Goal: Task Accomplishment & Management: Complete application form

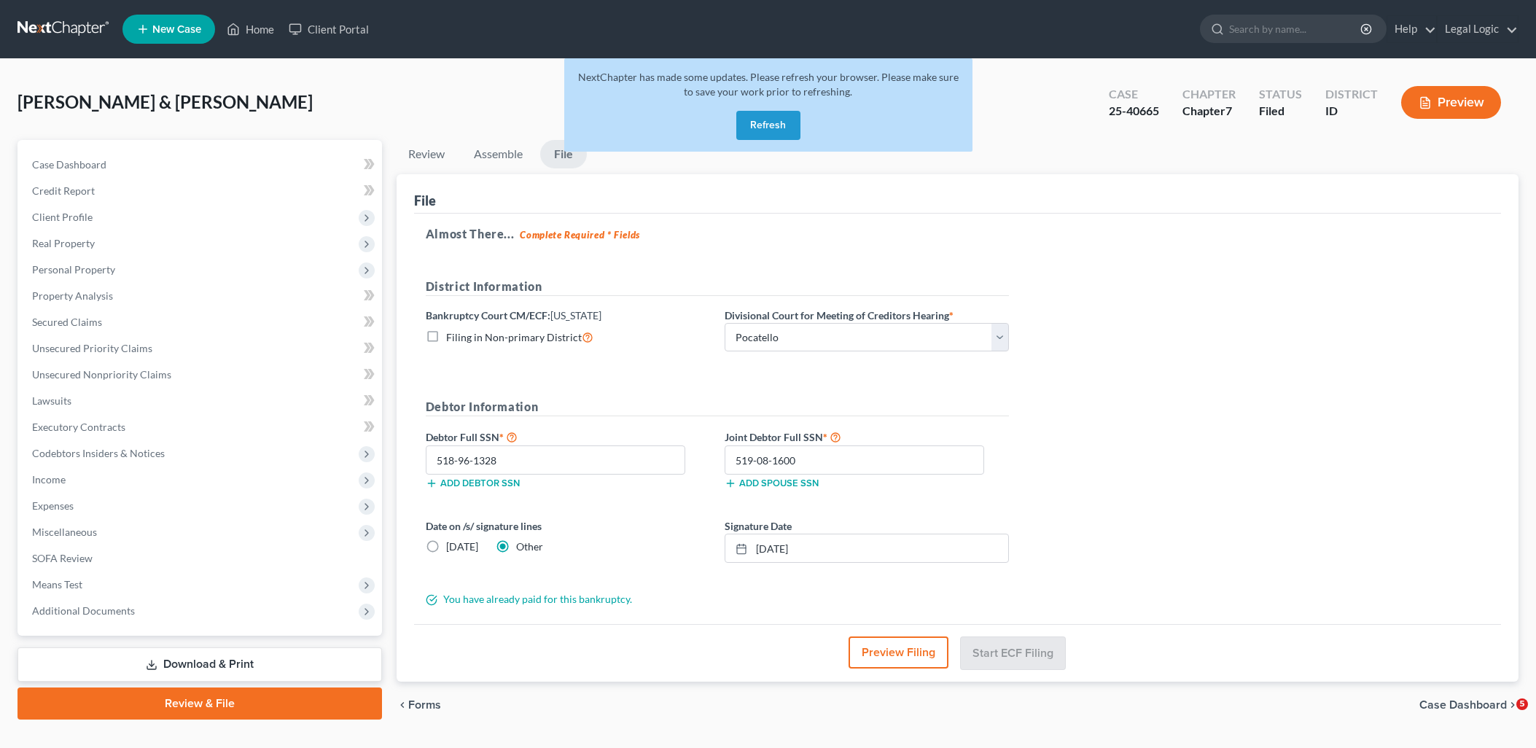
select select "3"
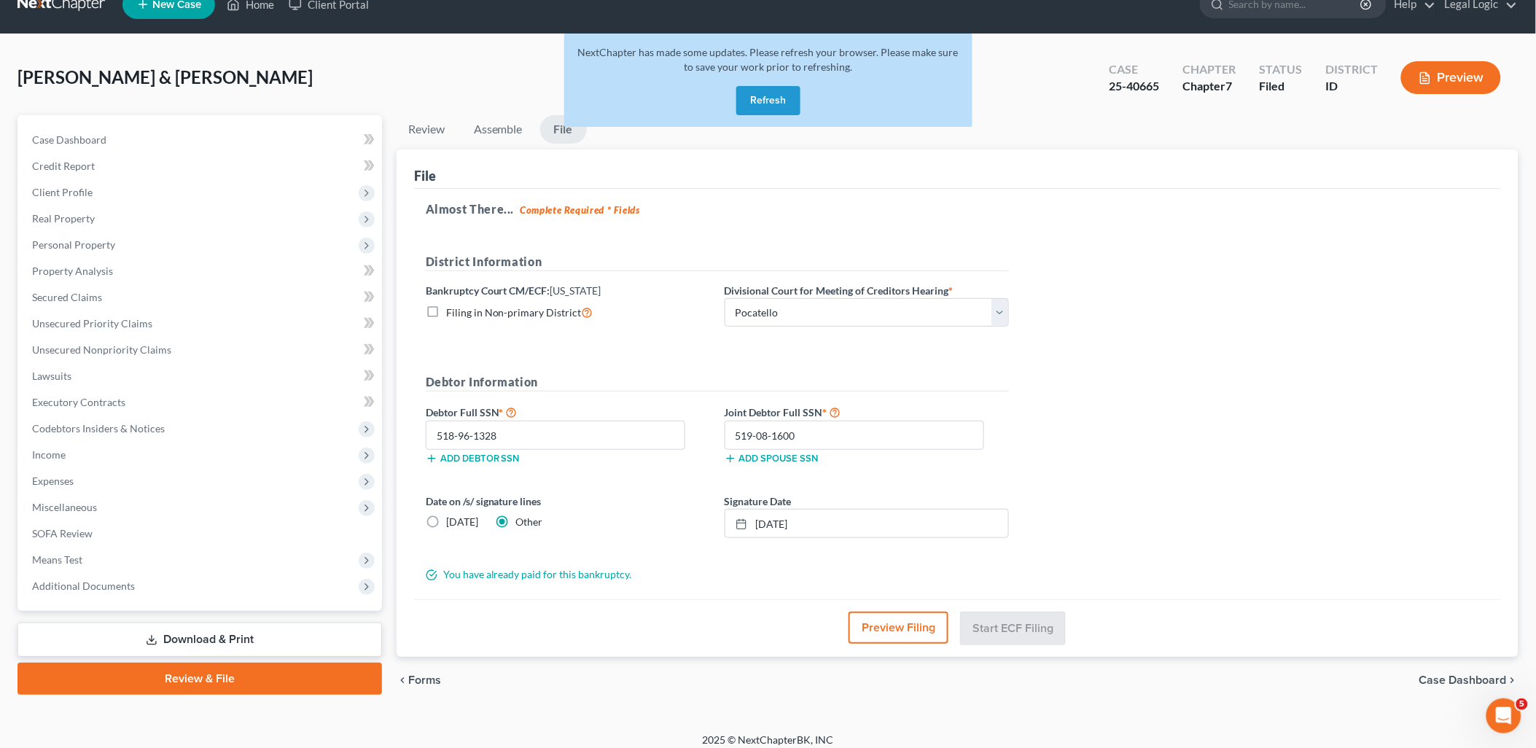
click at [745, 97] on button "Refresh" at bounding box center [768, 100] width 64 height 29
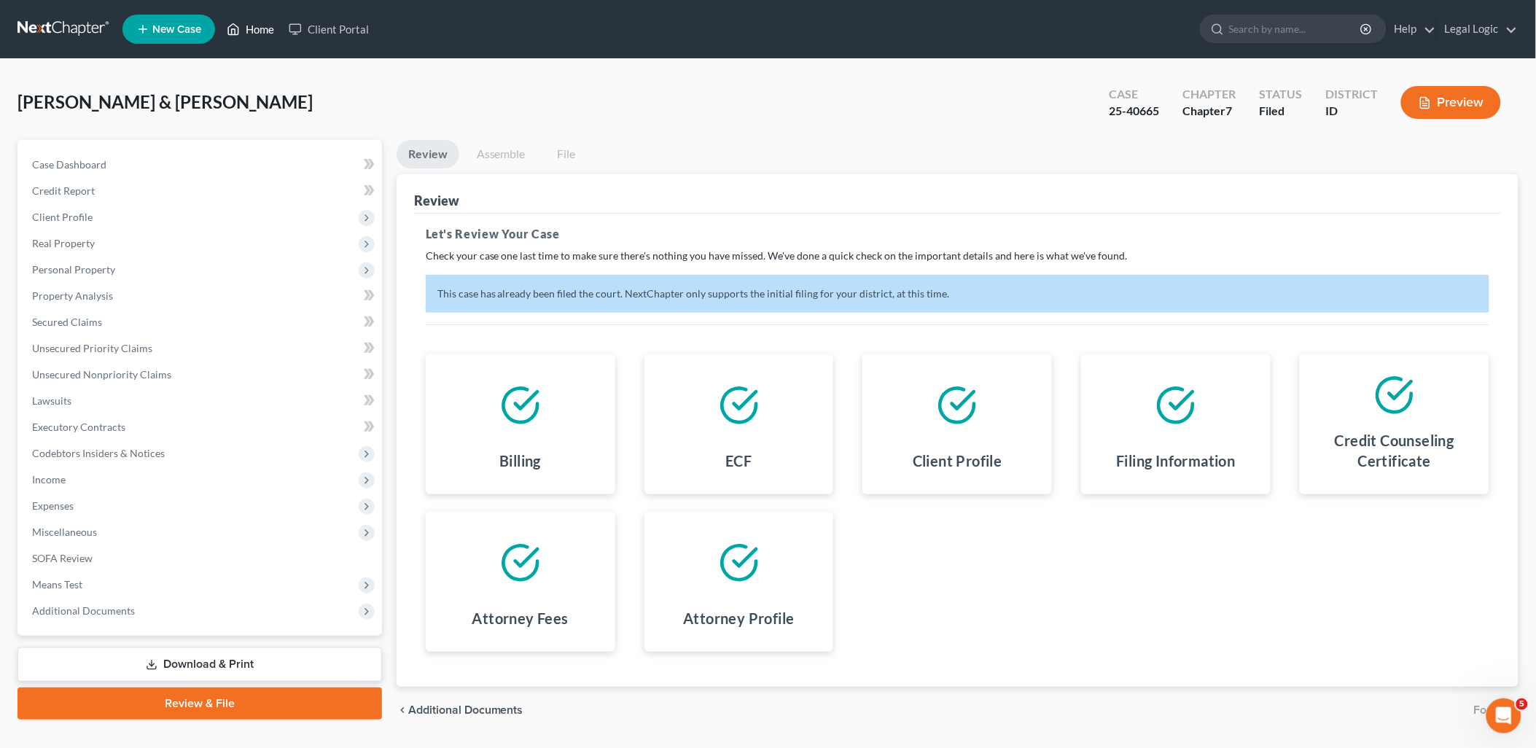
click at [263, 27] on link "Home" at bounding box center [250, 29] width 62 height 26
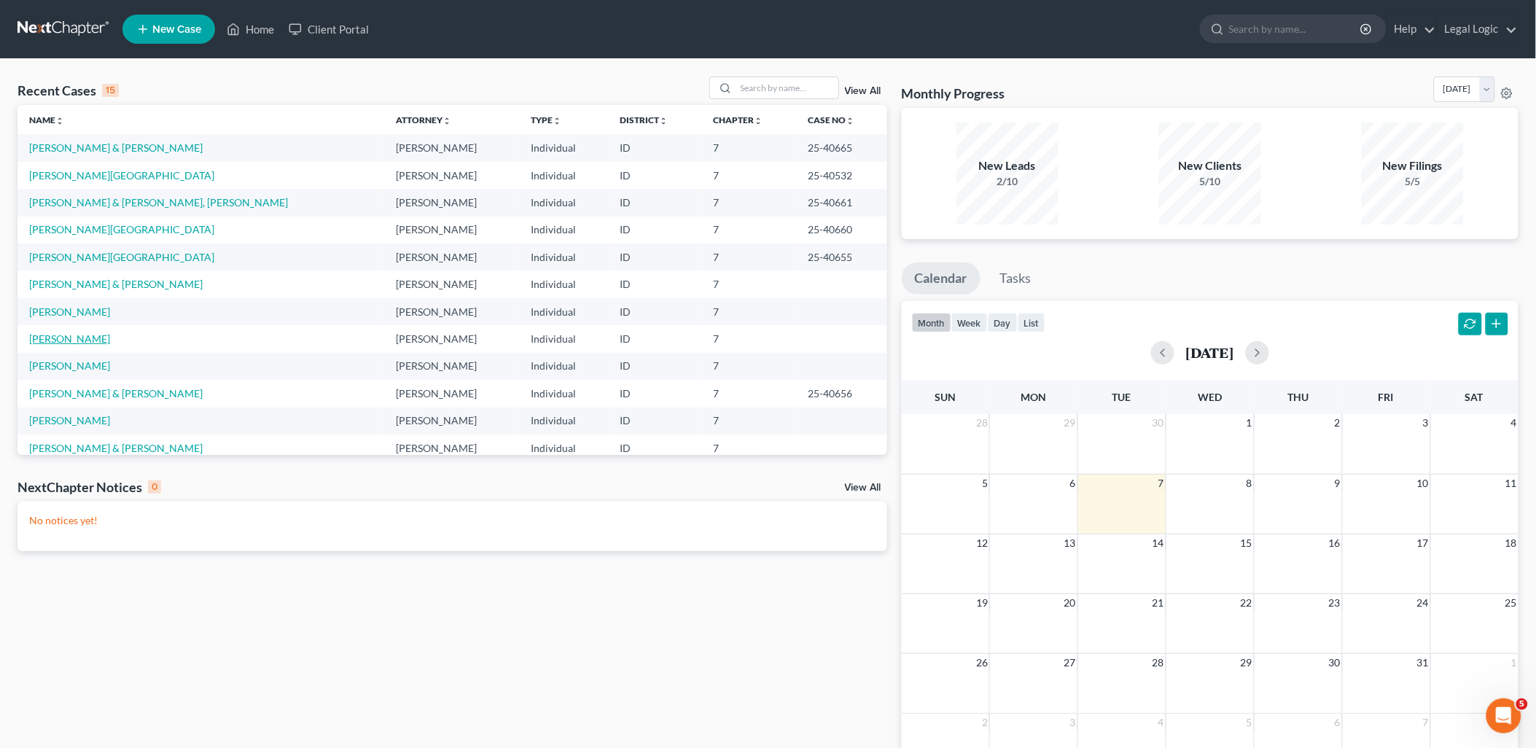
click at [66, 339] on link "[PERSON_NAME]" at bounding box center [69, 338] width 81 height 12
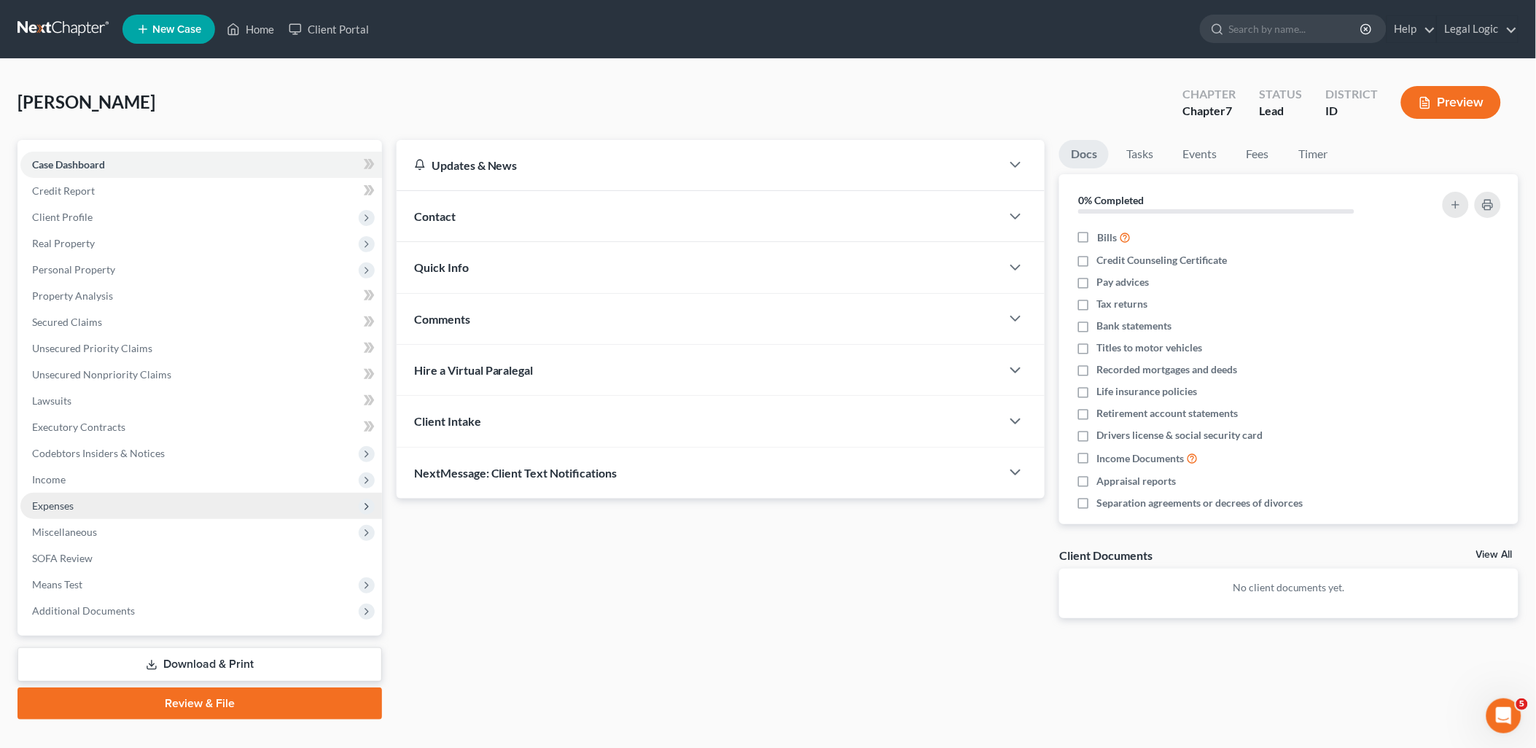
click at [66, 494] on span "Expenses" at bounding box center [200, 506] width 361 height 26
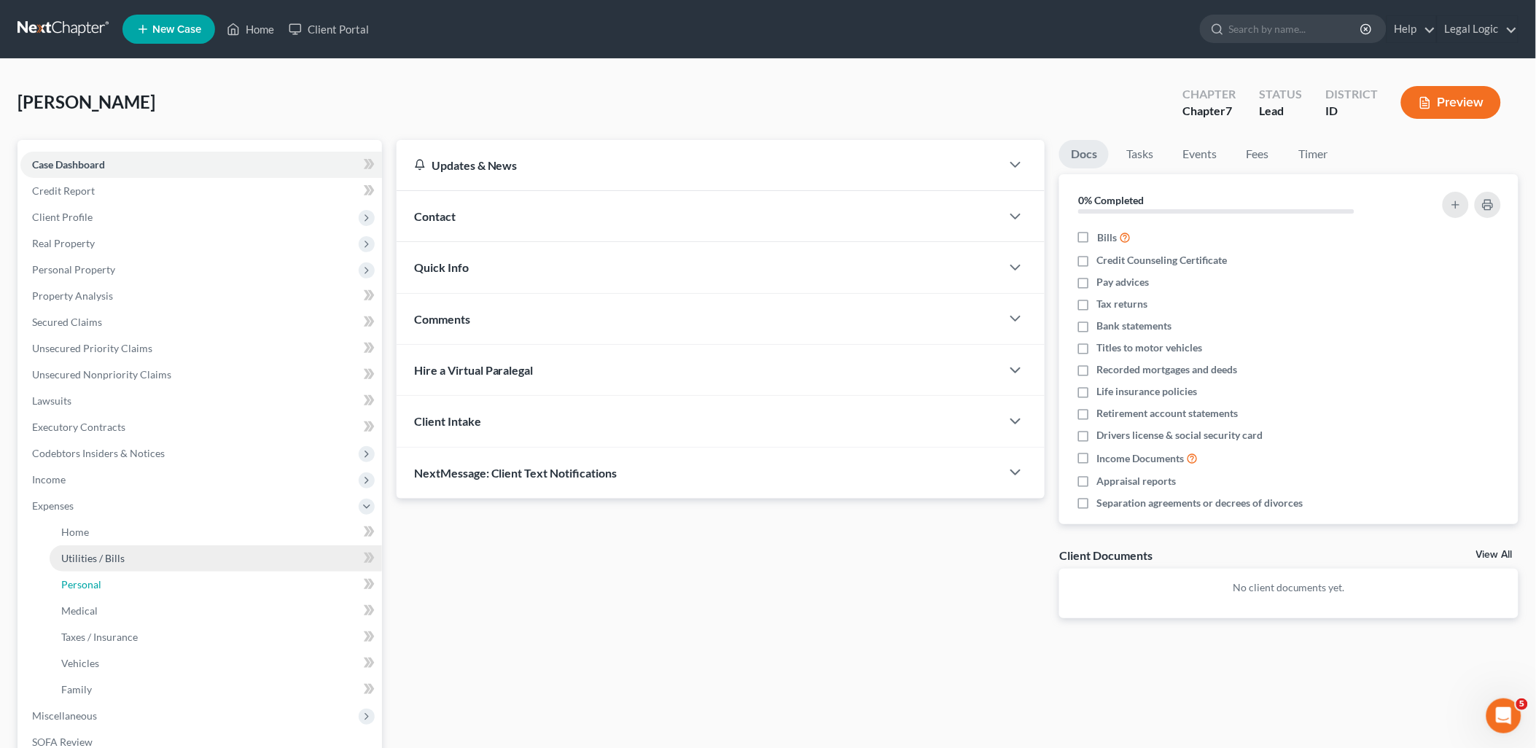
drag, startPoint x: 95, startPoint y: 577, endPoint x: 119, endPoint y: 558, distance: 30.0
click at [95, 578] on span "Personal" at bounding box center [81, 584] width 40 height 12
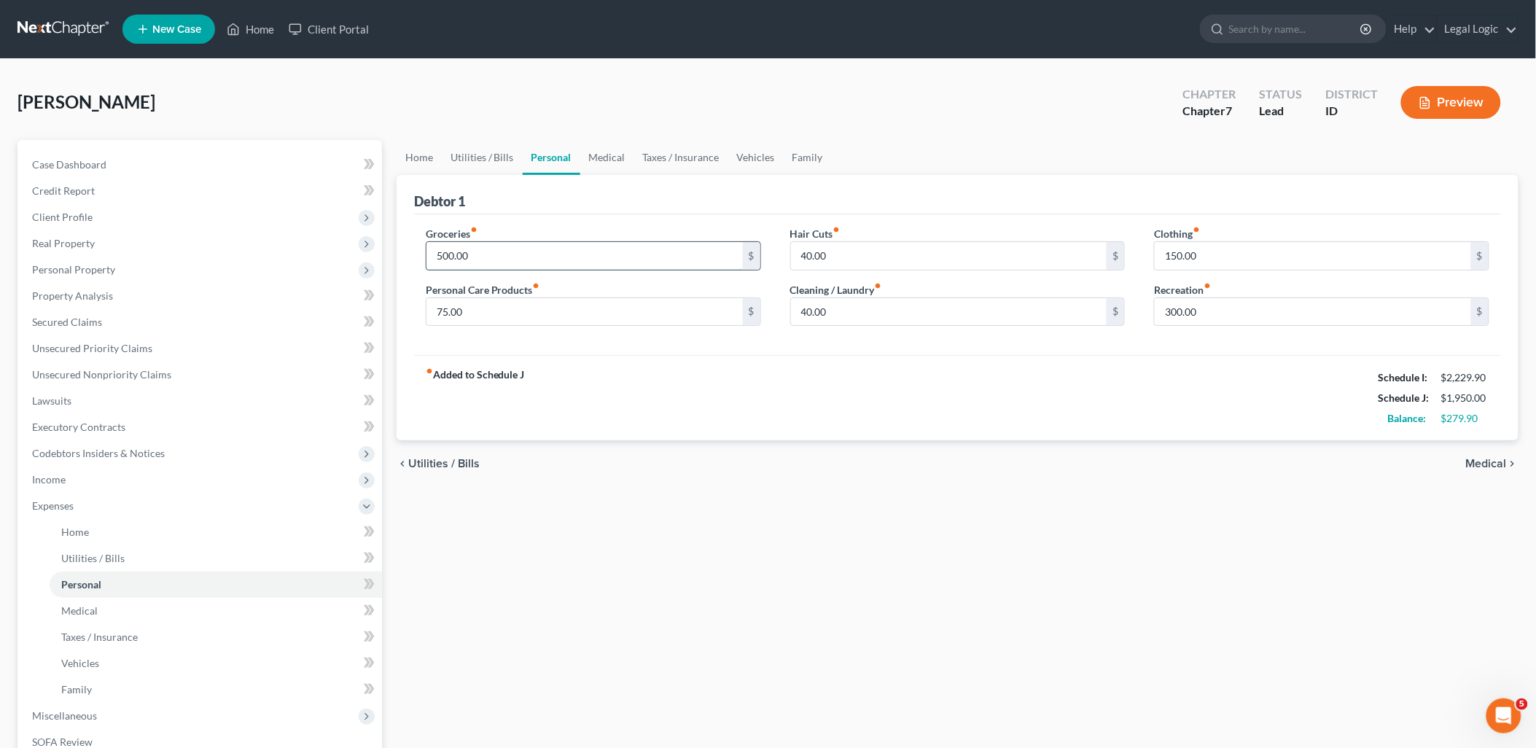
click at [518, 246] on input "500.00" at bounding box center [584, 256] width 316 height 28
type input "800.00"
click at [742, 147] on link "Vehicles" at bounding box center [755, 157] width 55 height 35
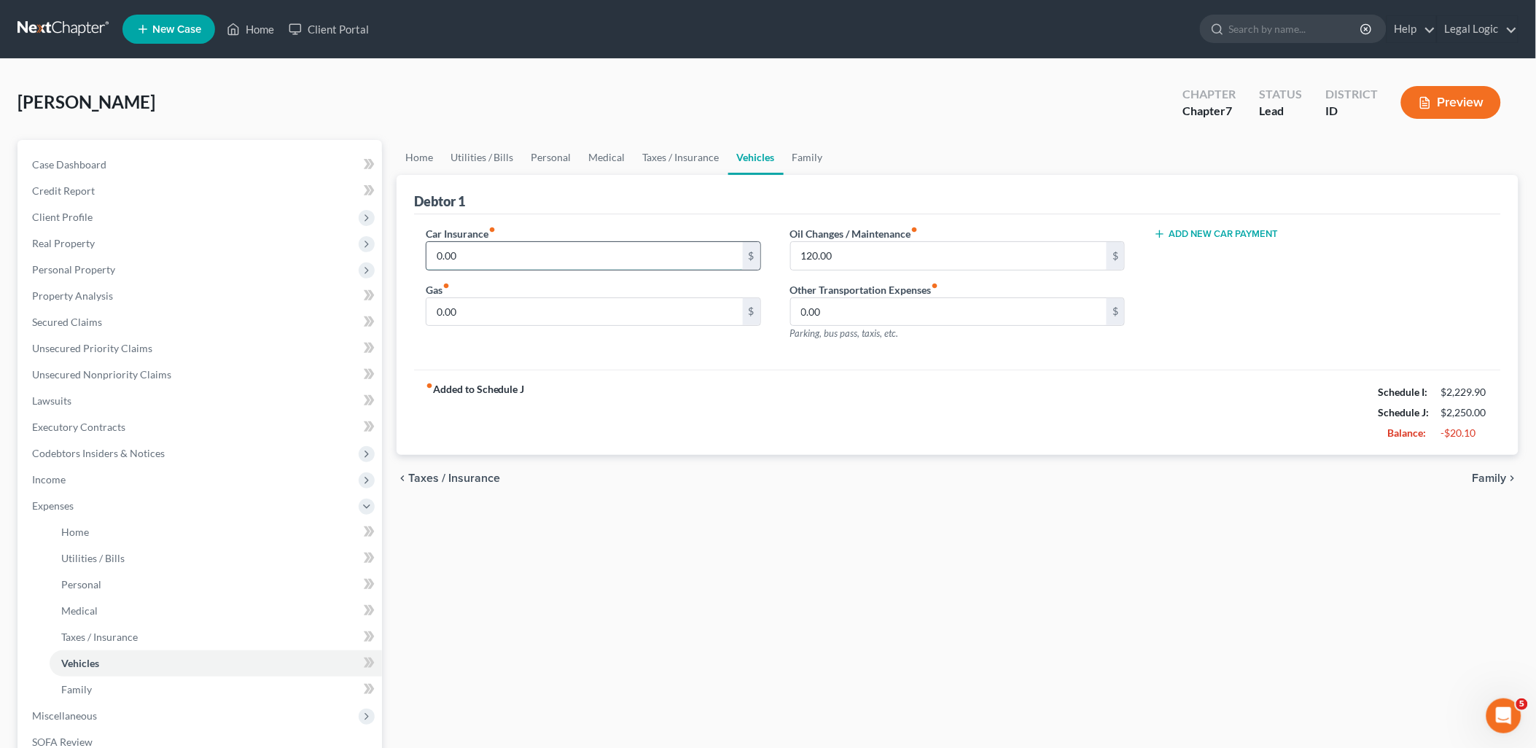
click at [491, 244] on input "0.00" at bounding box center [584, 256] width 316 height 28
type input "60.00"
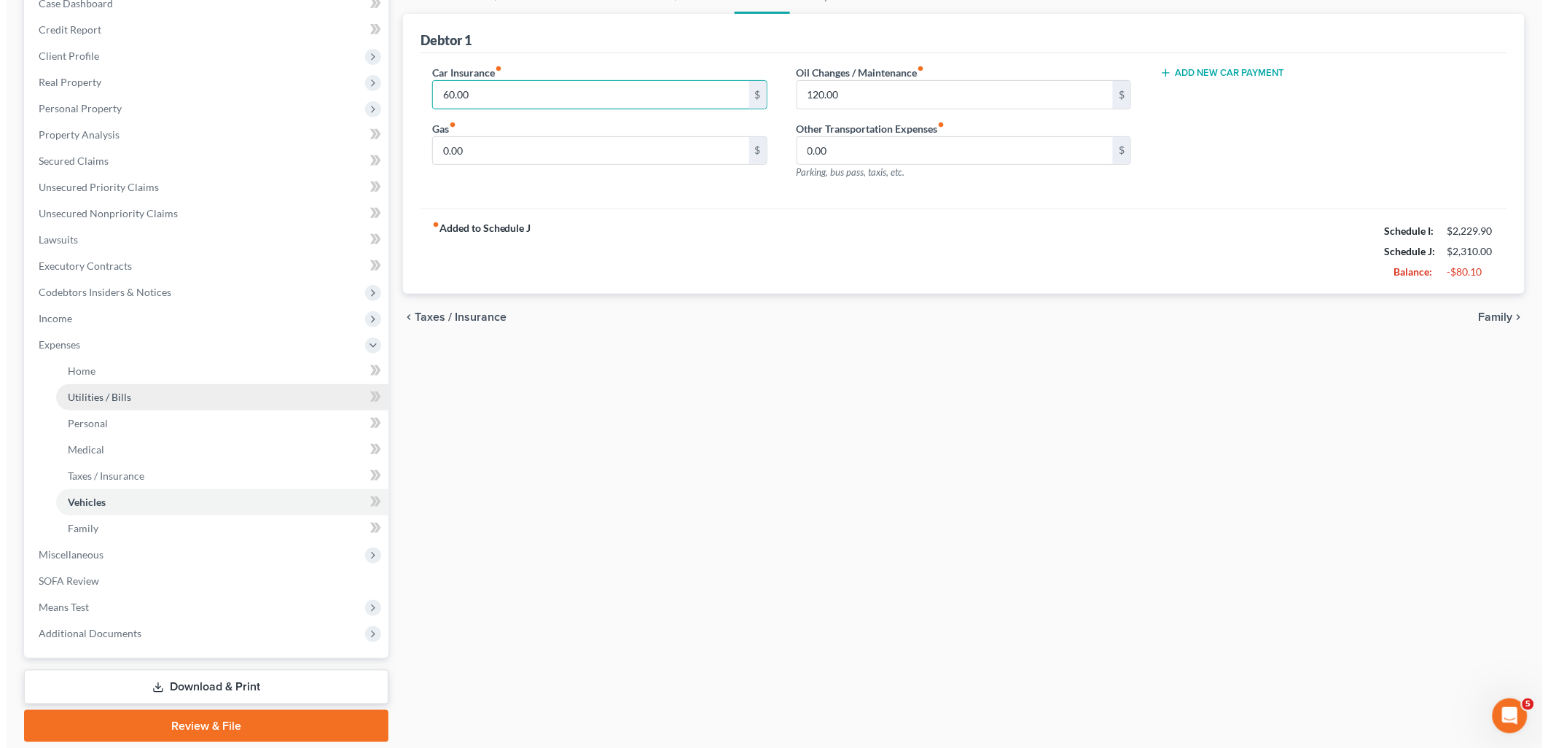
scroll to position [162, 0]
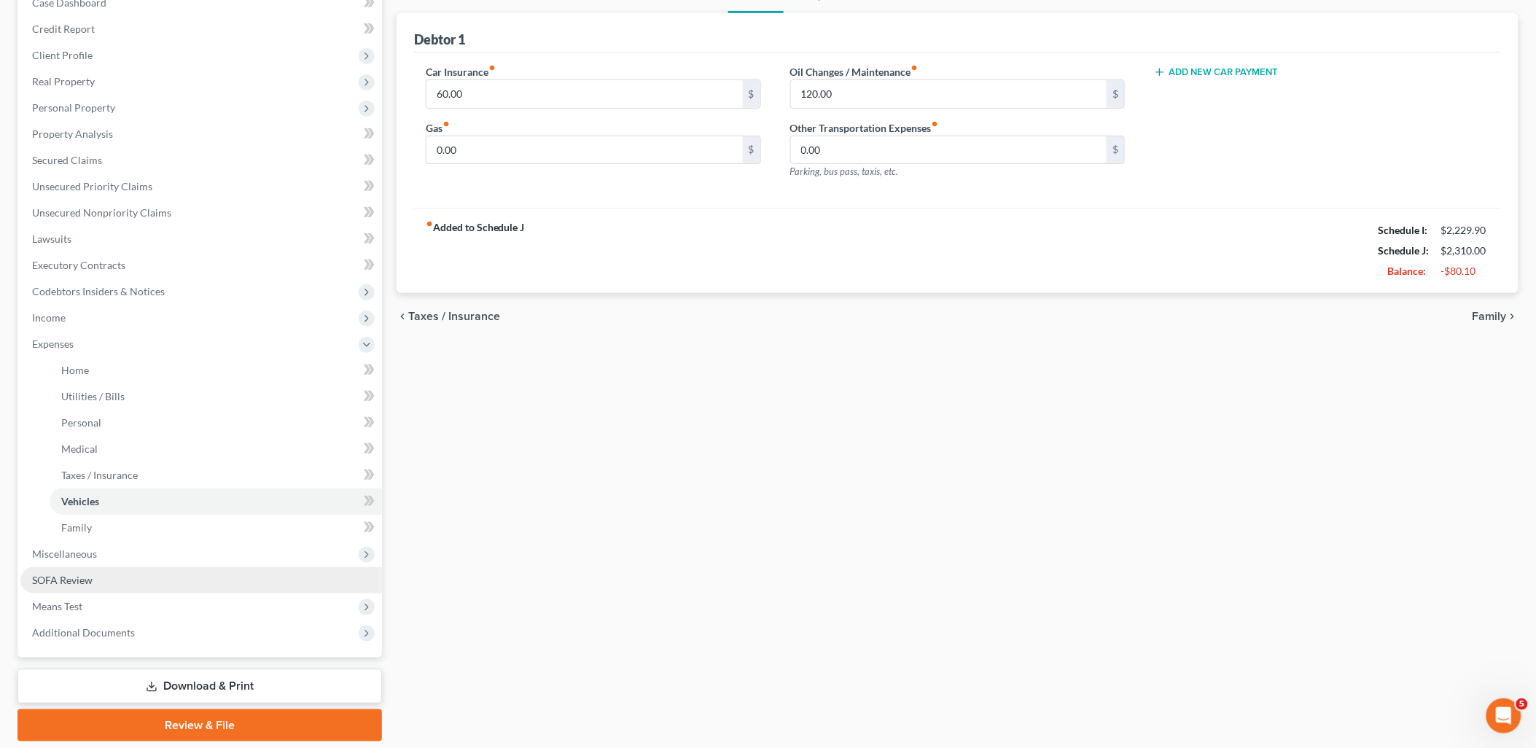
click at [98, 574] on link "SOFA Review" at bounding box center [200, 580] width 361 height 26
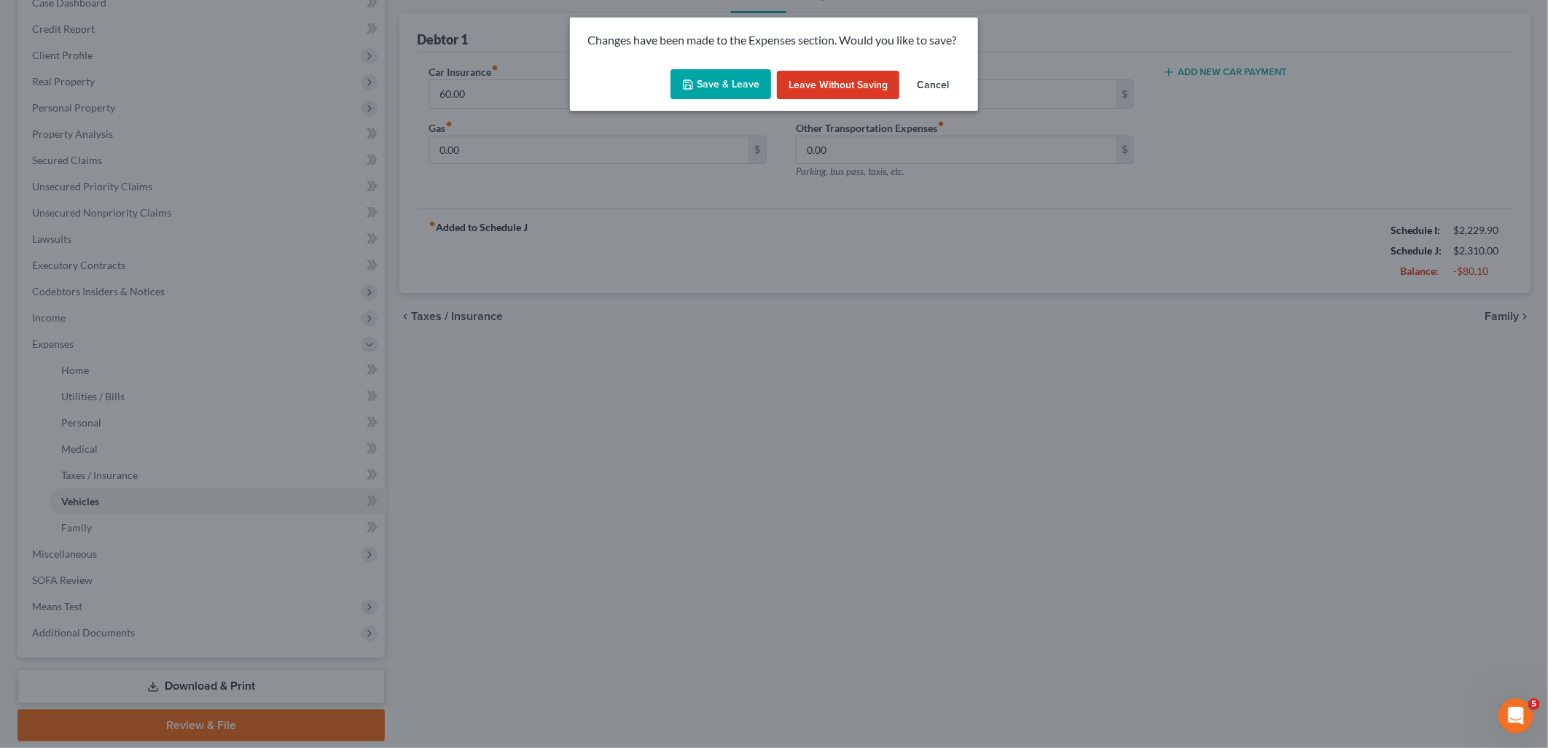
click at [736, 85] on button "Save & Leave" at bounding box center [720, 84] width 101 height 31
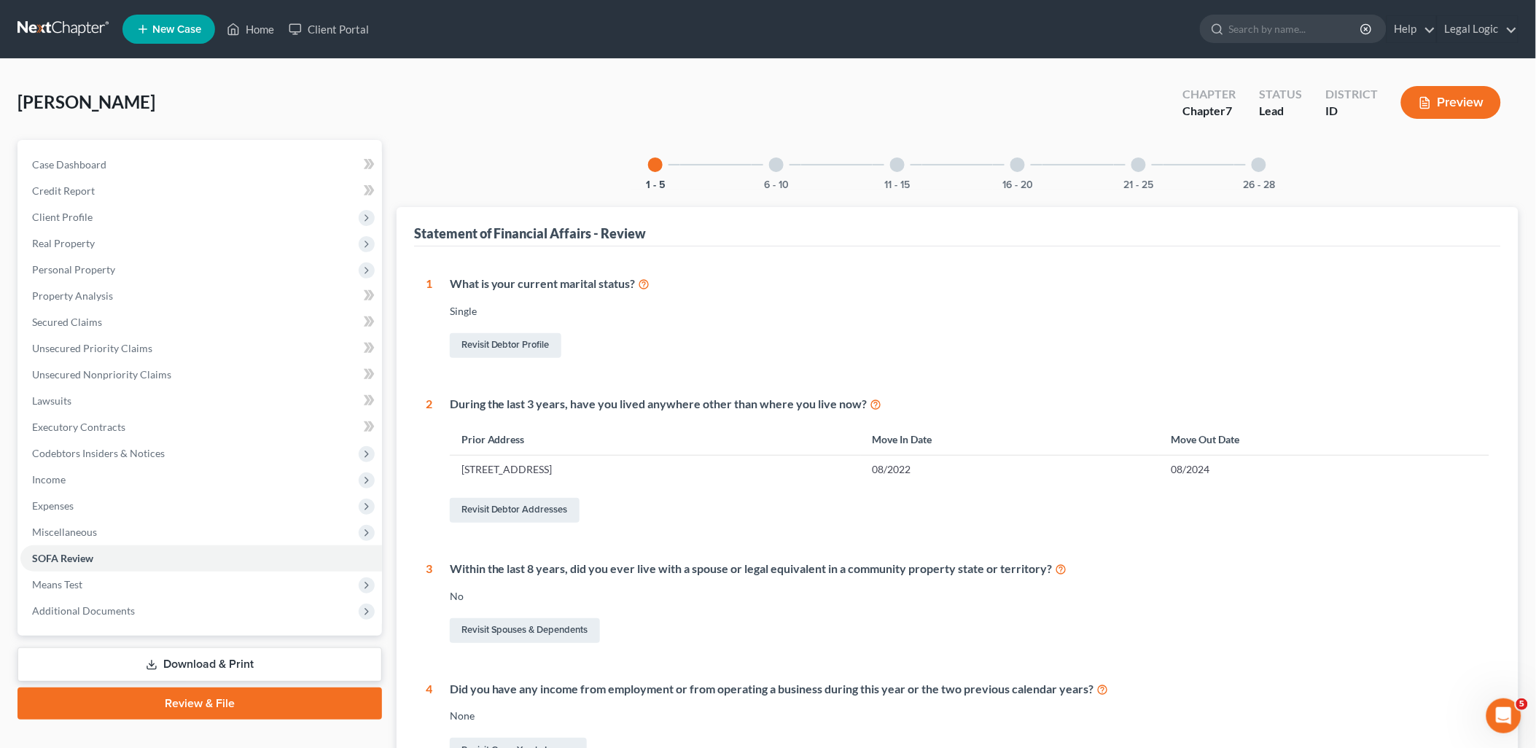
click at [1012, 173] on div "16 - 20" at bounding box center [1018, 165] width 50 height 50
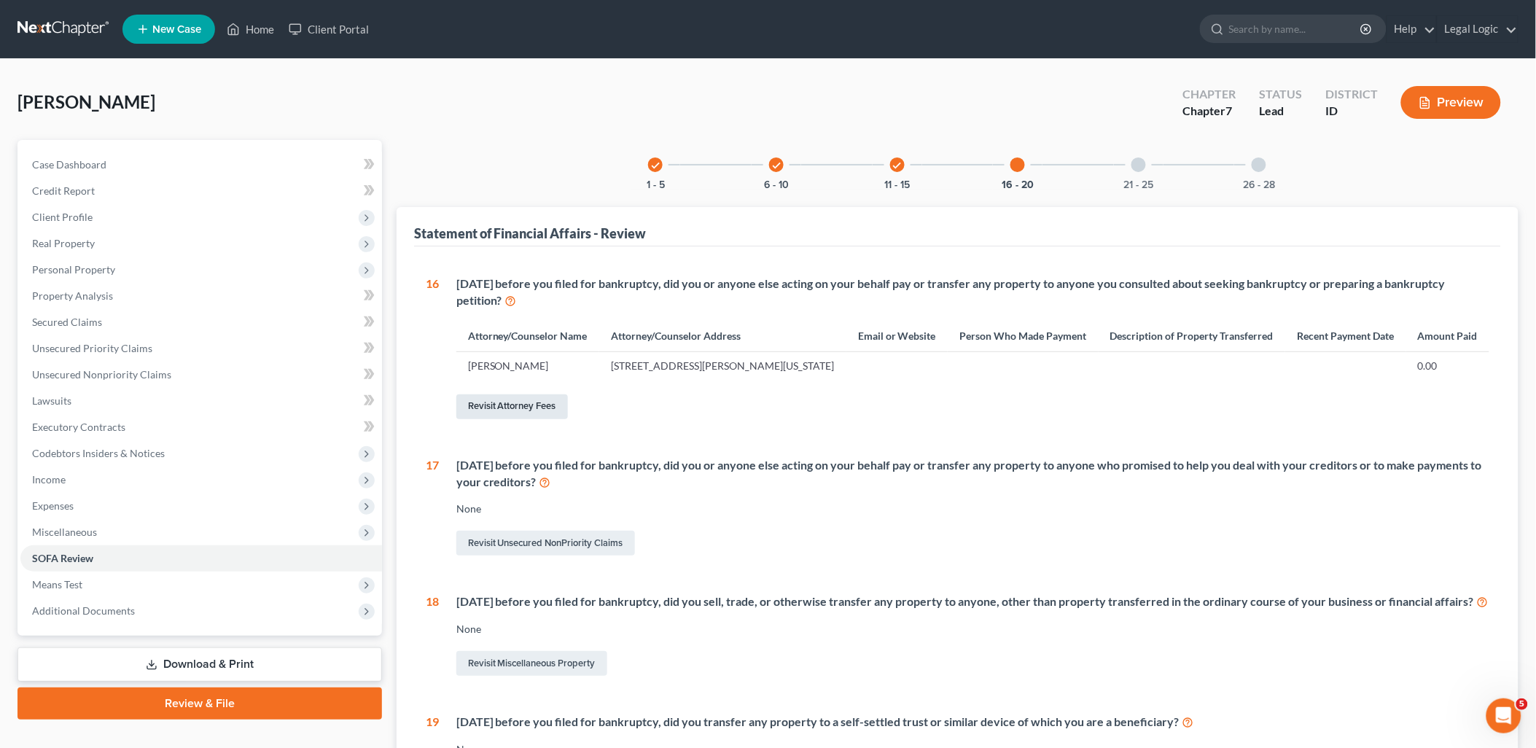
click at [558, 404] on link "Revisit Attorney Fees" at bounding box center [512, 406] width 112 height 25
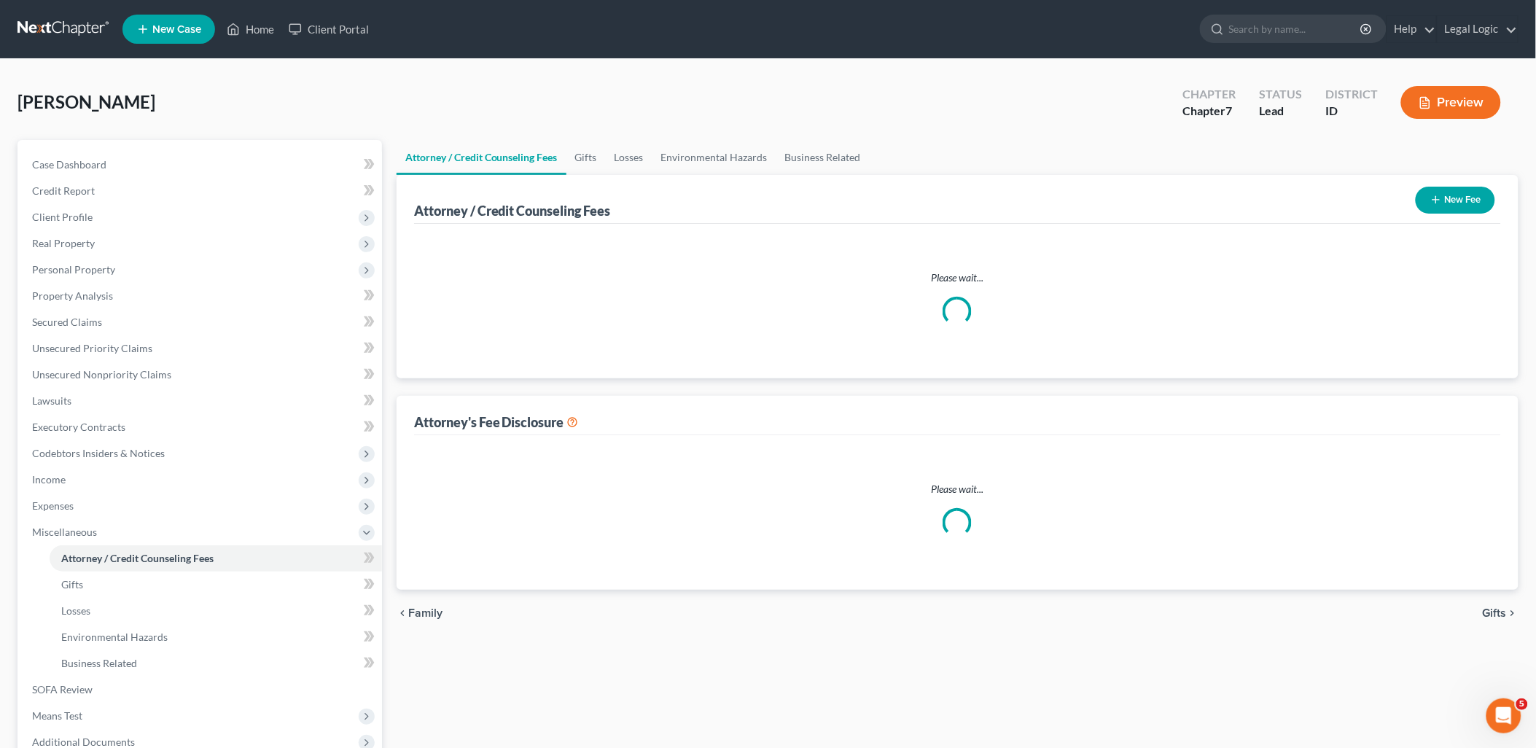
select select "0"
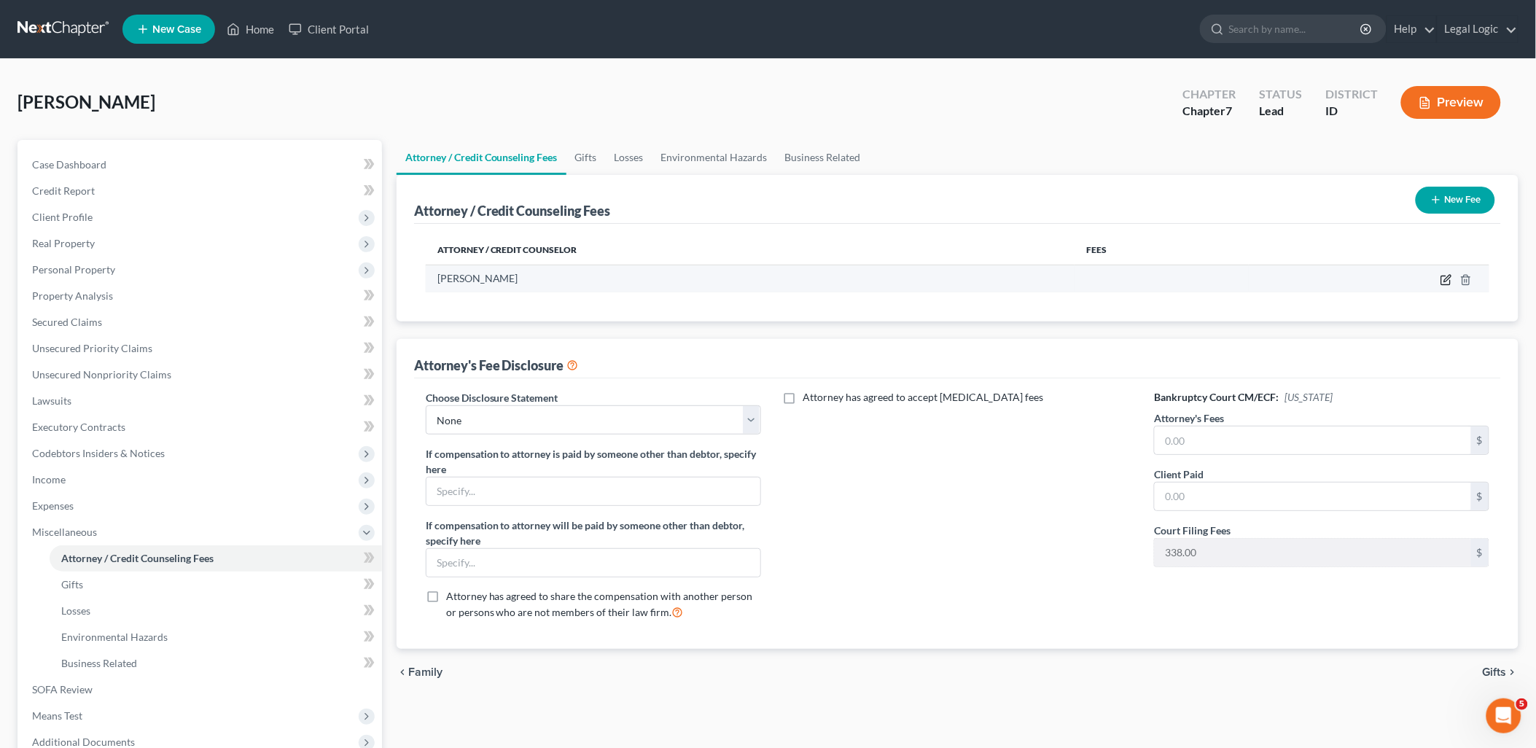
click at [1444, 275] on icon "button" at bounding box center [1446, 280] width 12 height 12
select select "13"
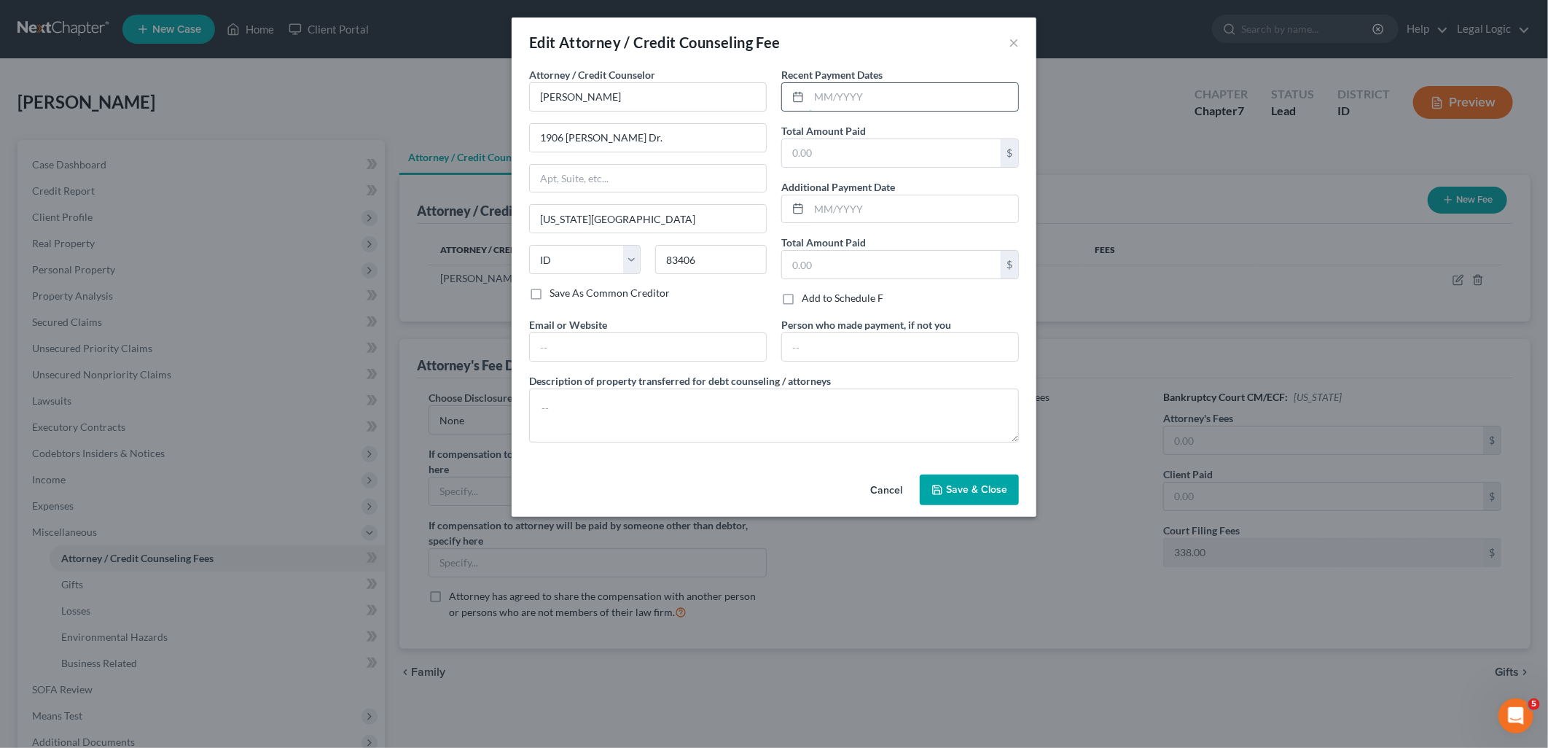
click at [821, 85] on input "text" at bounding box center [913, 97] width 209 height 28
type input "10/2025"
click at [827, 146] on input "text" at bounding box center [891, 153] width 219 height 28
type input "500.0"
click at [960, 483] on span "Save & Close" at bounding box center [976, 489] width 61 height 12
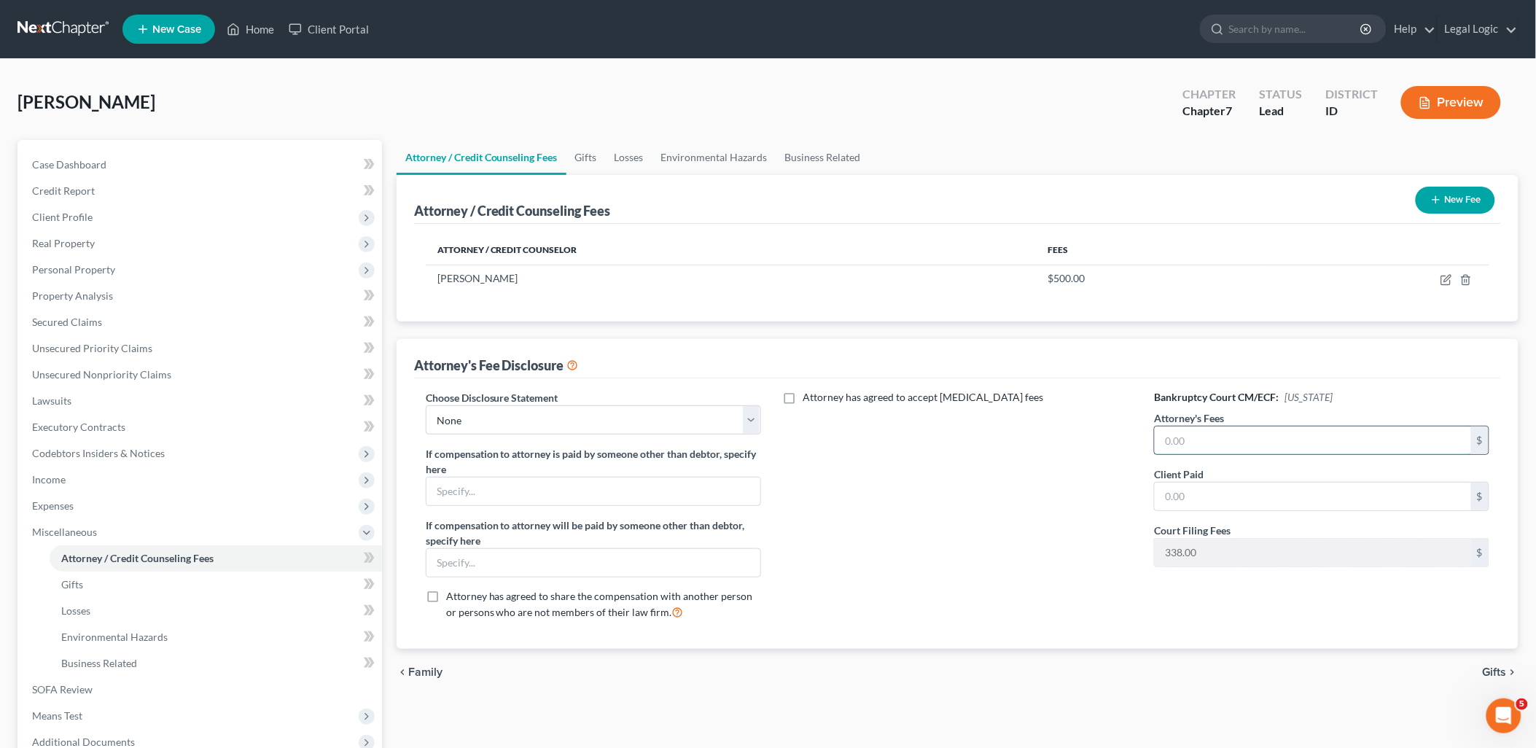
click at [1259, 445] on input "text" at bounding box center [1312, 440] width 316 height 28
type input "2,183.00"
click at [1248, 500] on input "text" at bounding box center [1312, 496] width 316 height 28
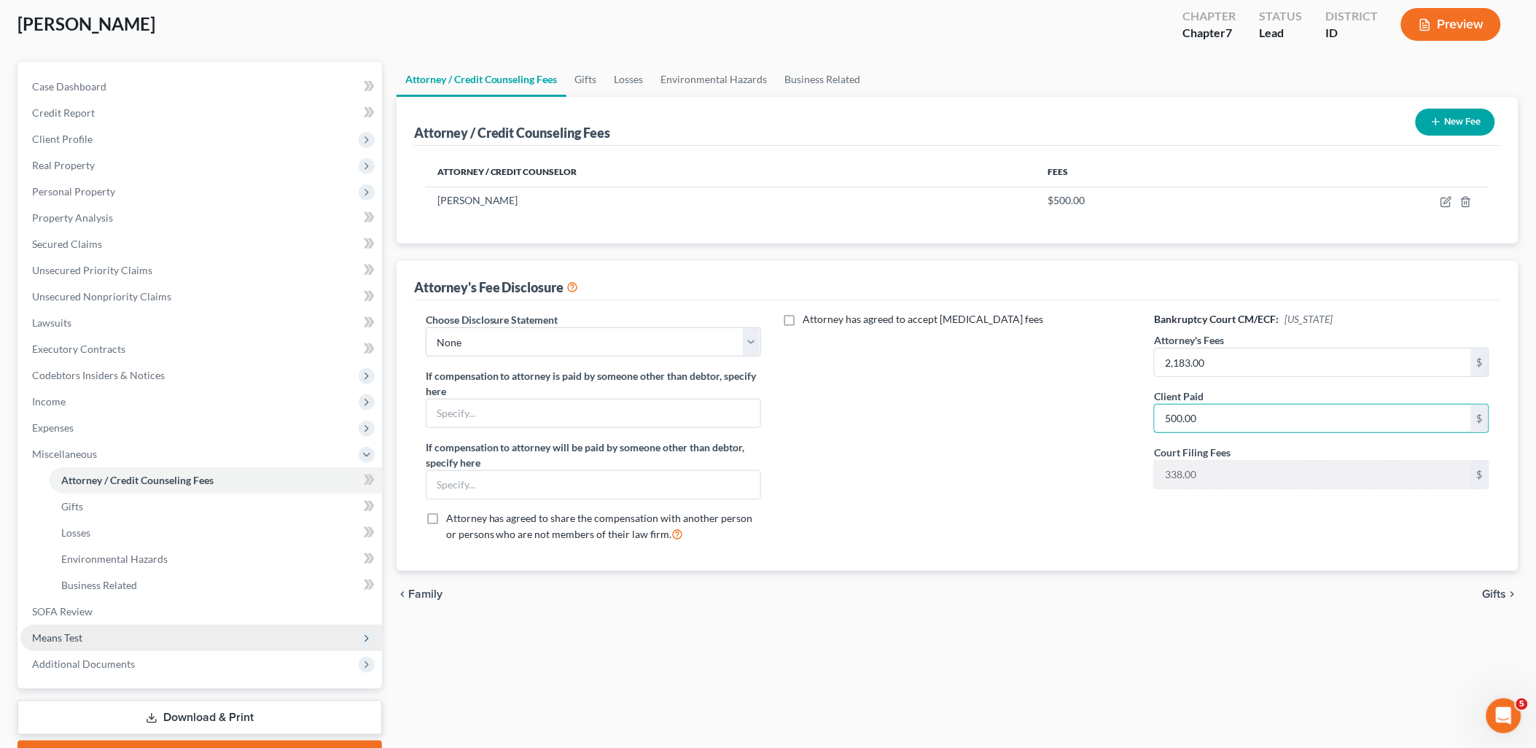
scroll to position [156, 0]
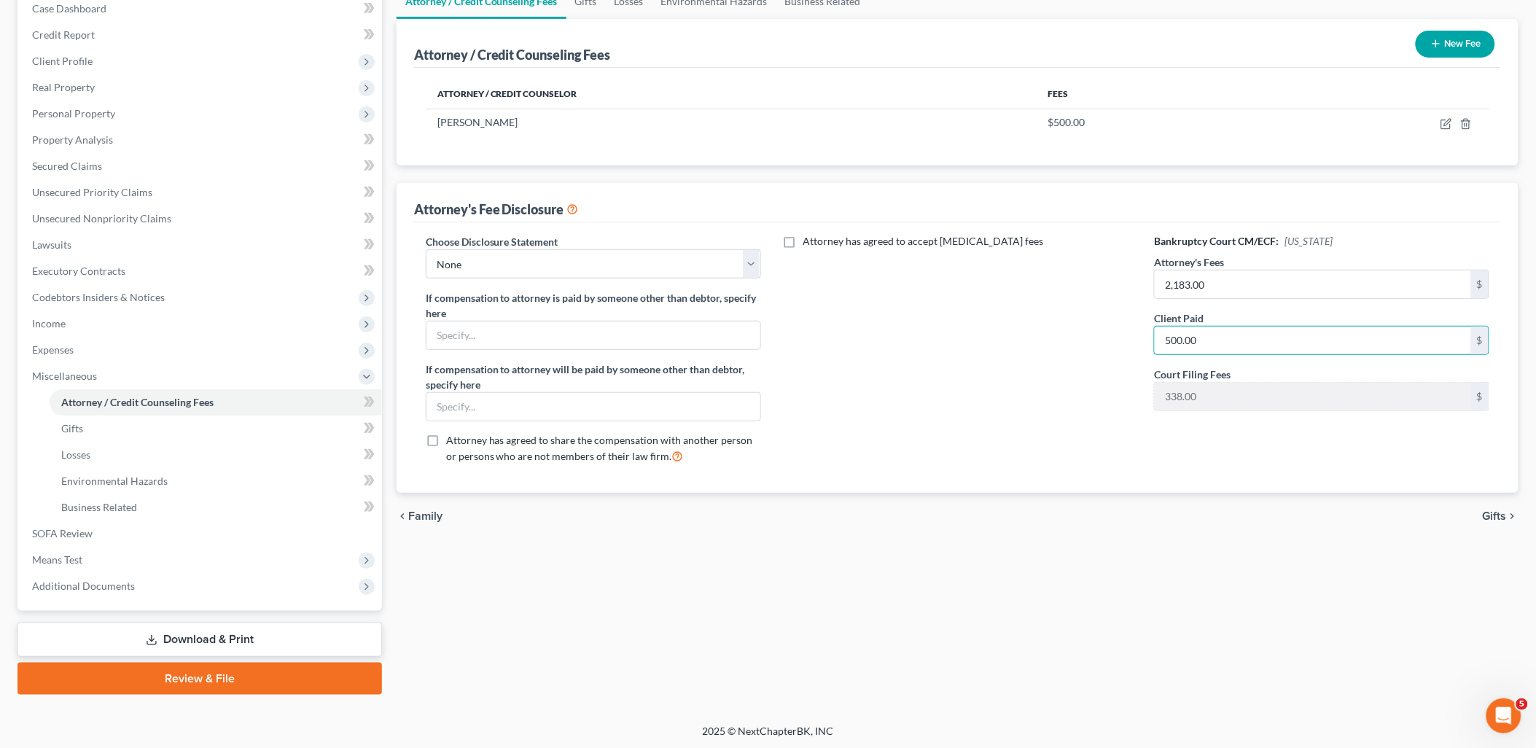
type input "500.00"
click at [241, 630] on link "Download & Print" at bounding box center [199, 639] width 364 height 34
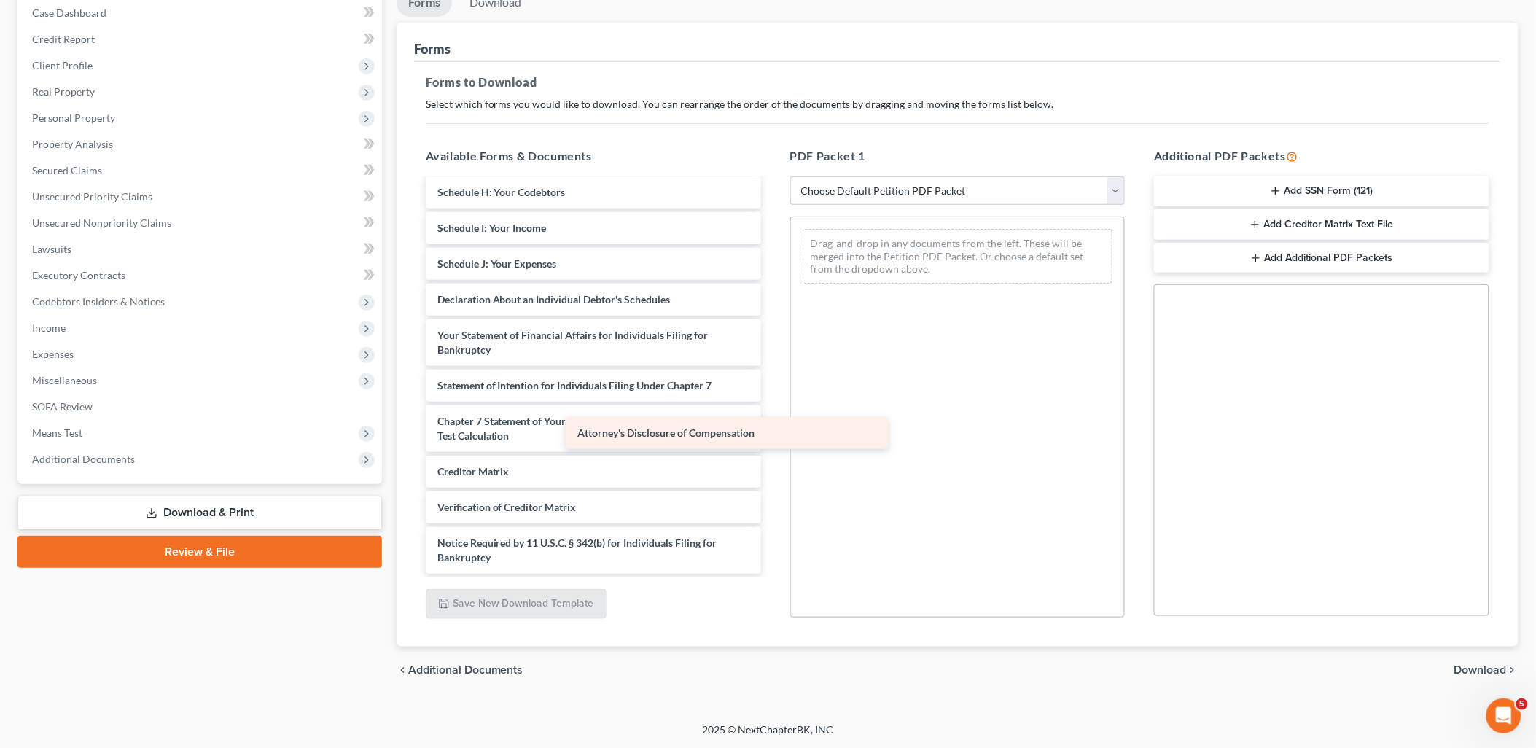
scroll to position [253, 0]
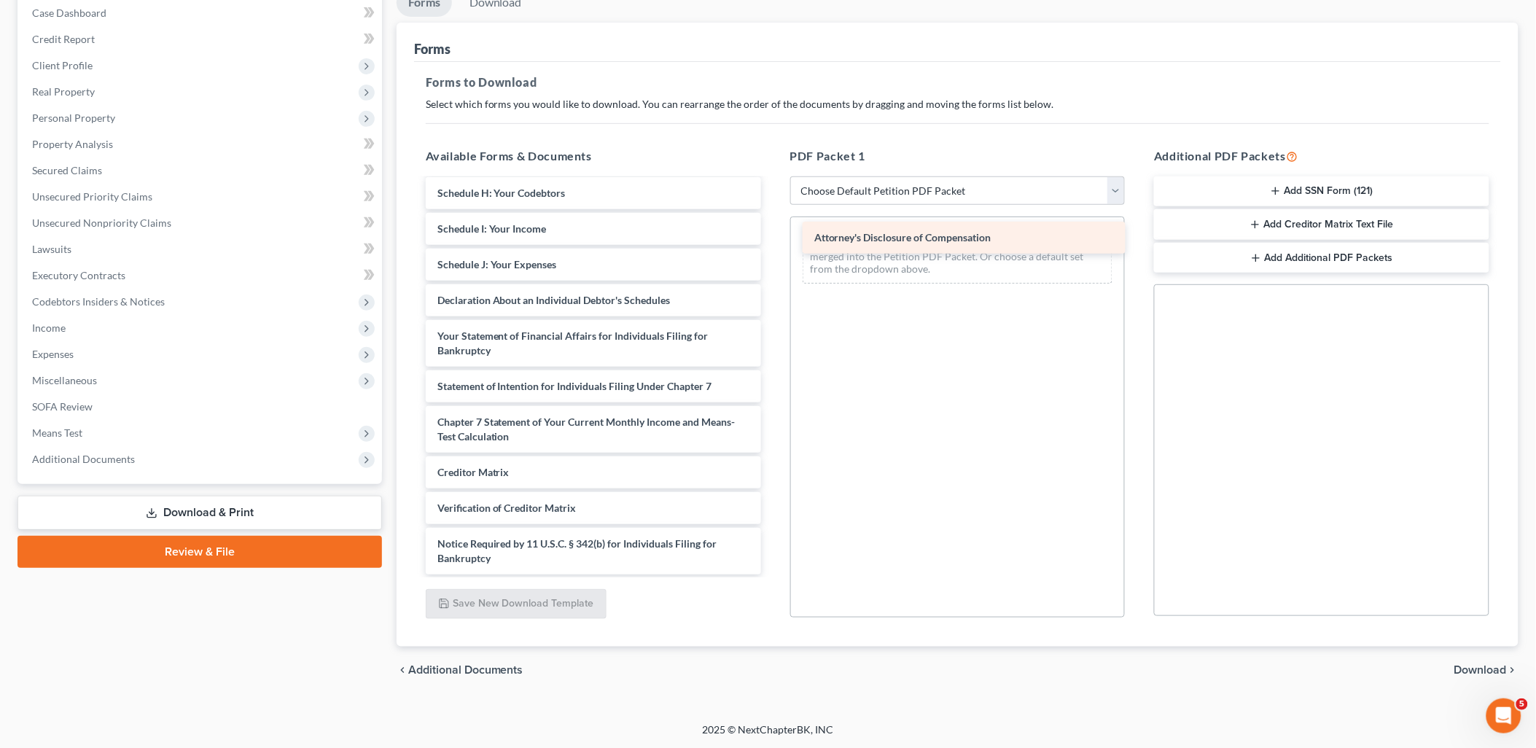
drag, startPoint x: 680, startPoint y: 552, endPoint x: 1055, endPoint y: 233, distance: 492.2
click at [773, 233] on div "Attorney's Disclosure of Compensation Voluntary Petition for Individuals Filing…" at bounding box center [593, 250] width 359 height 647
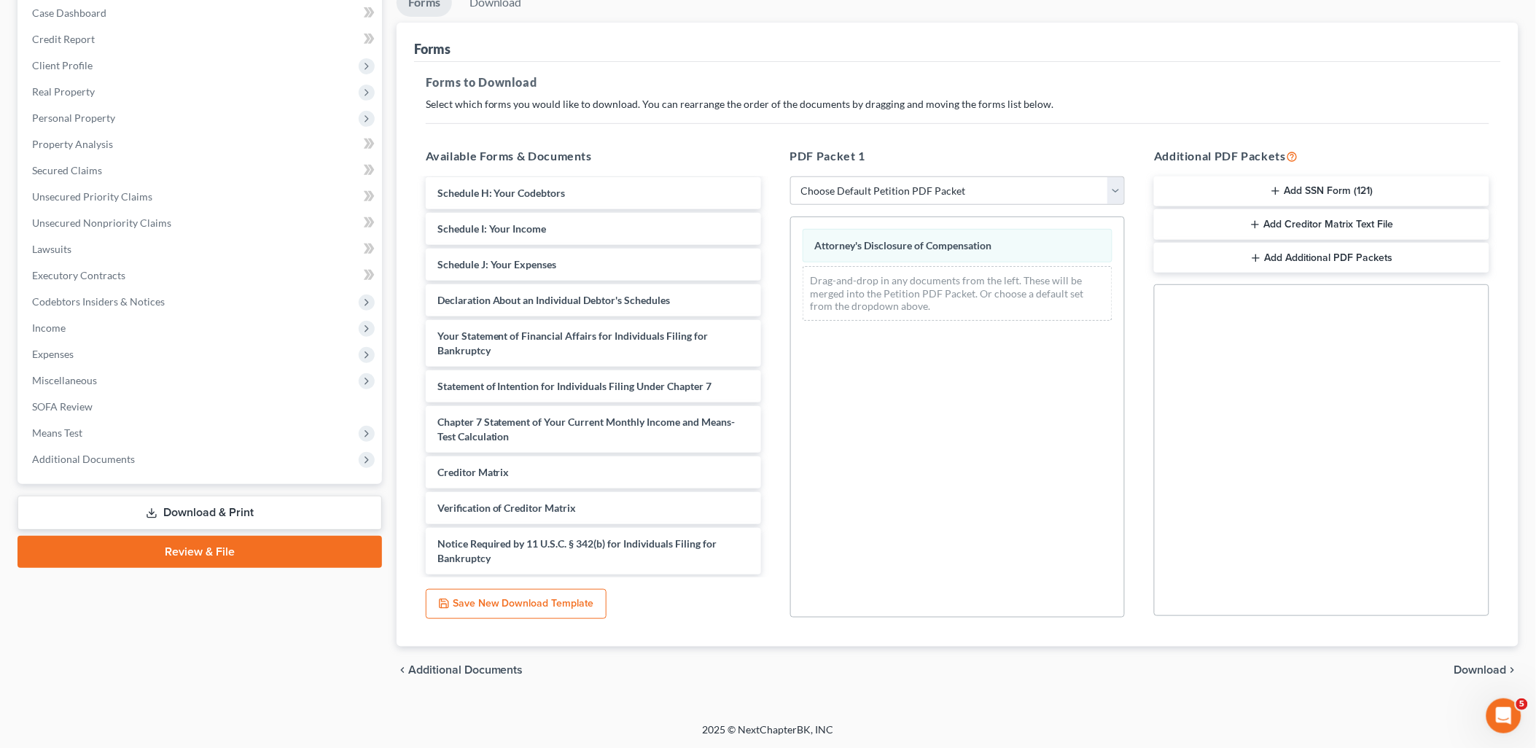
click at [1492, 668] on span "Download" at bounding box center [1480, 670] width 52 height 12
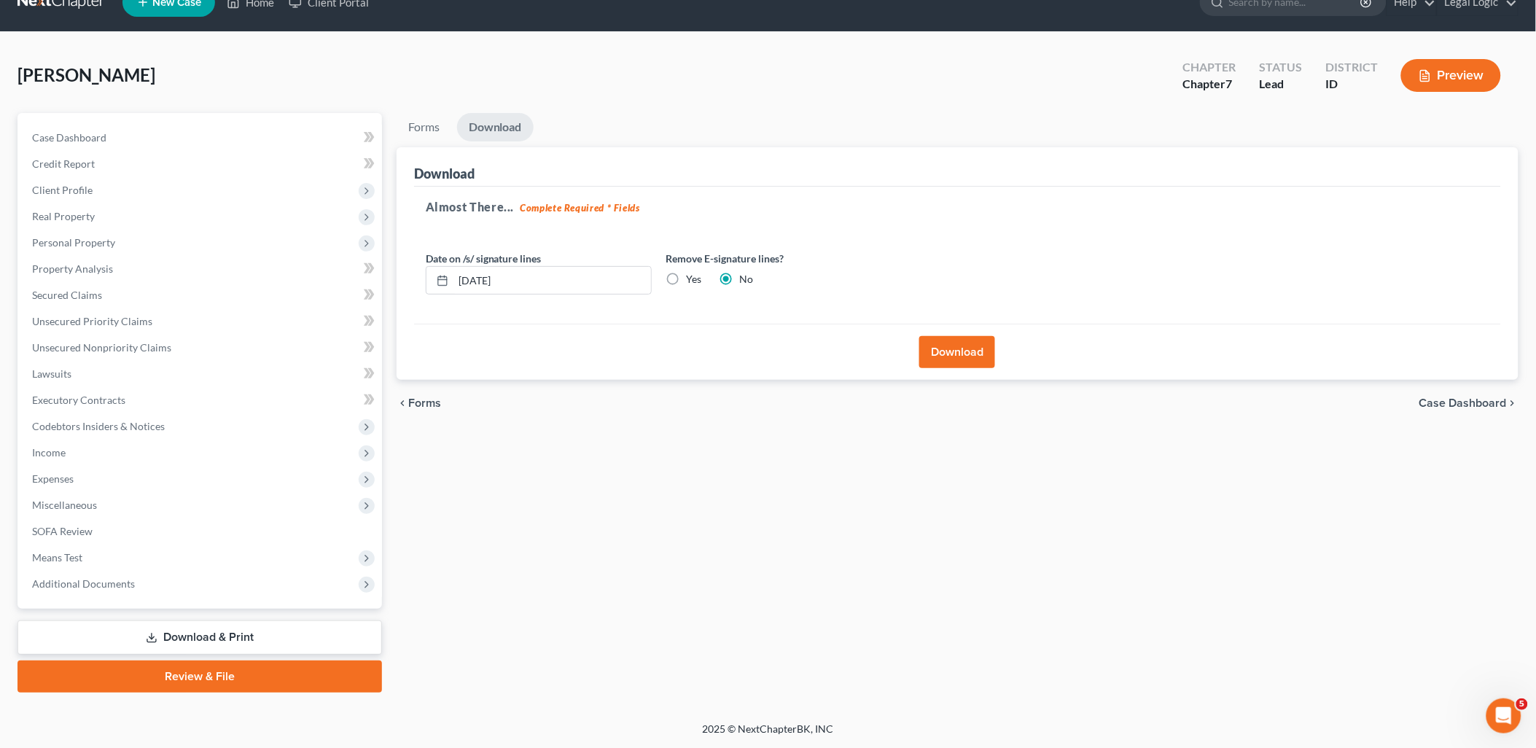
scroll to position [25, 0]
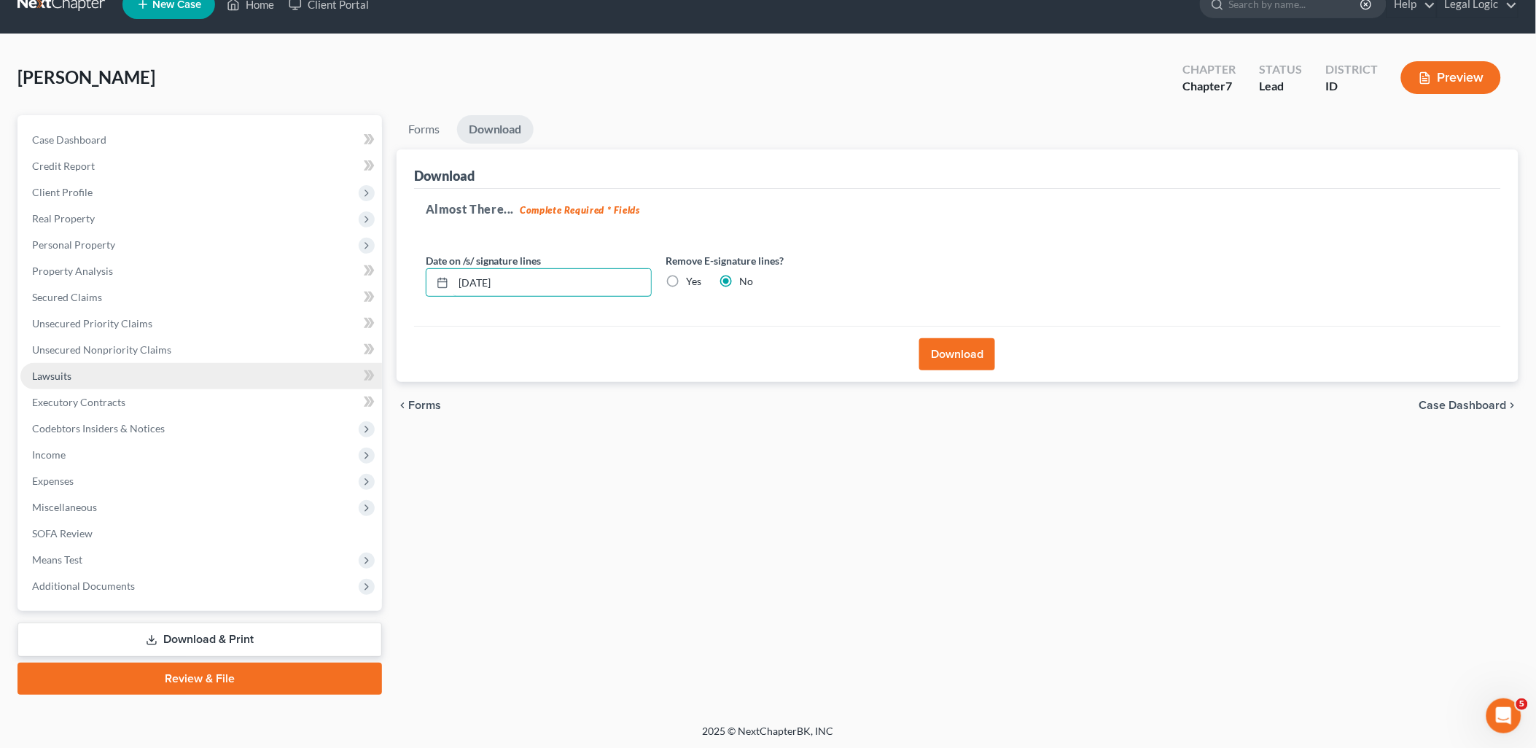
drag, startPoint x: 566, startPoint y: 270, endPoint x: 143, endPoint y: 370, distance: 434.3
click at [215, 365] on div "Petition Navigation Case Dashboard Payments Invoices Payments Payments Credit R…" at bounding box center [767, 404] width 1515 height 579
click at [687, 280] on label "Yes" at bounding box center [694, 281] width 15 height 15
click at [692, 280] on input "Yes" at bounding box center [696, 278] width 9 height 9
radio input "true"
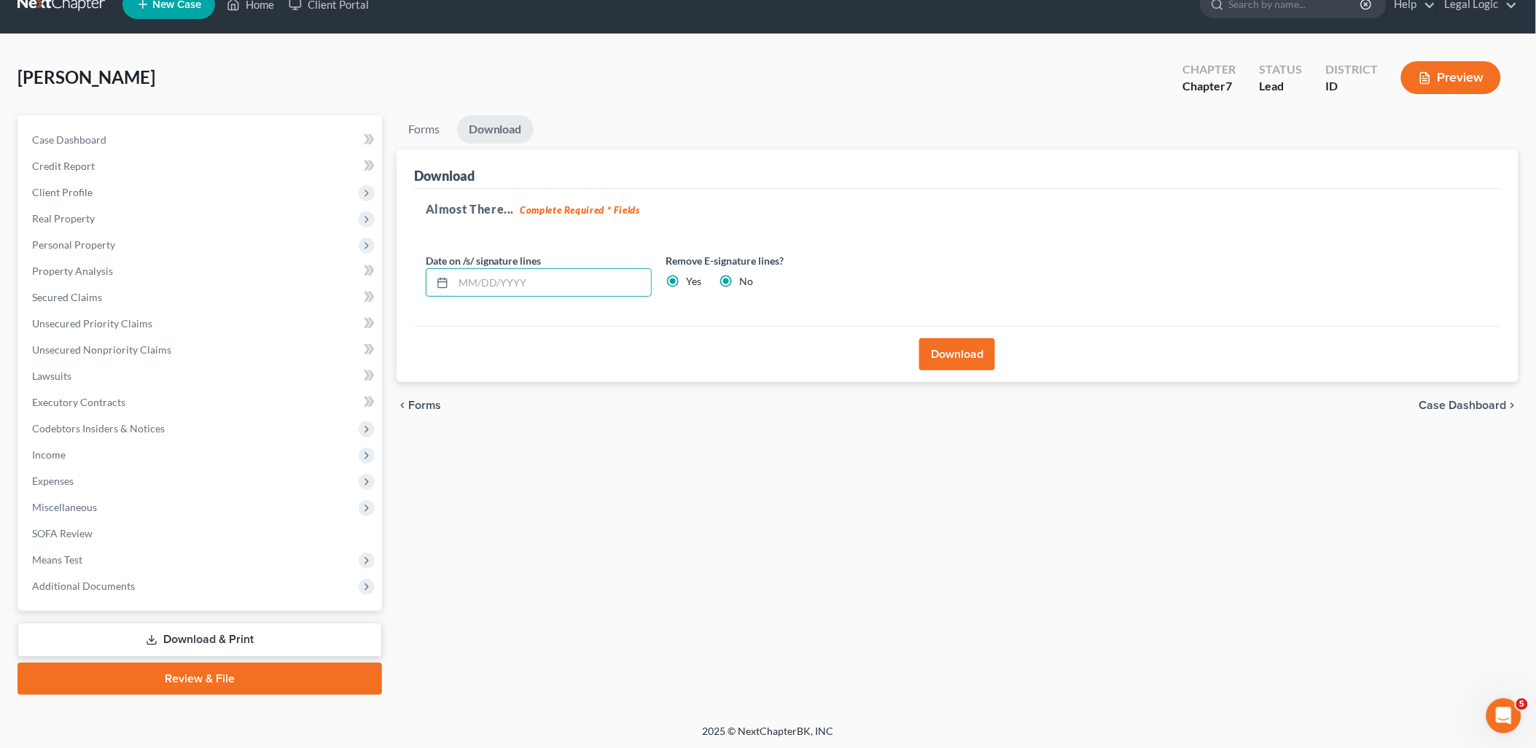
radio input "false"
click at [949, 347] on button "Download" at bounding box center [957, 354] width 76 height 32
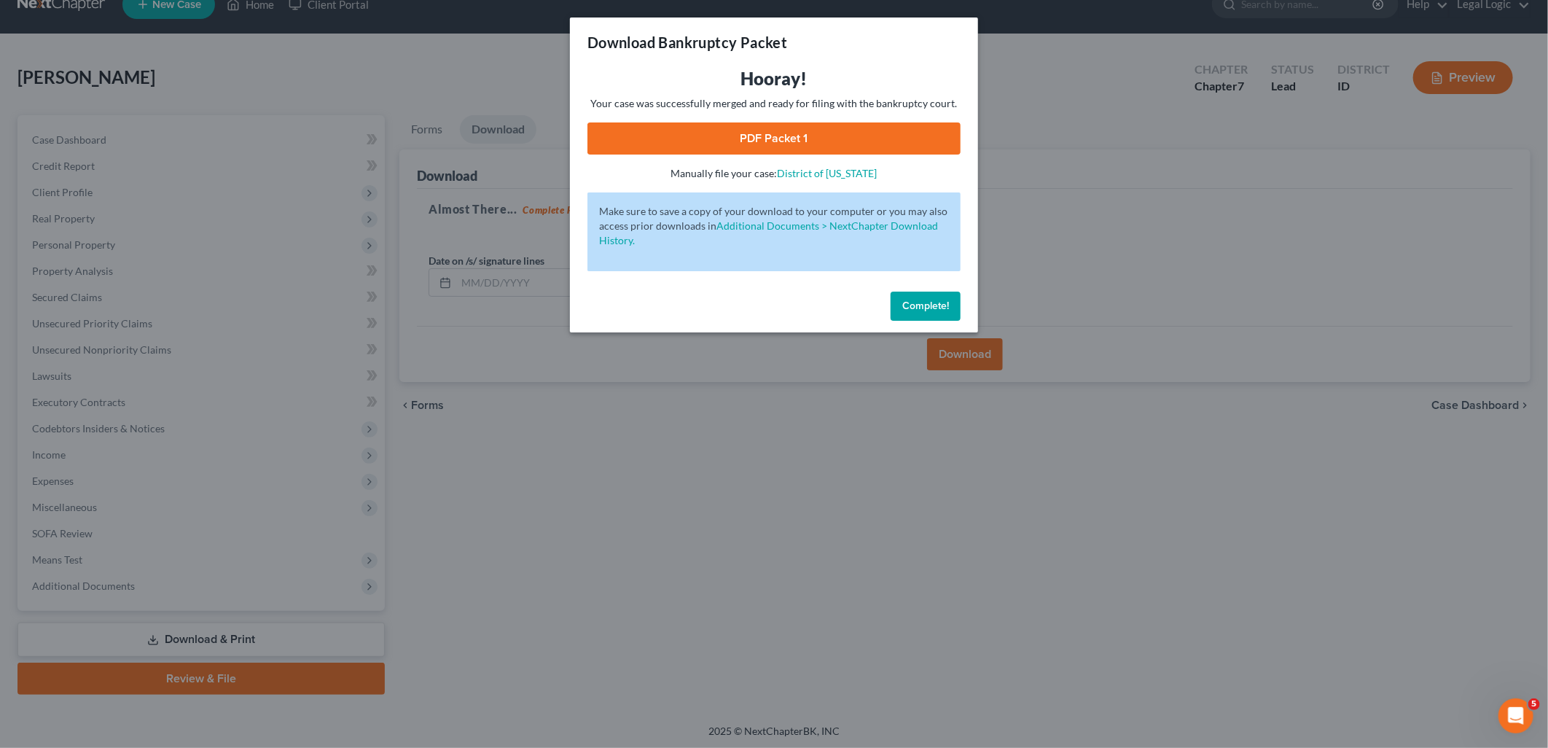
click at [820, 141] on link "PDF Packet 1" at bounding box center [773, 138] width 373 height 32
click at [928, 299] on button "Complete!" at bounding box center [926, 306] width 70 height 29
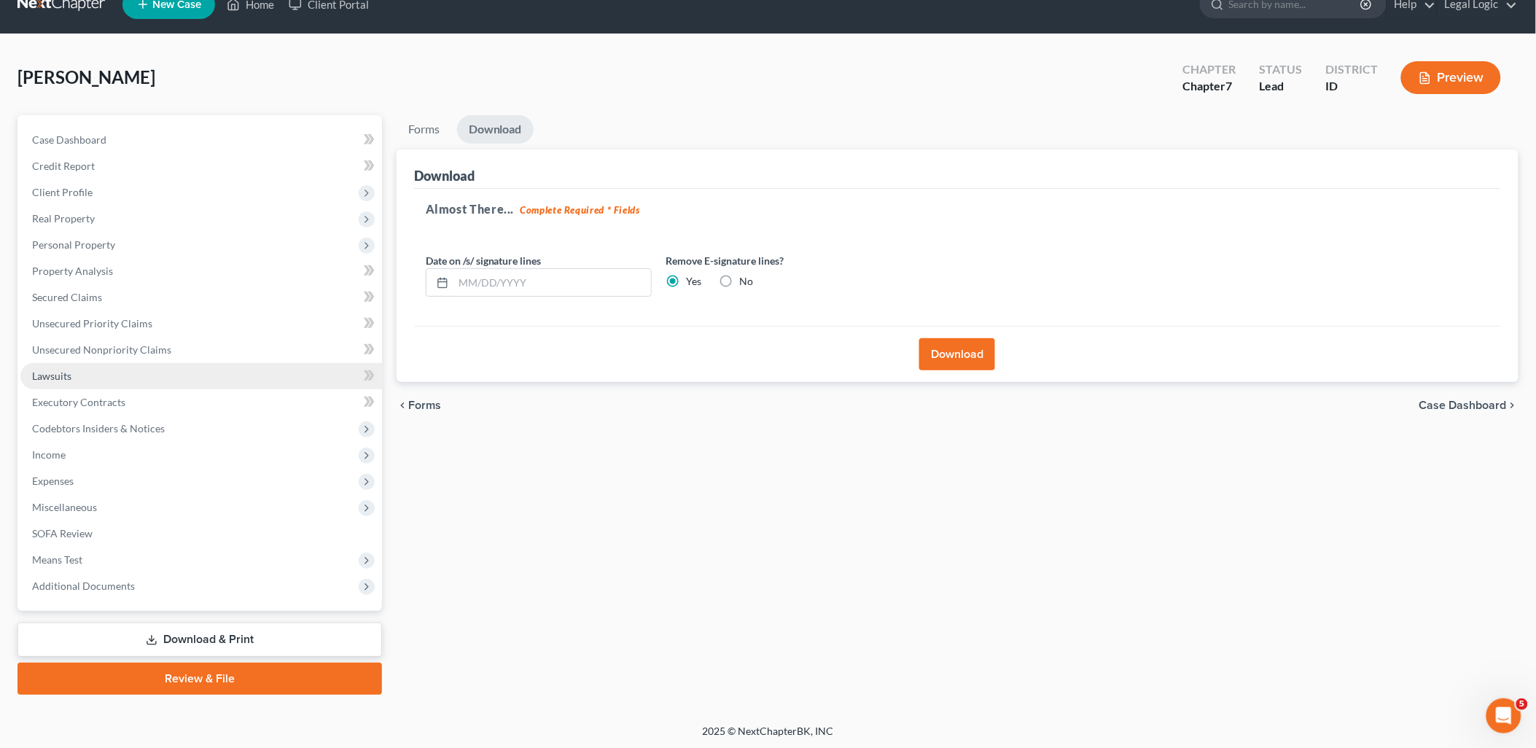
scroll to position [0, 0]
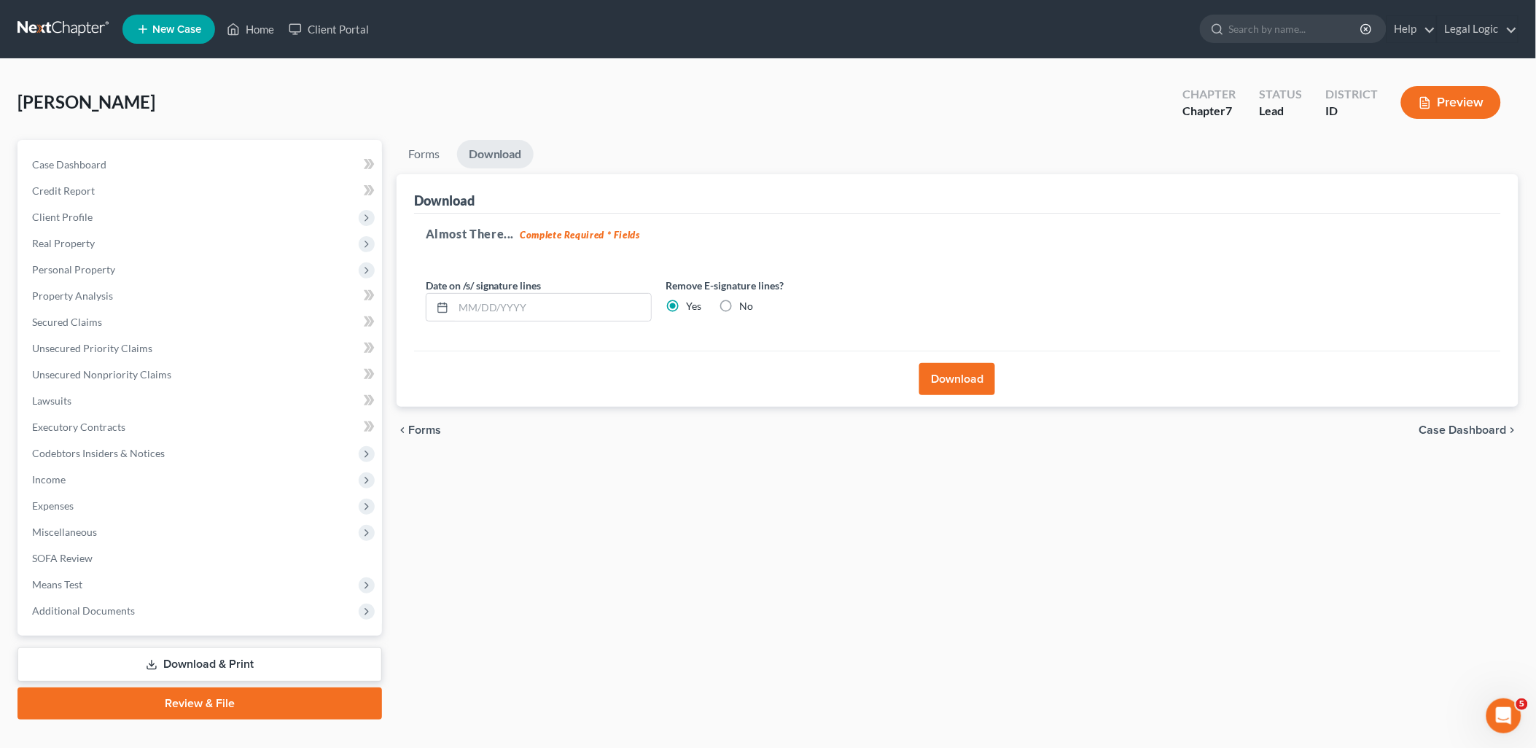
click at [220, 694] on link "Review & File" at bounding box center [199, 703] width 364 height 32
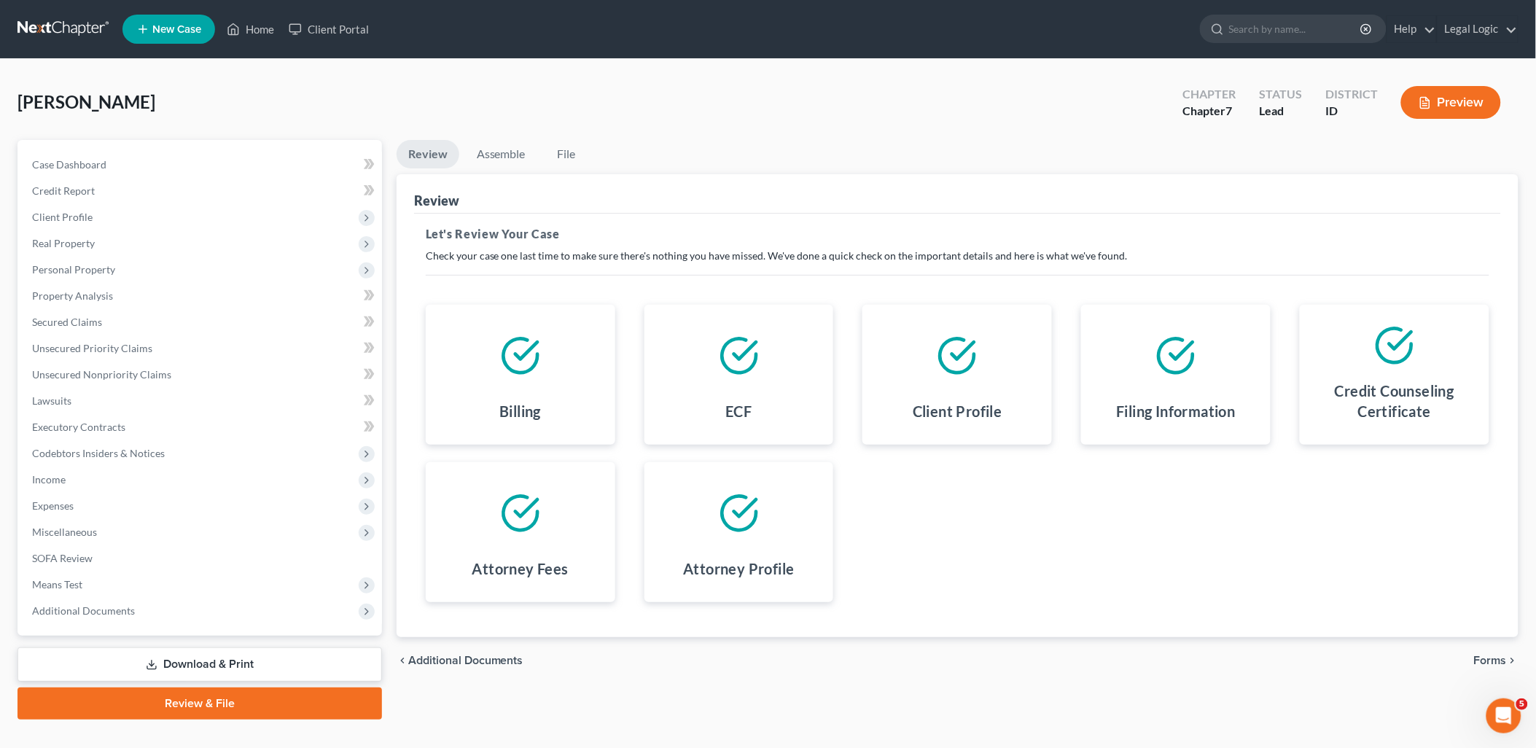
click at [488, 654] on span "Additional Documents" at bounding box center [465, 660] width 115 height 12
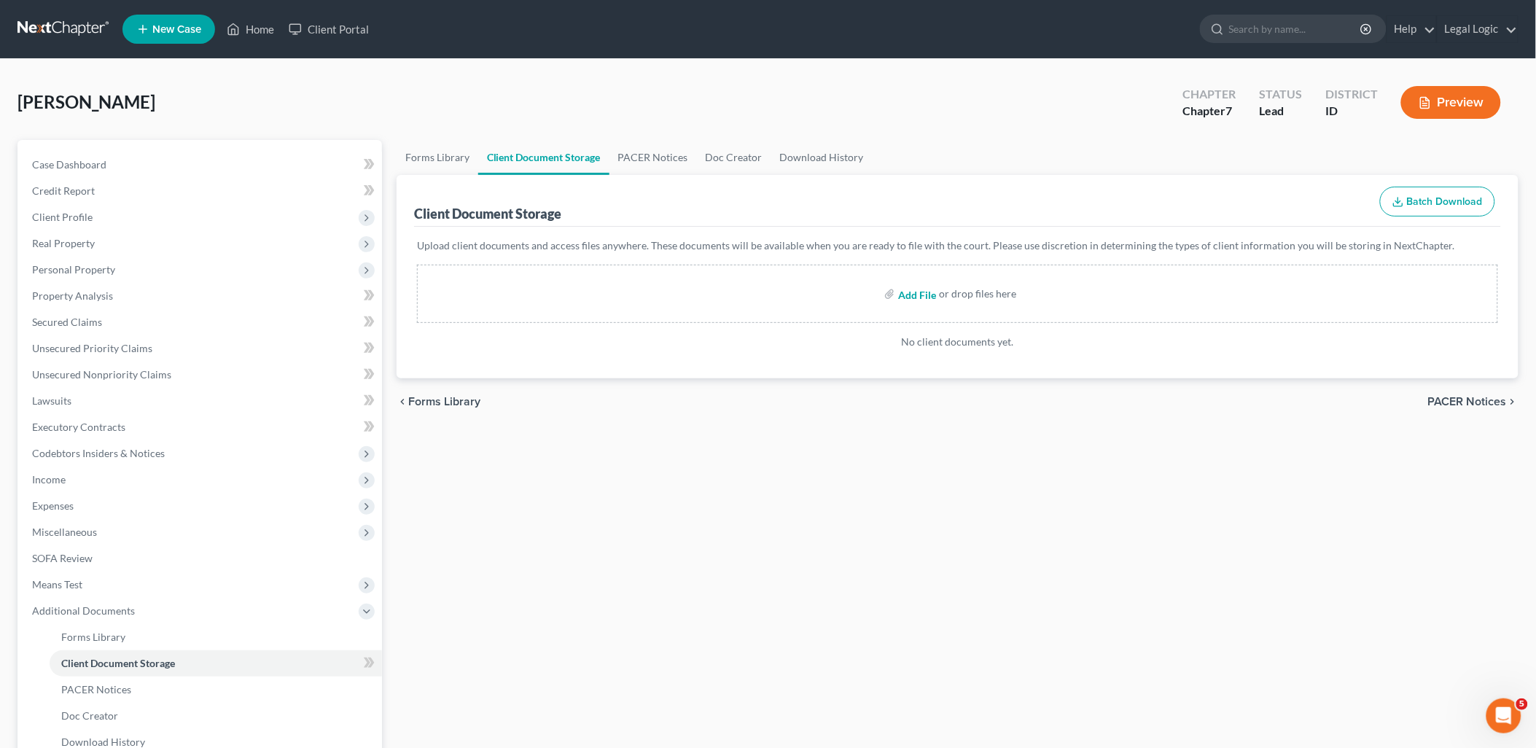
click at [916, 294] on input "file" at bounding box center [915, 294] width 35 height 26
type input "C:\fakepath\Certificate of Counseling.pdf"
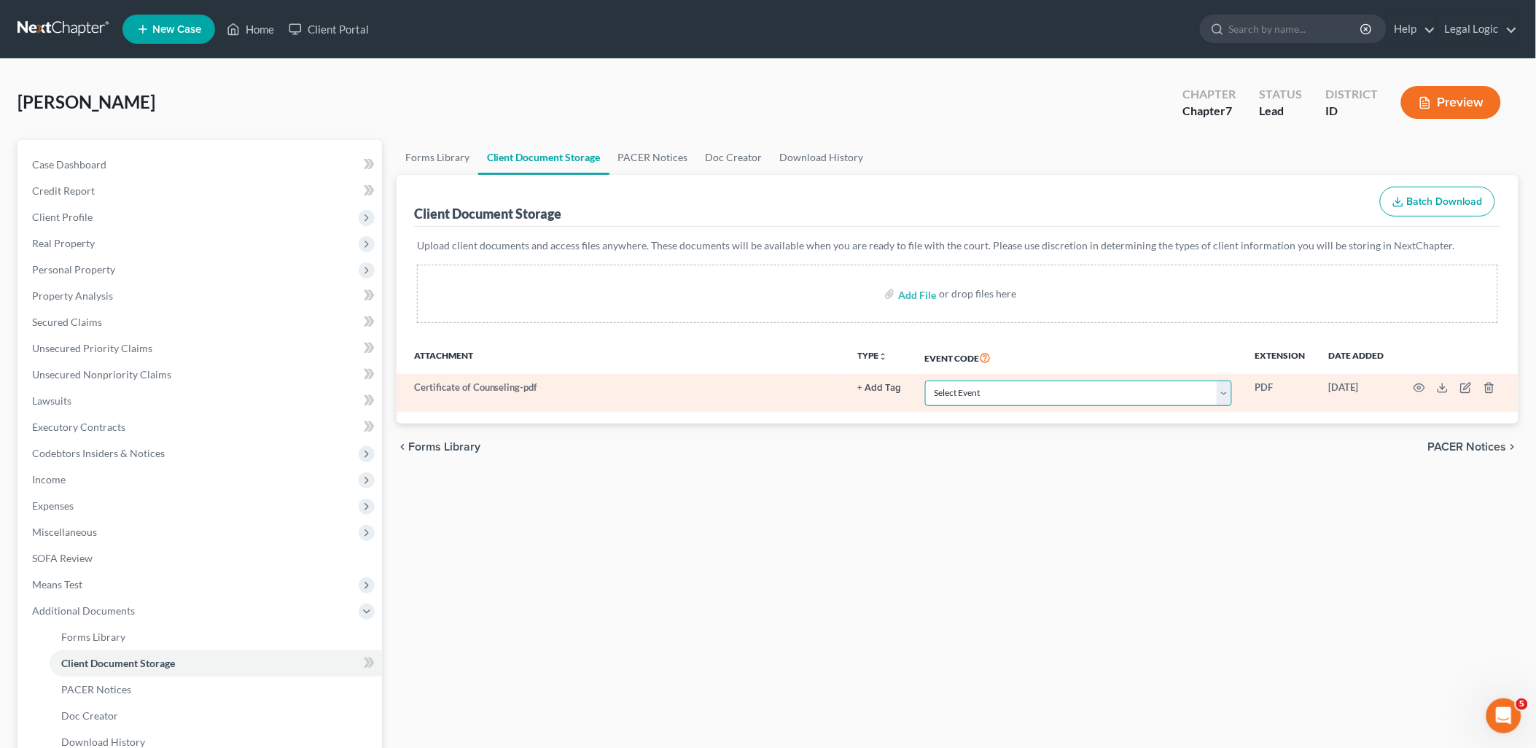
click at [1227, 390] on select "Select Event Certificate of Credit Counseling Chapter 13 Calculation of Disposa…" at bounding box center [1078, 393] width 307 height 26
select select "0"
click at [925, 380] on select "Select Event Certificate of Credit Counseling Chapter 13 Calculation of Disposa…" at bounding box center [1078, 393] width 307 height 26
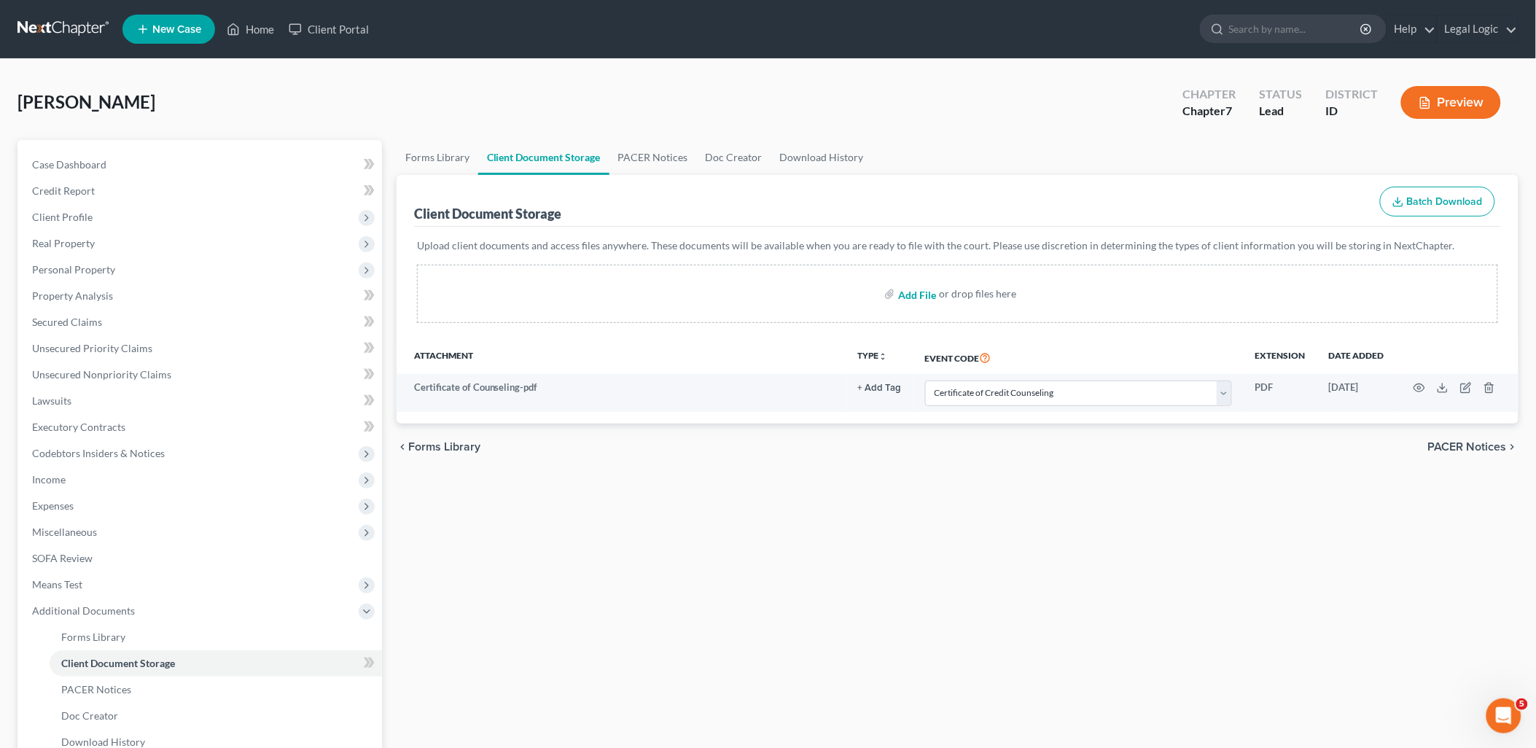
click at [920, 292] on input "file" at bounding box center [915, 294] width 35 height 26
type input "C:\fakepath\Disclosure of Attorney Compensation.pdf"
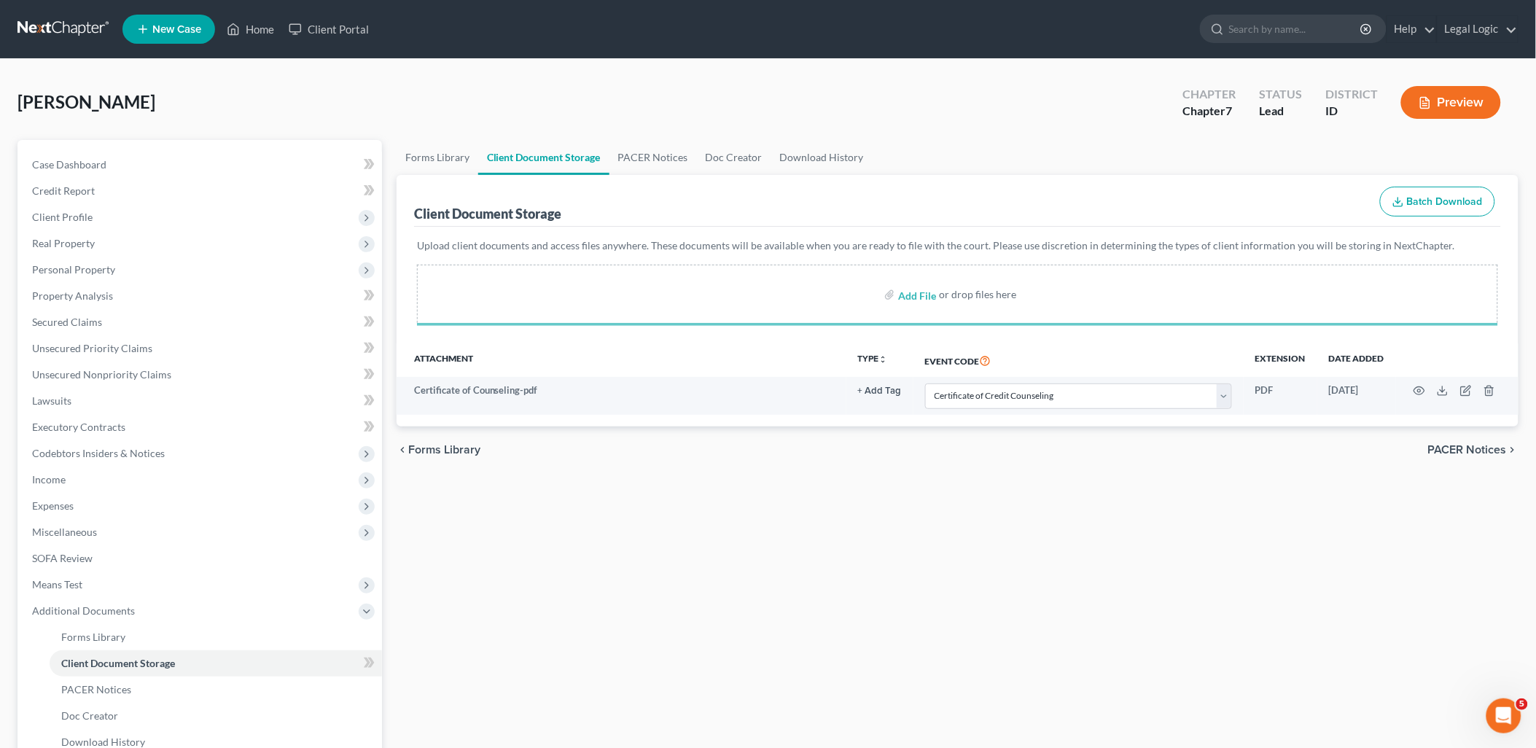
select select "0"
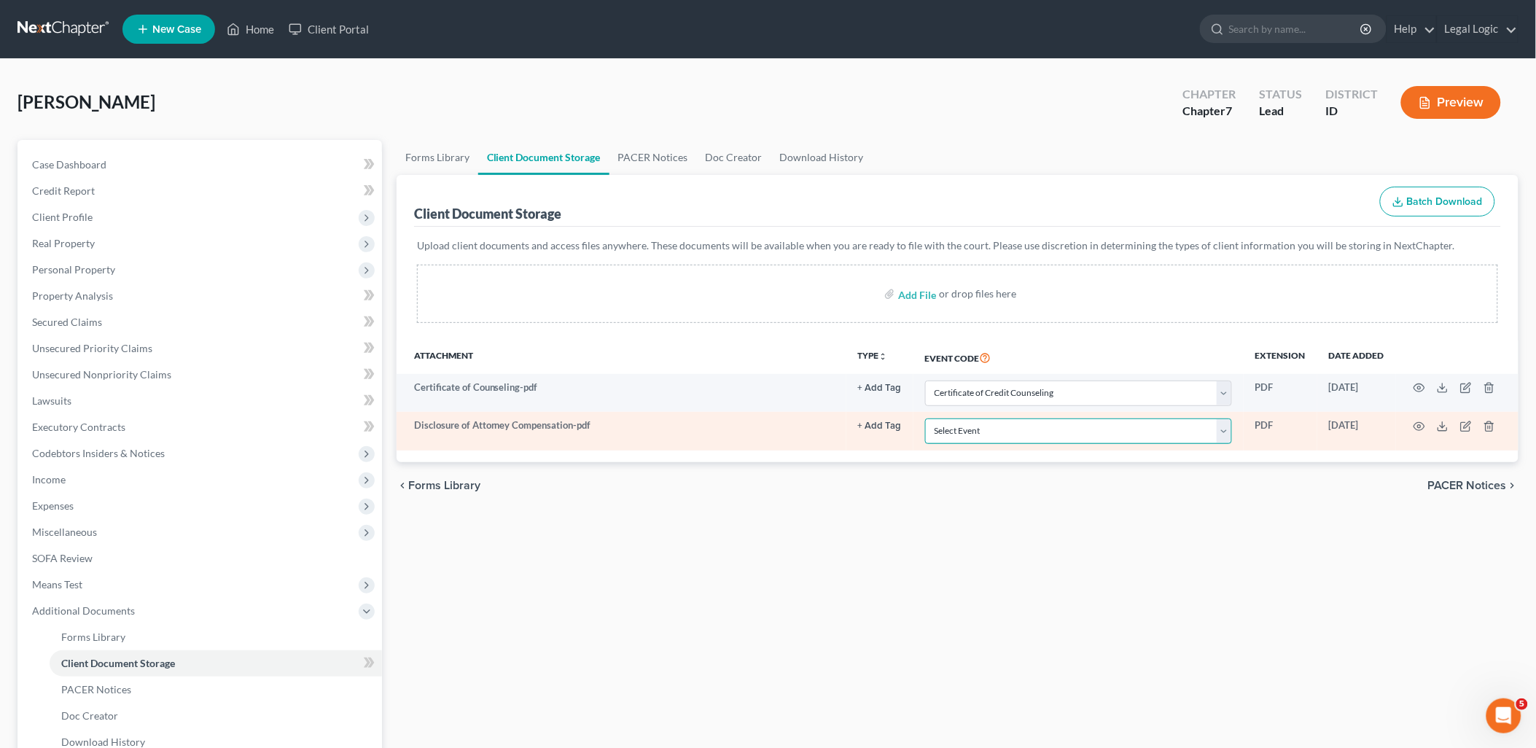
click at [1227, 434] on select "Select Event Certificate of Credit Counseling Chapter 13 Calculation of Disposa…" at bounding box center [1078, 431] width 307 height 26
select select "6"
click at [925, 418] on select "Select Event Certificate of Credit Counseling Chapter 13 Calculation of Disposa…" at bounding box center [1078, 431] width 307 height 26
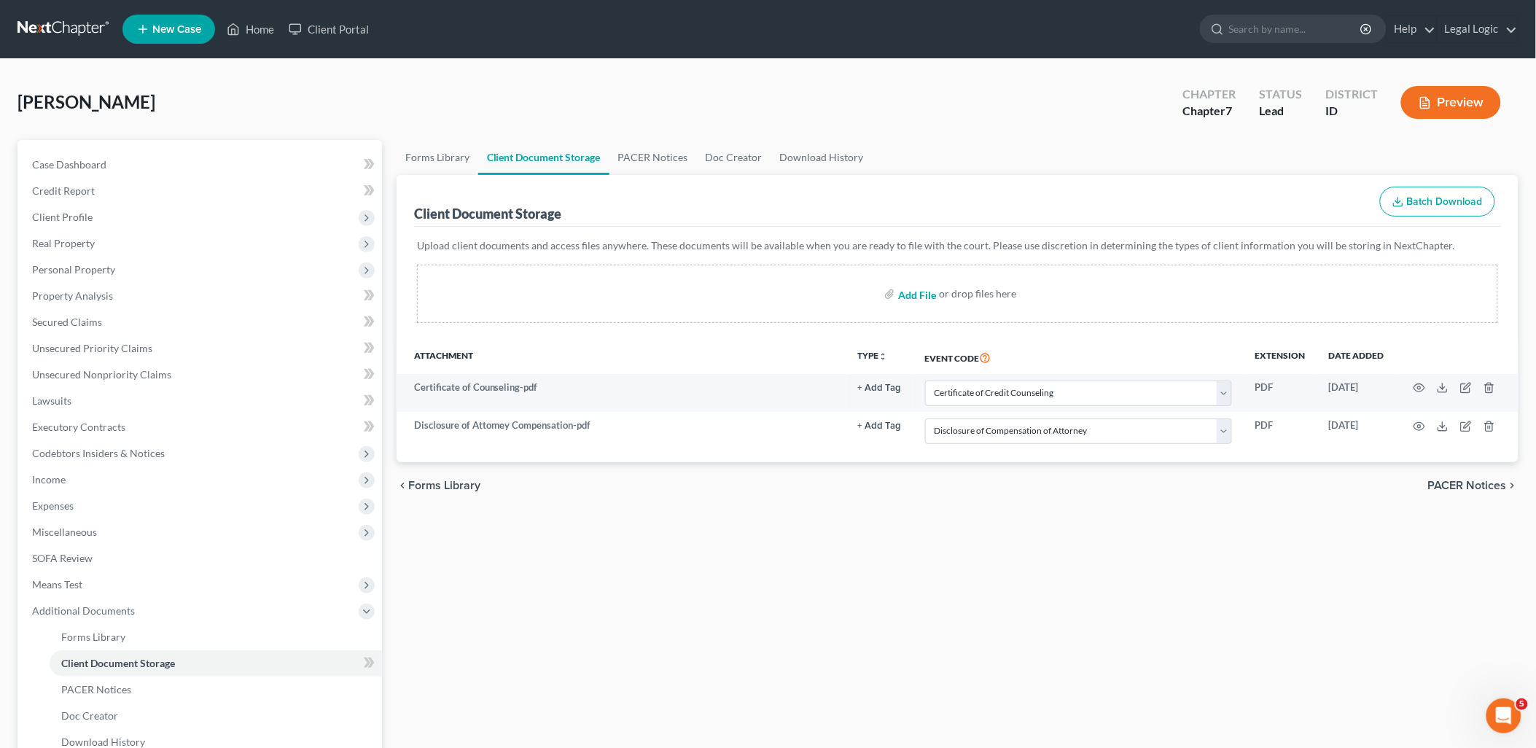
click at [916, 297] on input "file" at bounding box center [915, 294] width 35 height 26
type input "C:\fakepath\Means Test.pdf"
select select "0"
select select "6"
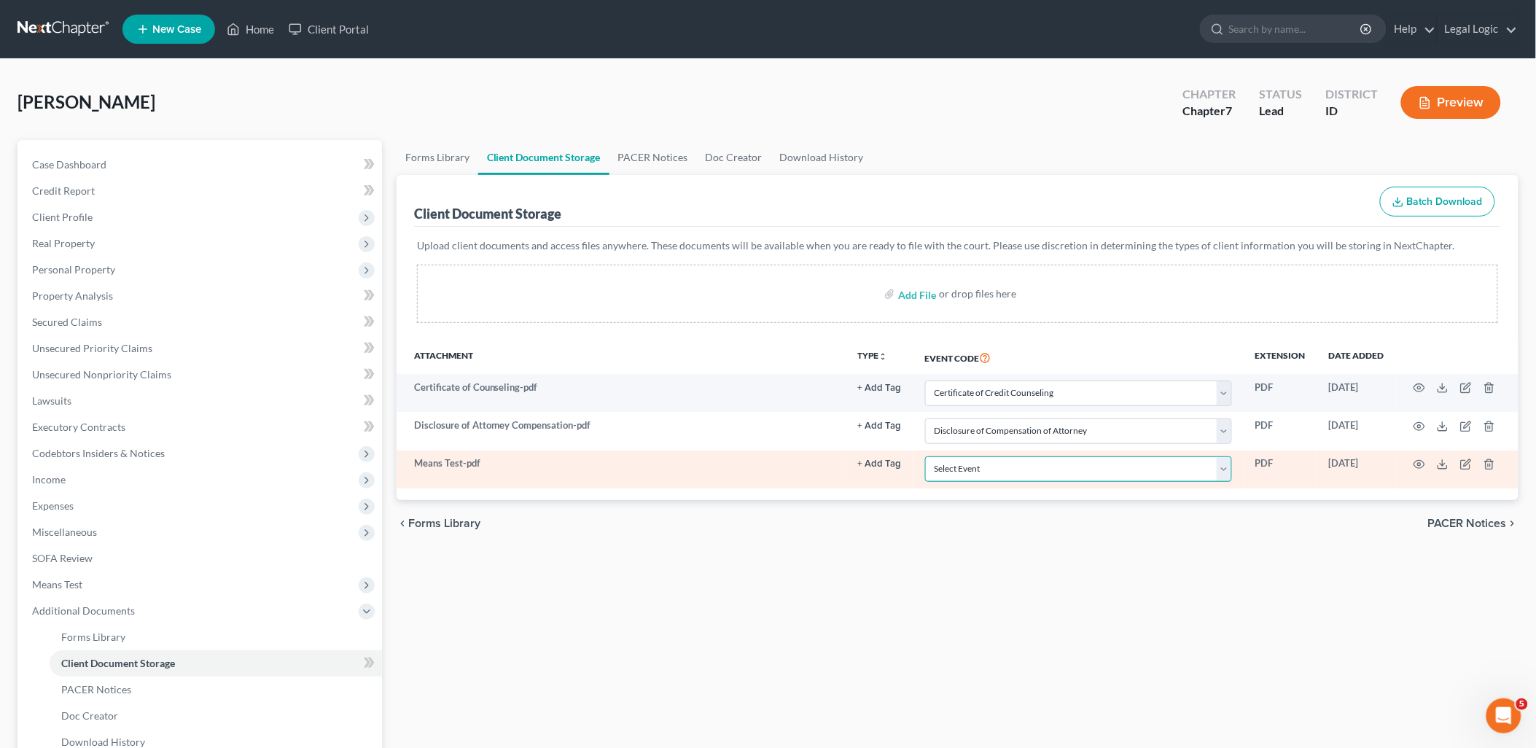
click at [1221, 464] on select "Select Event Certificate of Credit Counseling Chapter 13 Calculation of Disposa…" at bounding box center [1078, 469] width 307 height 26
select select "5"
click at [925, 456] on select "Select Event Certificate of Credit Counseling Chapter 13 Calculation of Disposa…" at bounding box center [1078, 469] width 307 height 26
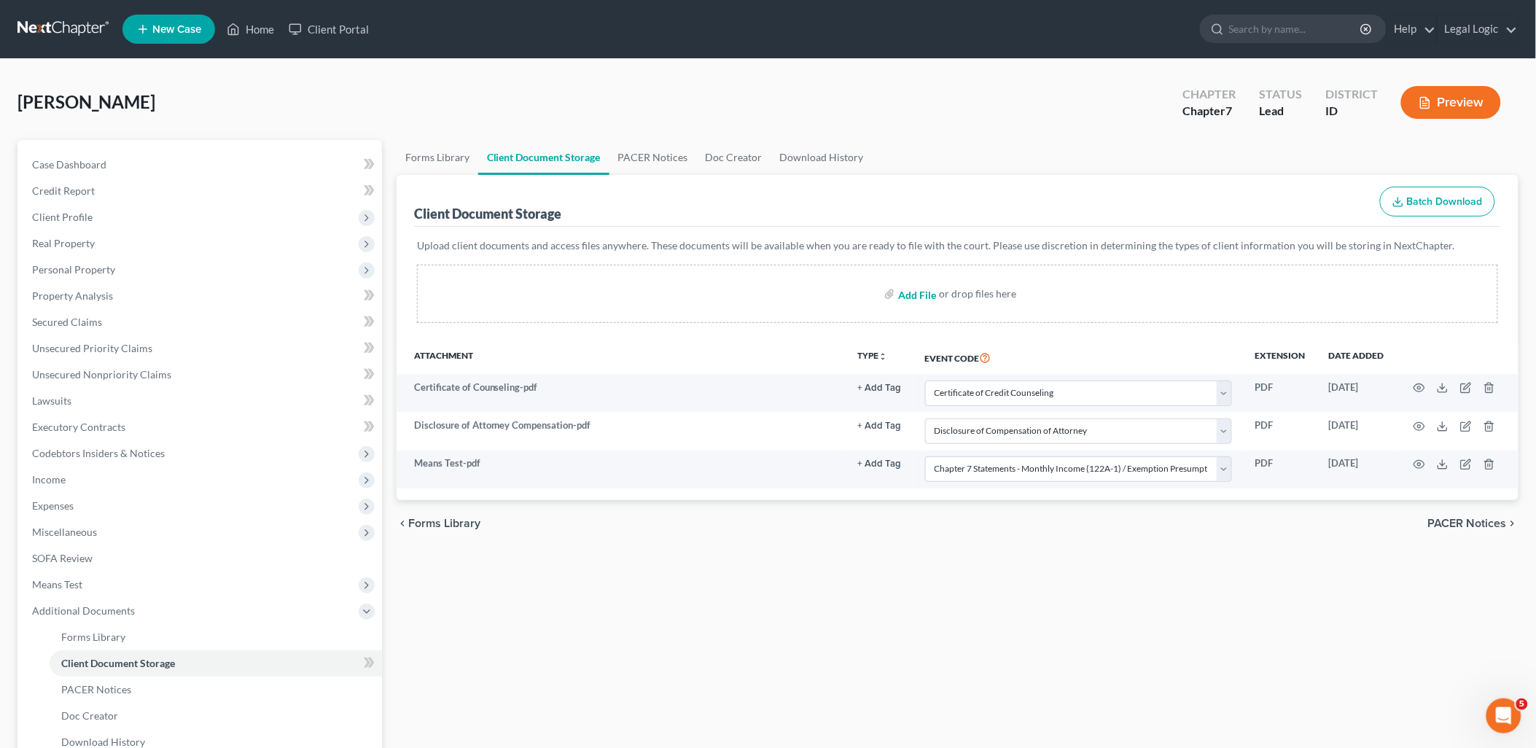
click at [910, 286] on input "file" at bounding box center [915, 294] width 35 height 26
type input "C:\fakepath\Signature Pages.pdf"
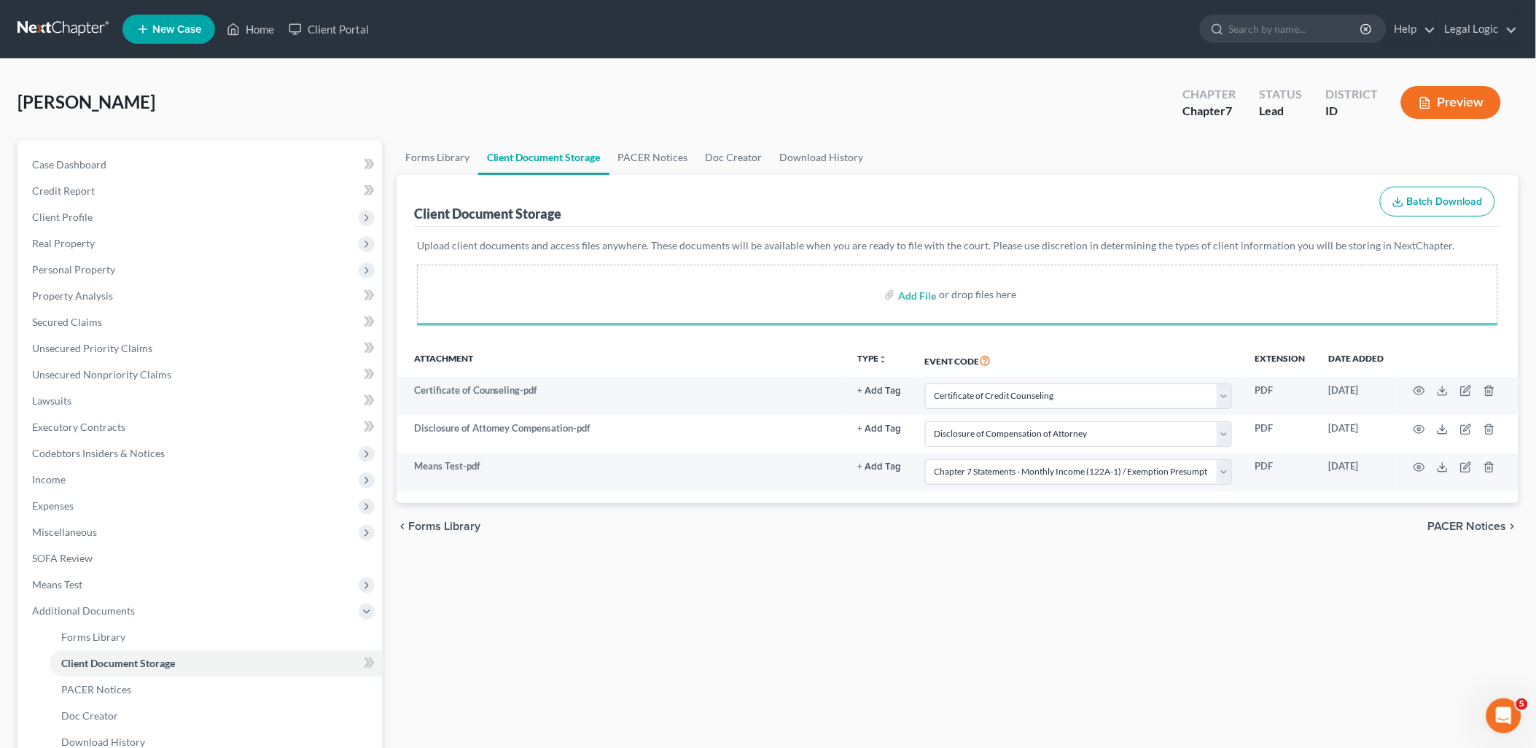
select select "0"
select select "6"
select select "5"
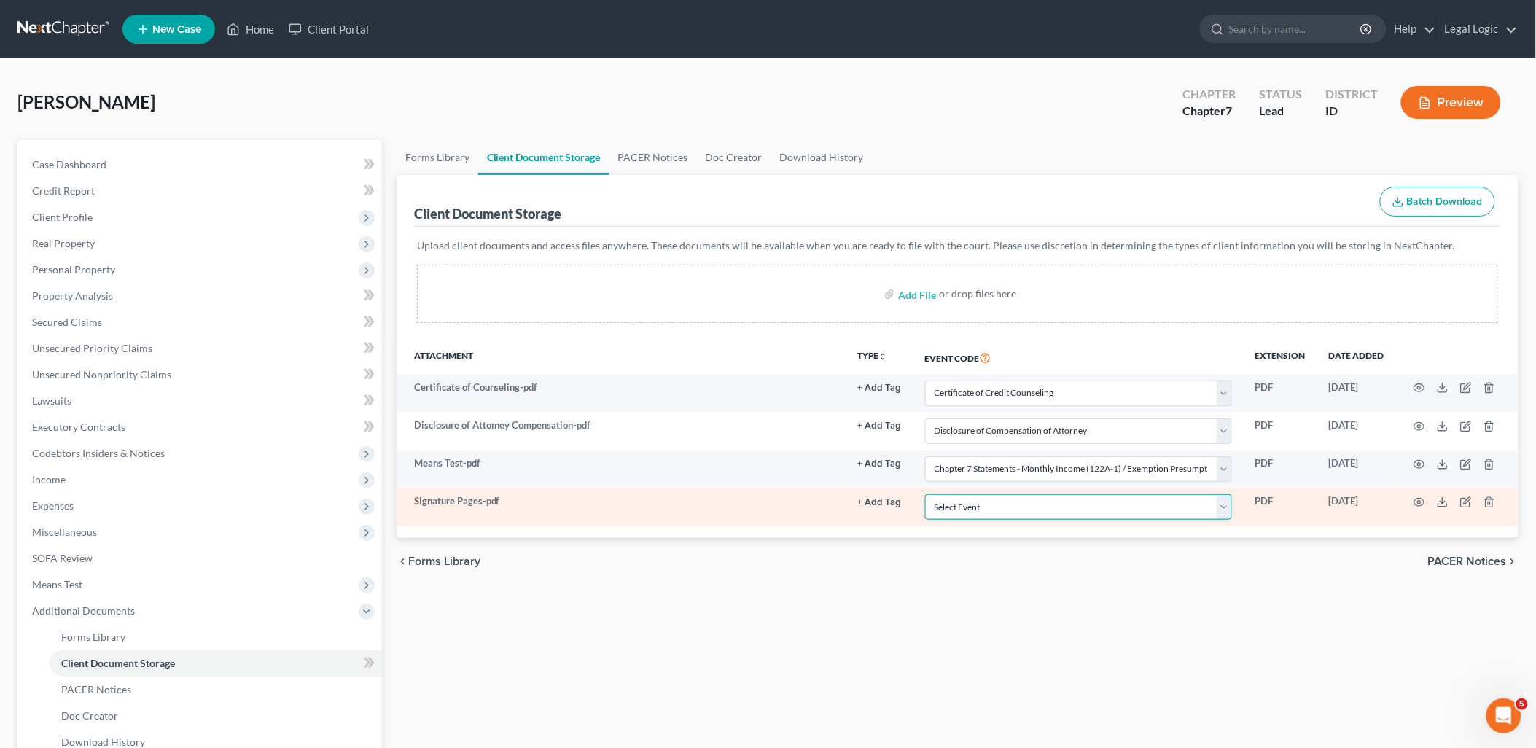
click at [1222, 514] on select "Select Event Certificate of Credit Counseling Chapter 13 Calculation of Disposa…" at bounding box center [1078, 507] width 307 height 26
select select "9"
click at [925, 494] on select "Select Event Certificate of Credit Counseling Chapter 13 Calculation of Disposa…" at bounding box center [1078, 507] width 307 height 26
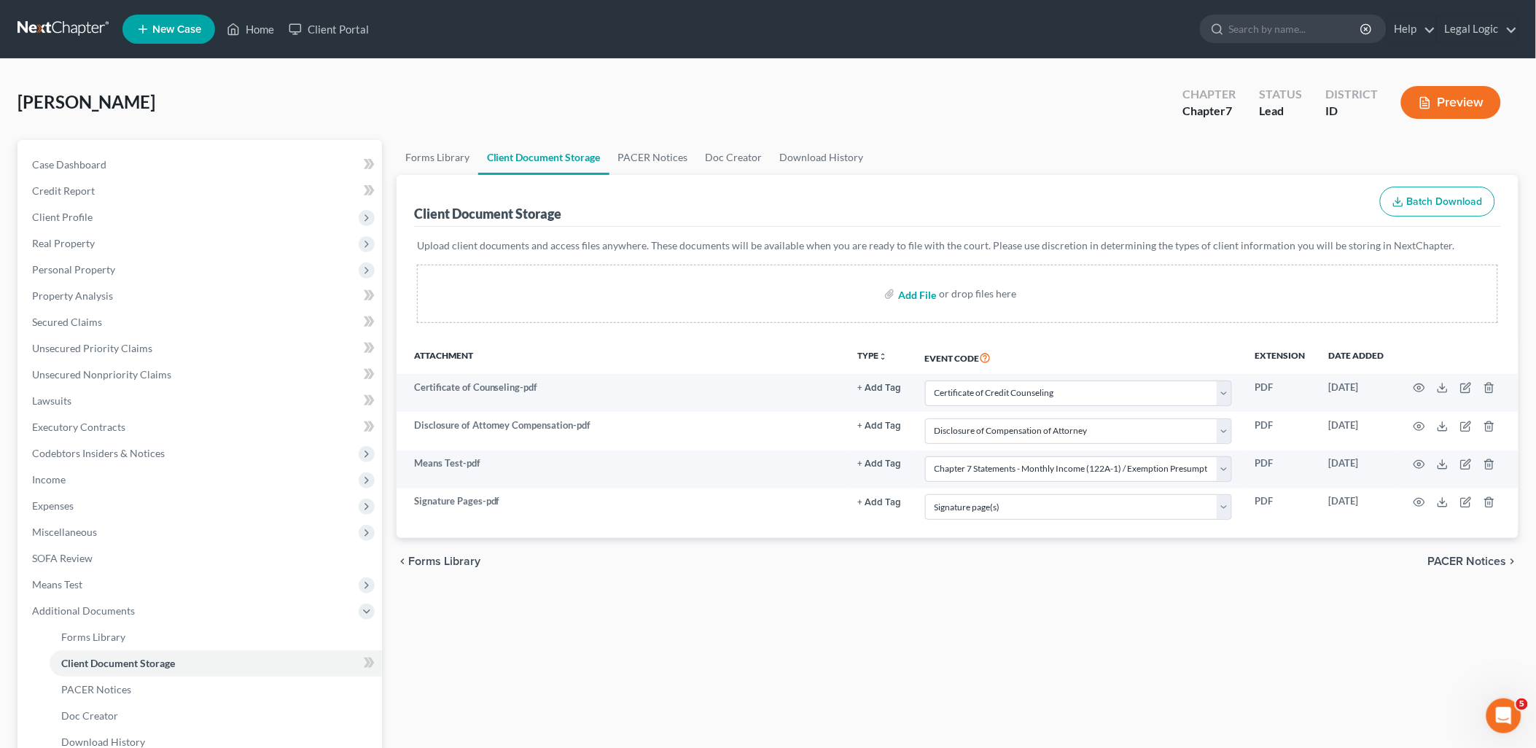
click at [907, 295] on input "file" at bounding box center [915, 294] width 35 height 26
type input "C:\fakepath\Statement of Domestic Support.pdf"
select select "0"
select select "6"
select select "5"
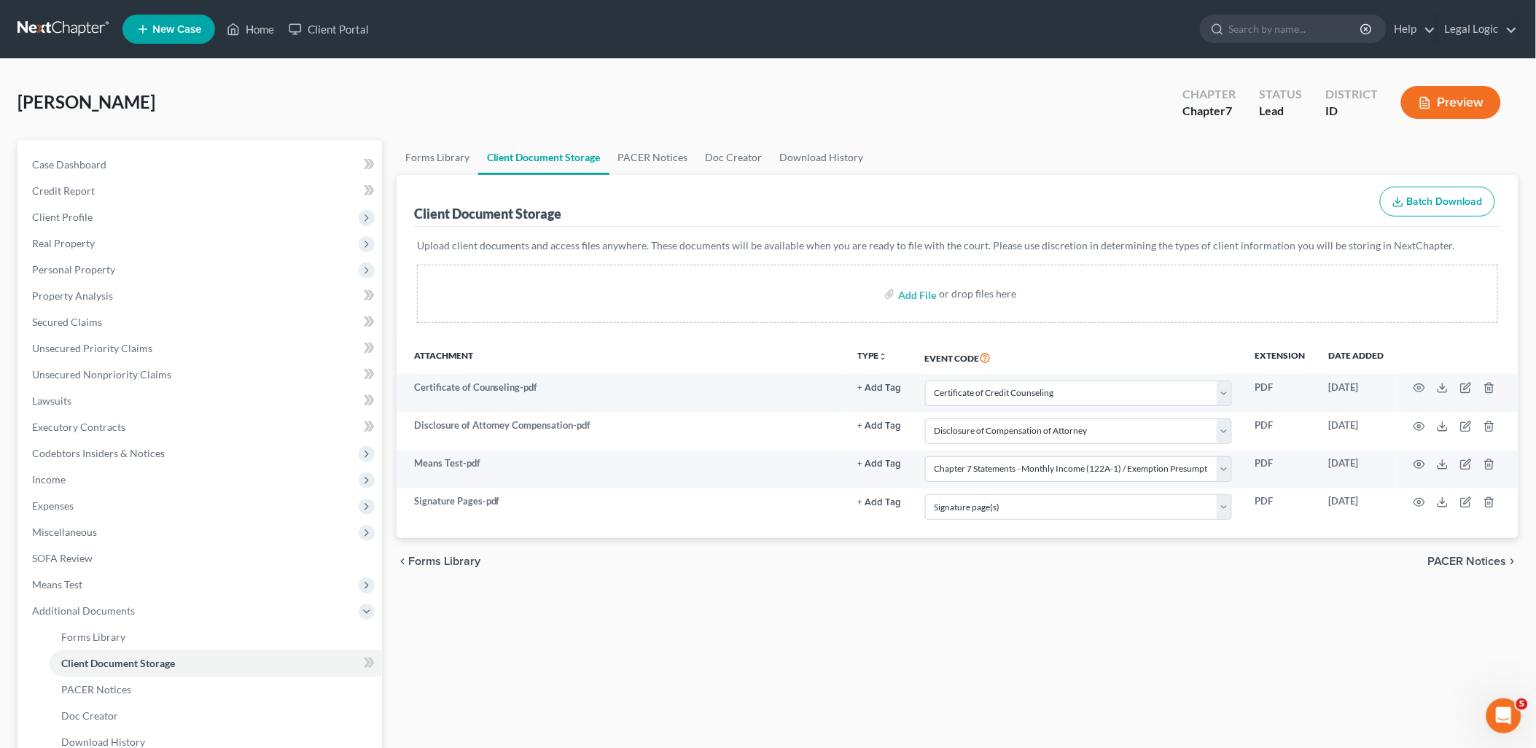
select select "9"
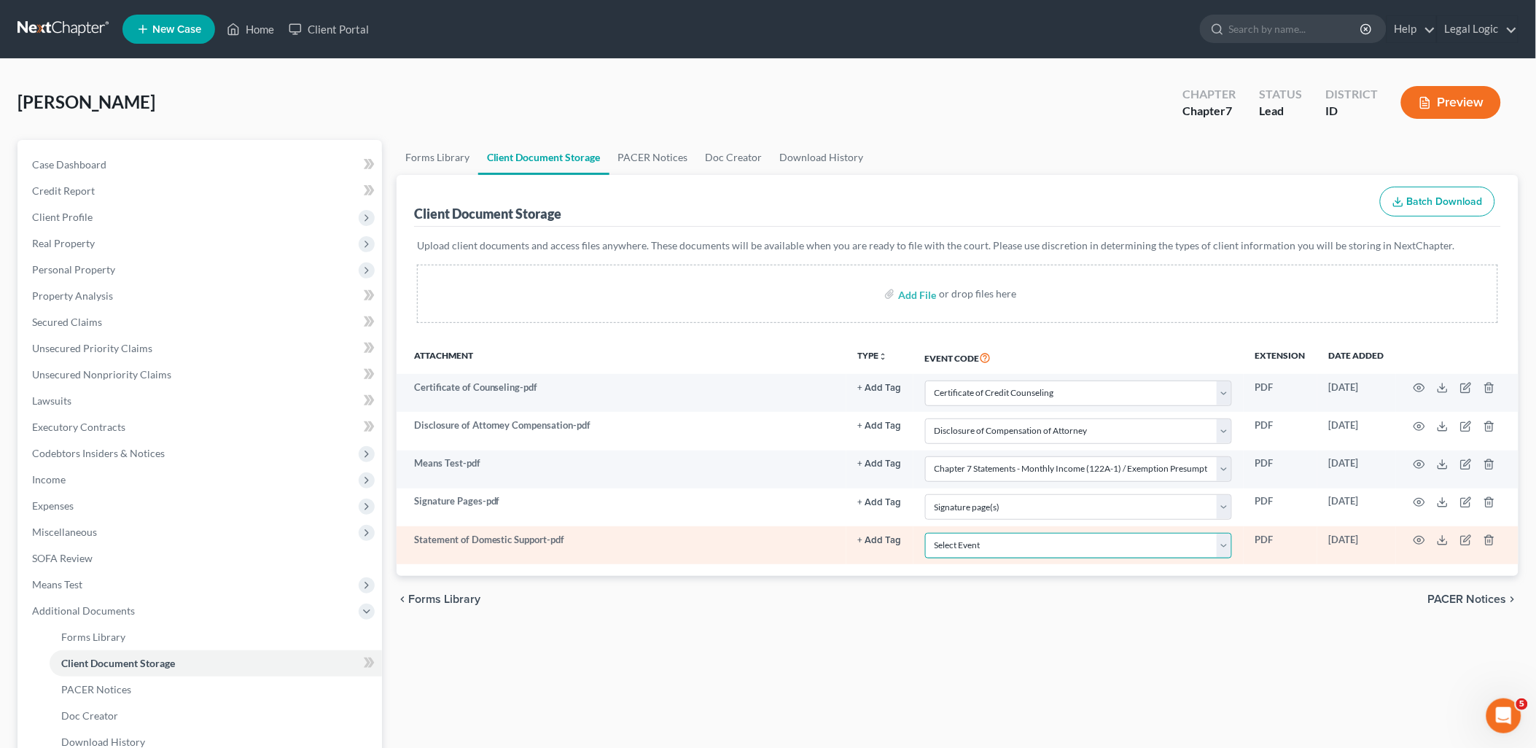
click at [1229, 550] on select "Select Event Certificate of Credit Counseling Chapter 13 Calculation of Disposa…" at bounding box center [1078, 546] width 307 height 26
select select "10"
click at [925, 533] on select "Select Event Certificate of Credit Counseling Chapter 13 Calculation of Disposa…" at bounding box center [1078, 546] width 307 height 26
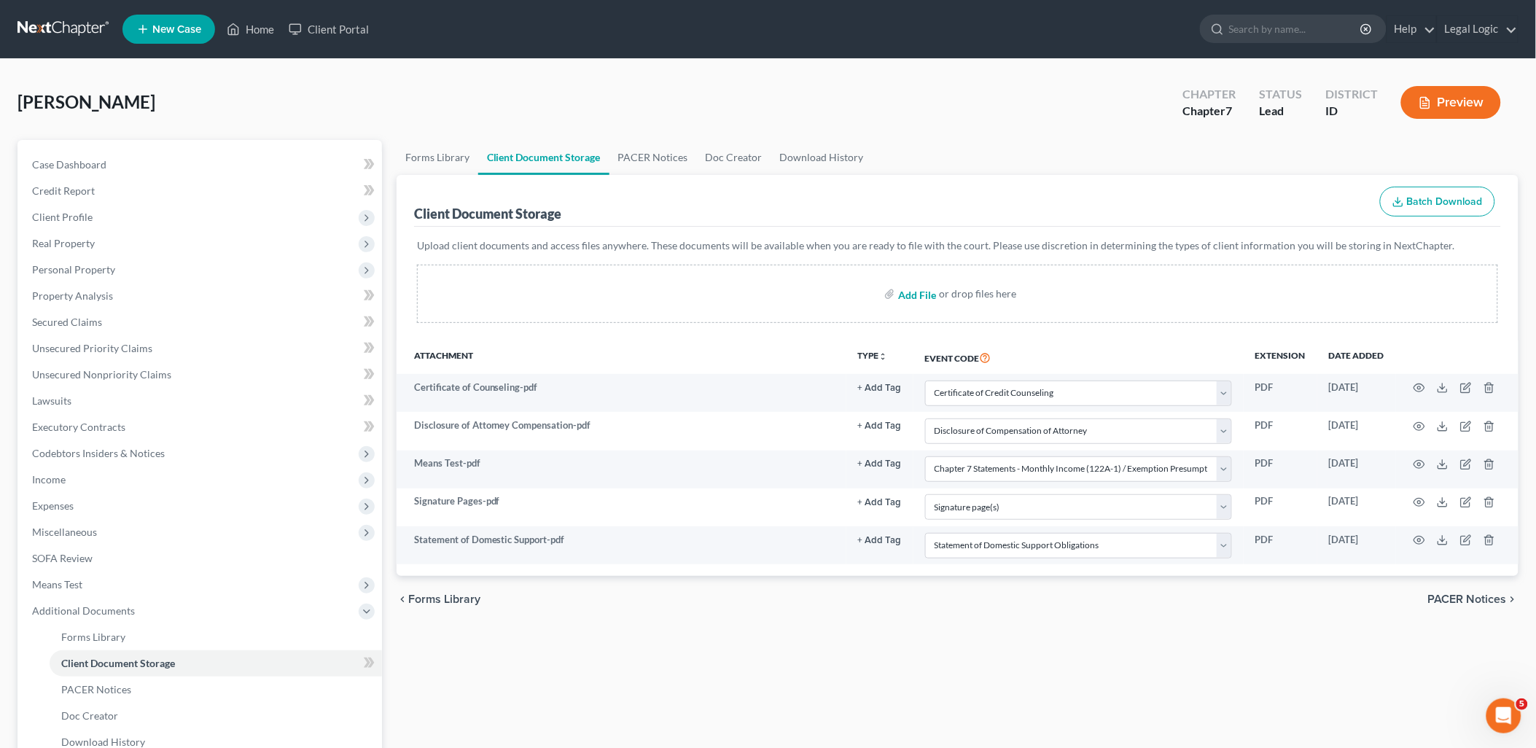
click at [921, 290] on input "file" at bounding box center [915, 294] width 35 height 26
type input "C:\fakepath\Paystubs.pdf"
select select "0"
select select "6"
select select "5"
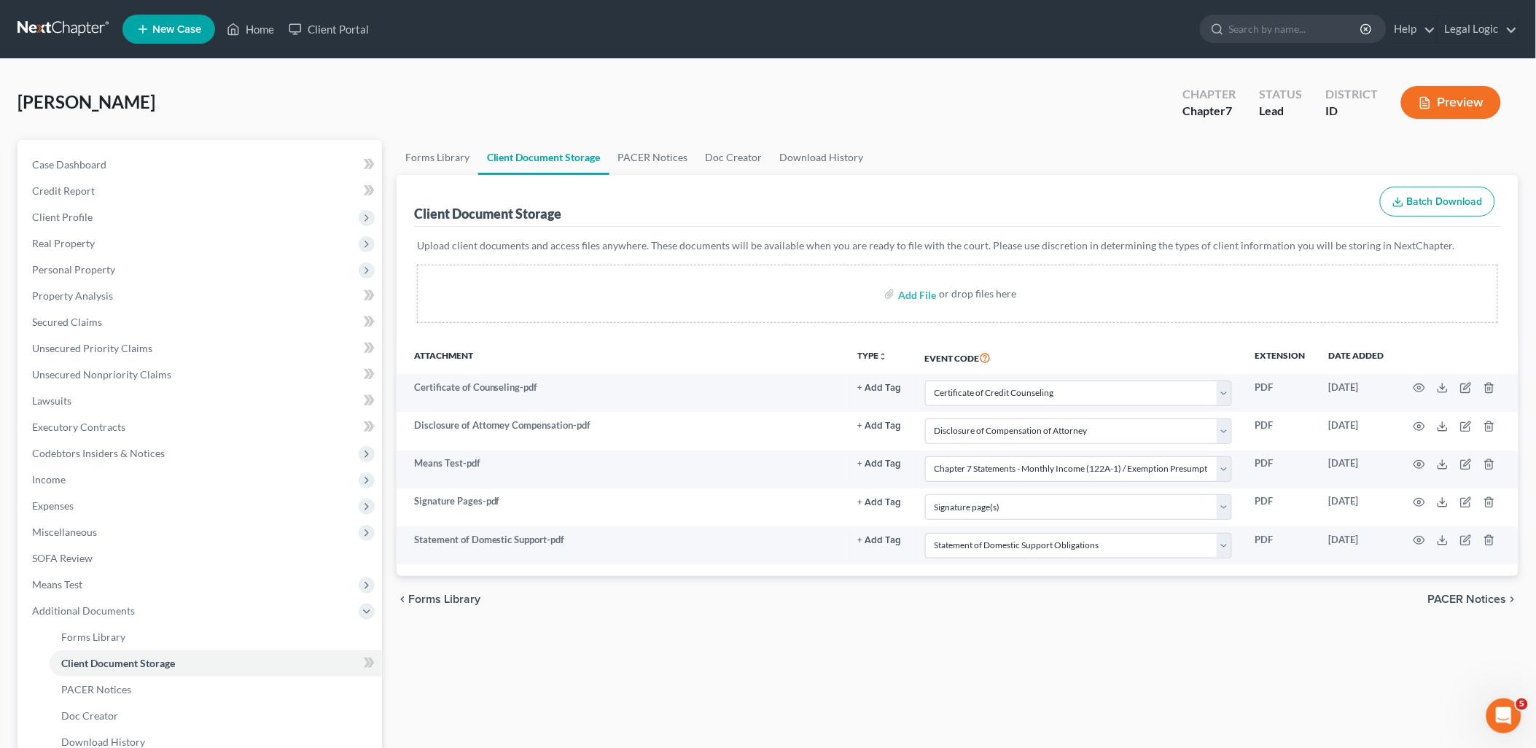
select select "9"
select select "10"
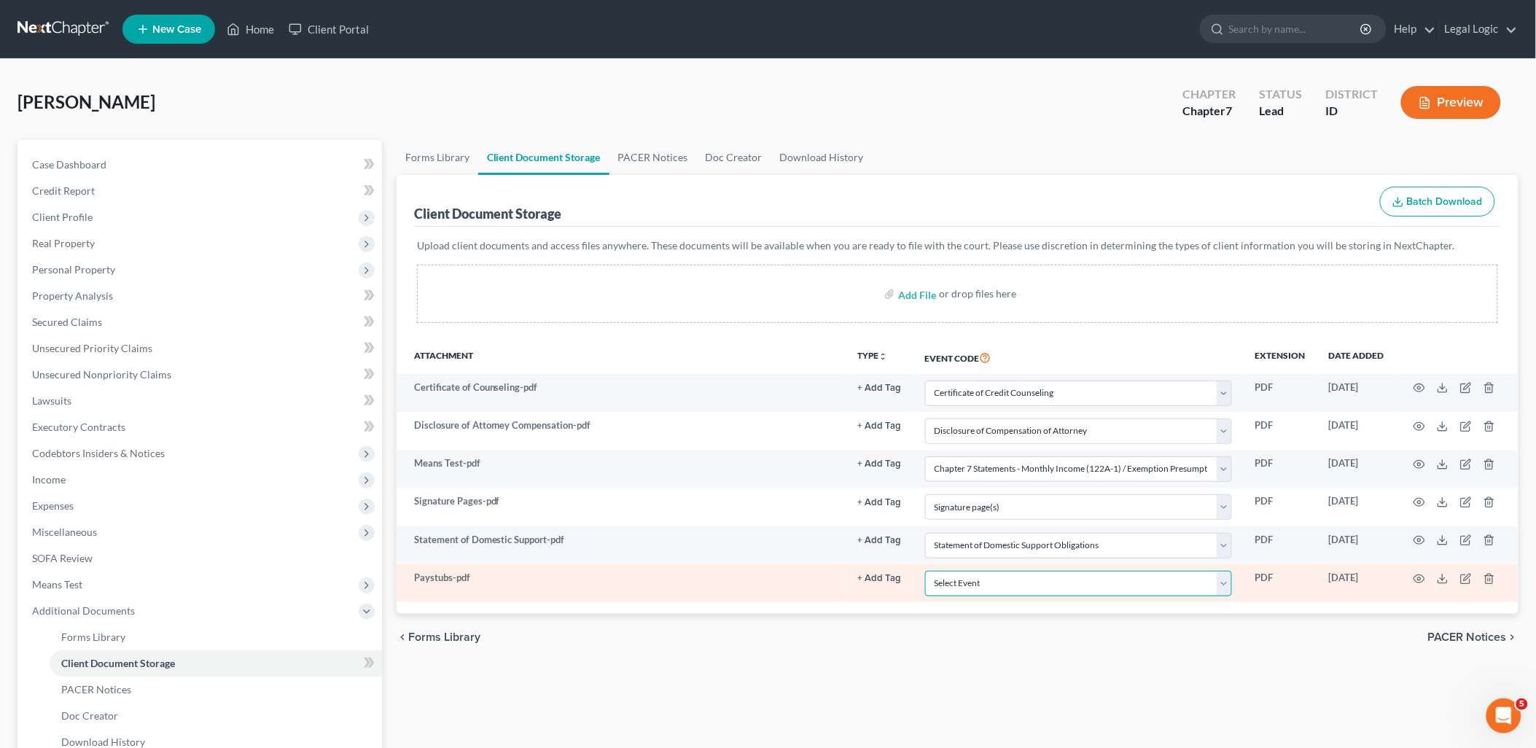
click at [1225, 580] on select "Select Event Certificate of Credit Counseling Chapter 13 Calculation of Disposa…" at bounding box center [1078, 584] width 307 height 26
select select "7"
click at [925, 571] on select "Select Event Certificate of Credit Counseling Chapter 13 Calculation of Disposa…" at bounding box center [1078, 584] width 307 height 26
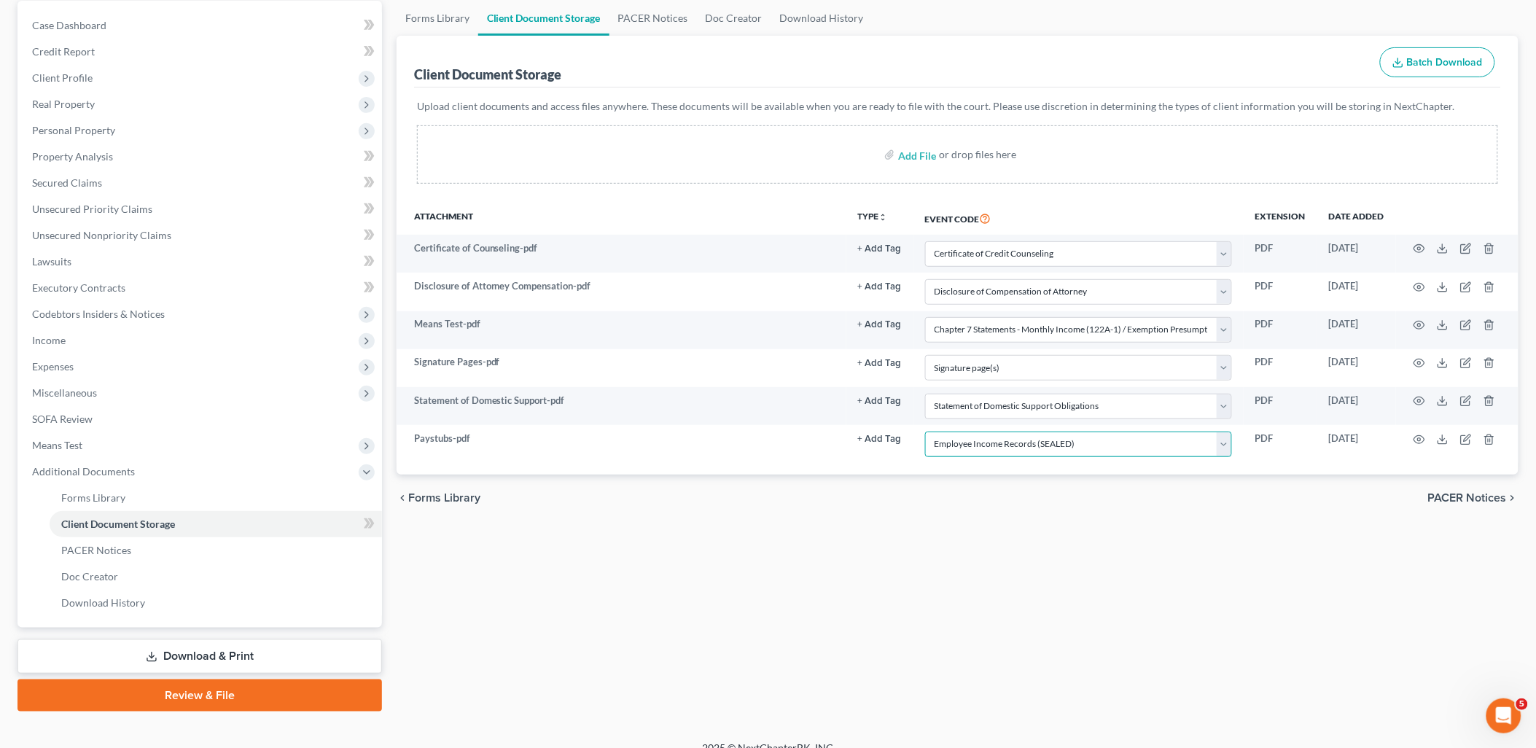
scroll to position [156, 0]
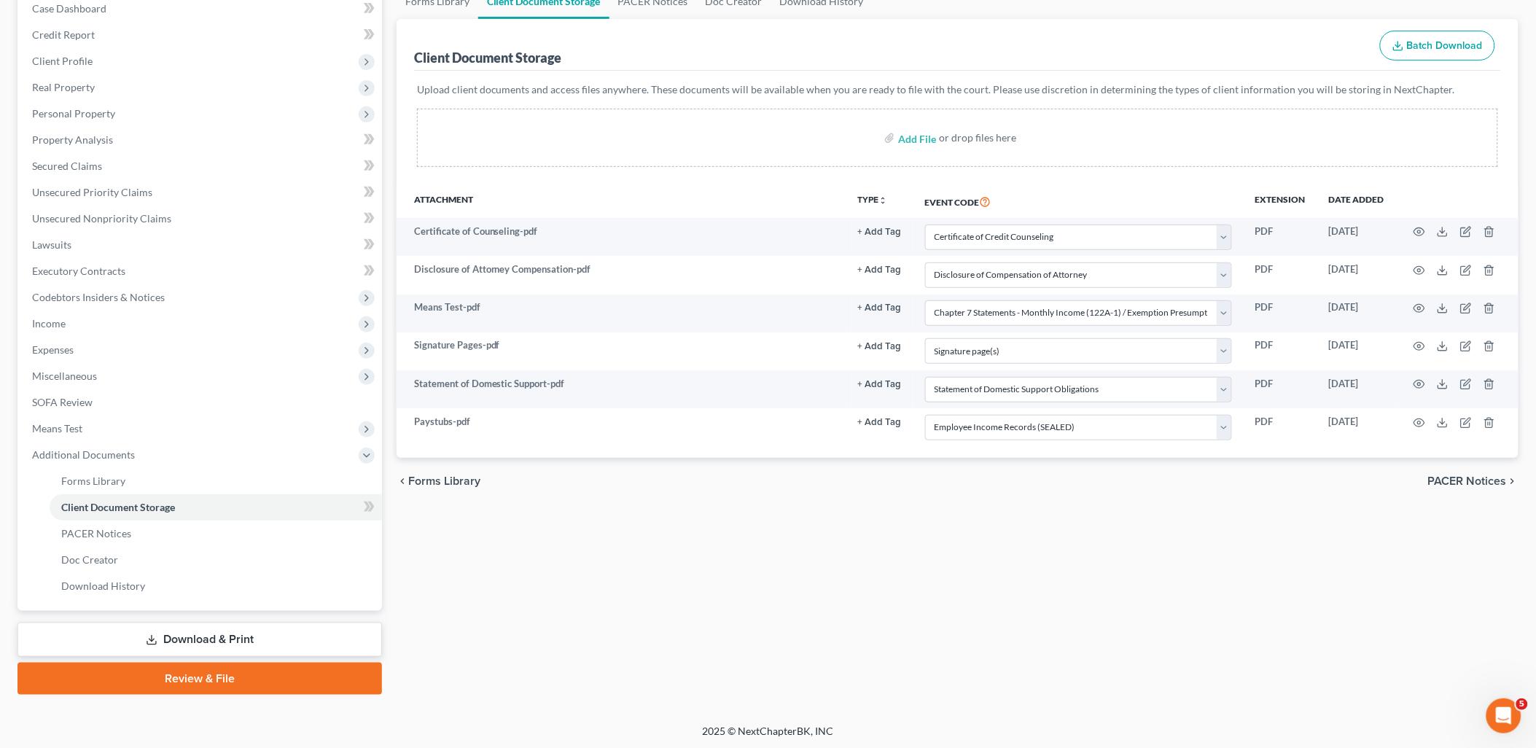
click at [273, 668] on link "Review & File" at bounding box center [199, 678] width 364 height 32
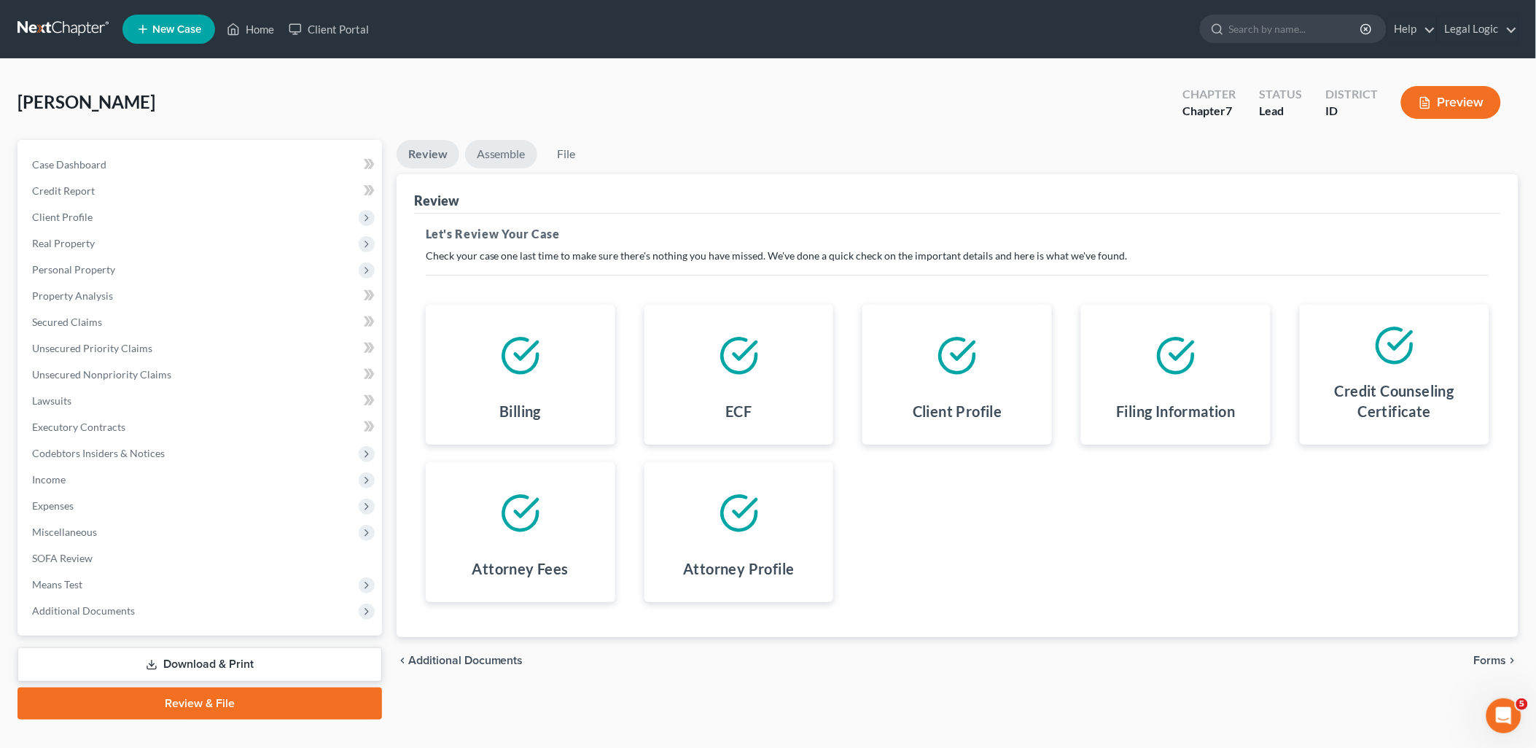
click at [492, 144] on link "Assemble" at bounding box center [501, 154] width 72 height 28
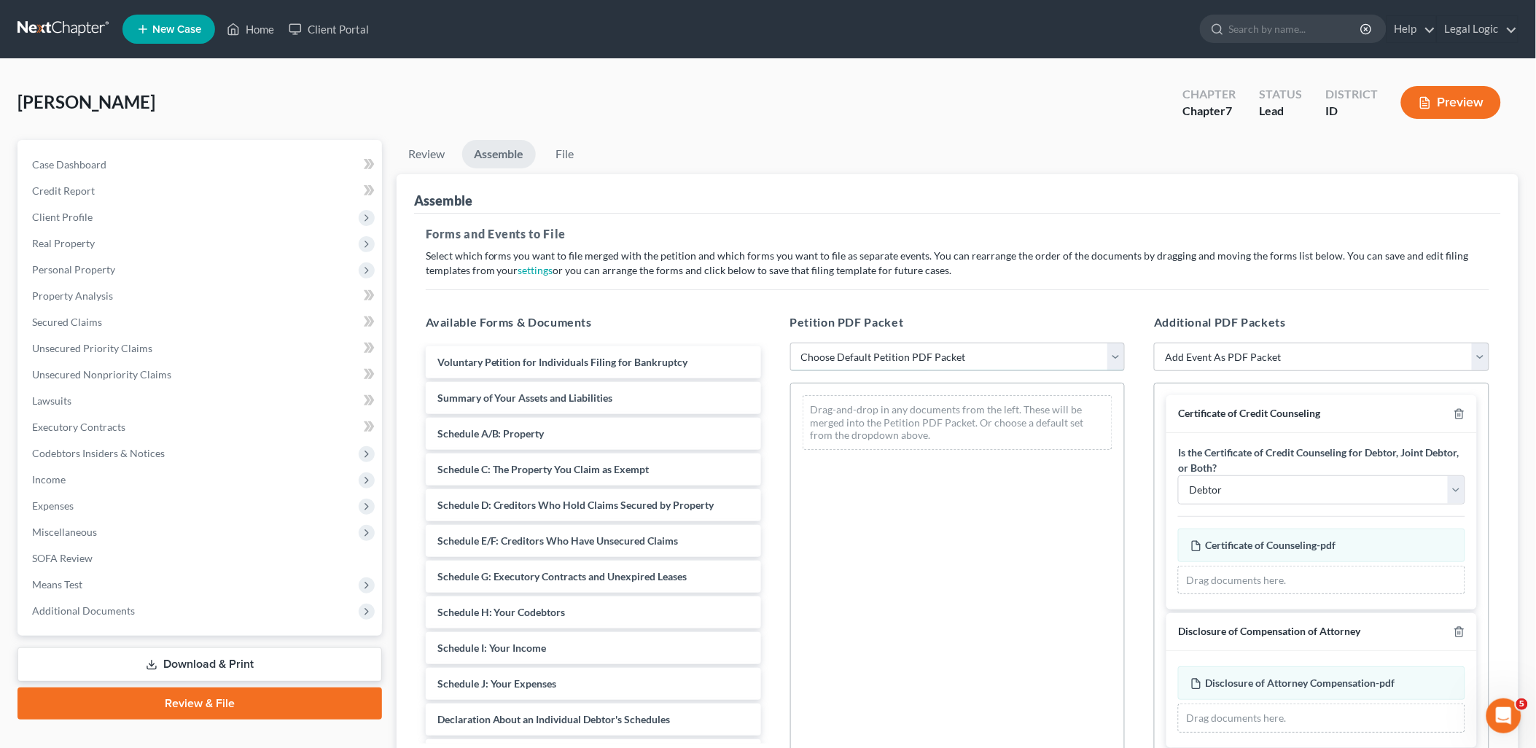
click at [1117, 354] on select "Choose Default Petition PDF Packet Emergency Filing (Voluntary Petition and Cre…" at bounding box center [957, 357] width 335 height 29
select select "3"
click at [790, 343] on select "Choose Default Petition PDF Packet Emergency Filing (Voluntary Petition and Cre…" at bounding box center [957, 357] width 335 height 29
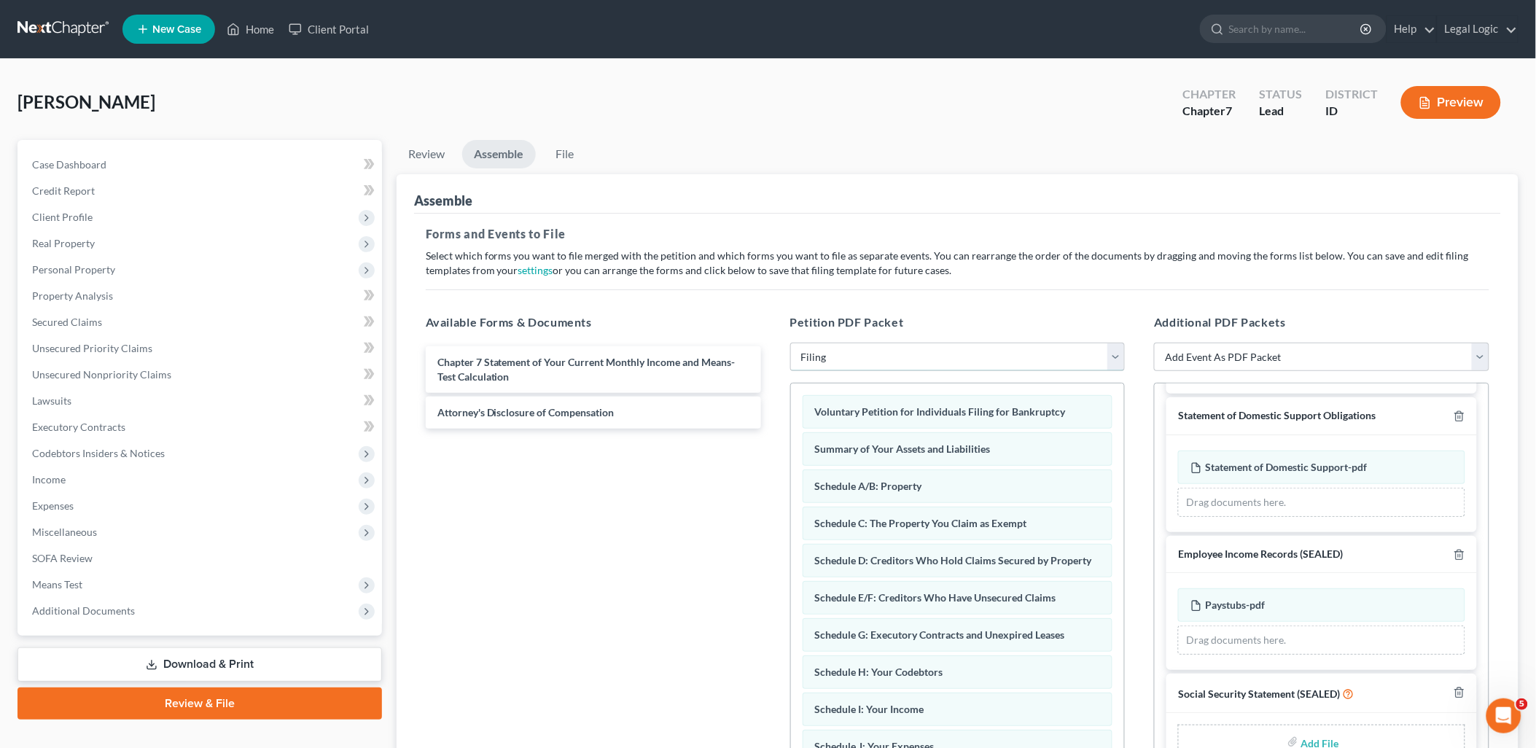
scroll to position [166, 0]
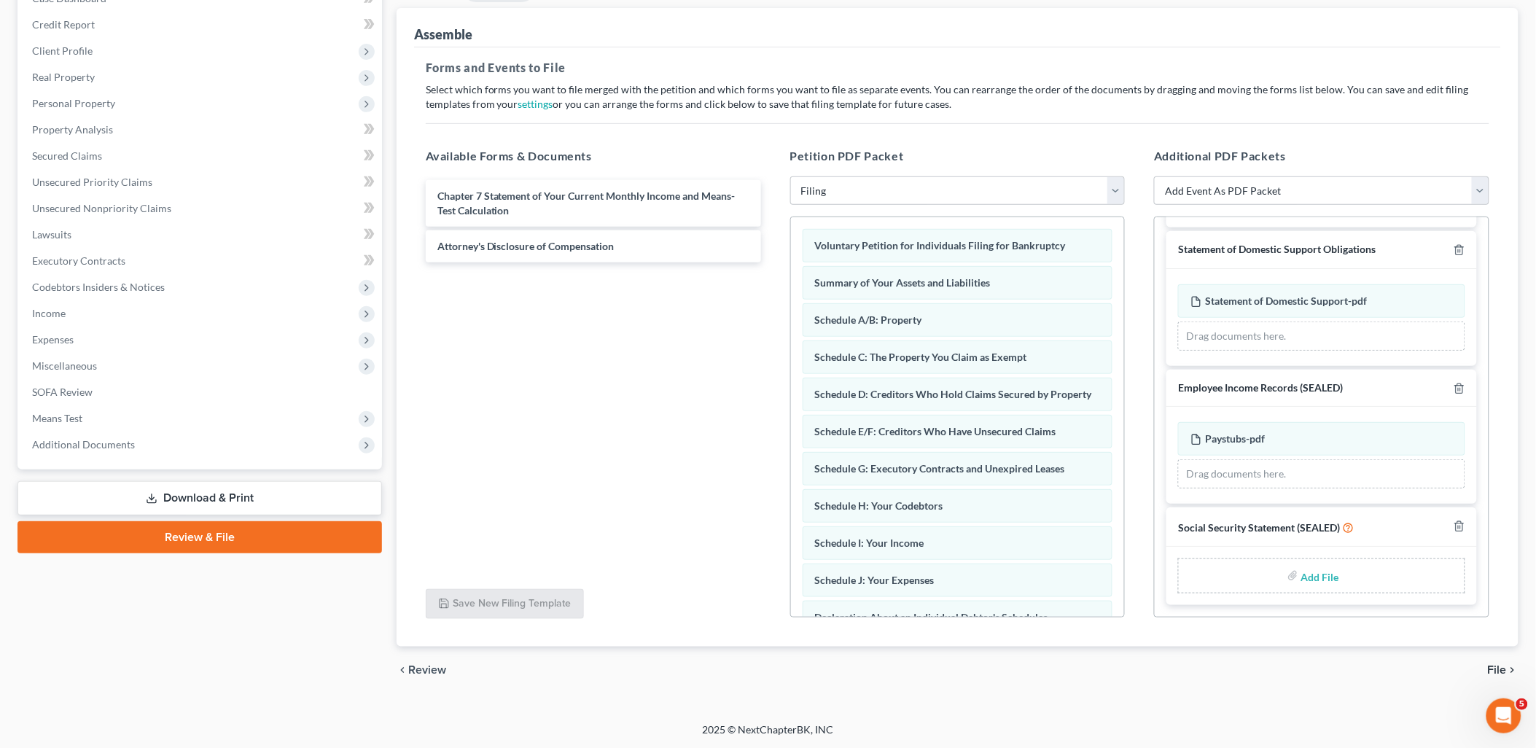
click at [1307, 574] on input "file" at bounding box center [1318, 576] width 35 height 26
type input "C:\fakepath\Statement of Social Security.pdf"
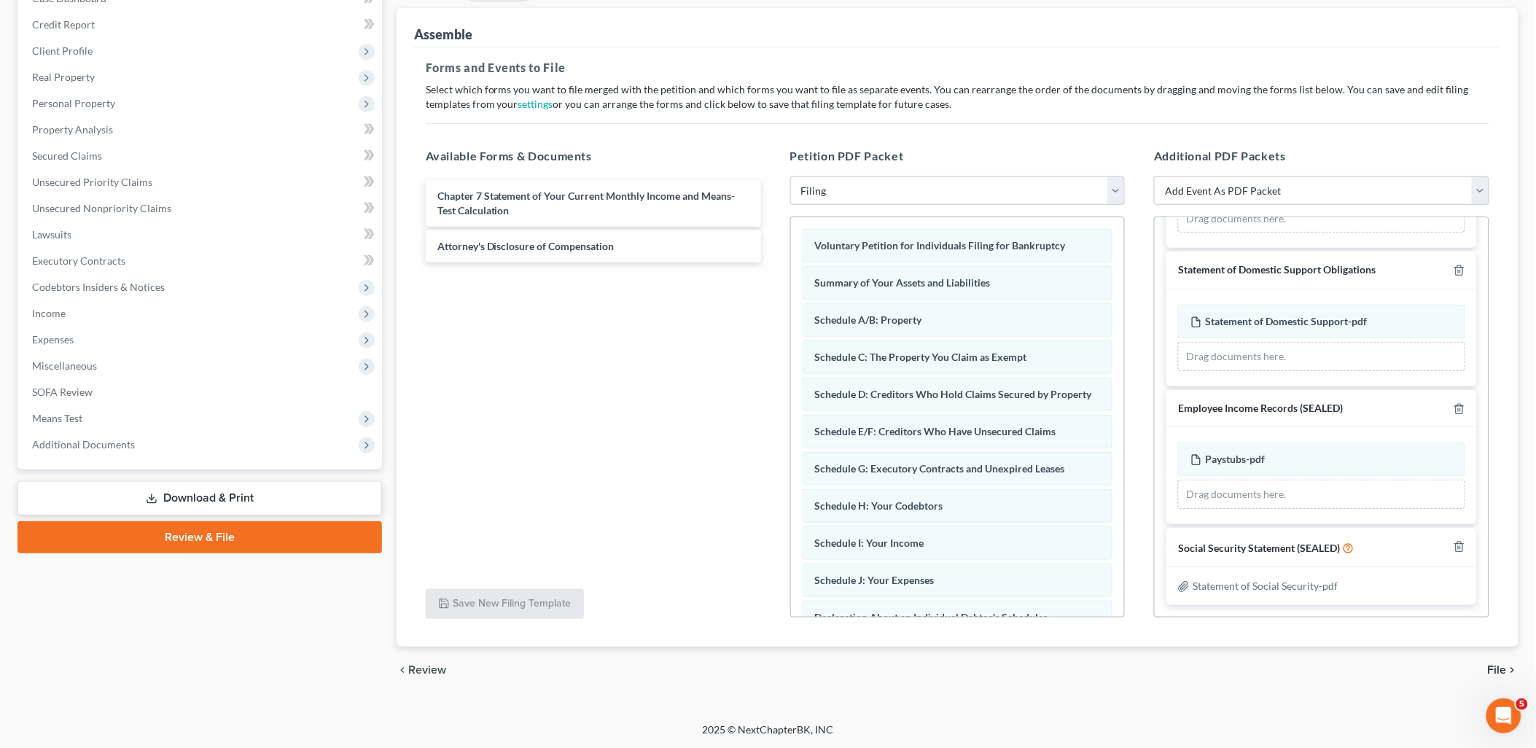
click at [1497, 669] on span "File" at bounding box center [1496, 670] width 19 height 12
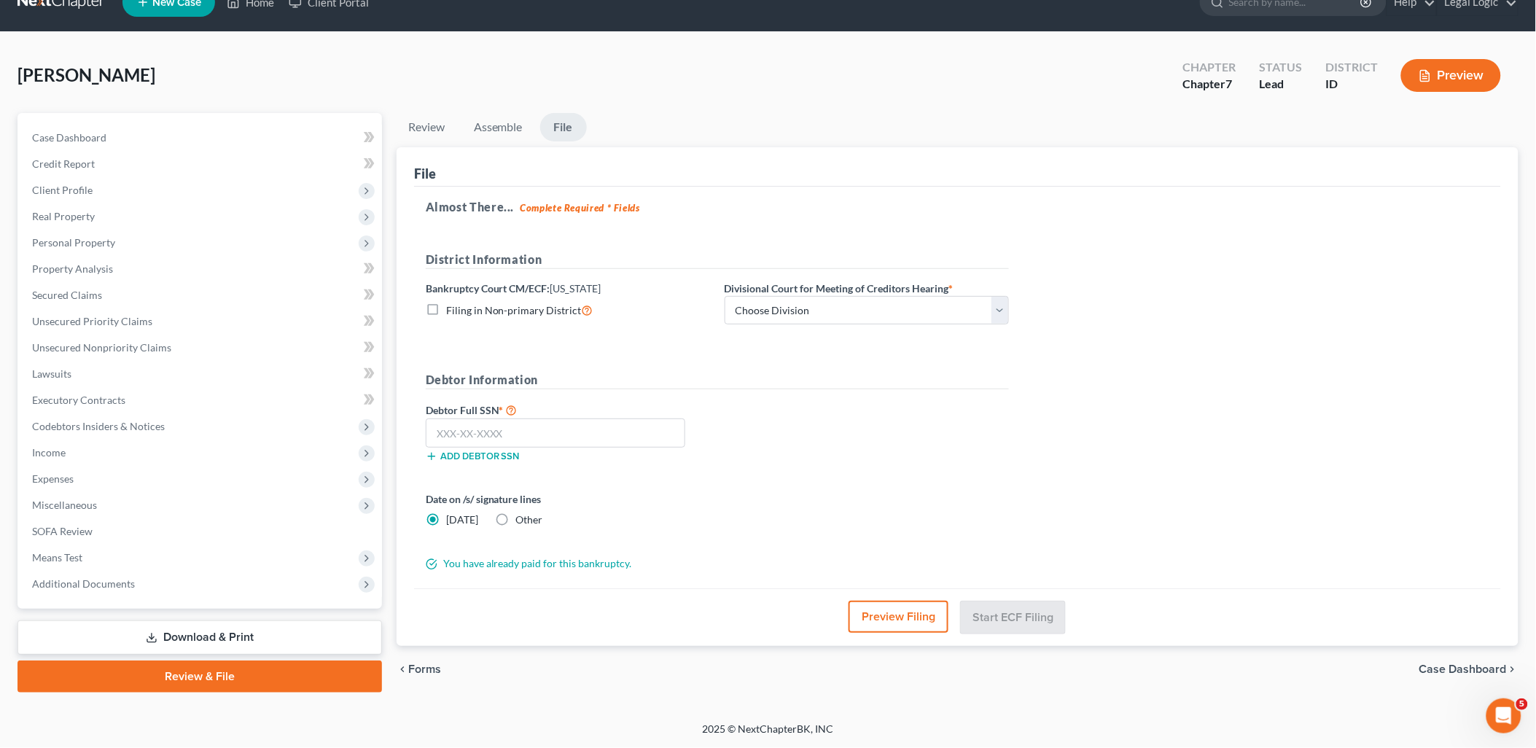
scroll to position [26, 0]
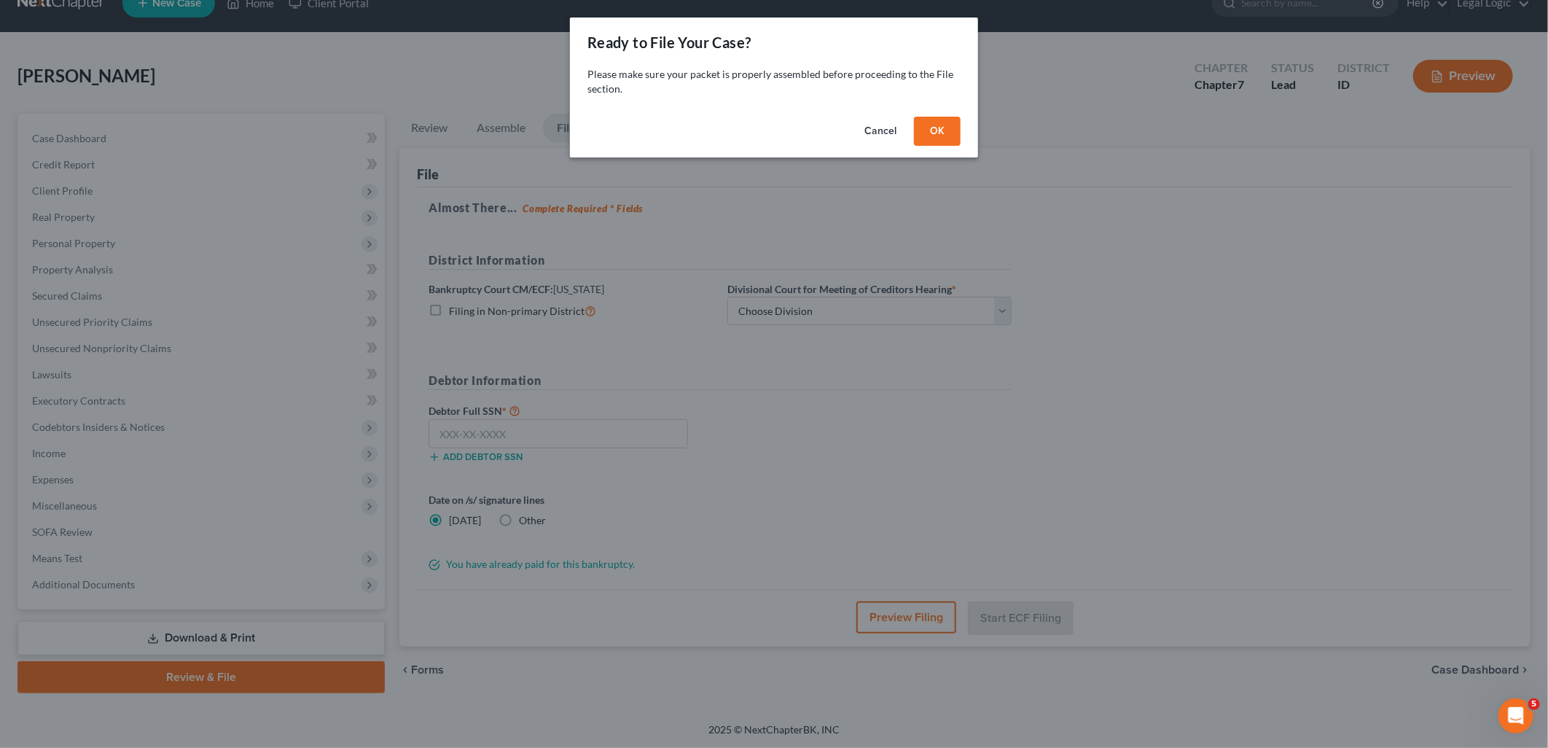
click at [926, 136] on button "OK" at bounding box center [937, 131] width 47 height 29
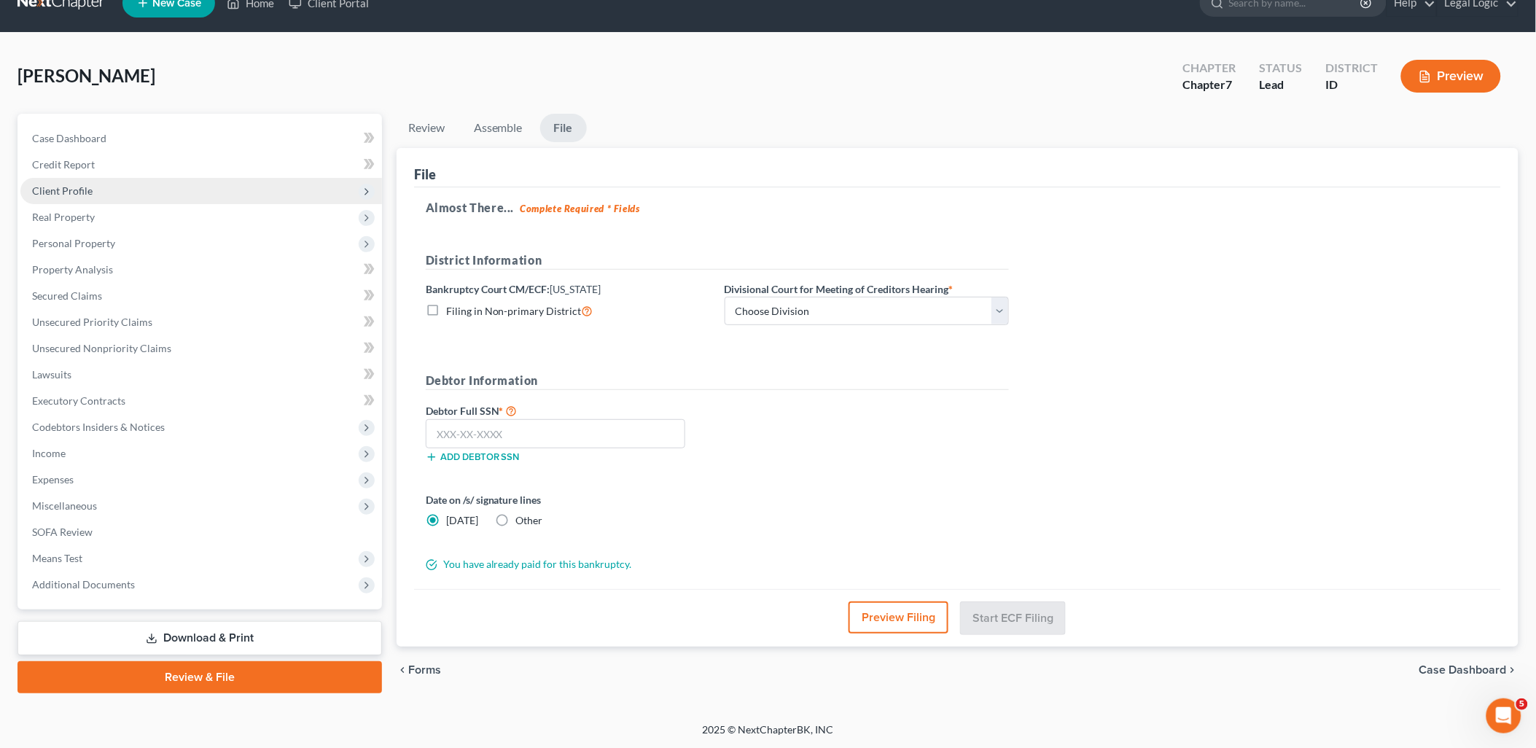
click at [62, 184] on span "Client Profile" at bounding box center [62, 190] width 60 height 12
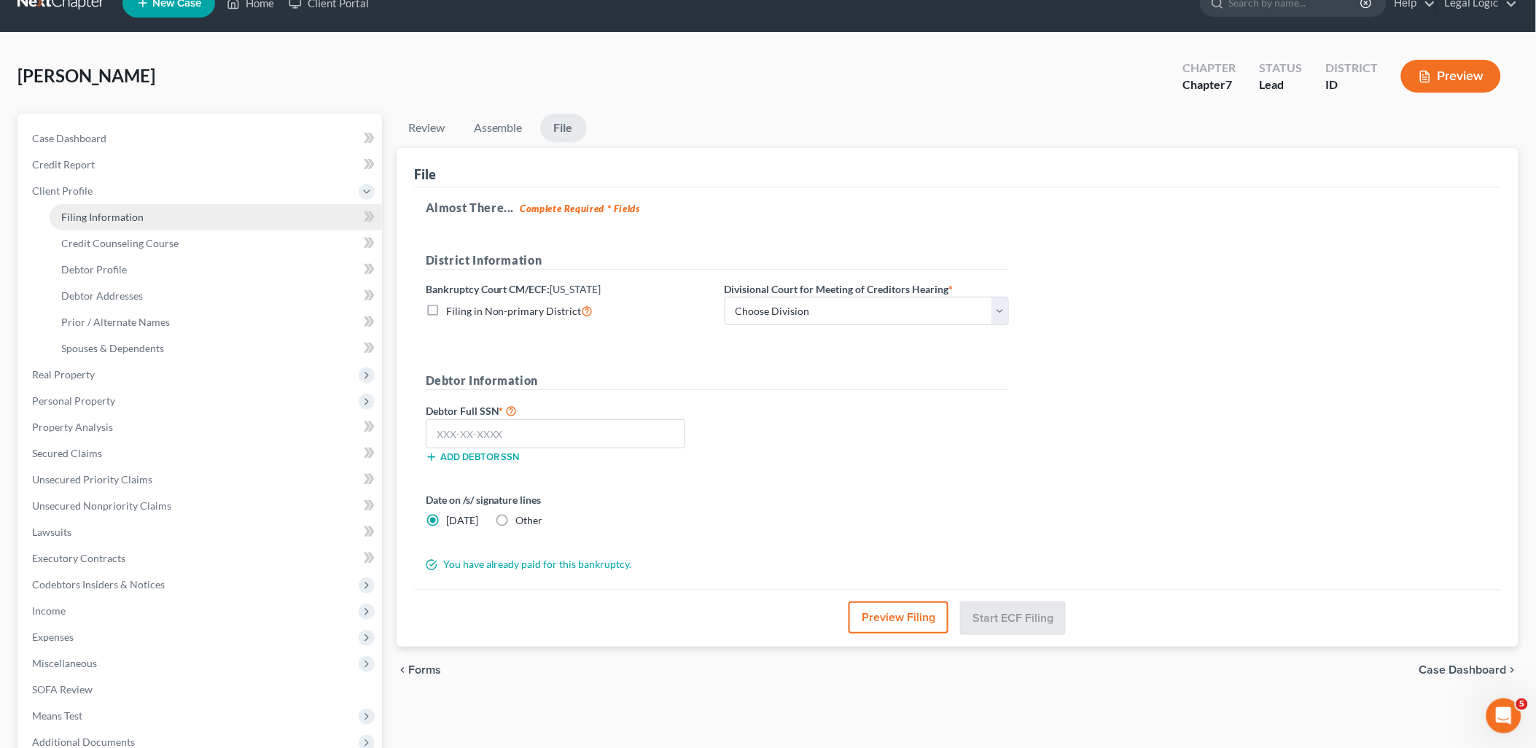
click at [118, 216] on span "Filing Information" at bounding box center [102, 217] width 82 height 12
select select "1"
select select "0"
select select "13"
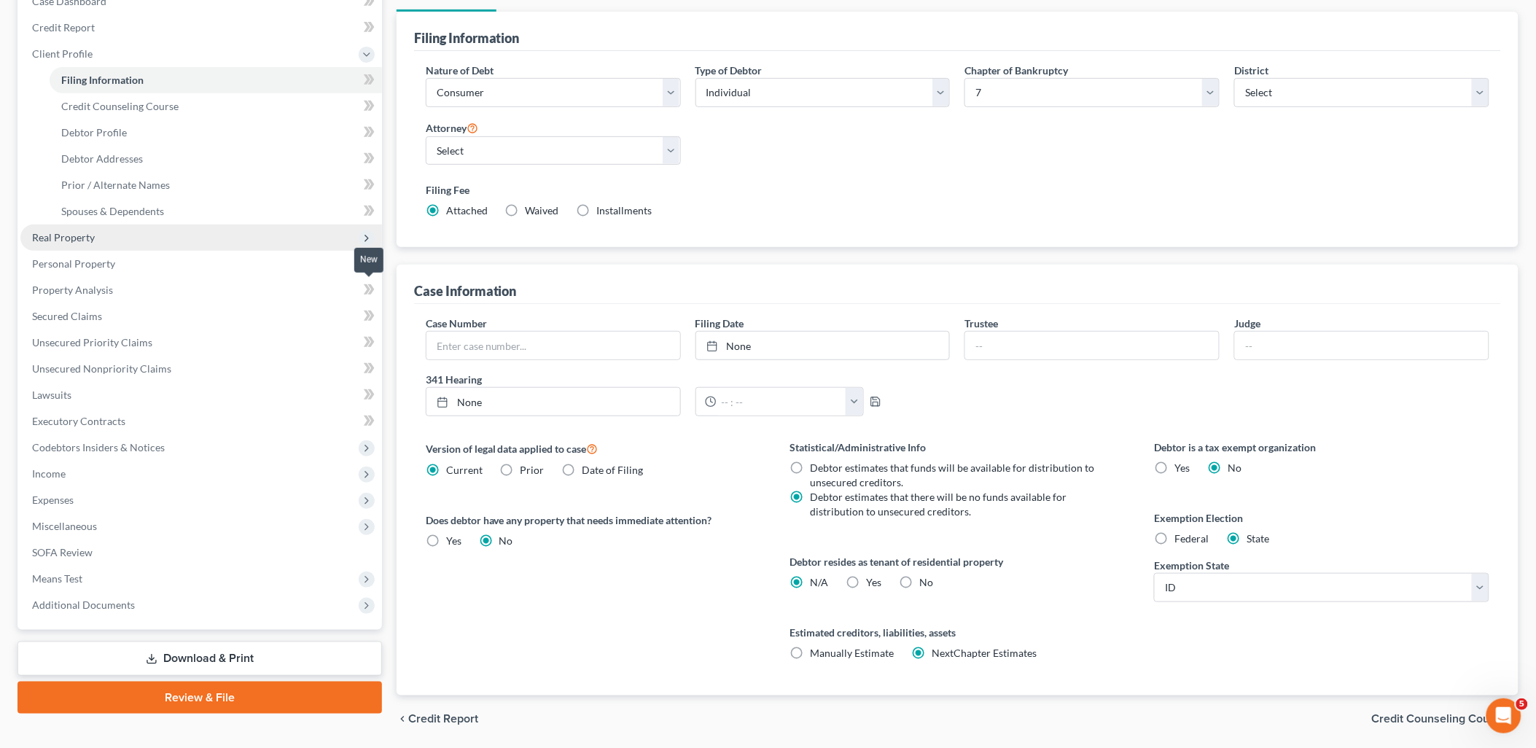
scroll to position [212, 0]
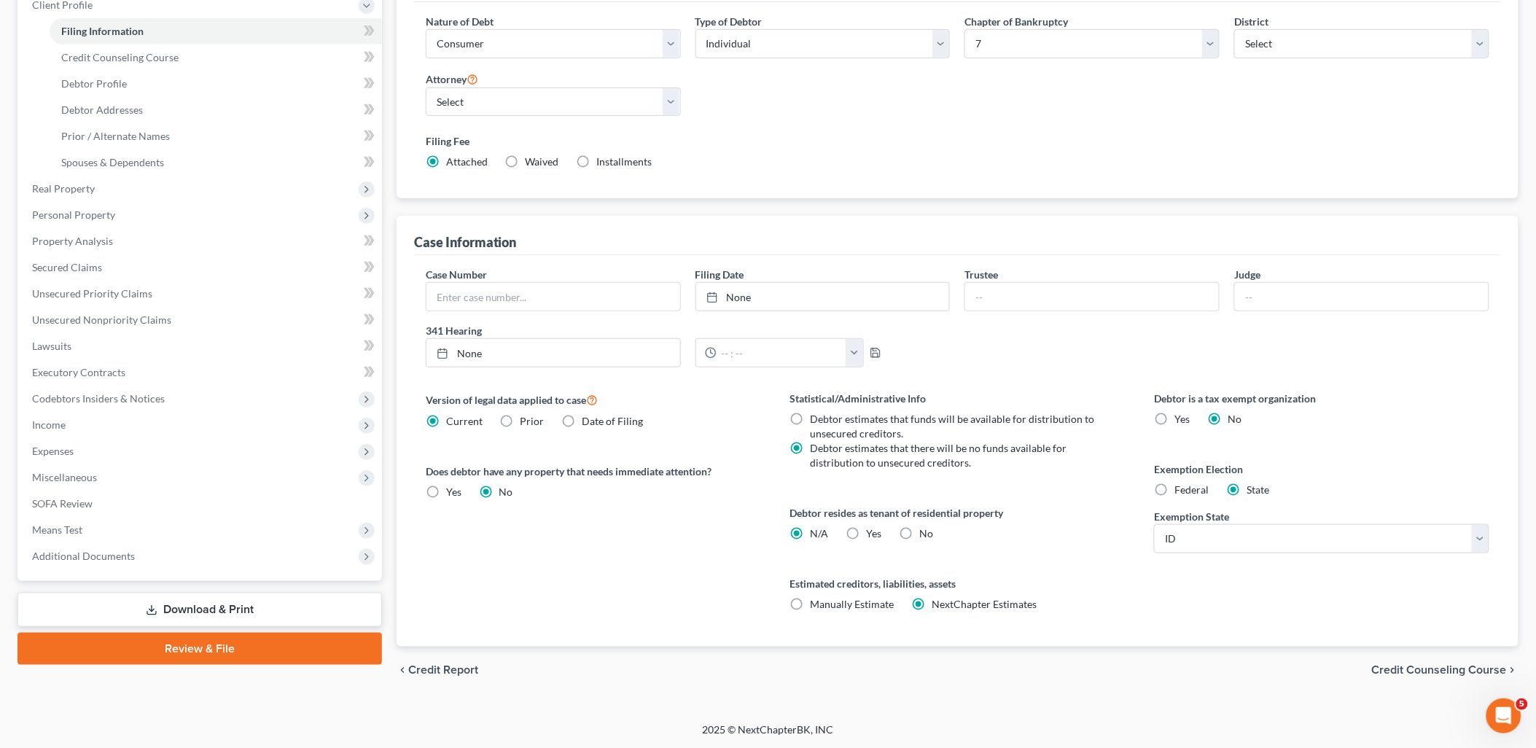
click at [275, 633] on link "Review & File" at bounding box center [199, 649] width 364 height 32
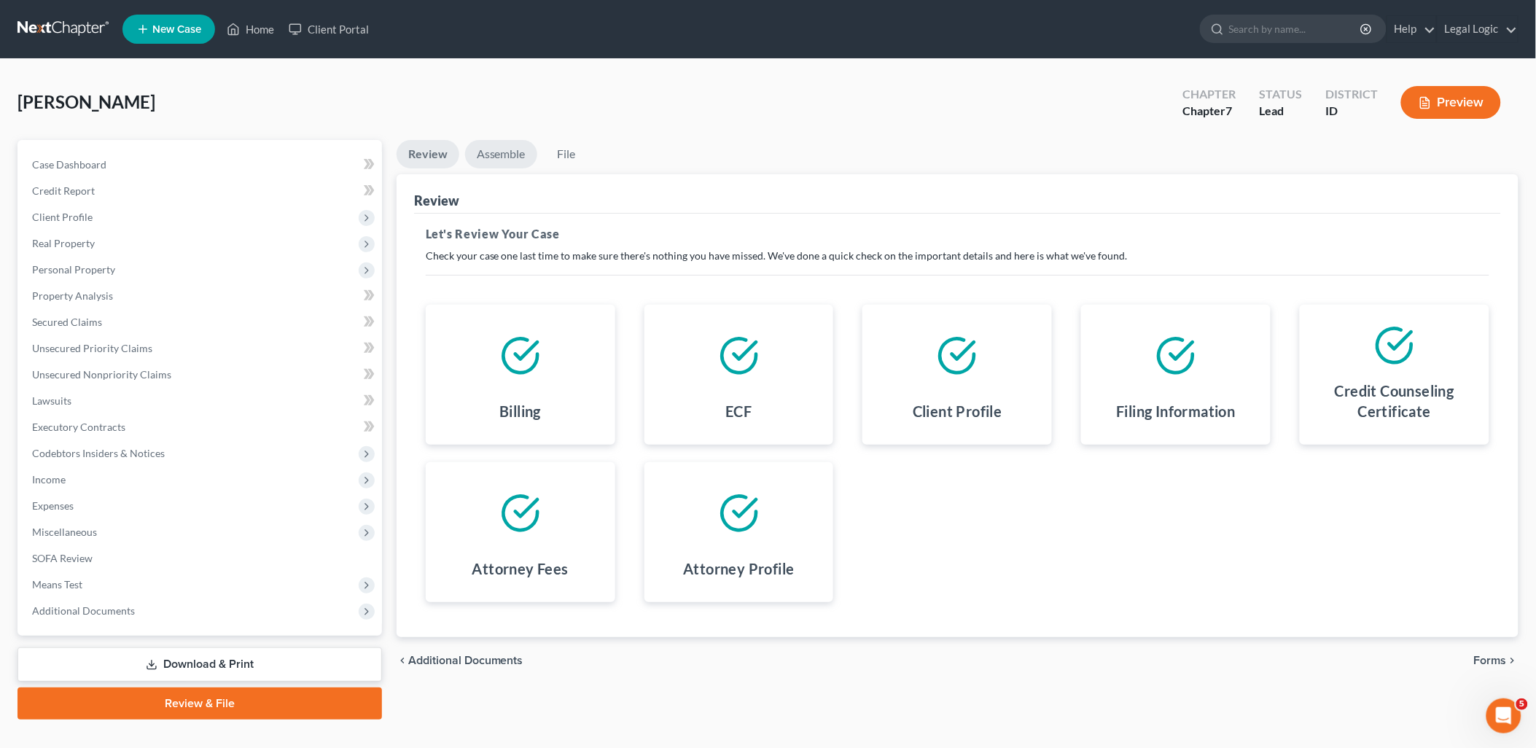
click at [490, 147] on link "Assemble" at bounding box center [501, 154] width 72 height 28
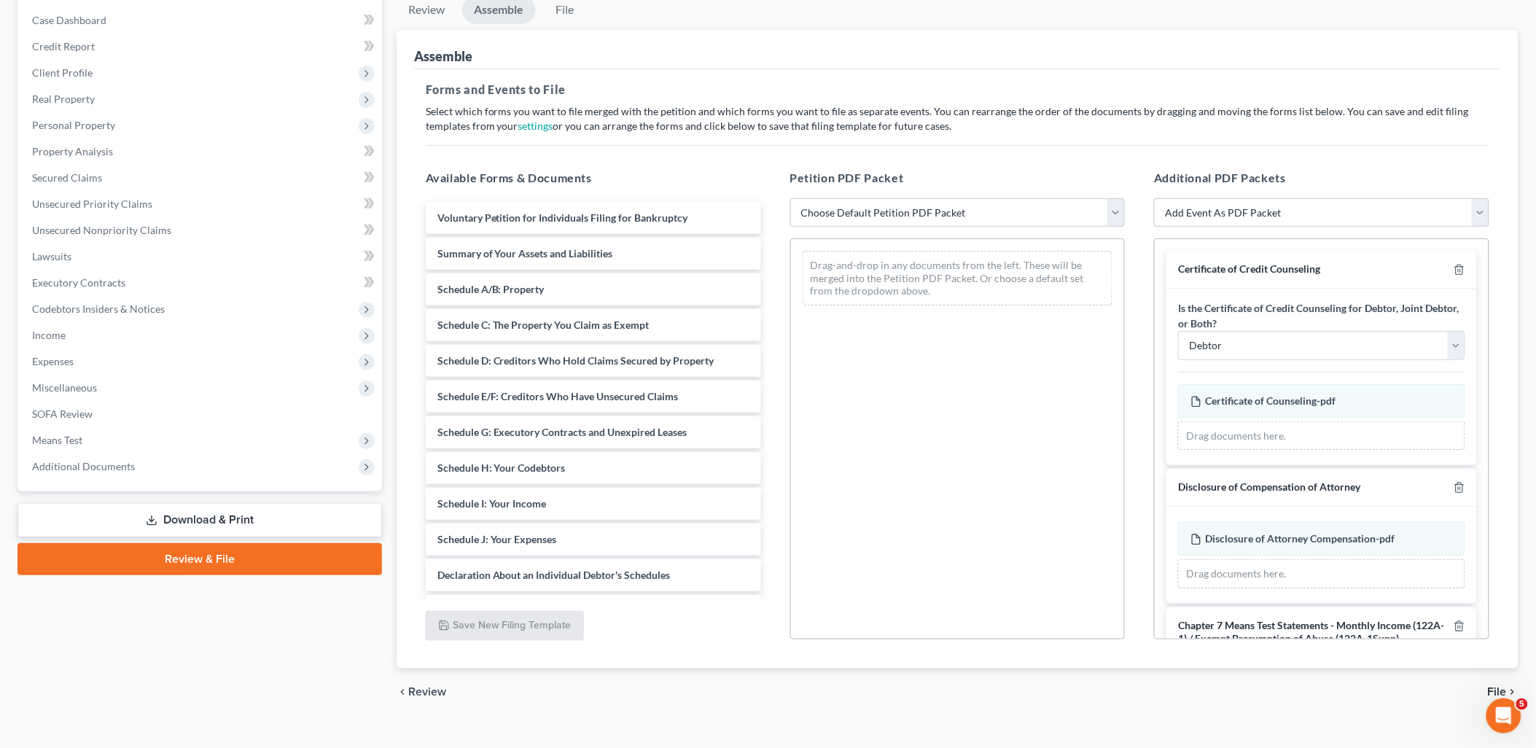
scroll to position [166, 0]
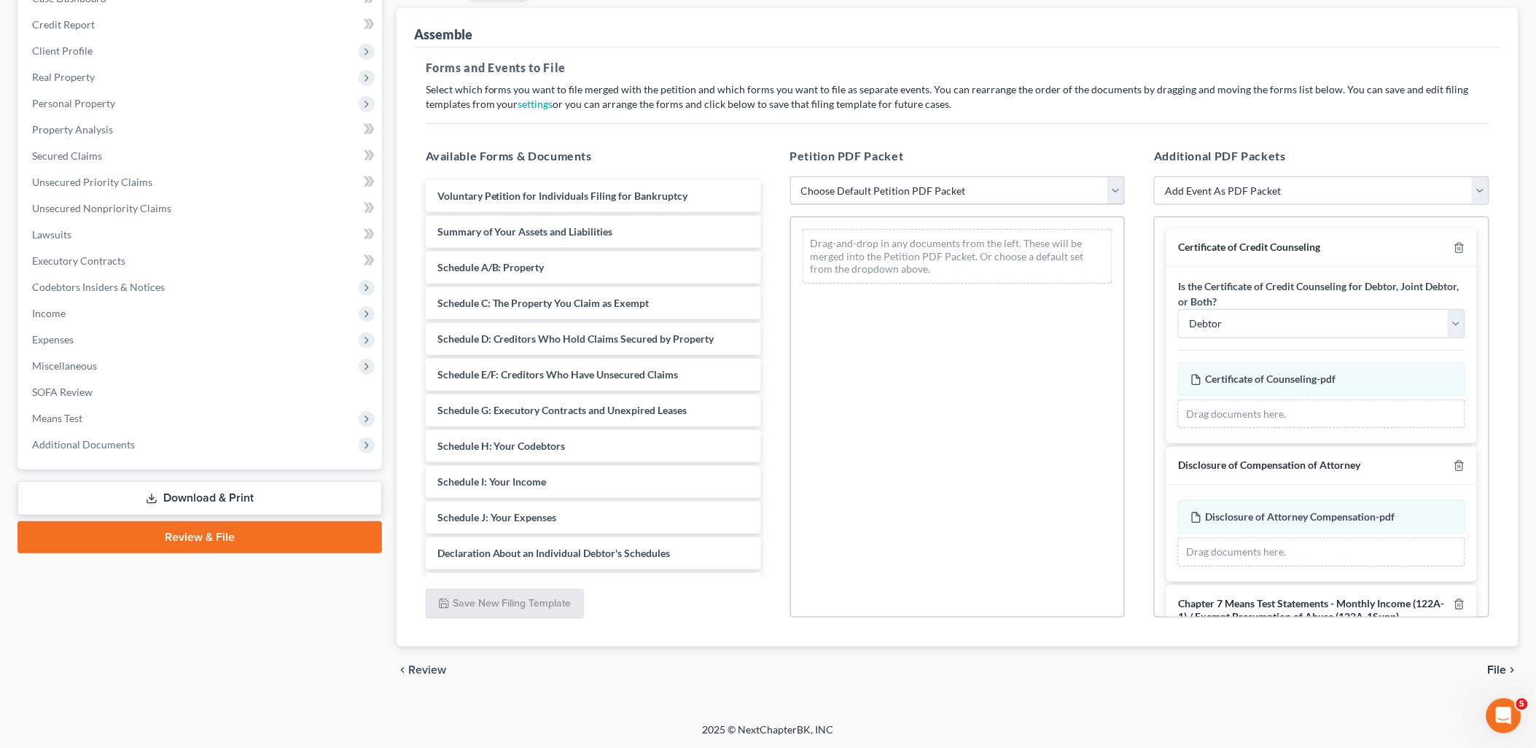
click at [1117, 187] on select "Choose Default Petition PDF Packet Emergency Filing (Voluntary Petition and Cre…" at bounding box center [957, 190] width 335 height 29
select select "3"
click at [790, 176] on select "Choose Default Petition PDF Packet Emergency Filing (Voluntary Petition and Cre…" at bounding box center [957, 190] width 335 height 29
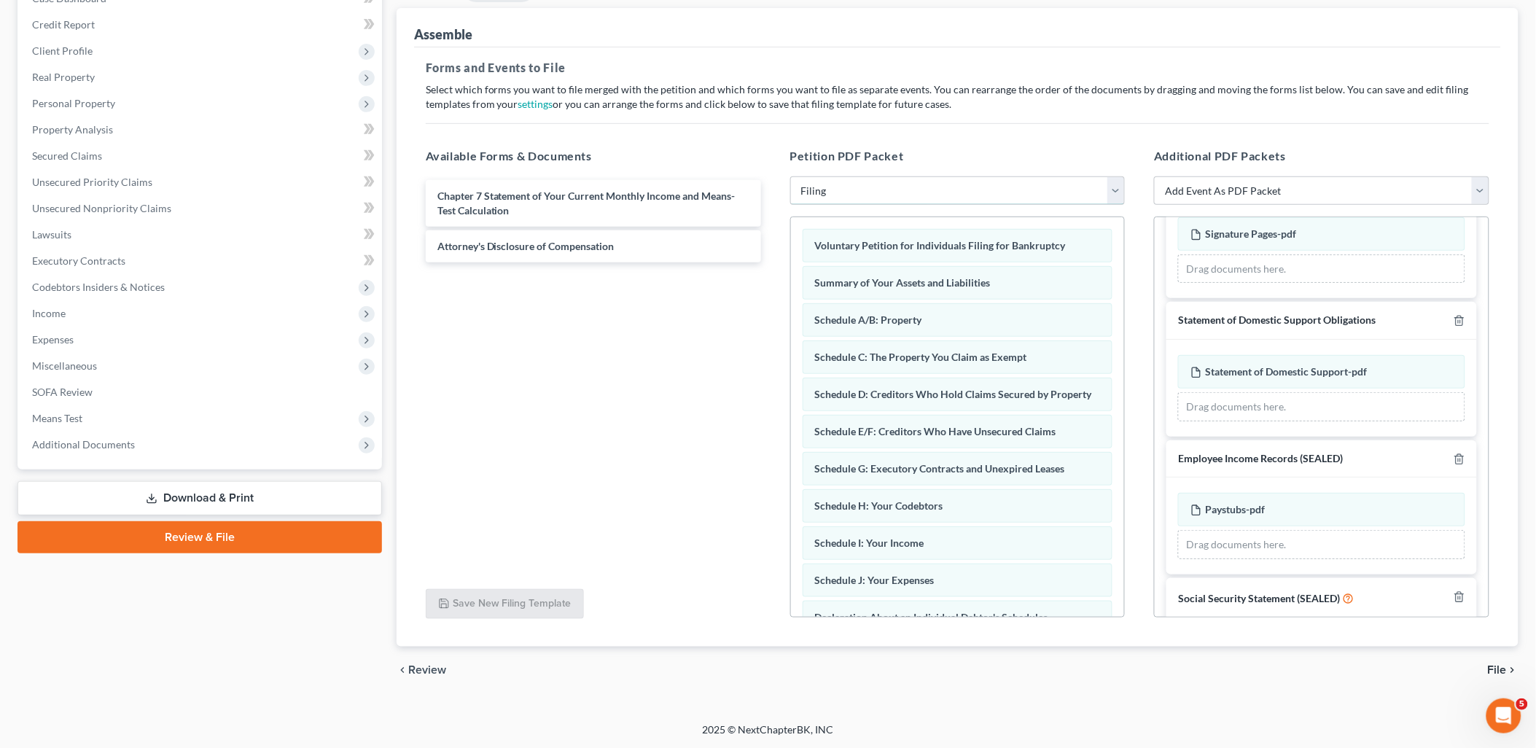
scroll to position [645, 0]
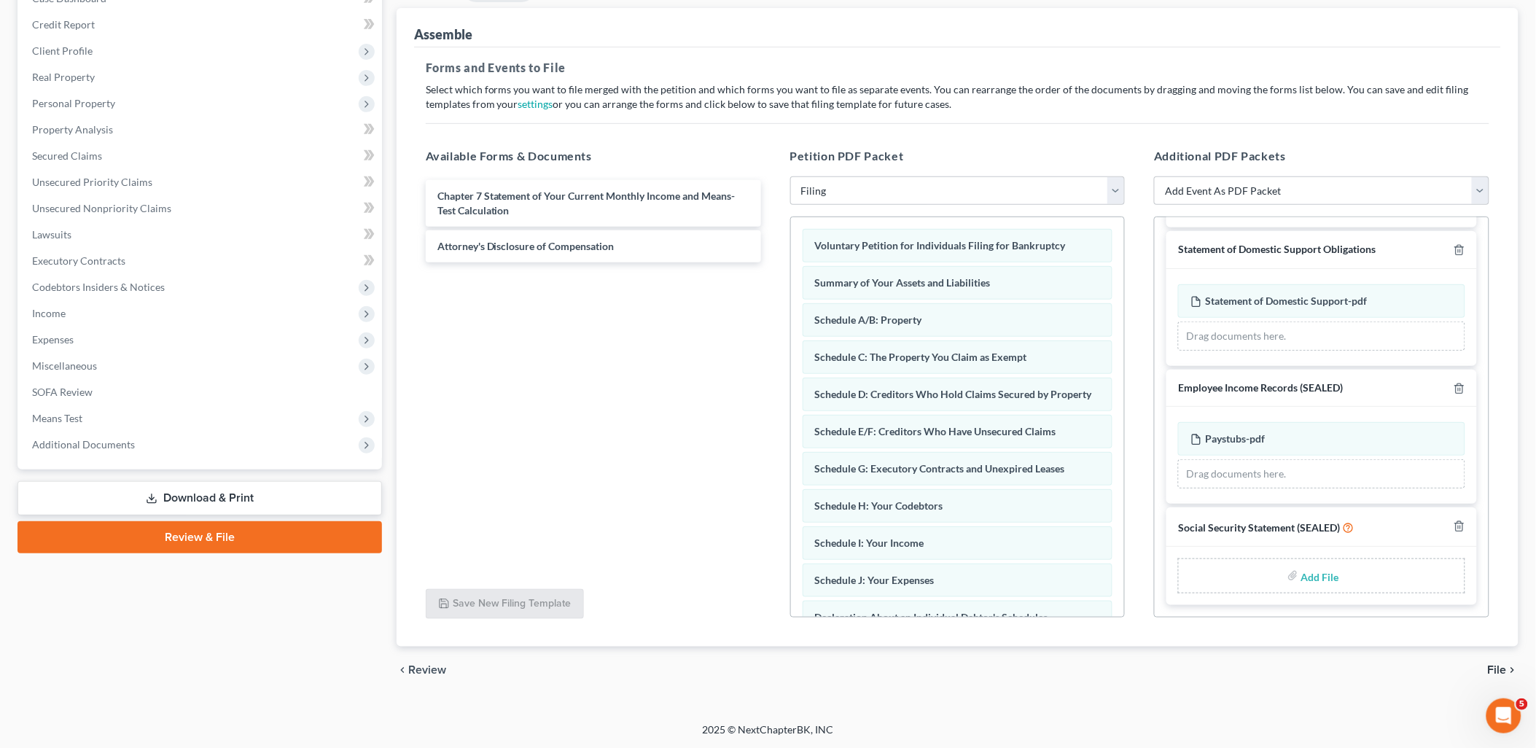
click at [1307, 579] on input "file" at bounding box center [1318, 576] width 35 height 26
type input "C:\fakepath\Statement of Social Security.pdf"
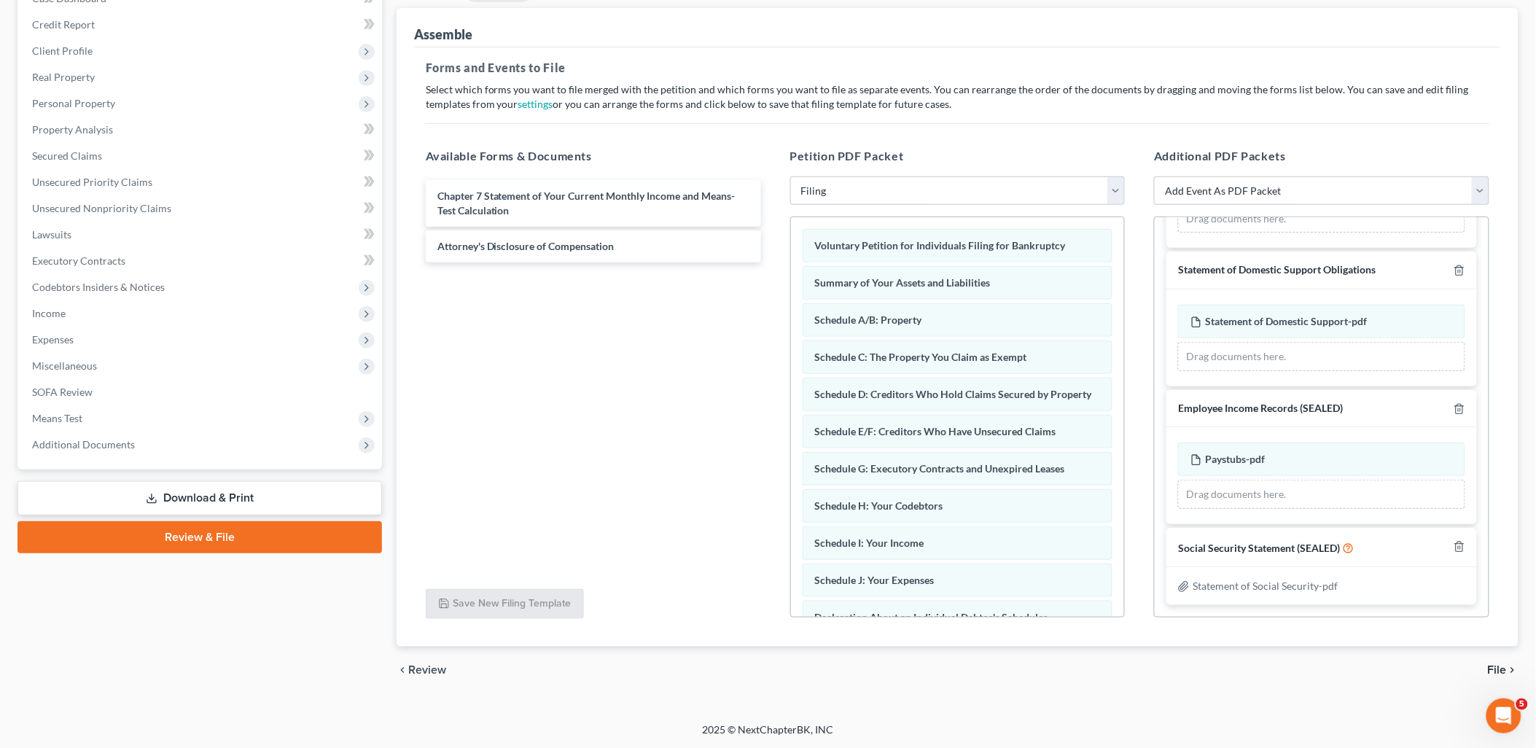
click at [1506, 670] on icon "chevron_right" at bounding box center [1512, 670] width 12 height 12
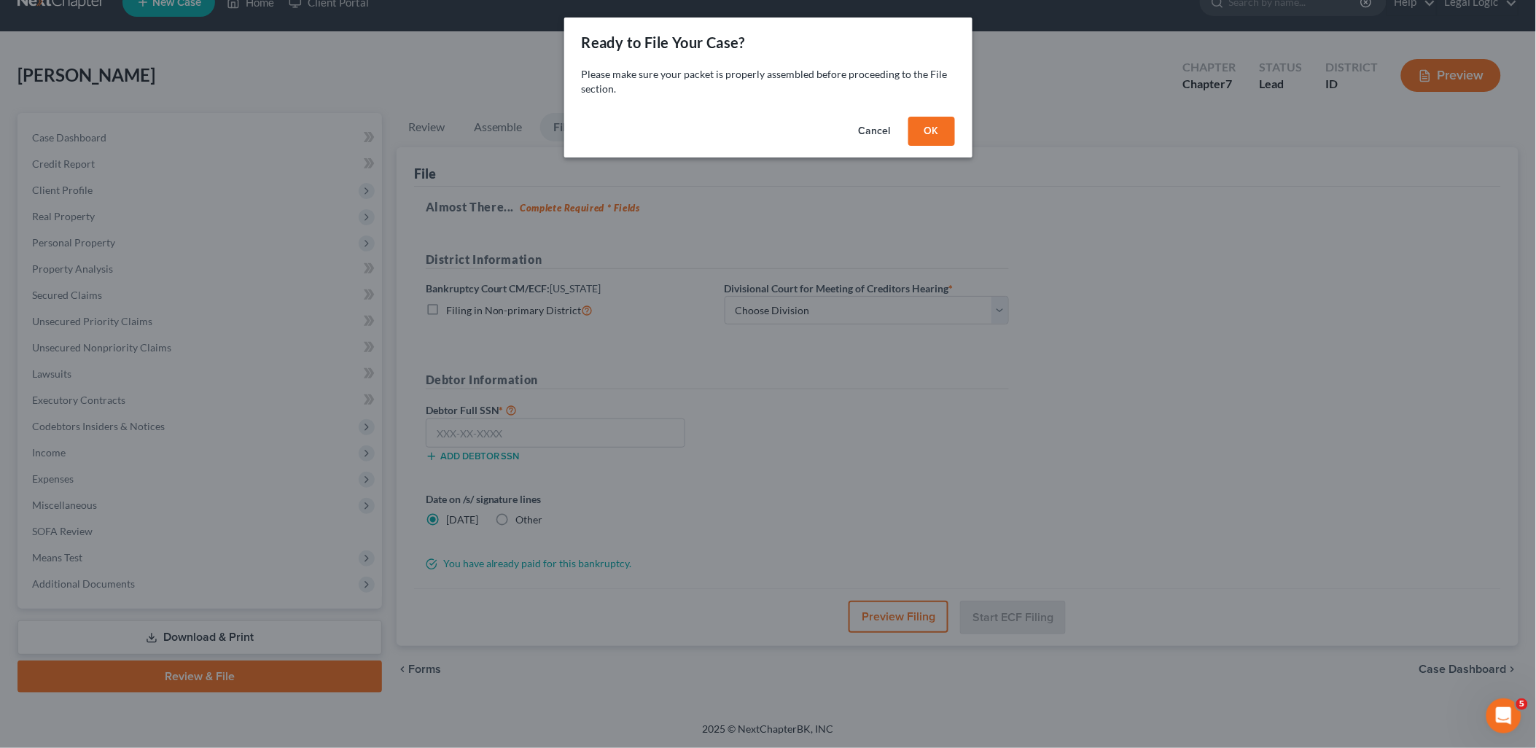
scroll to position [26, 0]
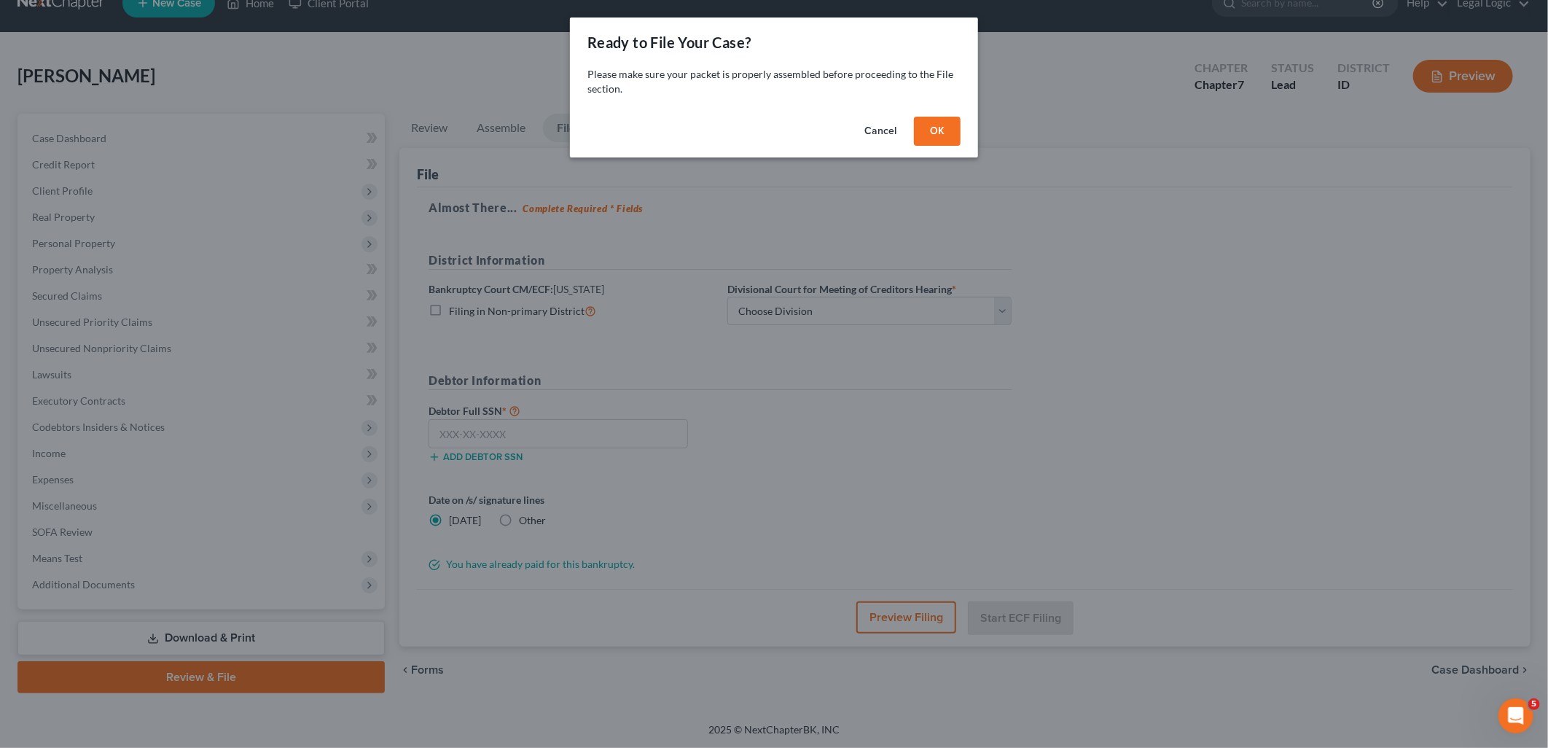
click at [933, 122] on button "OK" at bounding box center [937, 131] width 47 height 29
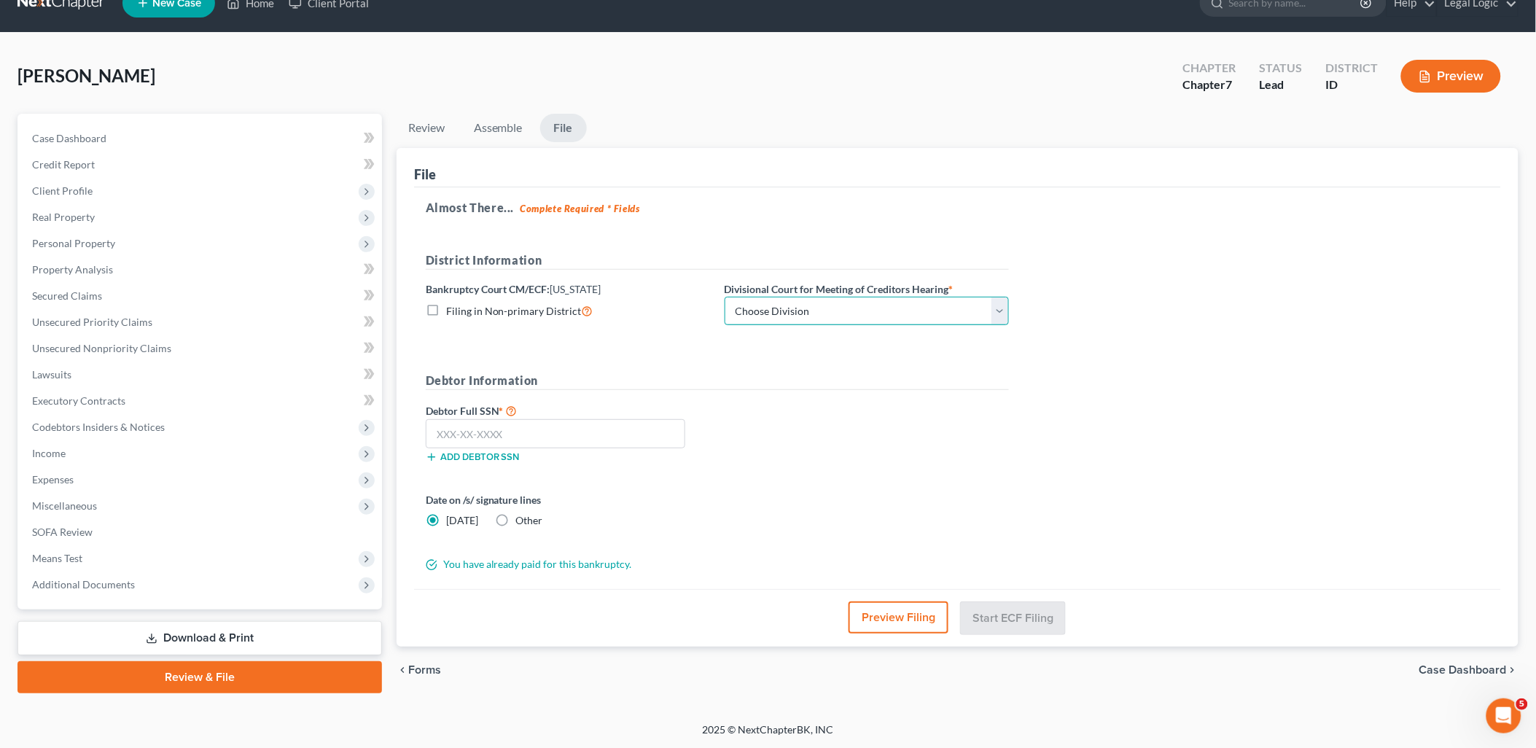
click at [991, 305] on select "Choose Division Boise Coeur d'Alene [GEOGRAPHIC_DATA] [GEOGRAPHIC_DATA] [GEOGRA…" at bounding box center [866, 311] width 284 height 29
select select "3"
click at [724, 297] on select "Choose Division Boise Coeur d'Alene [GEOGRAPHIC_DATA] [GEOGRAPHIC_DATA] [GEOGRA…" at bounding box center [866, 311] width 284 height 29
click at [662, 438] on input "text" at bounding box center [555, 433] width 259 height 29
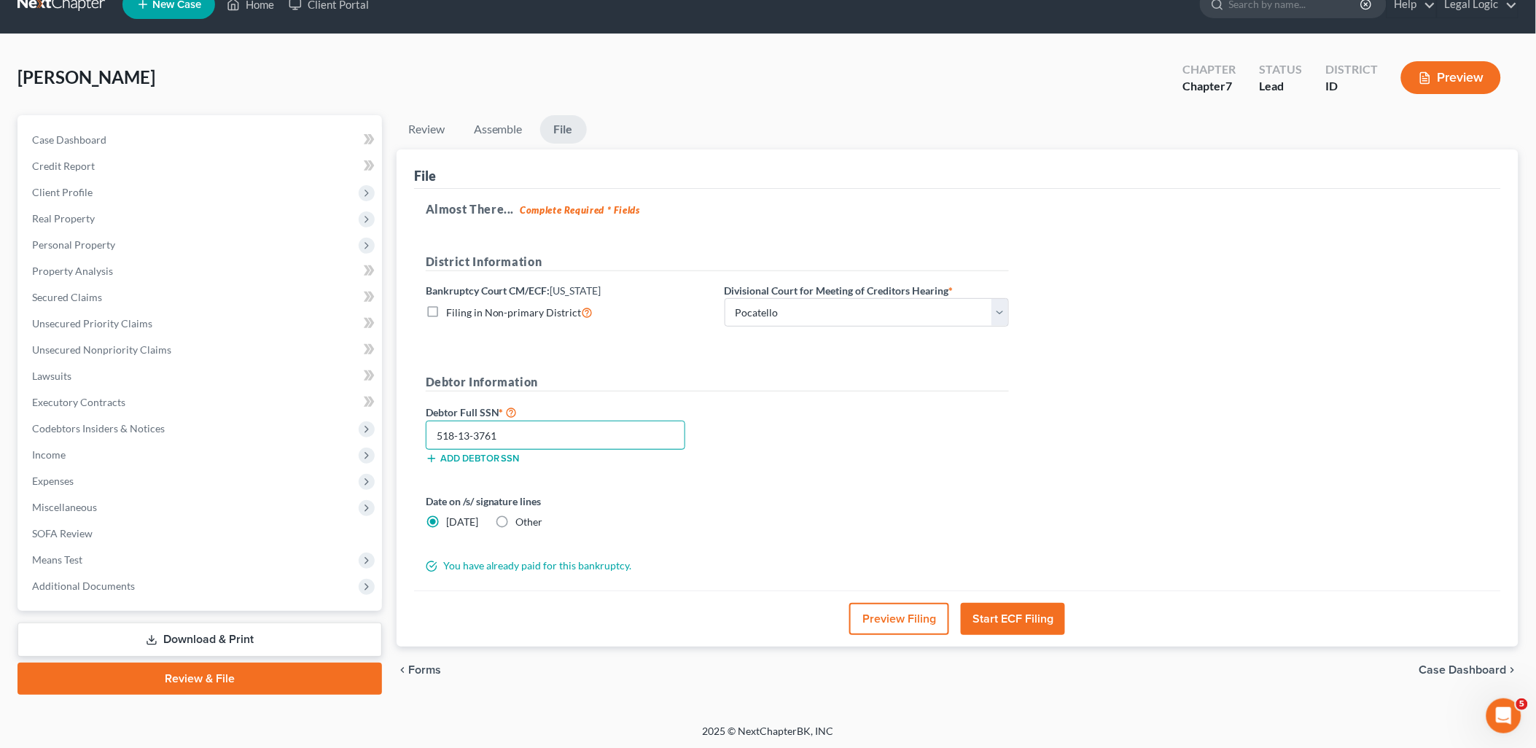
type input "518-13-3761"
click at [516, 522] on label "Other" at bounding box center [529, 522] width 27 height 15
click at [522, 522] on input "Other" at bounding box center [526, 519] width 9 height 9
radio input "true"
radio input "false"
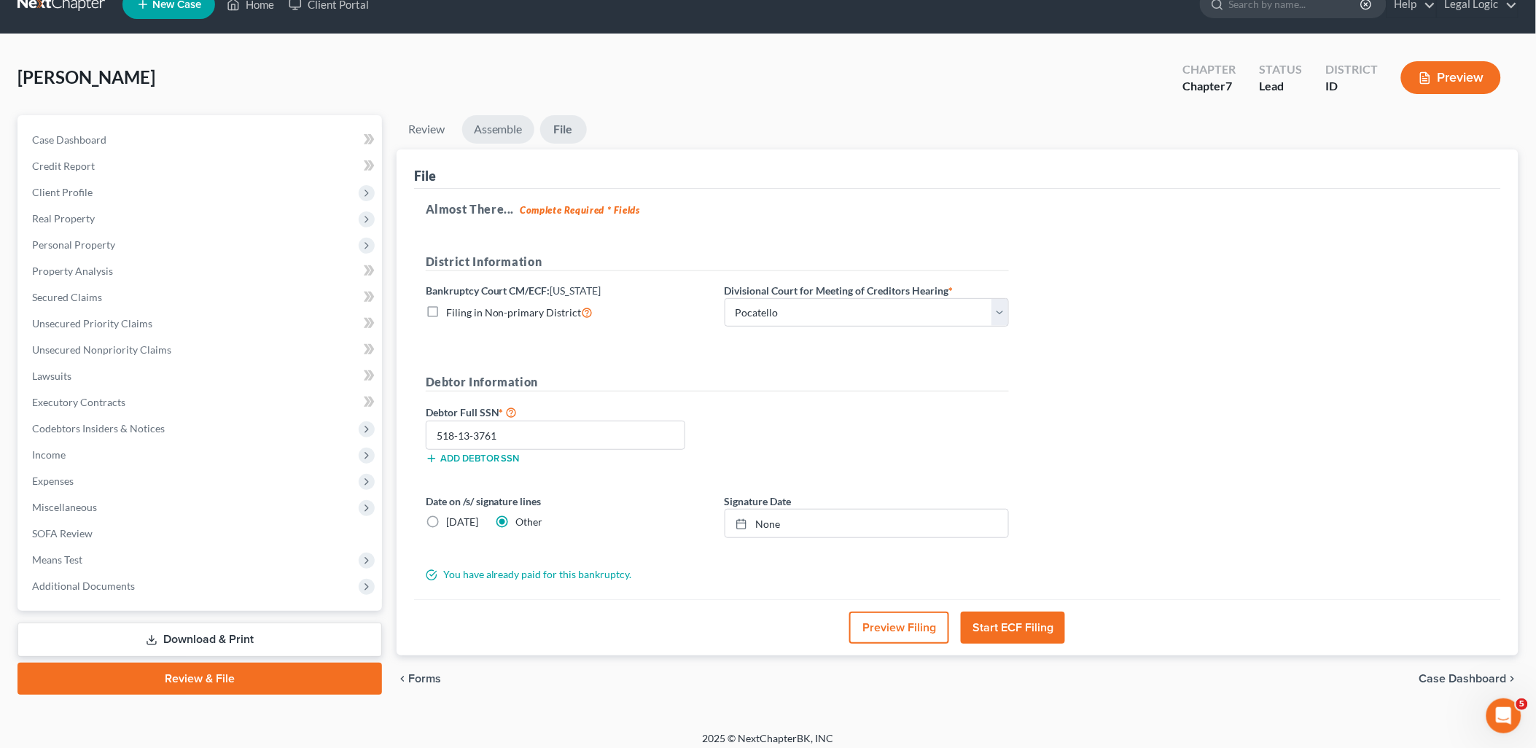
click at [505, 133] on link "Assemble" at bounding box center [498, 129] width 72 height 28
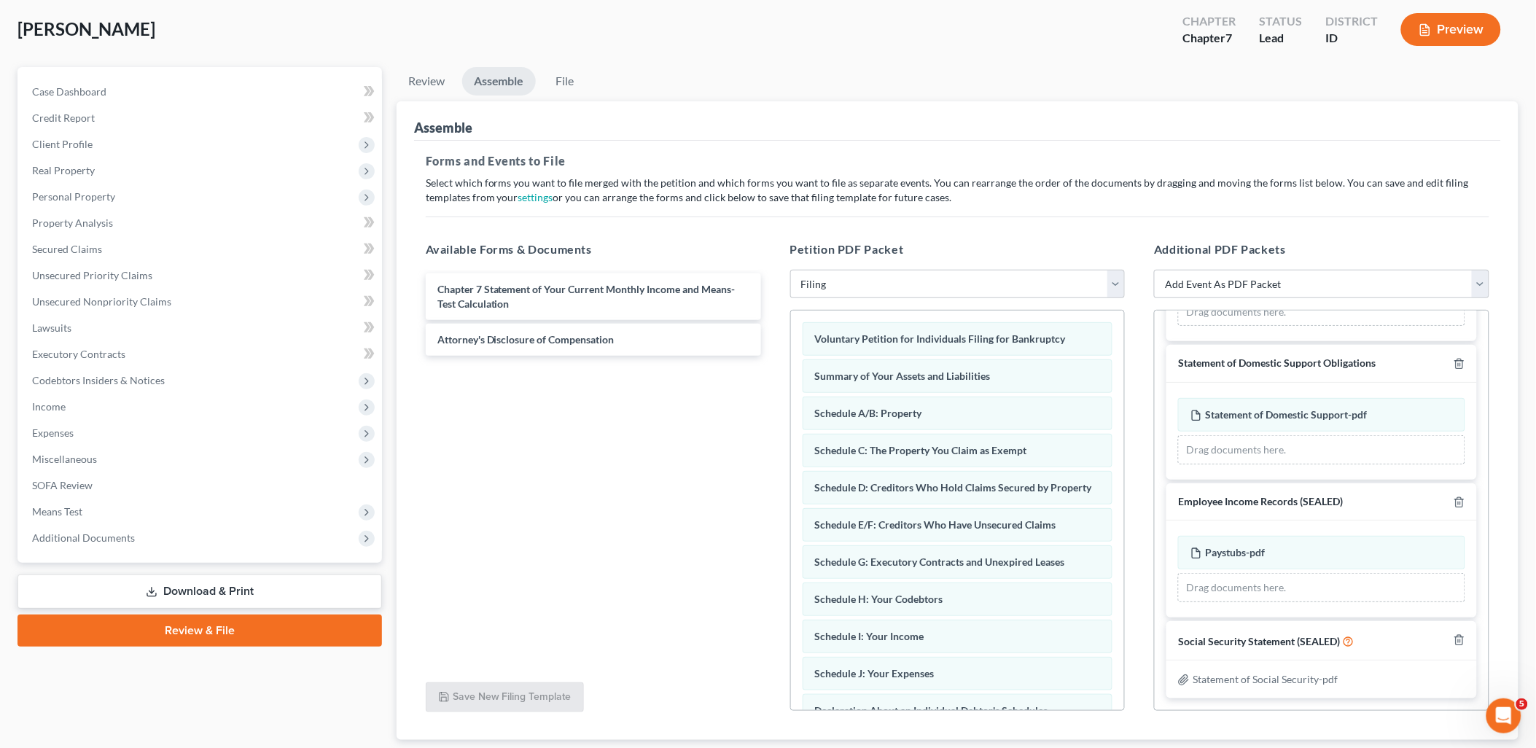
scroll to position [166, 0]
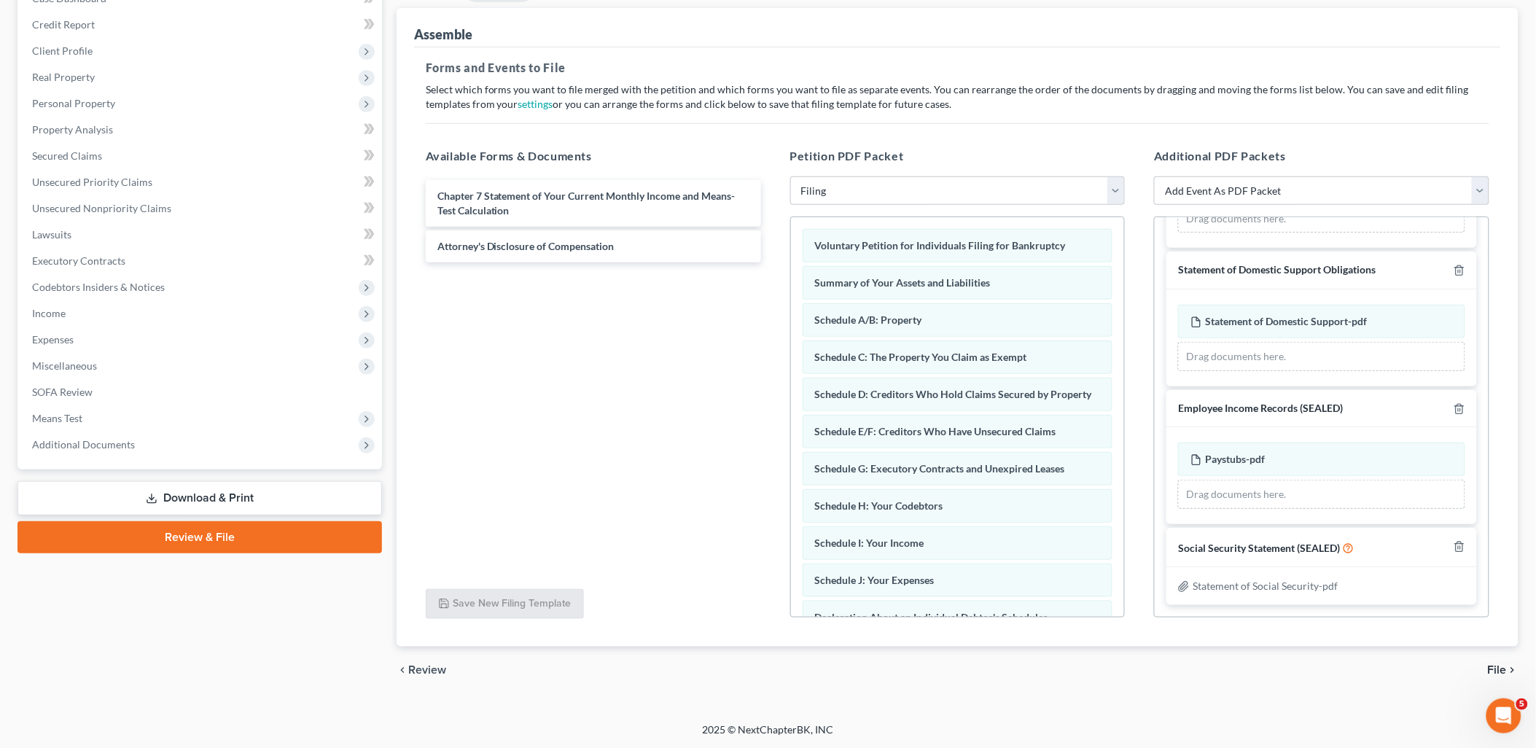
click at [430, 664] on span "Review" at bounding box center [427, 670] width 38 height 12
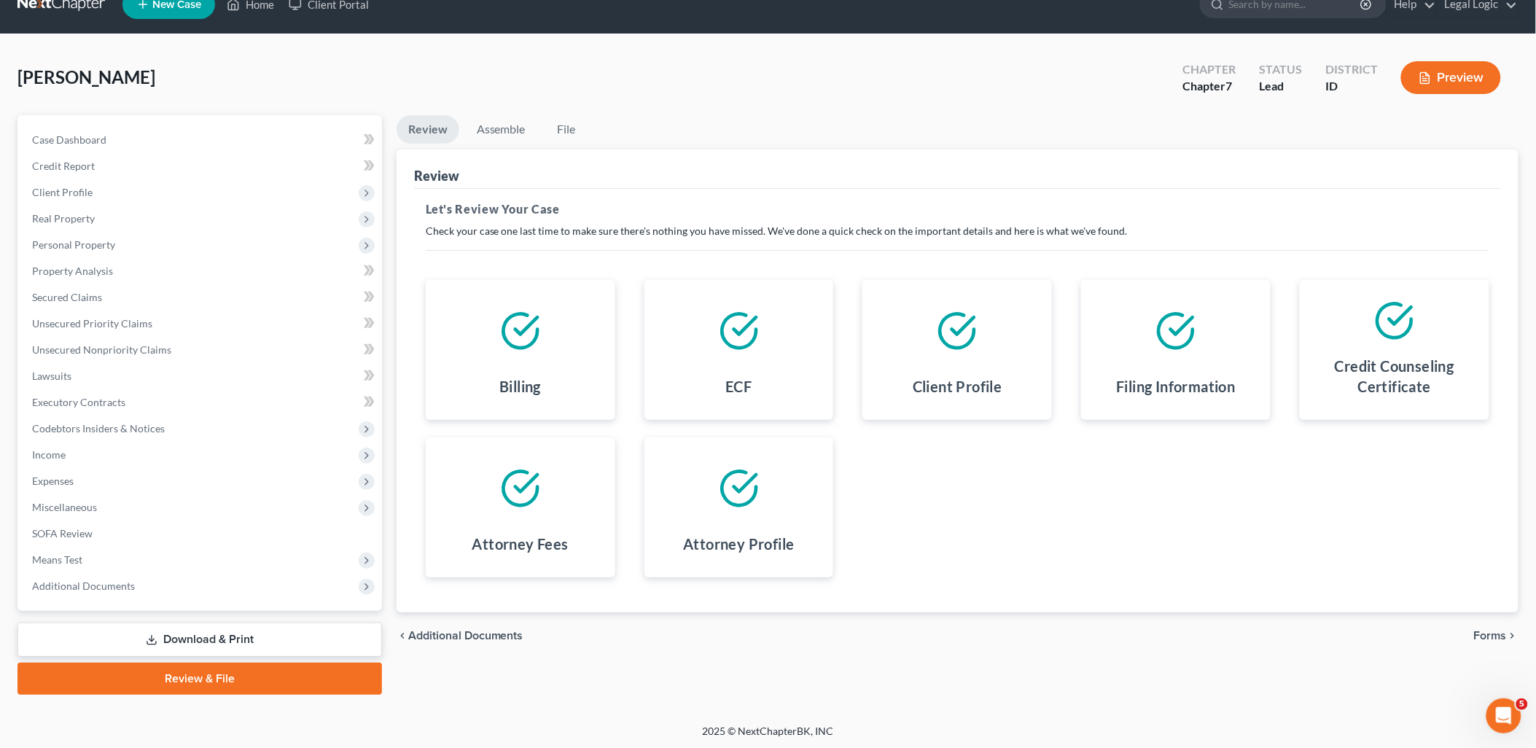
drag, startPoint x: 493, startPoint y: 627, endPoint x: 577, endPoint y: 593, distance: 91.2
click at [493, 630] on span "Additional Documents" at bounding box center [465, 636] width 115 height 12
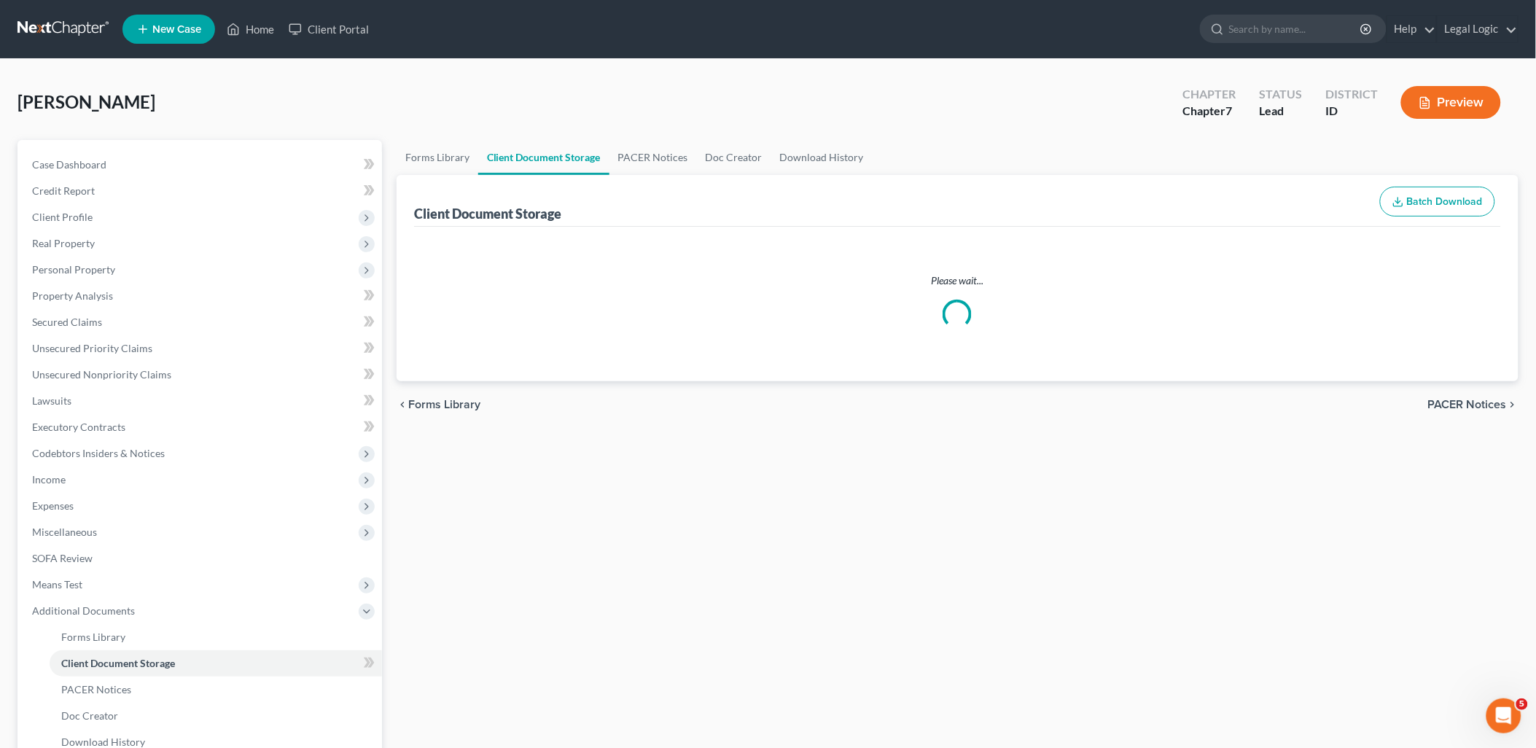
select select "0"
select select "6"
select select "5"
select select "9"
select select "10"
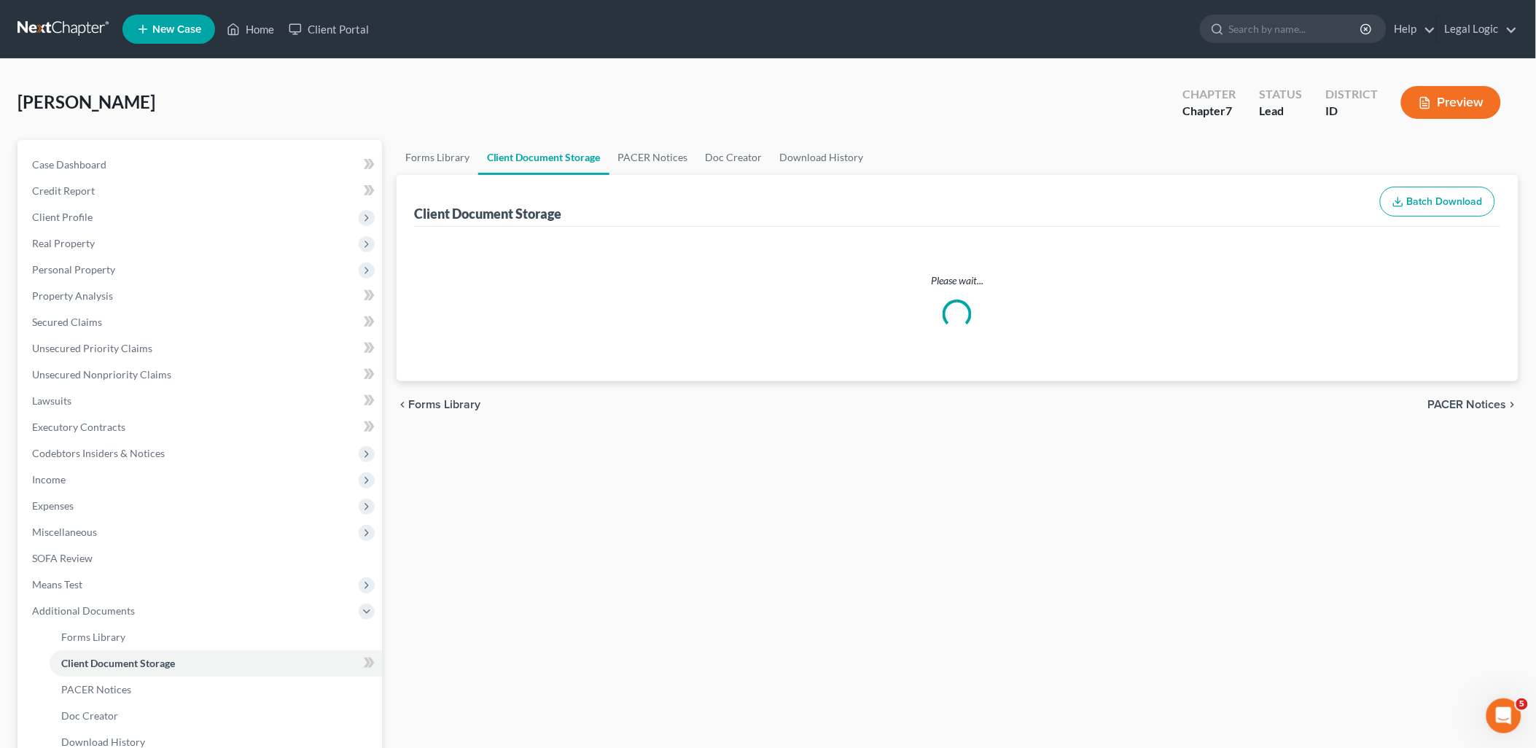
select select "7"
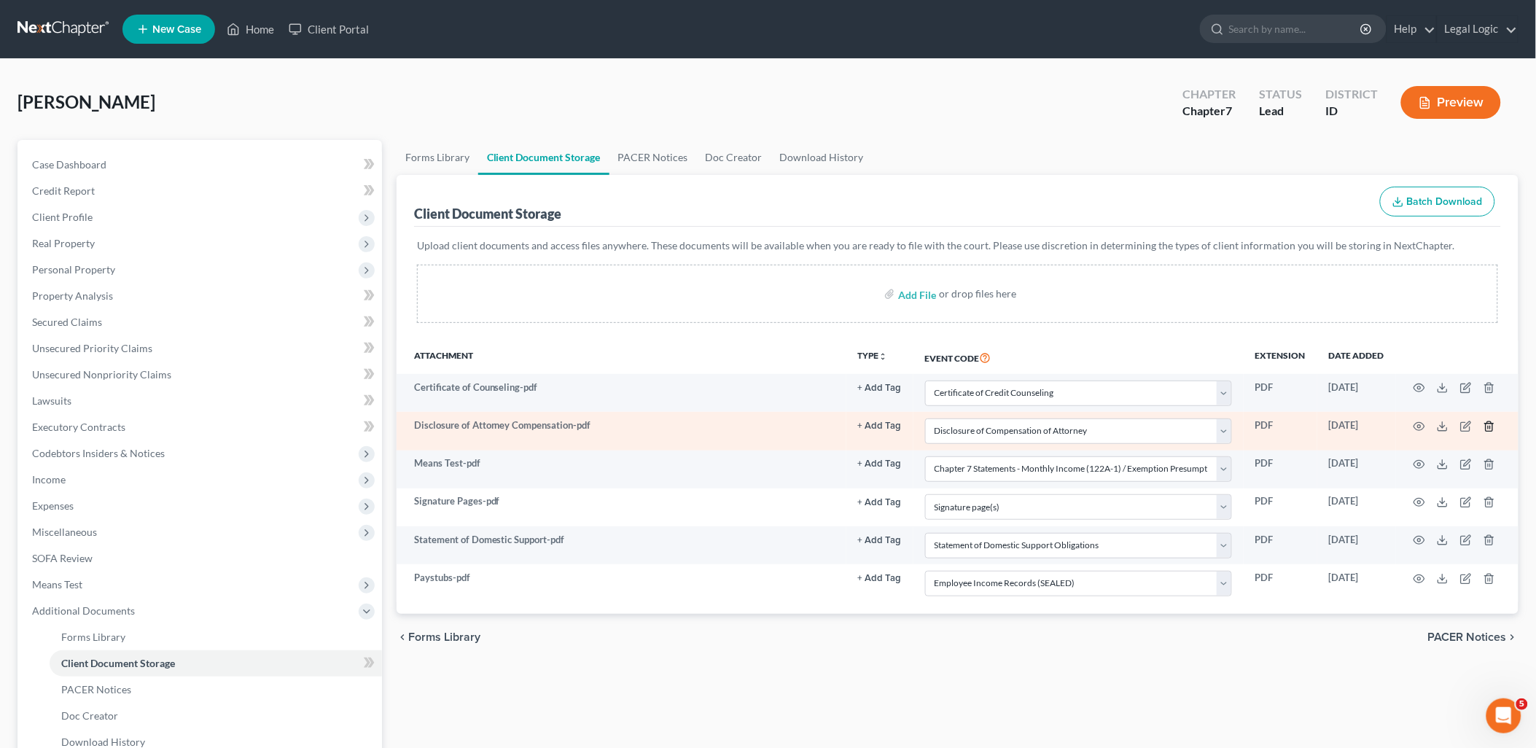
click at [1492, 426] on icon "button" at bounding box center [1488, 425] width 7 height 9
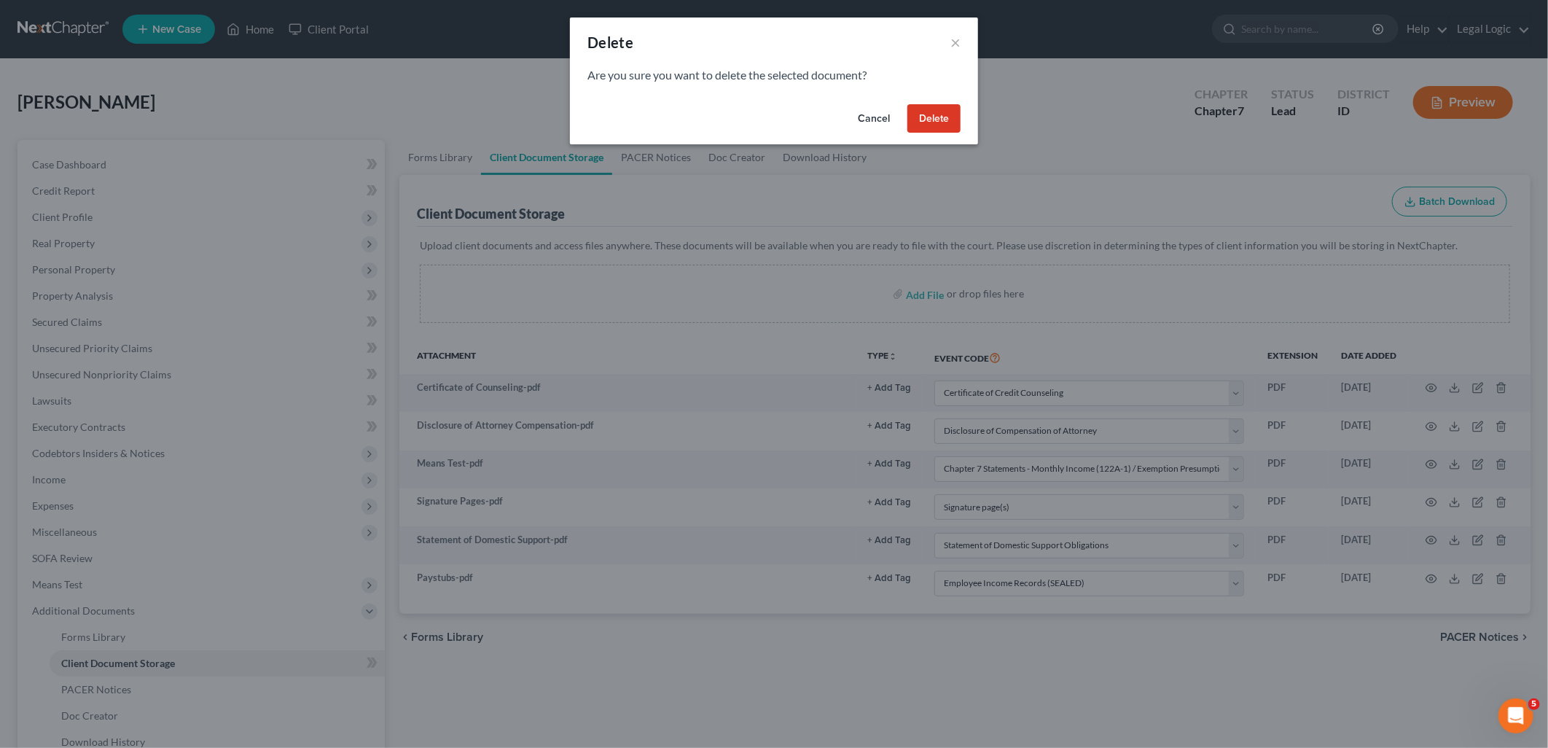
click at [937, 120] on button "Delete" at bounding box center [933, 118] width 53 height 29
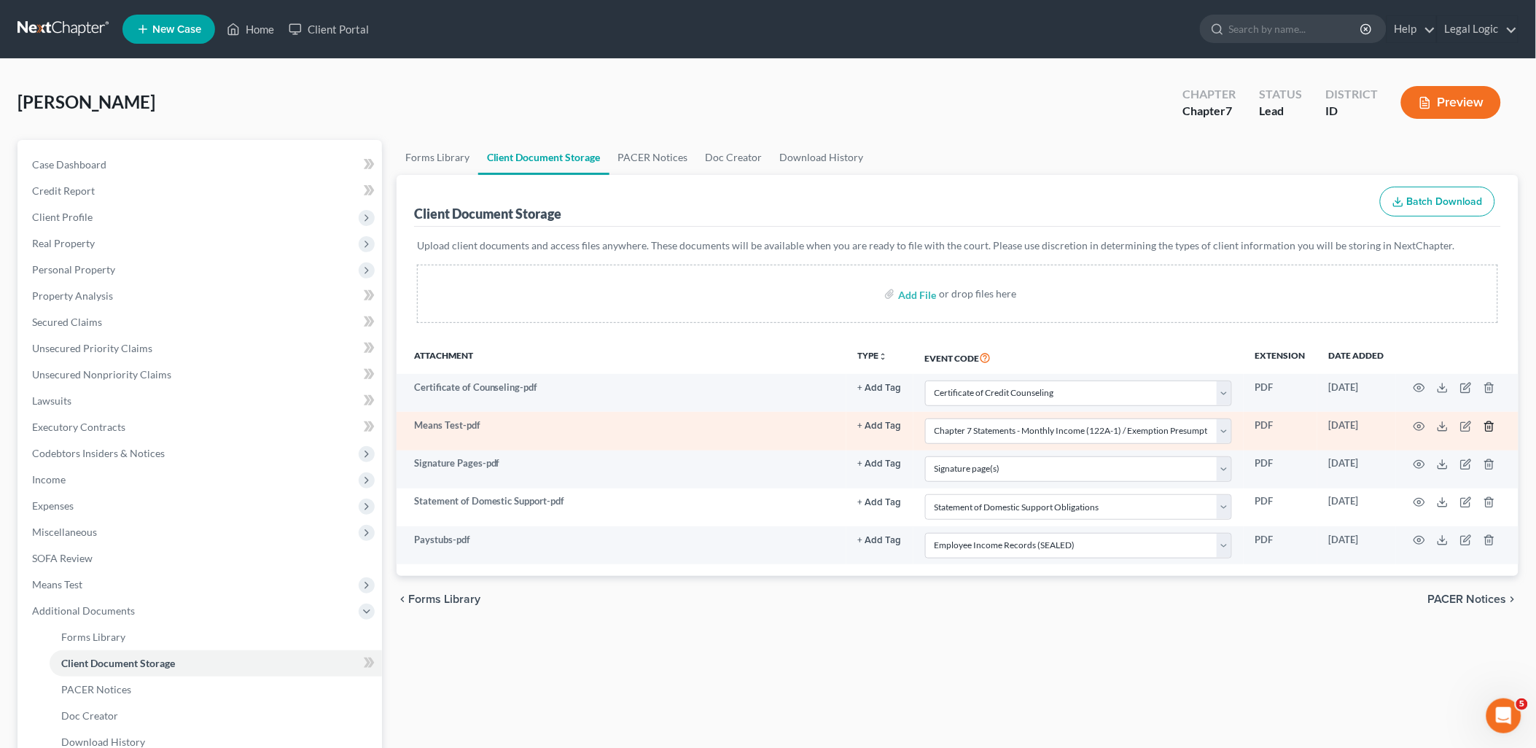
click at [1489, 421] on icon "button" at bounding box center [1488, 425] width 7 height 9
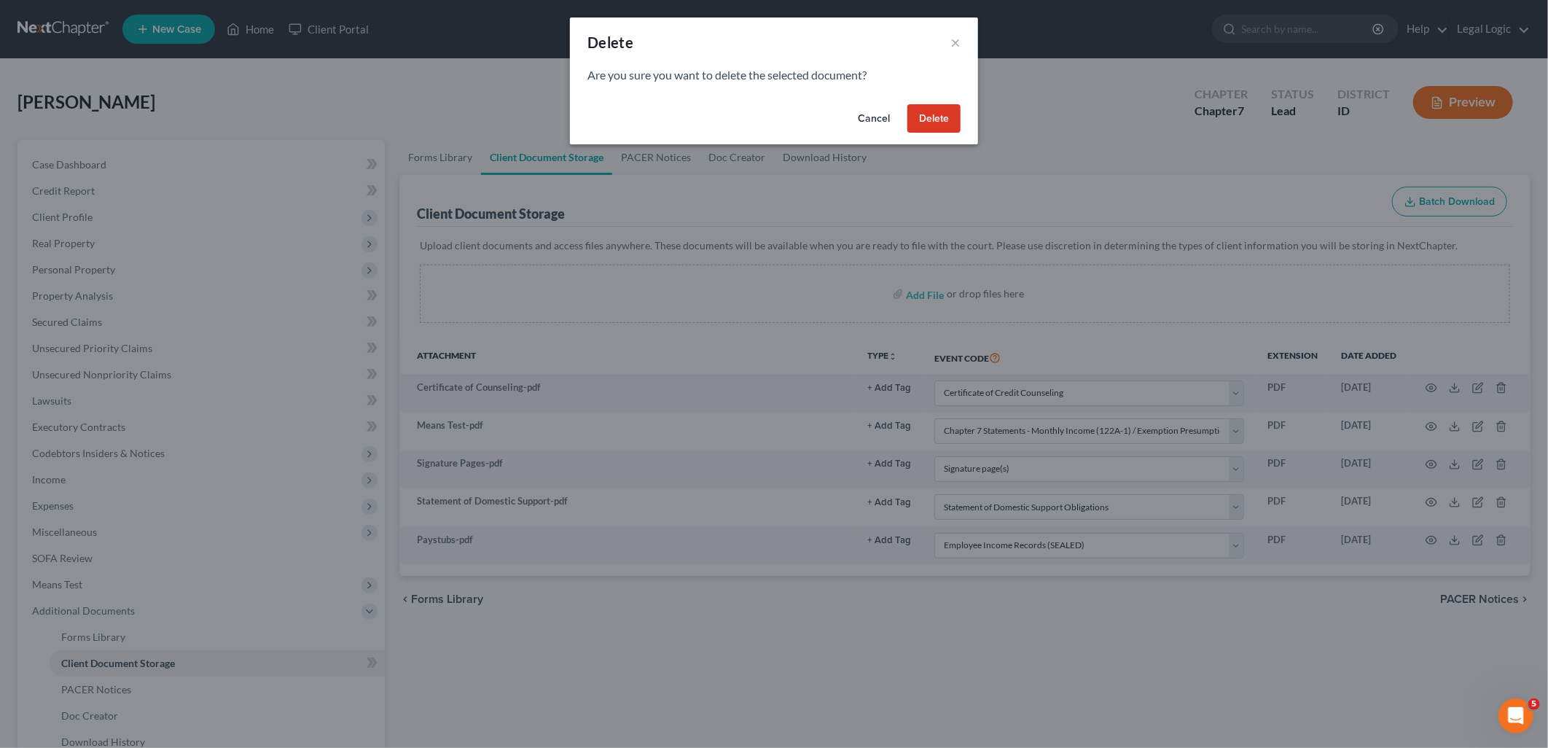
click at [934, 119] on button "Delete" at bounding box center [933, 118] width 53 height 29
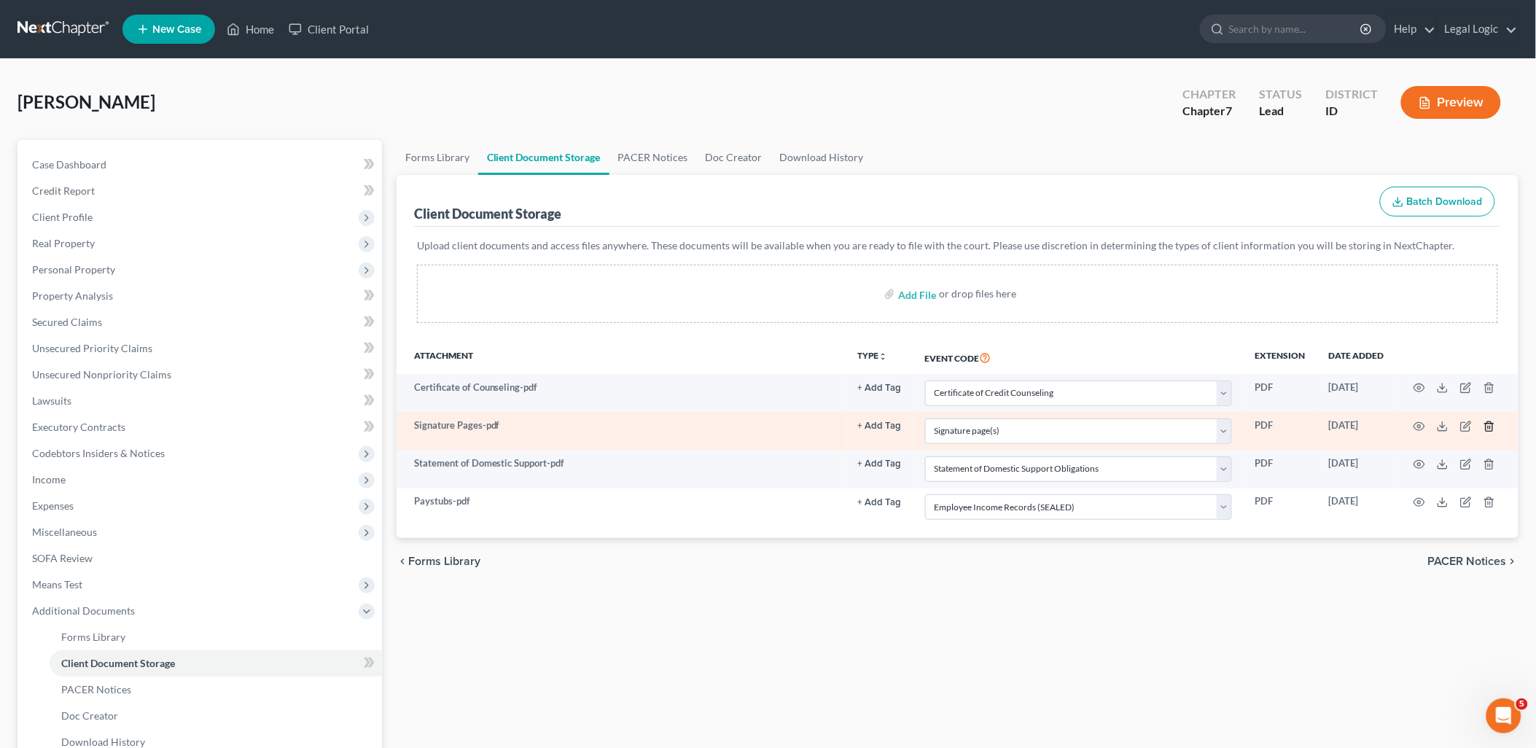
click at [1488, 427] on line "button" at bounding box center [1488, 427] width 0 height 3
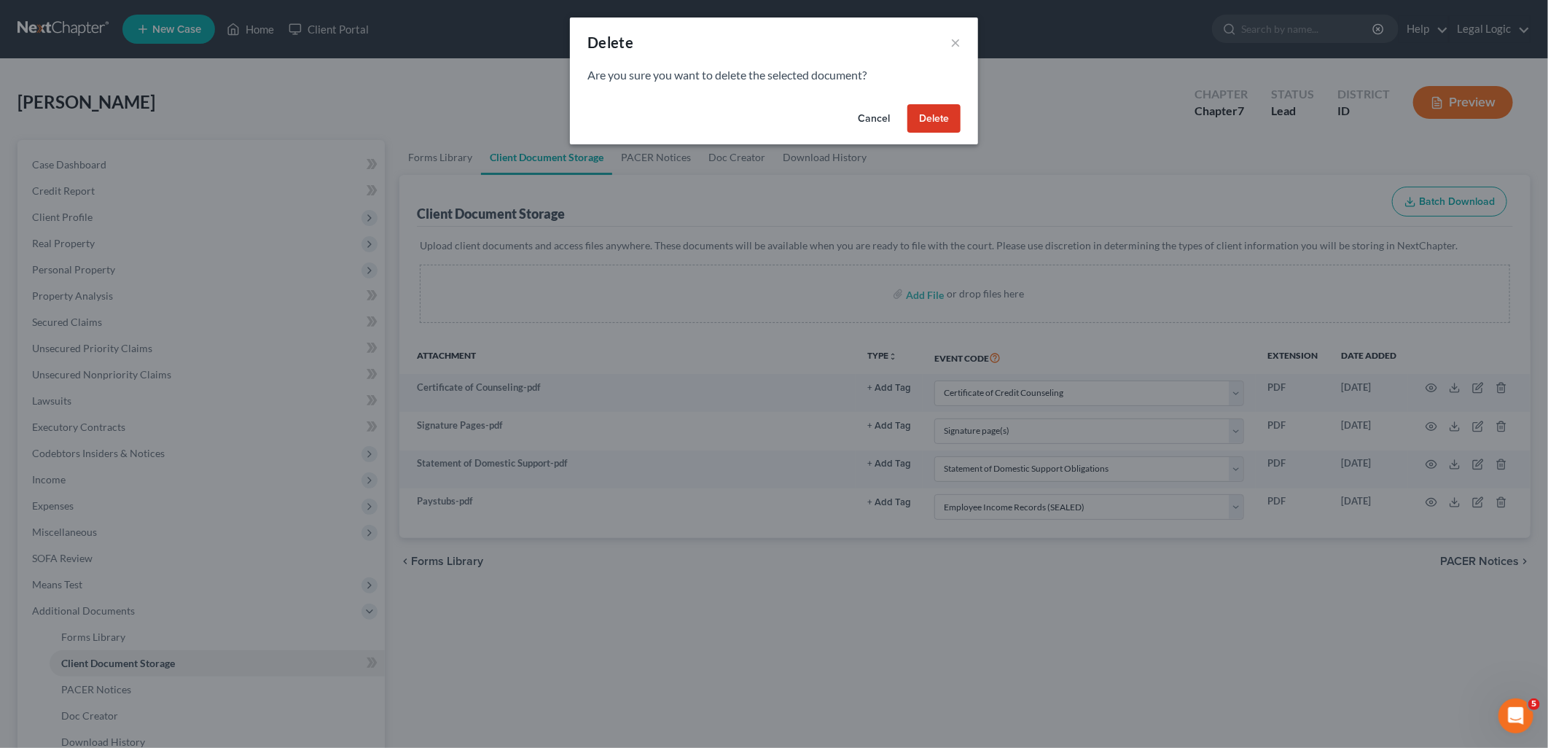
click at [934, 119] on button "Delete" at bounding box center [933, 118] width 53 height 29
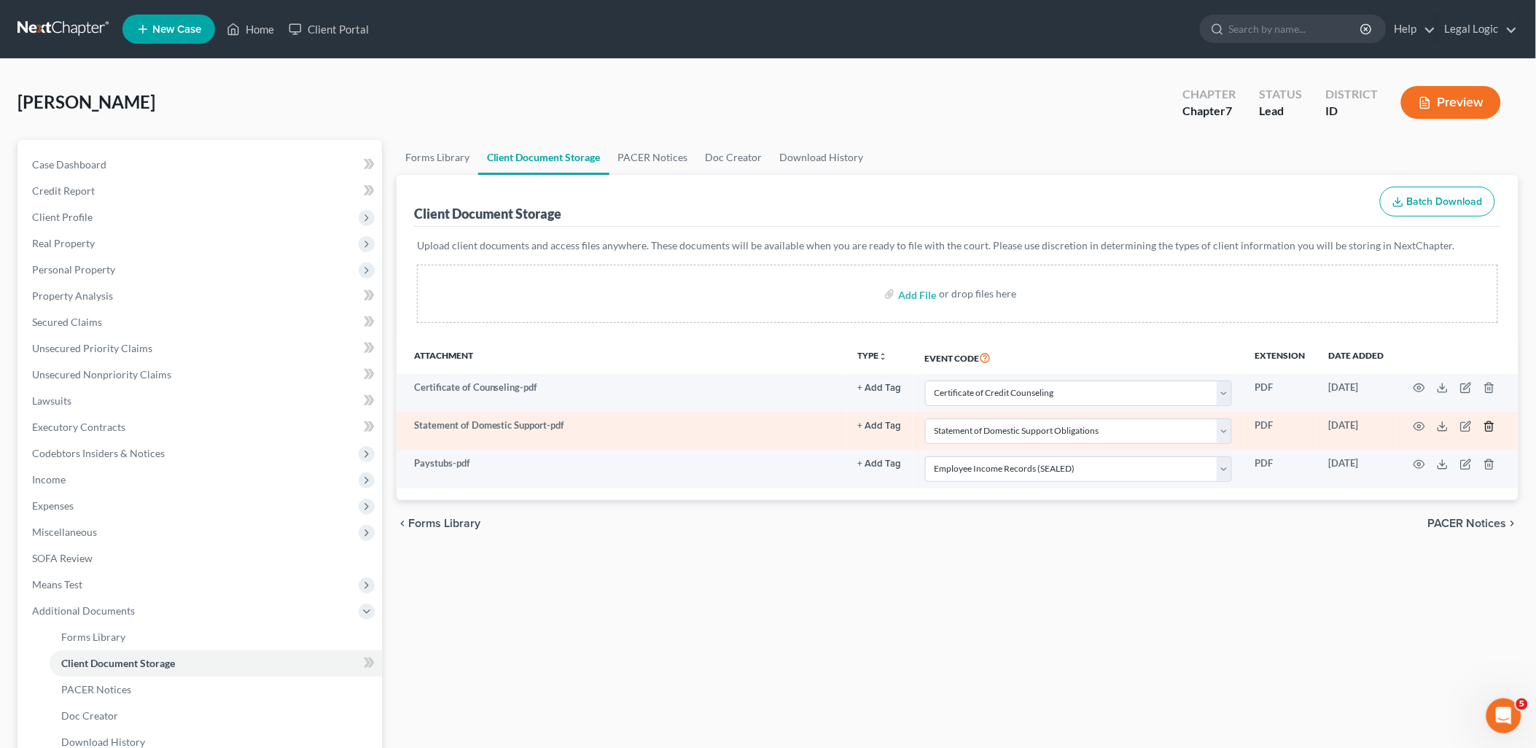
click at [1484, 424] on icon "button" at bounding box center [1489, 427] width 12 height 12
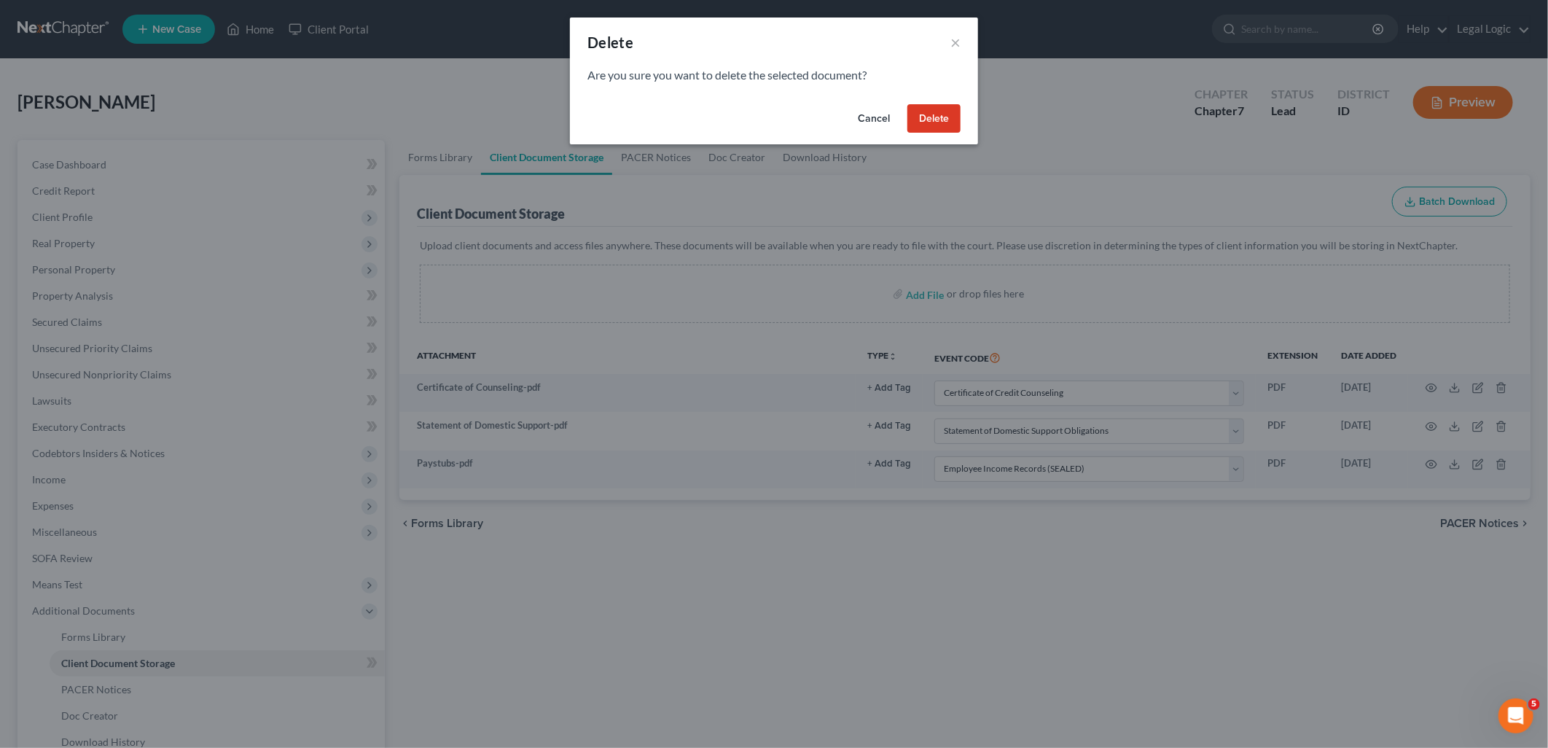
click at [945, 126] on button "Delete" at bounding box center [933, 118] width 53 height 29
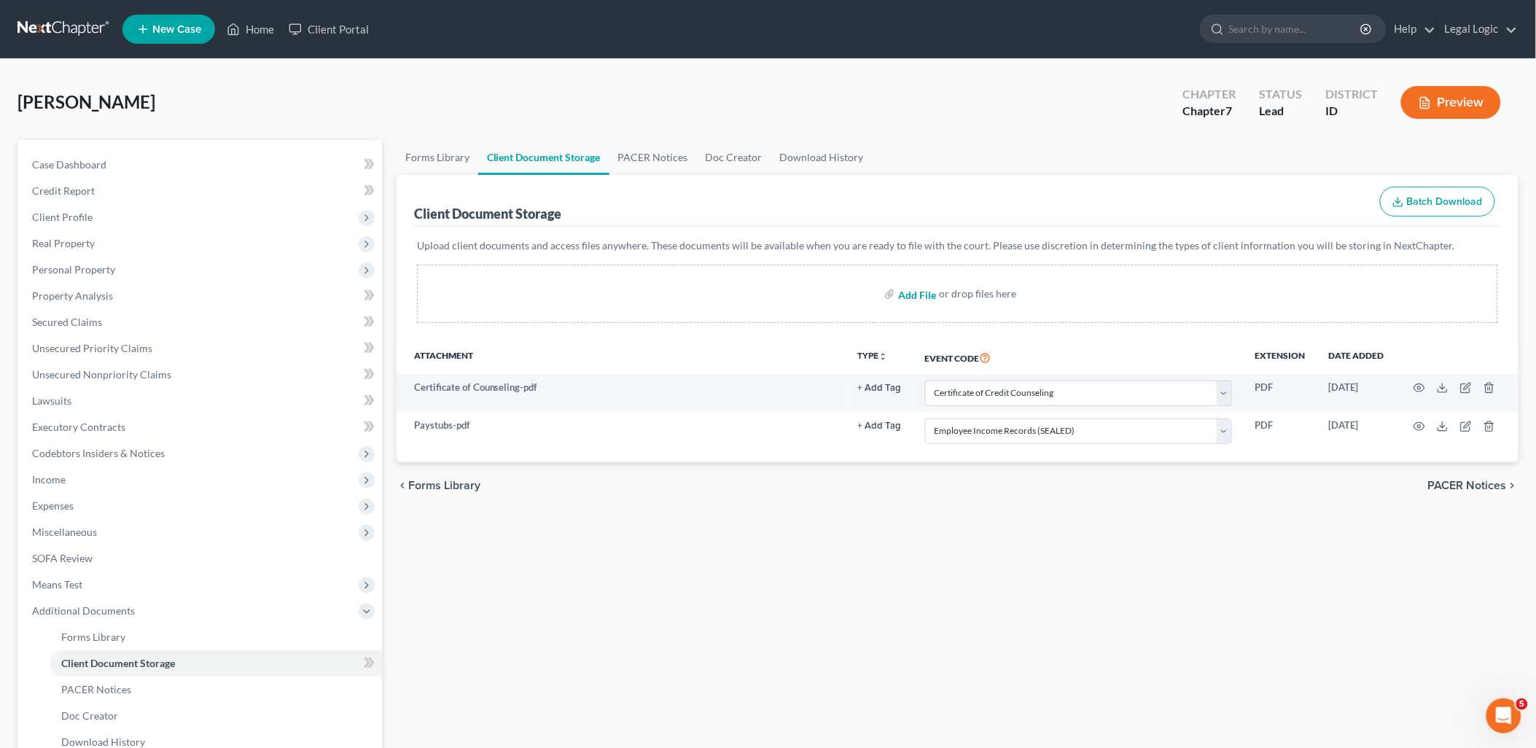
click at [923, 297] on input "file" at bounding box center [915, 294] width 35 height 26
type input "C:\fakepath\Disclosure of Attorney Compensation.pdf"
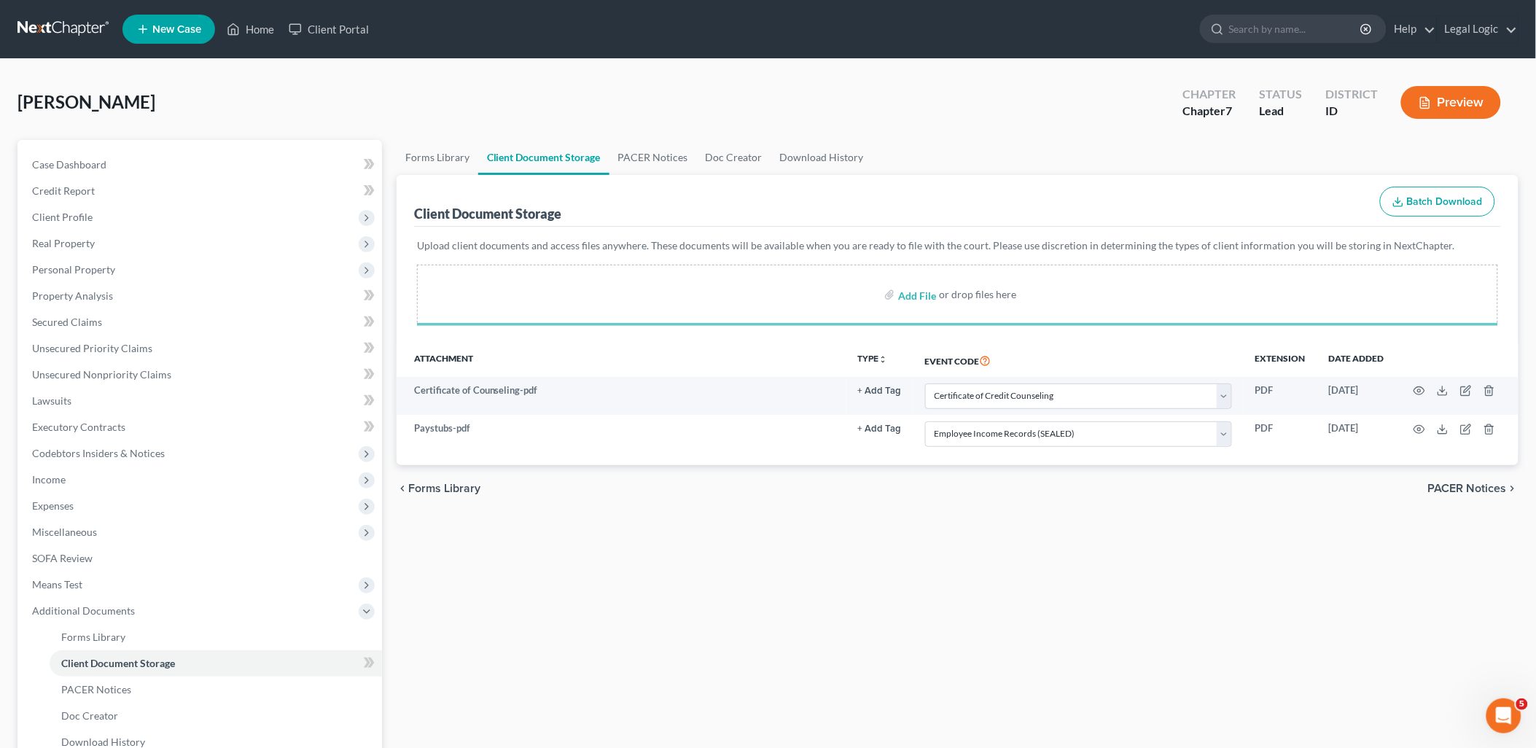
select select "0"
select select "7"
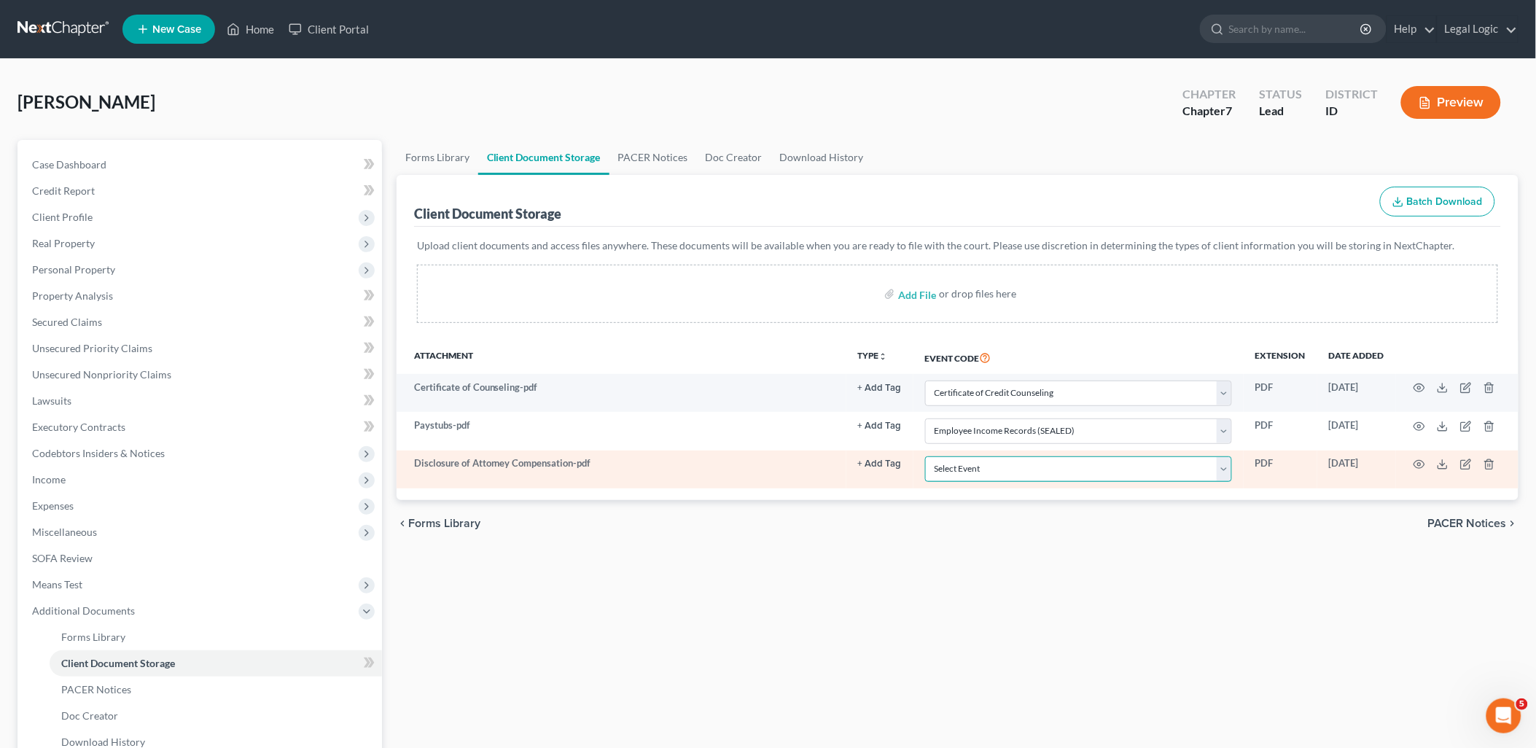
click at [1221, 474] on select "Select Event Certificate of Credit Counseling Chapter 13 Calculation of Disposa…" at bounding box center [1078, 469] width 307 height 26
select select "6"
click at [925, 456] on select "Select Event Certificate of Credit Counseling Chapter 13 Calculation of Disposa…" at bounding box center [1078, 469] width 307 height 26
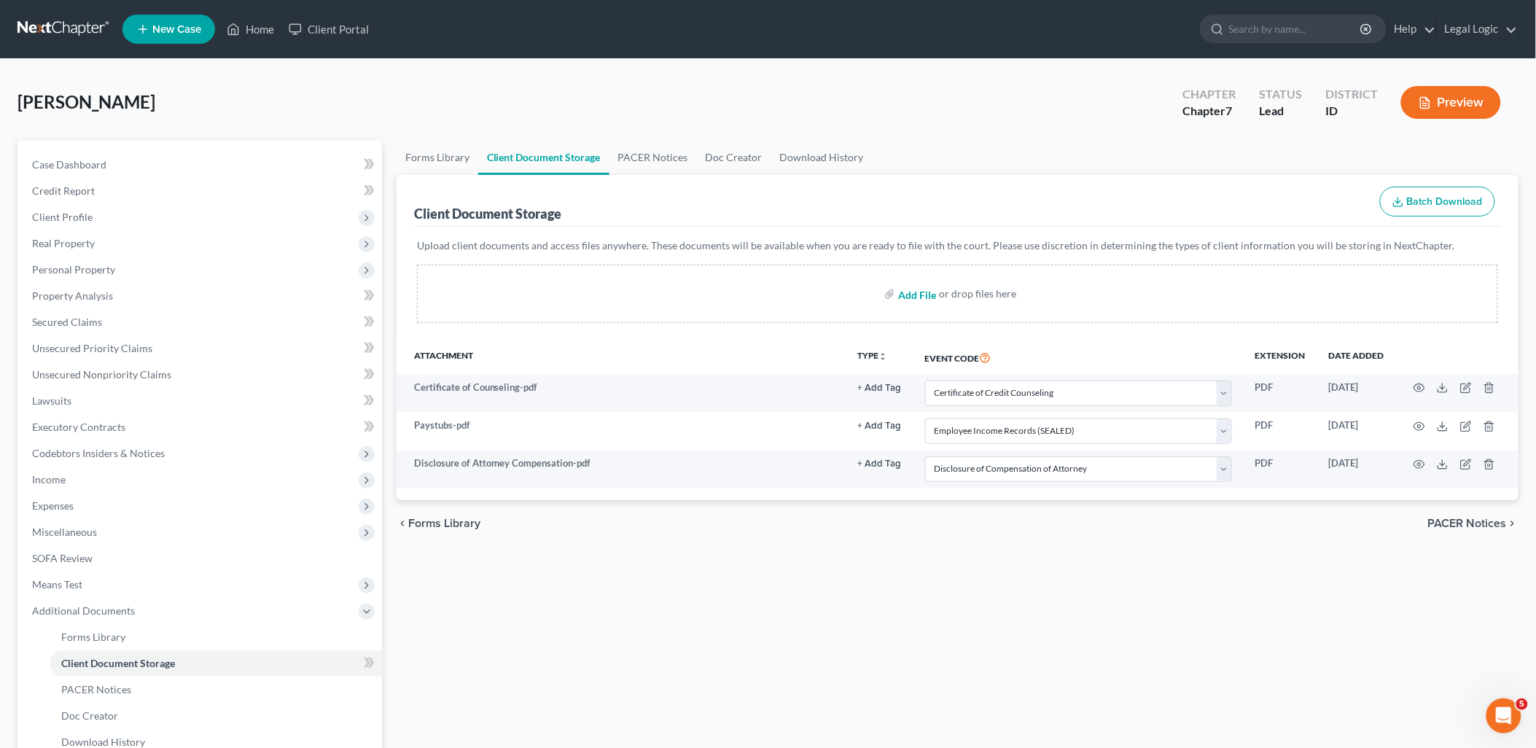
click at [917, 297] on input "file" at bounding box center [915, 294] width 35 height 26
type input "C:\fakepath\Means Test.pdf"
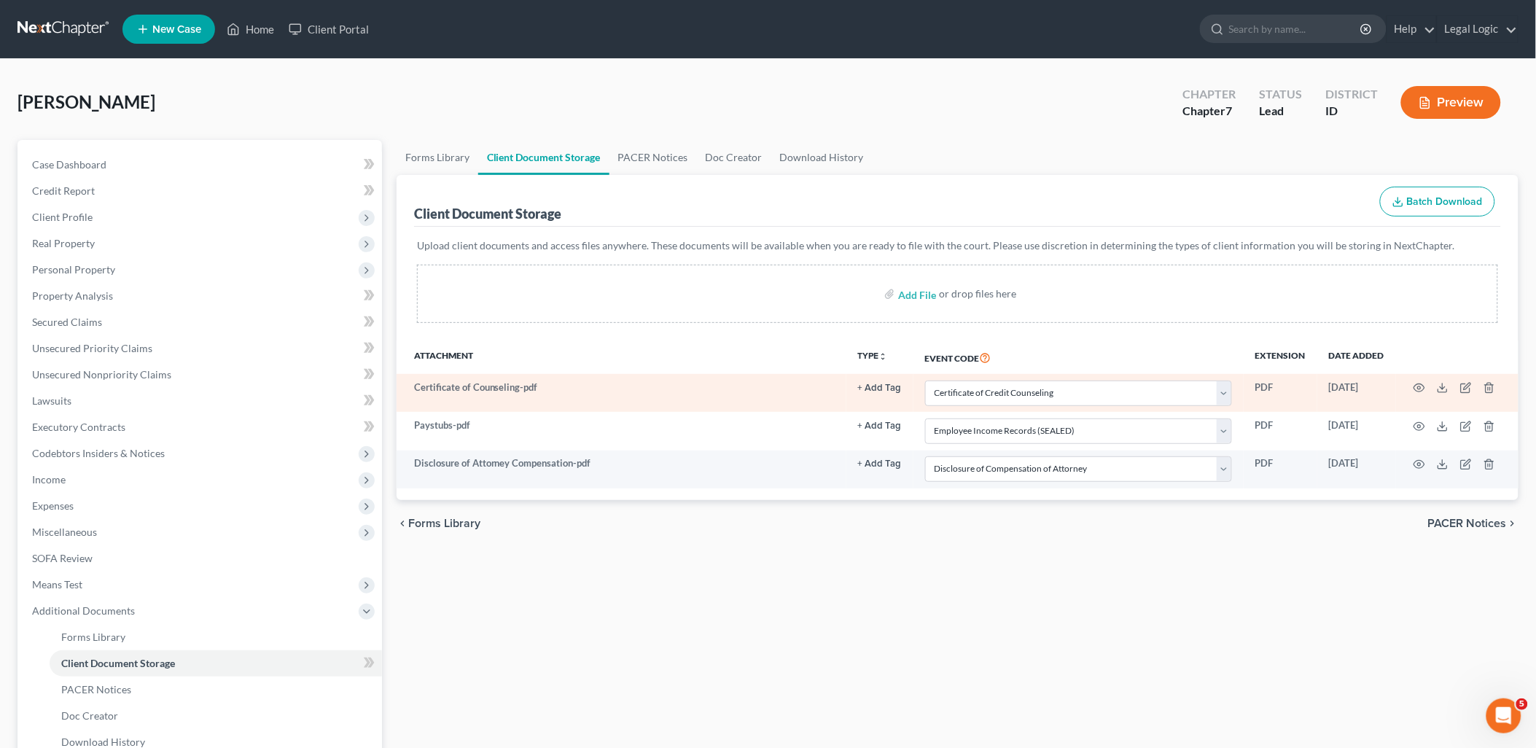
select select "0"
select select "7"
select select "6"
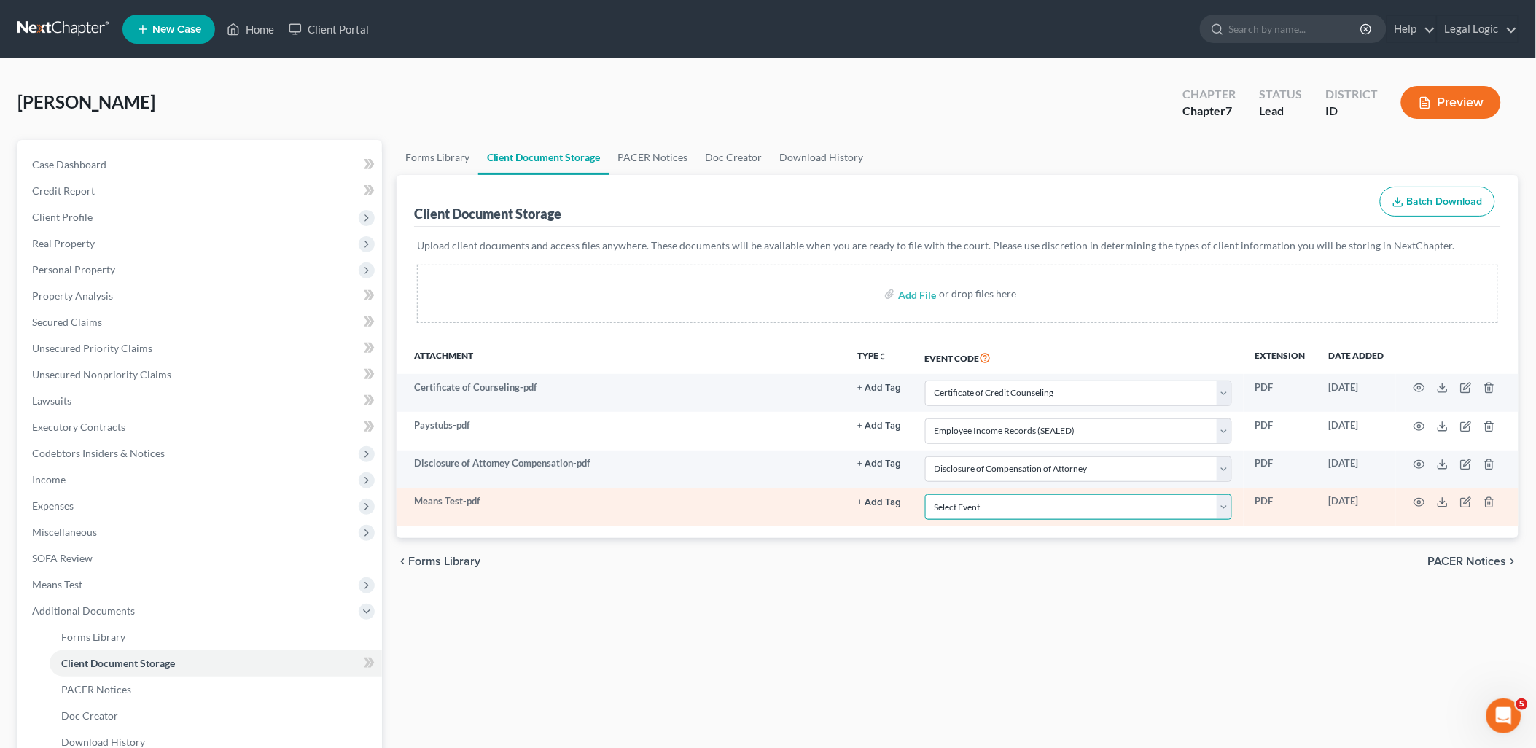
click at [1222, 503] on select "Select Event Certificate of Credit Counseling Chapter 13 Calculation of Disposa…" at bounding box center [1078, 507] width 307 height 26
select select "5"
click at [925, 494] on select "Select Event Certificate of Credit Counseling Chapter 13 Calculation of Disposa…" at bounding box center [1078, 507] width 307 height 26
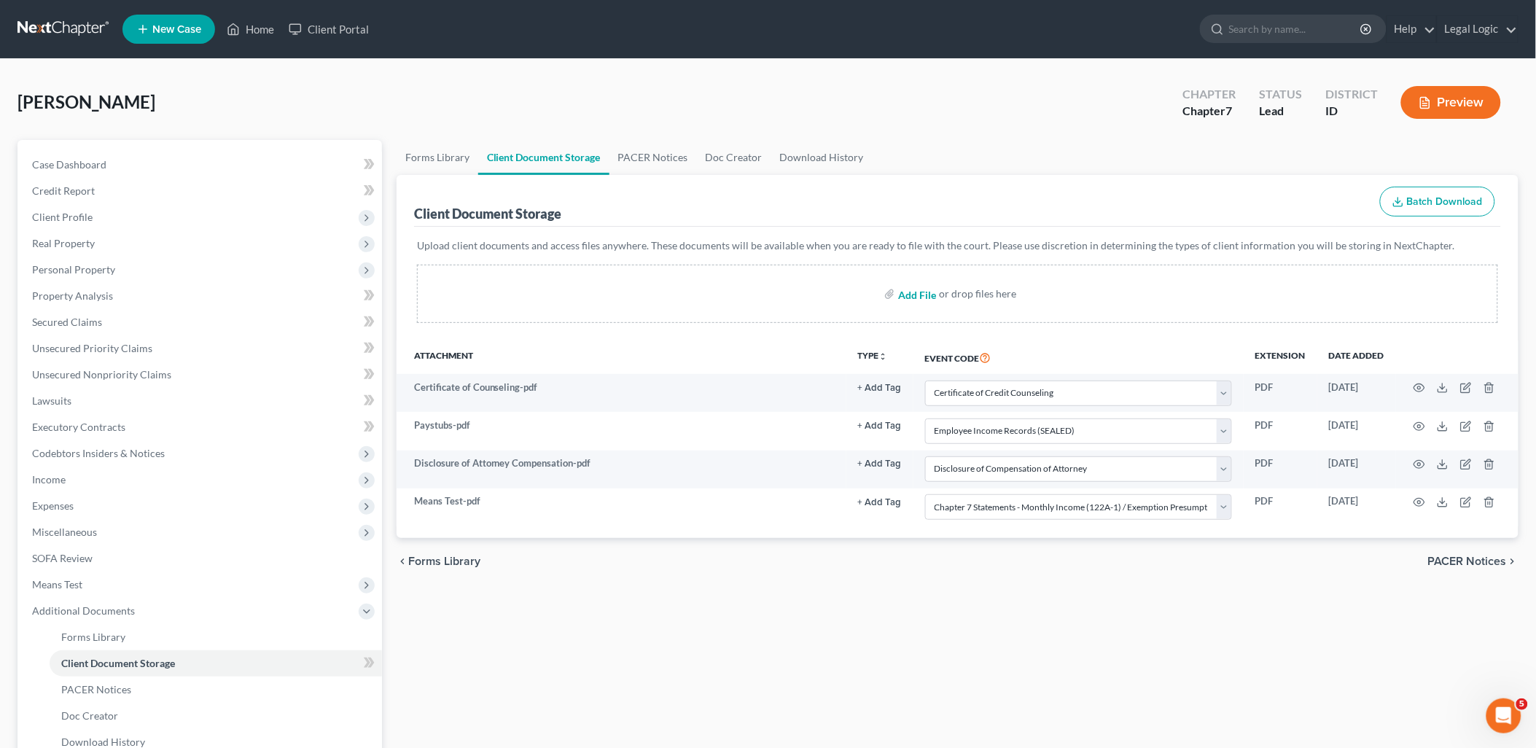
click at [924, 297] on input "file" at bounding box center [915, 294] width 35 height 26
type input "C:\fakepath\Signature Pages.pdf"
select select "0"
select select "7"
select select "6"
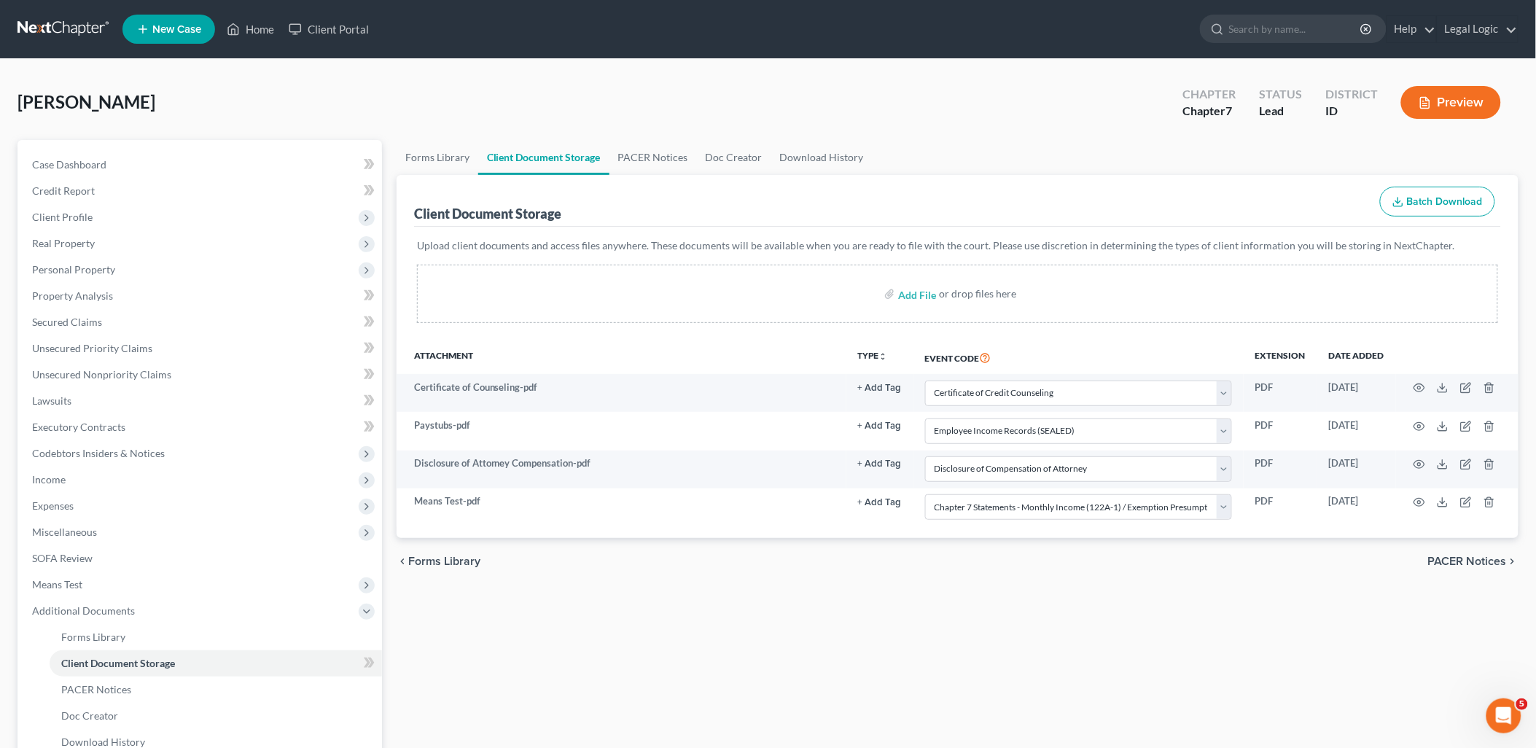
select select "5"
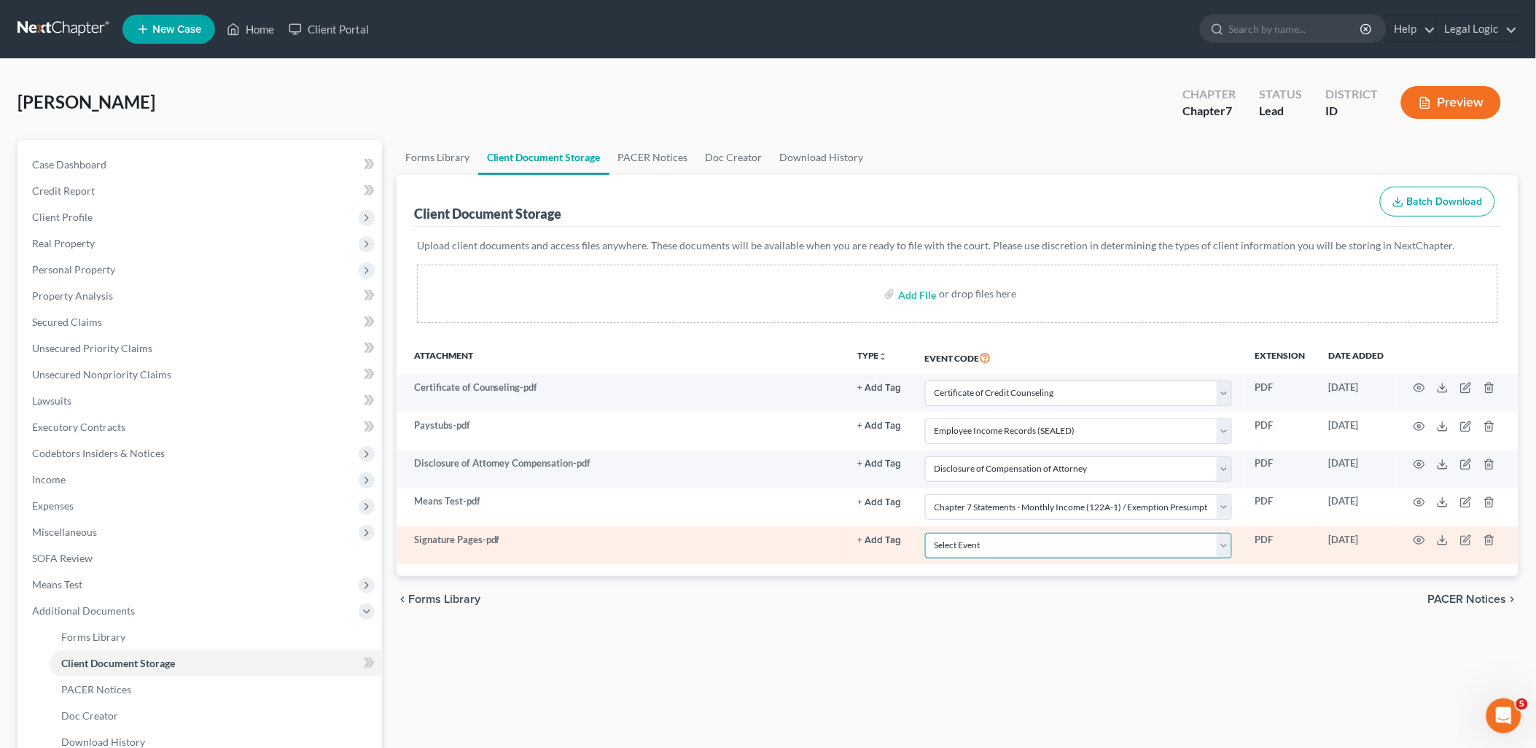
click at [1227, 552] on select "Select Event Certificate of Credit Counseling Chapter 13 Calculation of Disposa…" at bounding box center [1078, 546] width 307 height 26
select select "9"
click at [925, 533] on select "Select Event Certificate of Credit Counseling Chapter 13 Calculation of Disposa…" at bounding box center [1078, 546] width 307 height 26
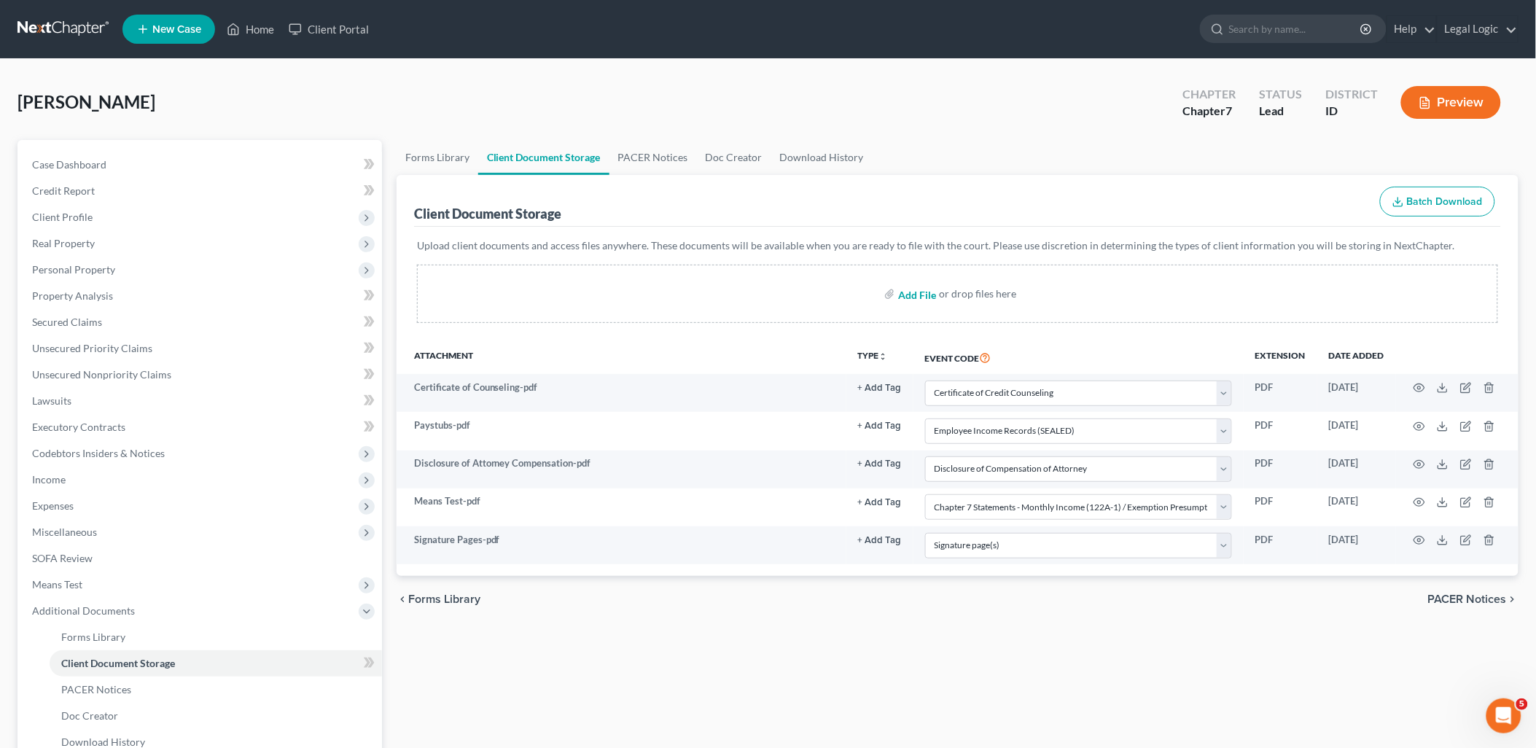
click at [928, 299] on input "file" at bounding box center [915, 294] width 35 height 26
type input "C:\fakepath\Statement of Domestic Support.pdf"
select select "0"
select select "7"
select select "6"
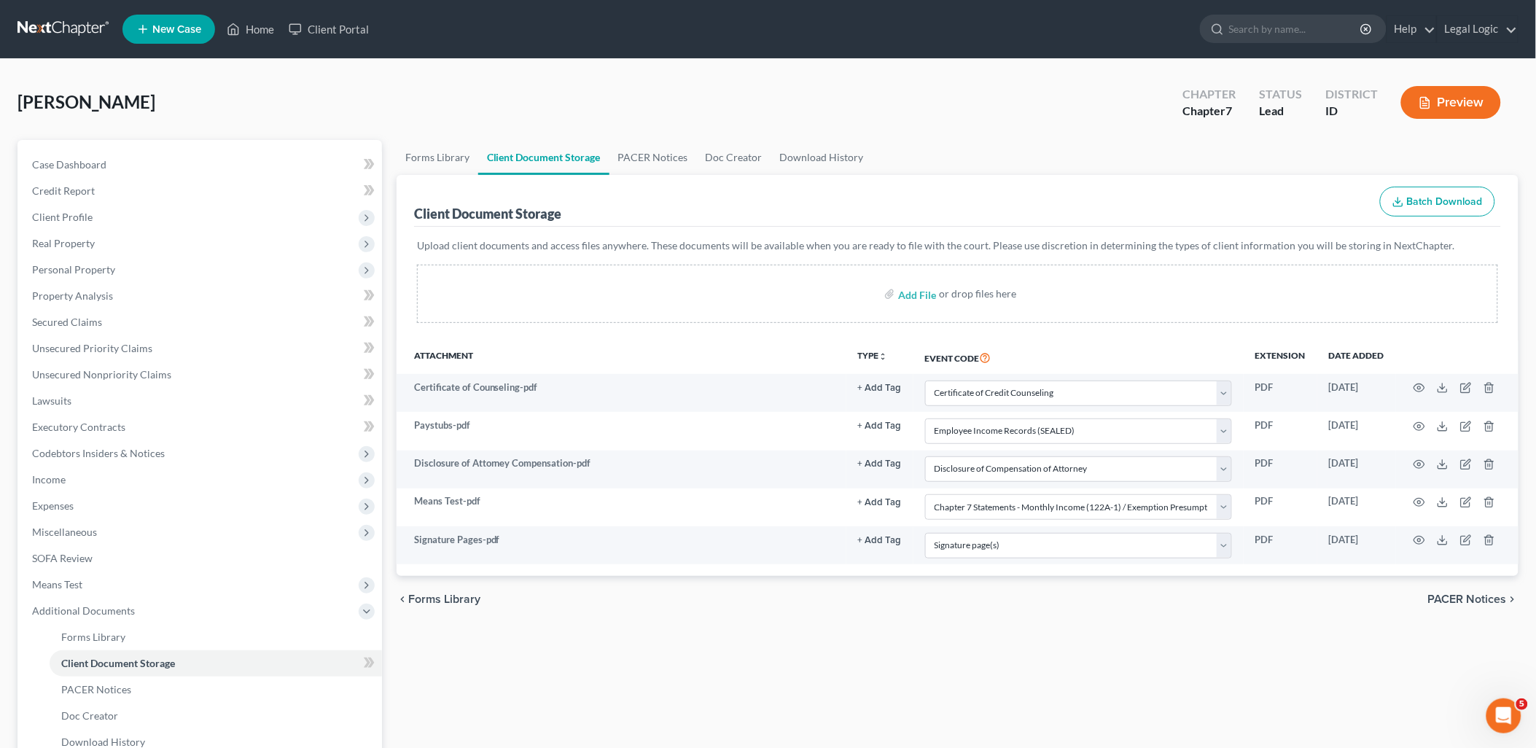
select select "5"
select select "9"
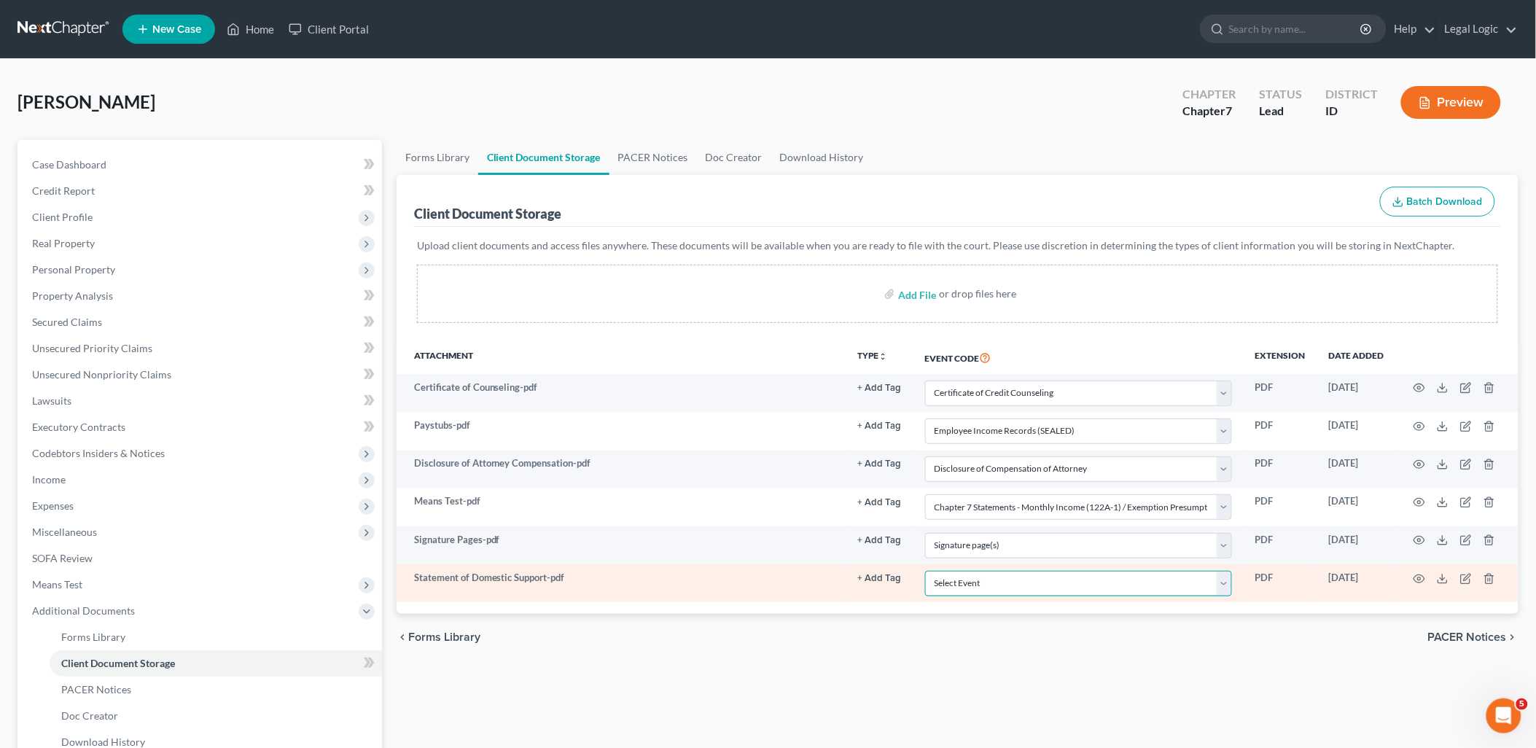
click at [1222, 584] on select "Select Event Certificate of Credit Counseling Chapter 13 Calculation of Disposa…" at bounding box center [1078, 584] width 307 height 26
select select "10"
click at [925, 571] on select "Select Event Certificate of Credit Counseling Chapter 13 Calculation of Disposa…" at bounding box center [1078, 584] width 307 height 26
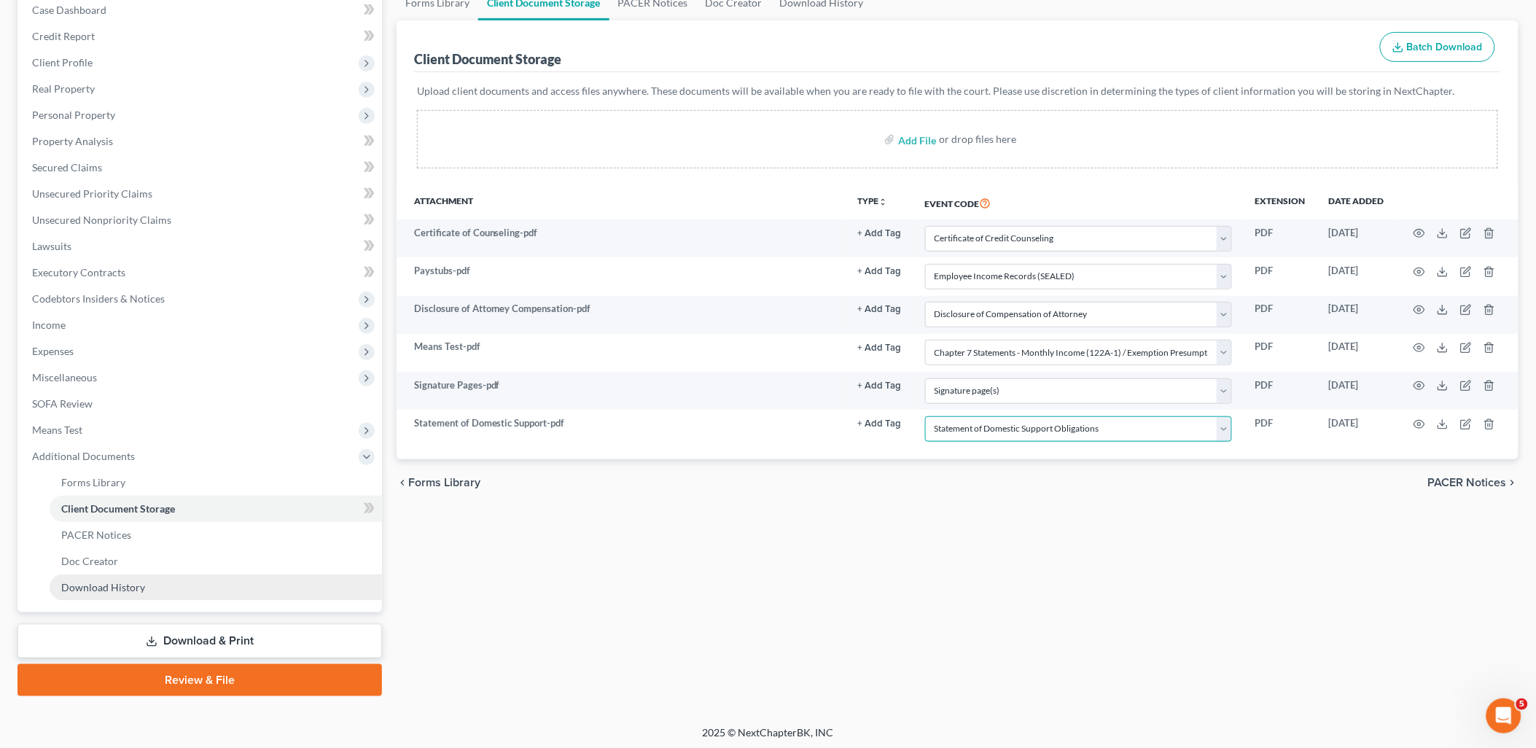
scroll to position [156, 0]
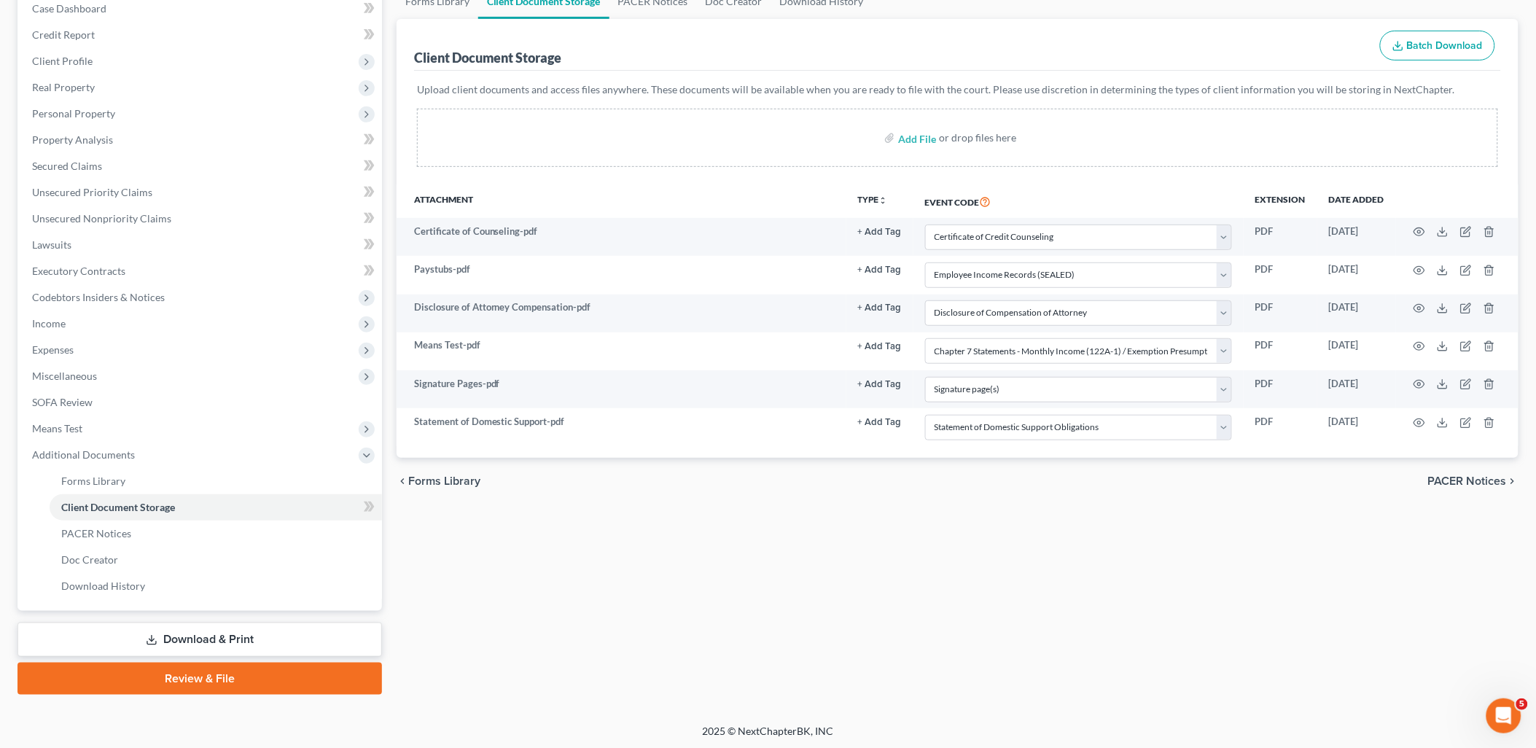
click at [211, 662] on link "Review & File" at bounding box center [199, 678] width 364 height 32
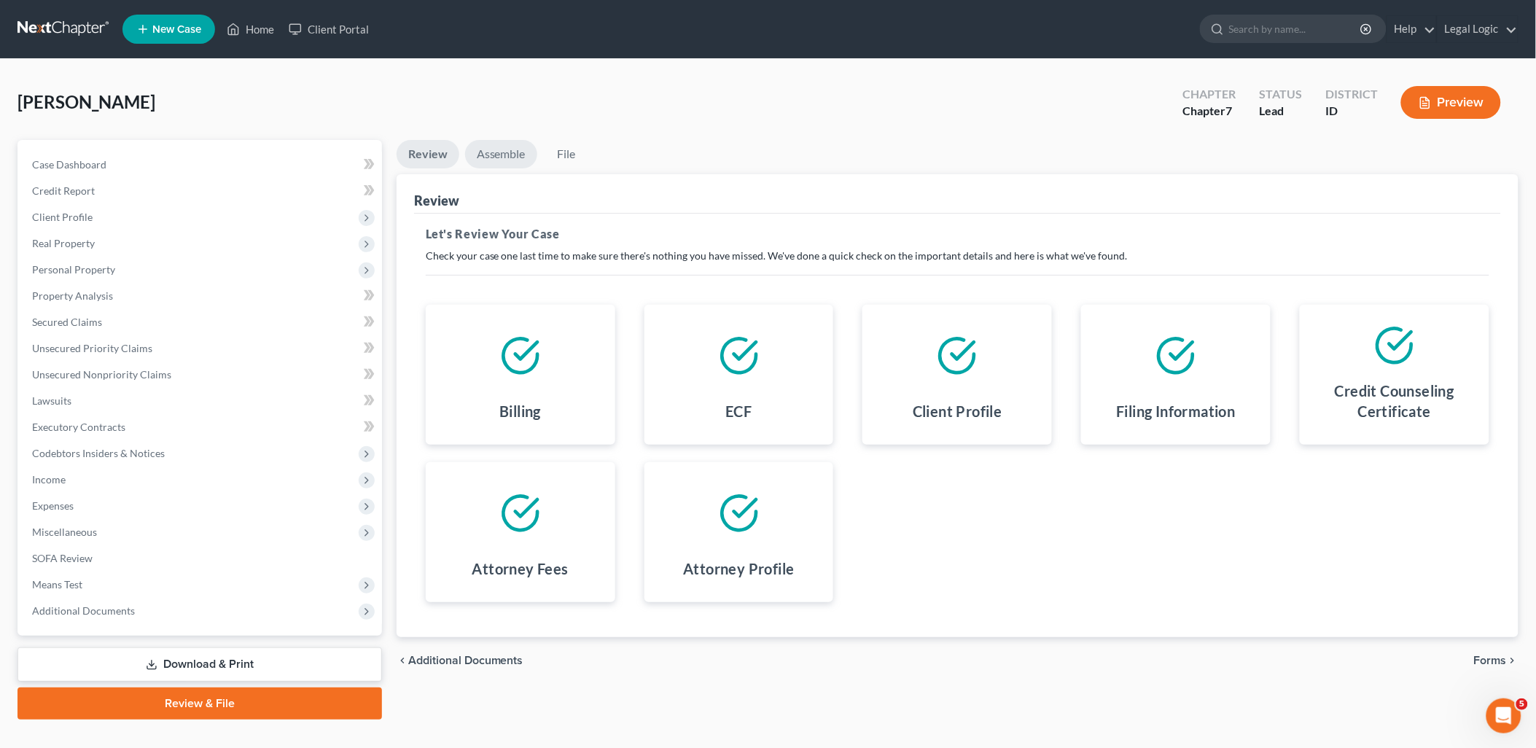
click at [496, 142] on link "Assemble" at bounding box center [501, 154] width 72 height 28
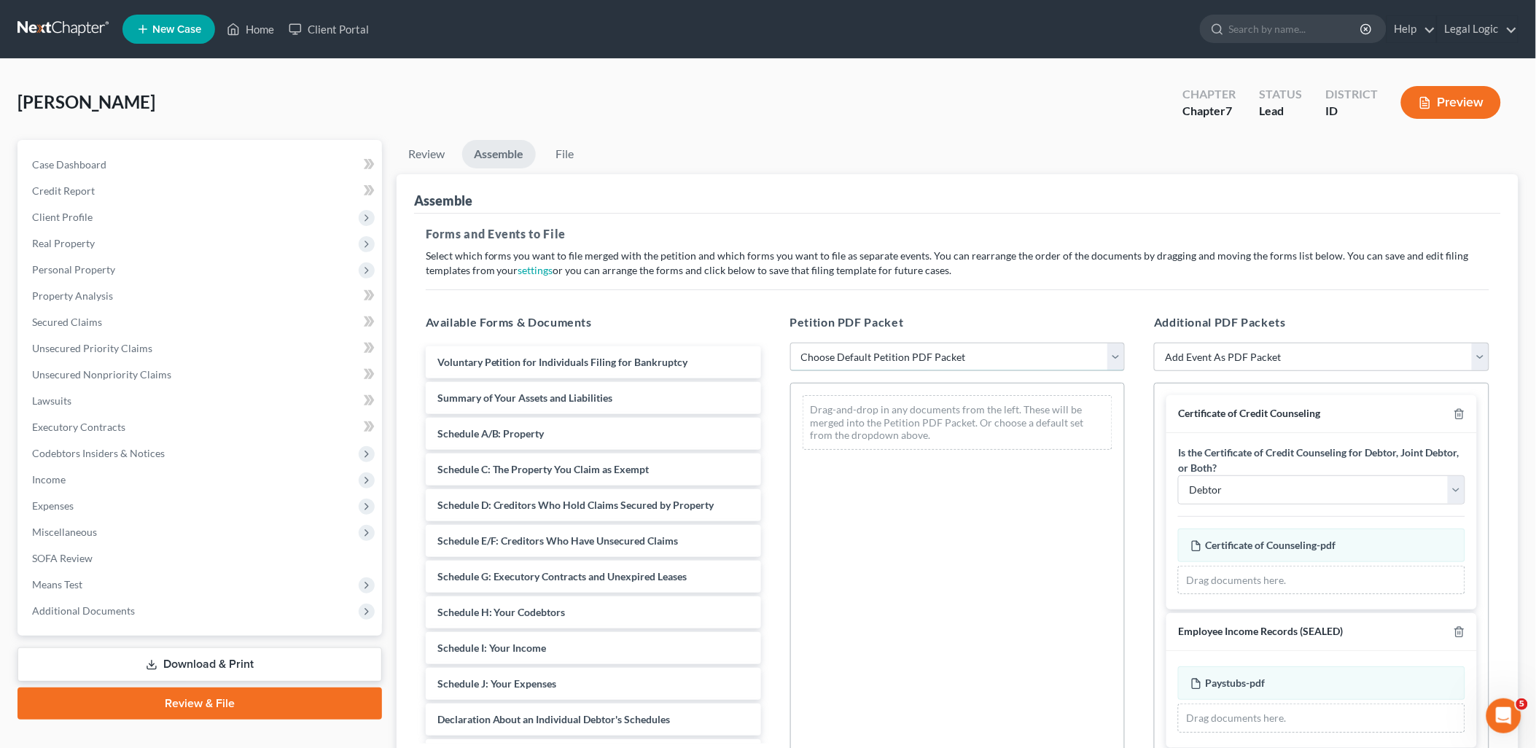
click at [1117, 352] on select "Choose Default Petition PDF Packet Emergency Filing (Voluntary Petition and Cre…" at bounding box center [957, 357] width 335 height 29
select select "3"
click at [790, 343] on select "Choose Default Petition PDF Packet Emergency Filing (Voluntary Petition and Cre…" at bounding box center [957, 357] width 335 height 29
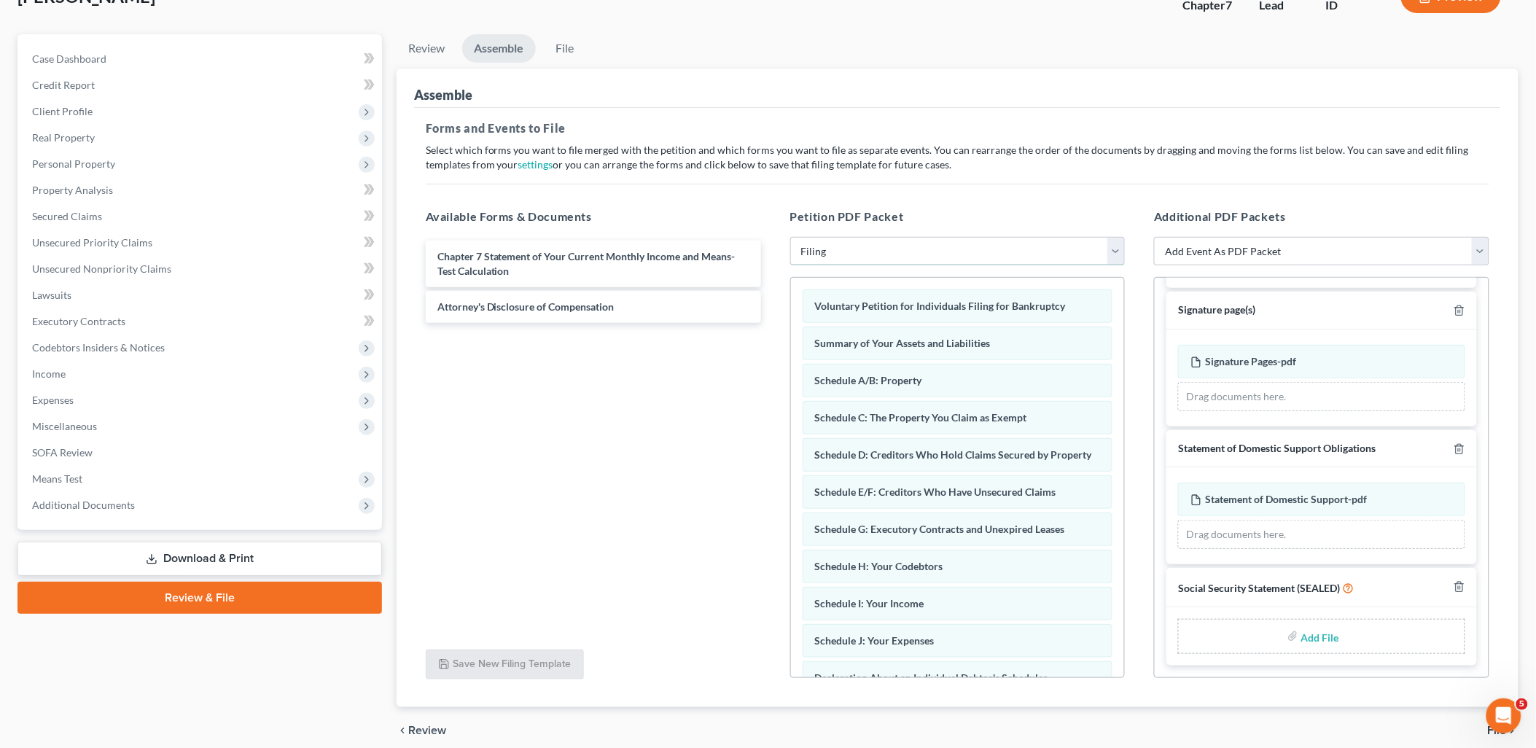
scroll to position [166, 0]
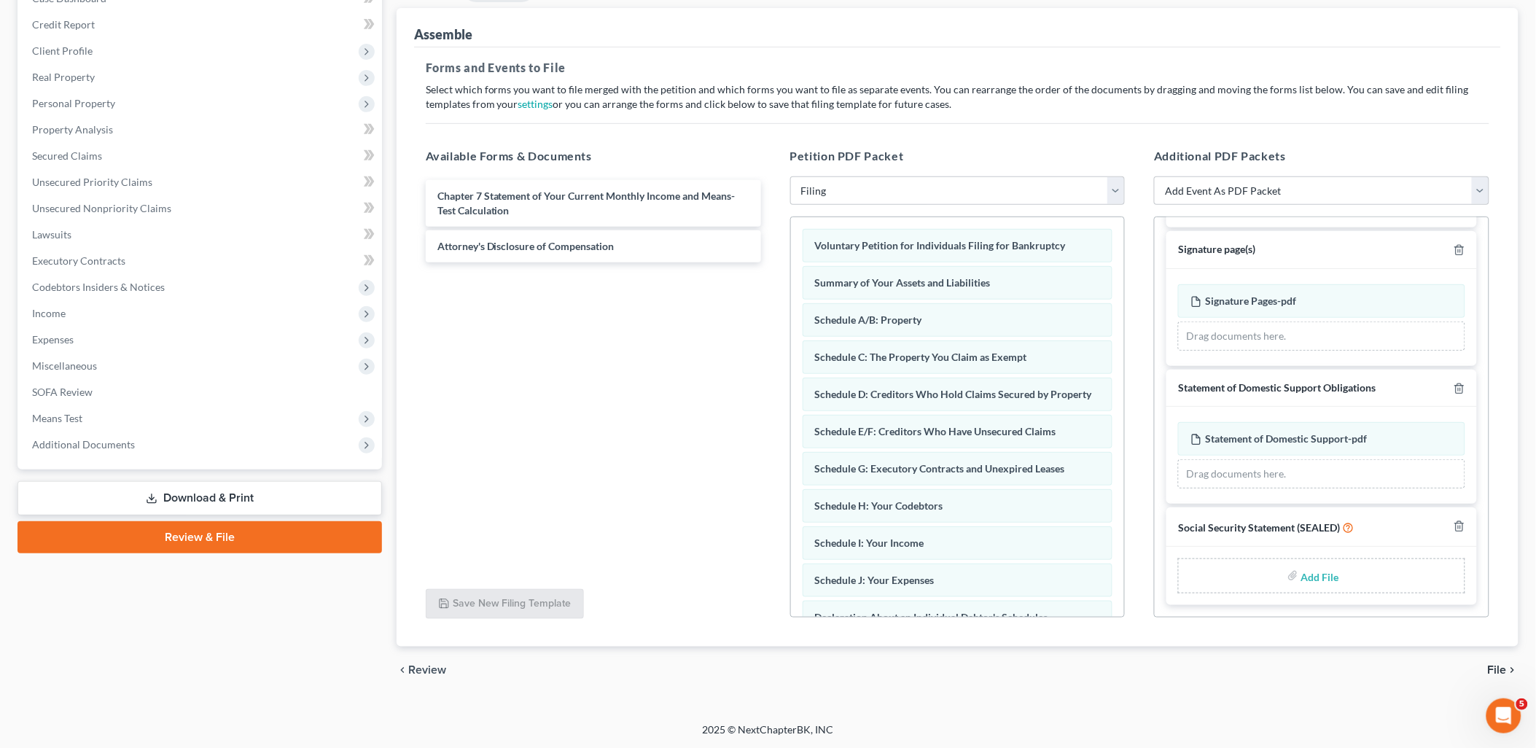
click at [1315, 574] on input "file" at bounding box center [1318, 576] width 35 height 26
type input "C:\fakepath\Statement of Social Security.pdf"
click at [1501, 664] on span "File" at bounding box center [1496, 670] width 19 height 12
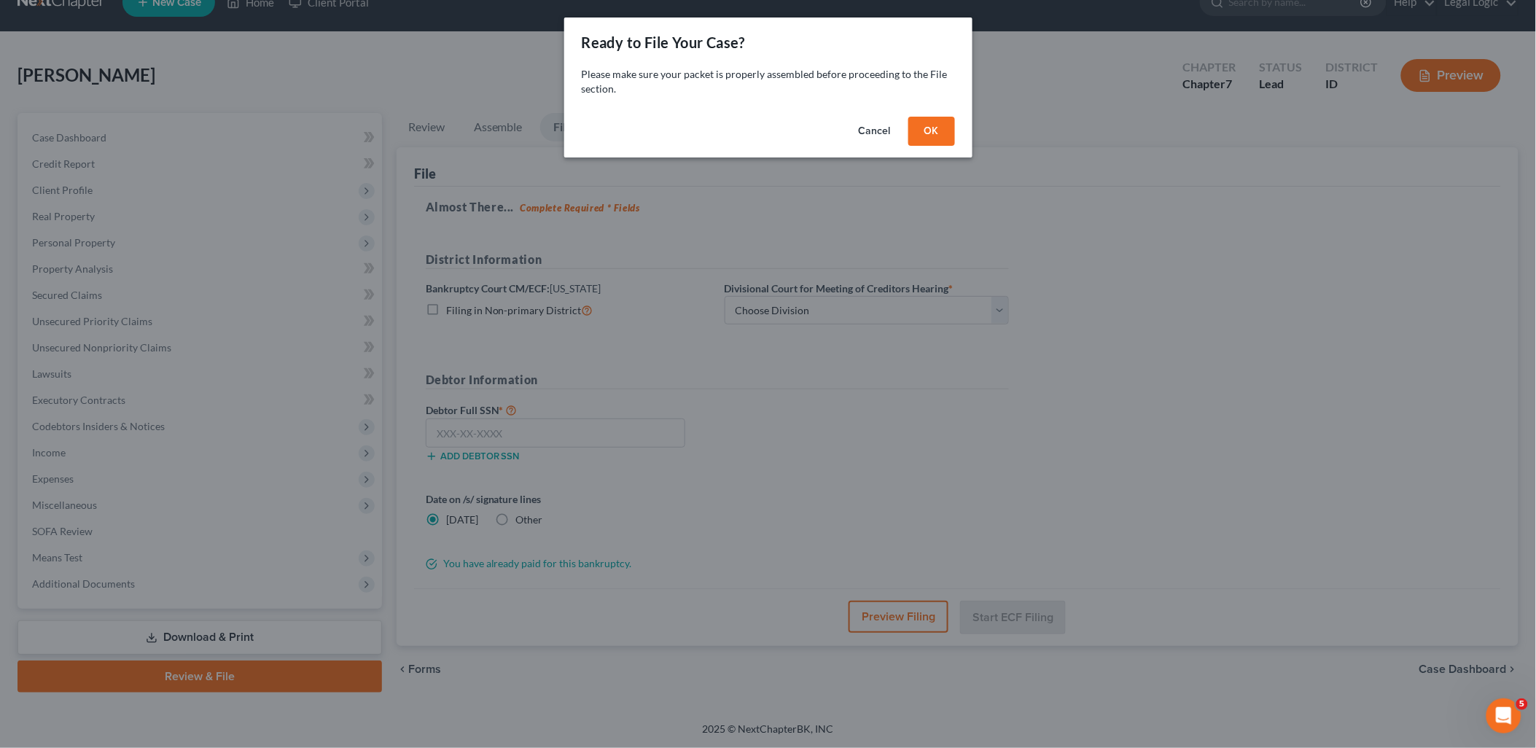
scroll to position [26, 0]
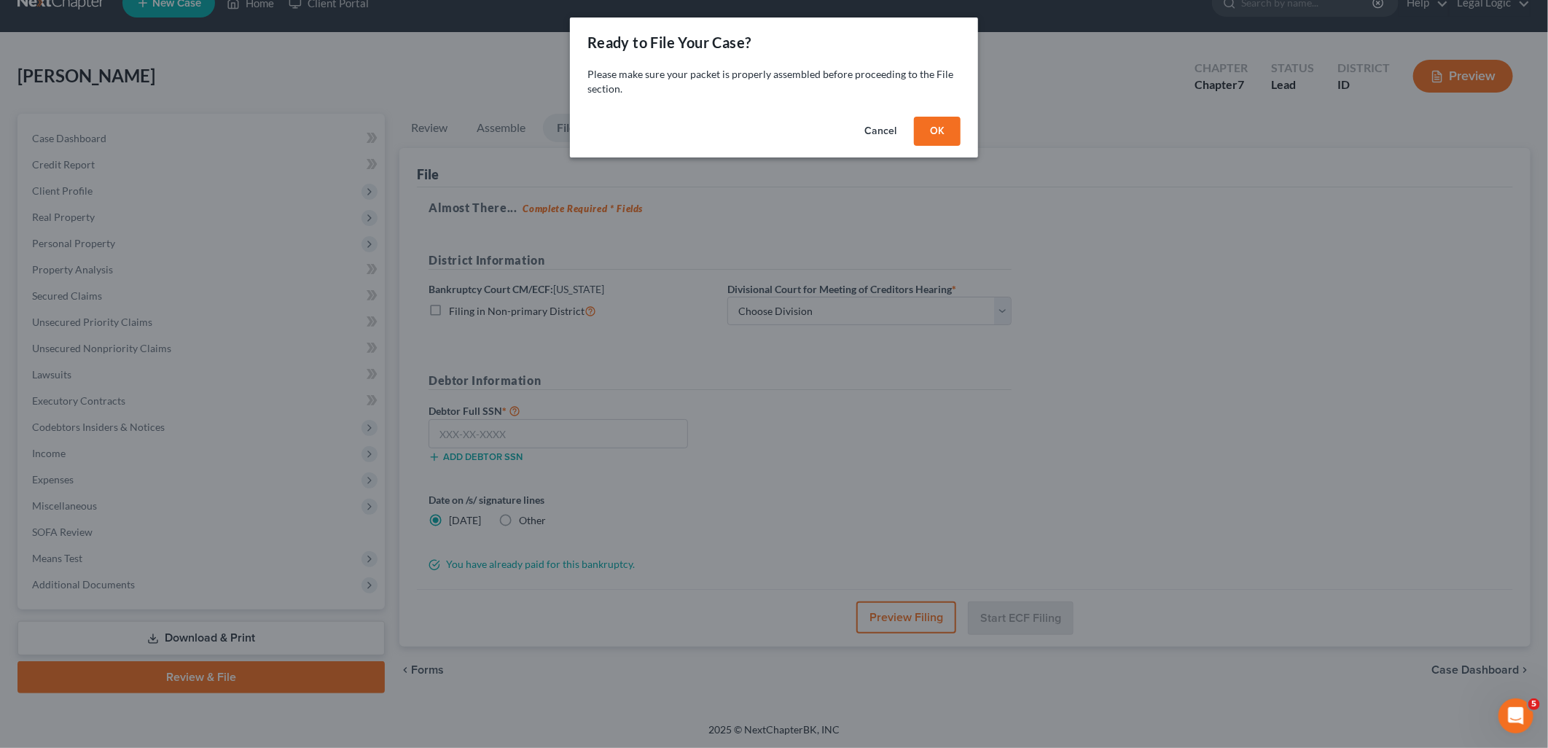
drag, startPoint x: 955, startPoint y: 122, endPoint x: 953, endPoint y: 146, distance: 24.1
click at [953, 124] on button "OK" at bounding box center [937, 131] width 47 height 29
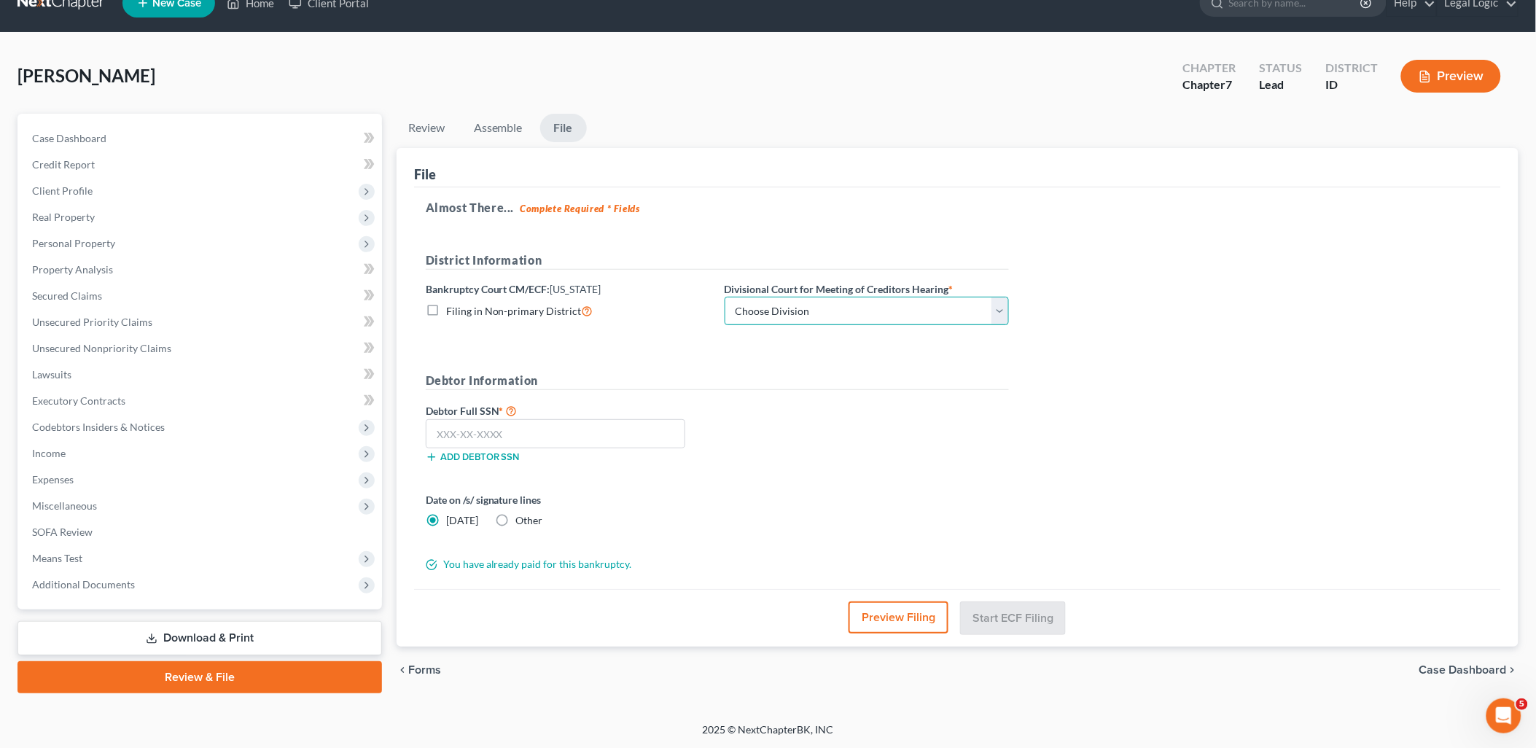
drag, startPoint x: 1006, startPoint y: 308, endPoint x: 992, endPoint y: 314, distance: 15.3
click at [1004, 308] on select "Choose Division Boise Coeur d'Alene [GEOGRAPHIC_DATA] [GEOGRAPHIC_DATA] [GEOGRA…" at bounding box center [866, 311] width 284 height 29
select select "3"
click at [724, 297] on select "Choose Division Boise Coeur d'Alene [GEOGRAPHIC_DATA] [GEOGRAPHIC_DATA] [GEOGRA…" at bounding box center [866, 311] width 284 height 29
click at [593, 431] on input "text" at bounding box center [555, 433] width 259 height 29
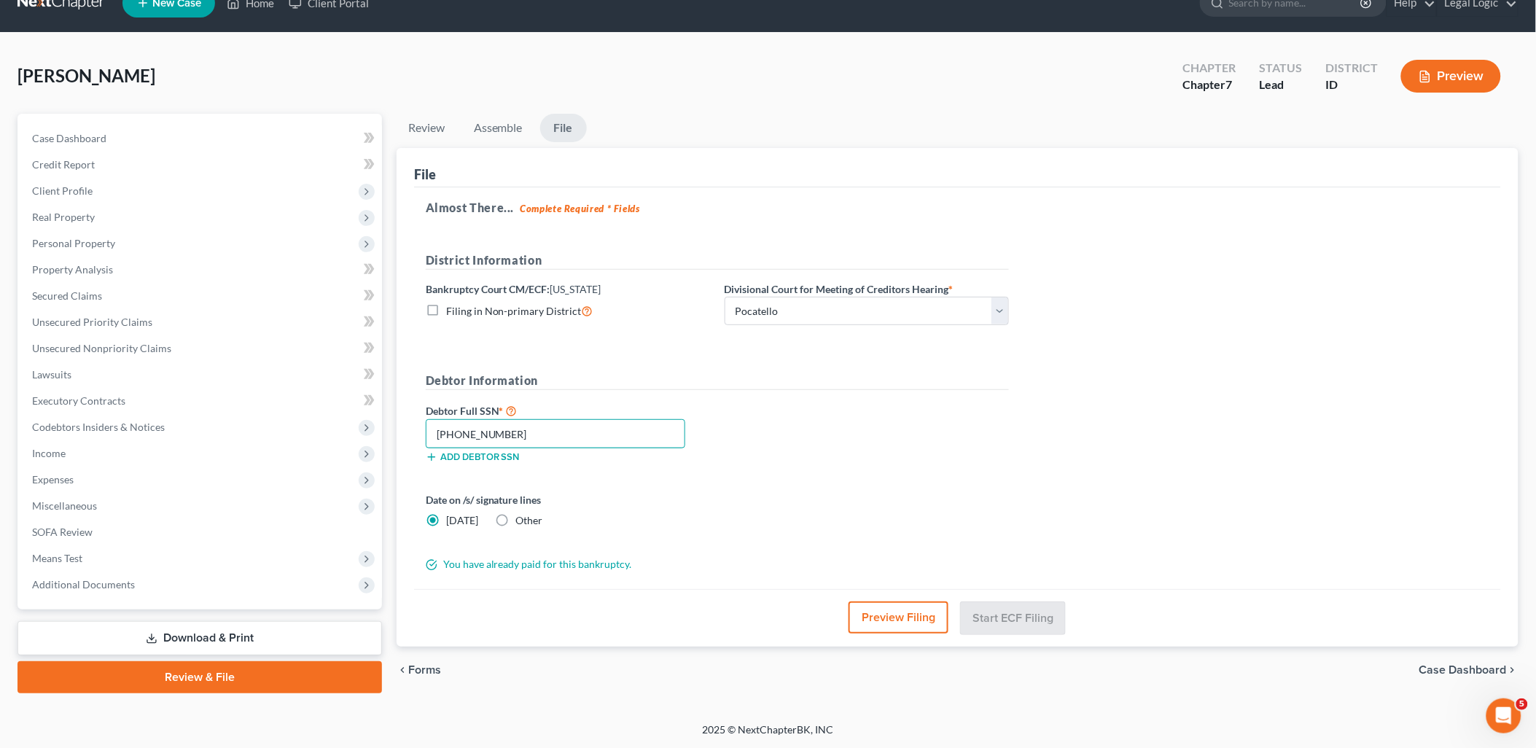
scroll to position [25, 0]
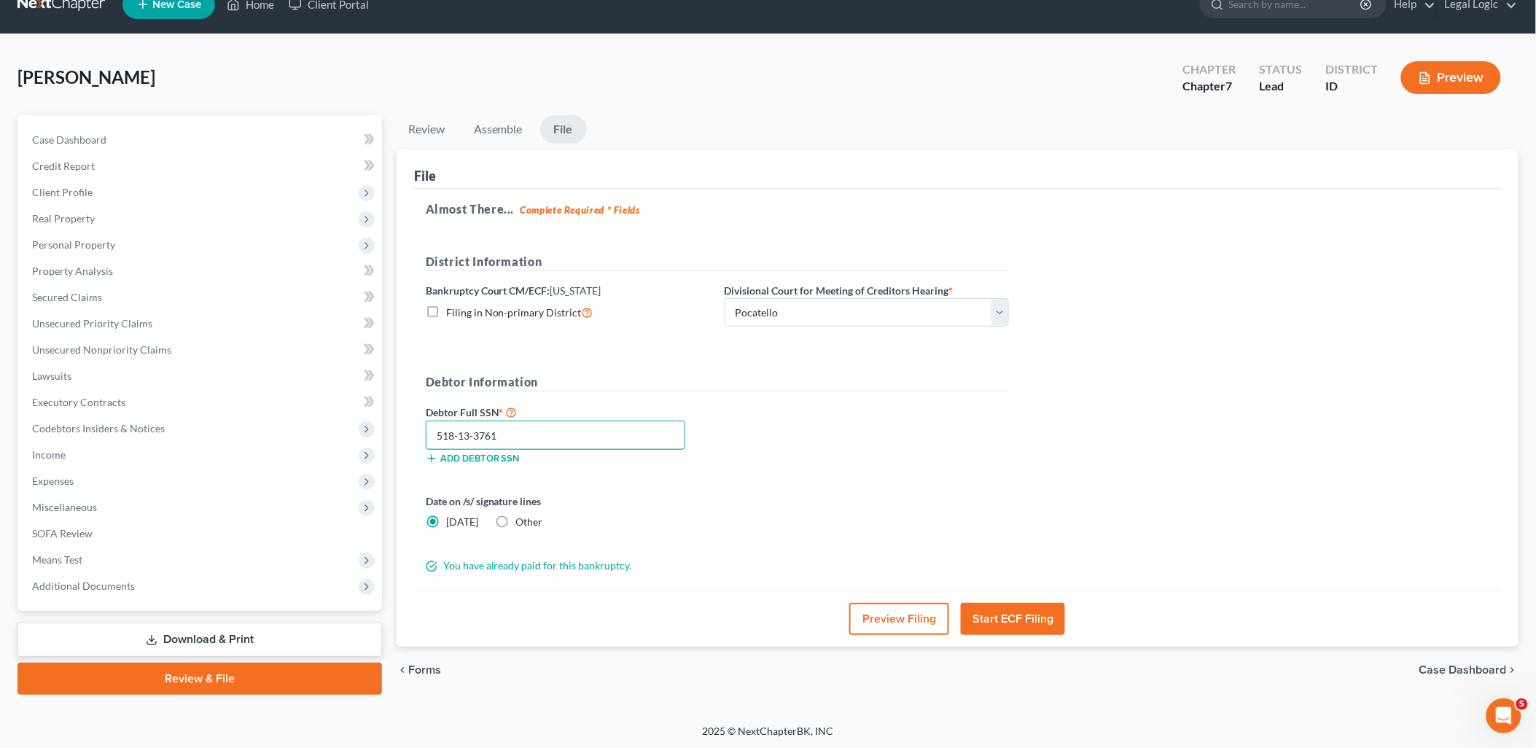
type input "518-13-3761"
click at [516, 523] on label "Other" at bounding box center [529, 522] width 27 height 15
click at [522, 523] on input "Other" at bounding box center [526, 519] width 9 height 9
radio input "true"
radio input "false"
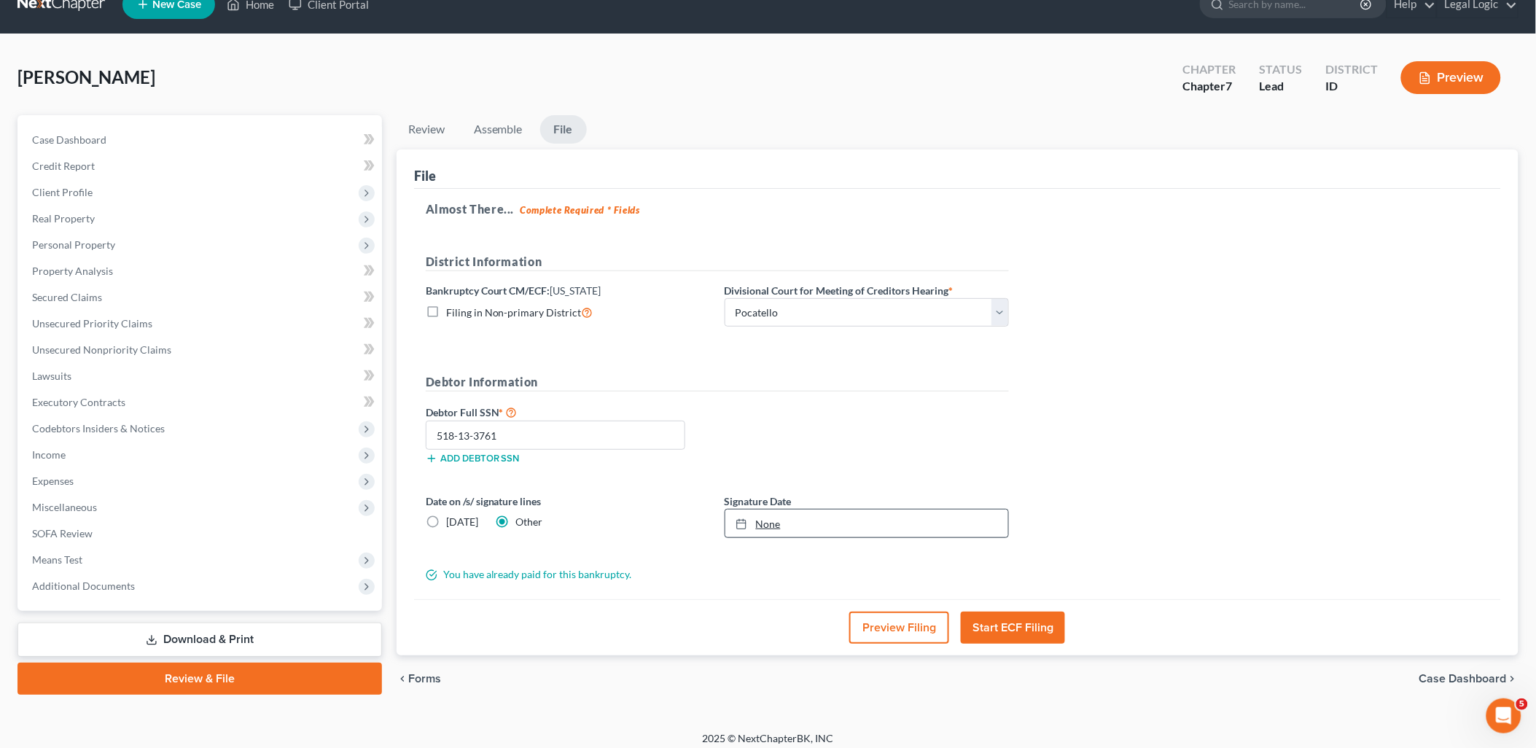
type input "[DATE]"
click at [759, 523] on link "[DATE]" at bounding box center [866, 523] width 283 height 28
click at [1031, 622] on button "Start ECF Filing" at bounding box center [1013, 627] width 104 height 32
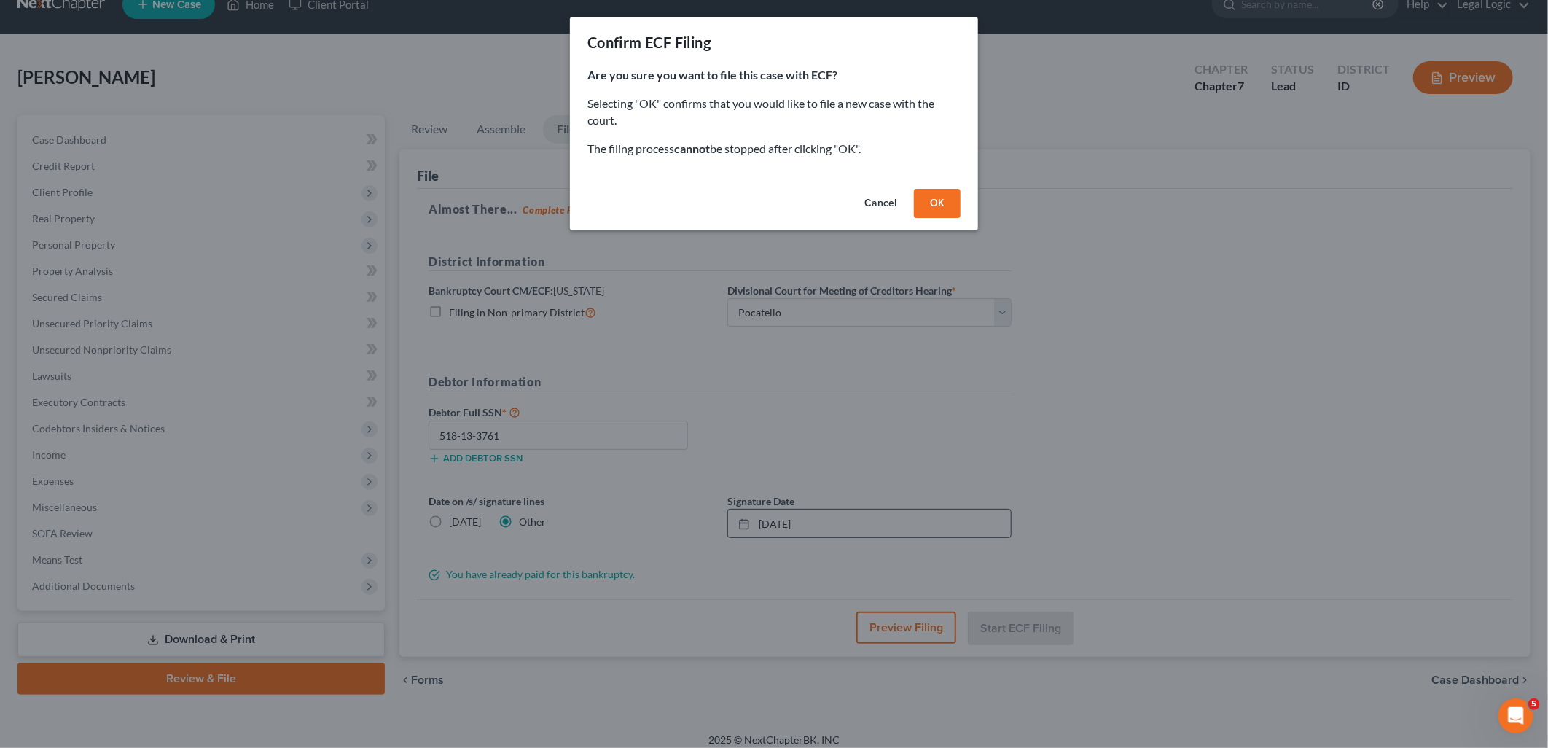
click at [949, 198] on button "OK" at bounding box center [937, 203] width 47 height 29
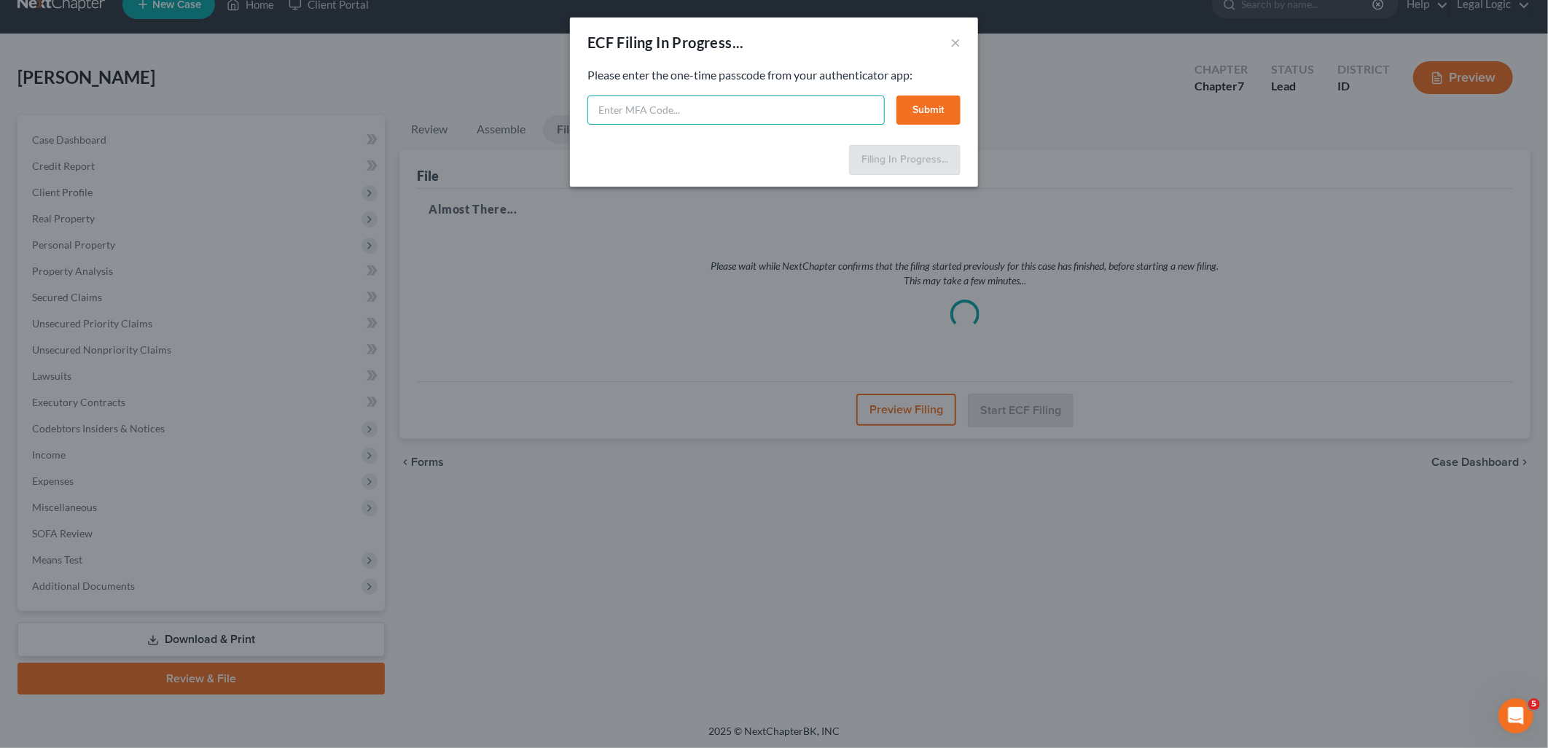
click at [751, 106] on input "text" at bounding box center [735, 109] width 297 height 29
type input "667868"
click at [923, 106] on button "Submit" at bounding box center [928, 109] width 64 height 29
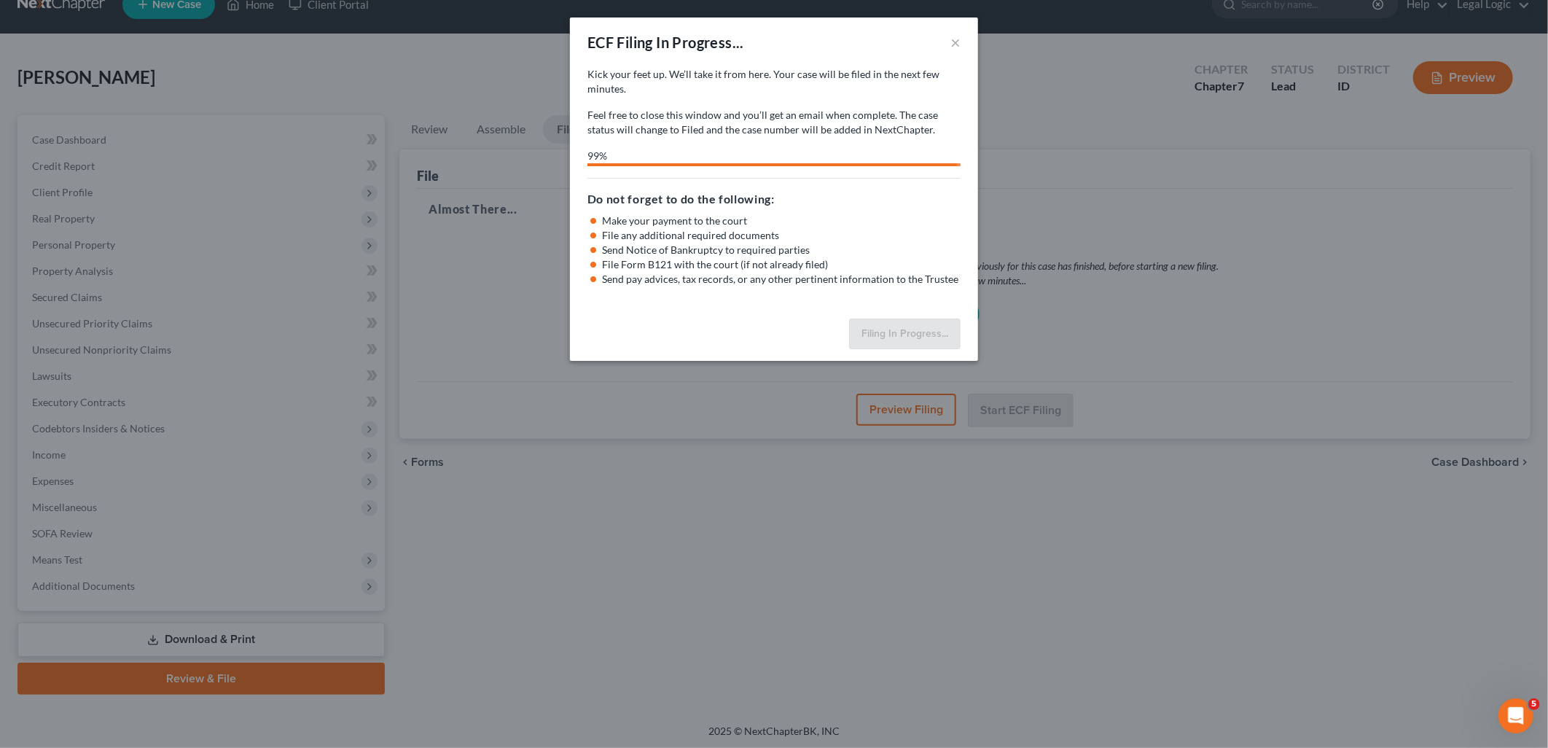
select select "3"
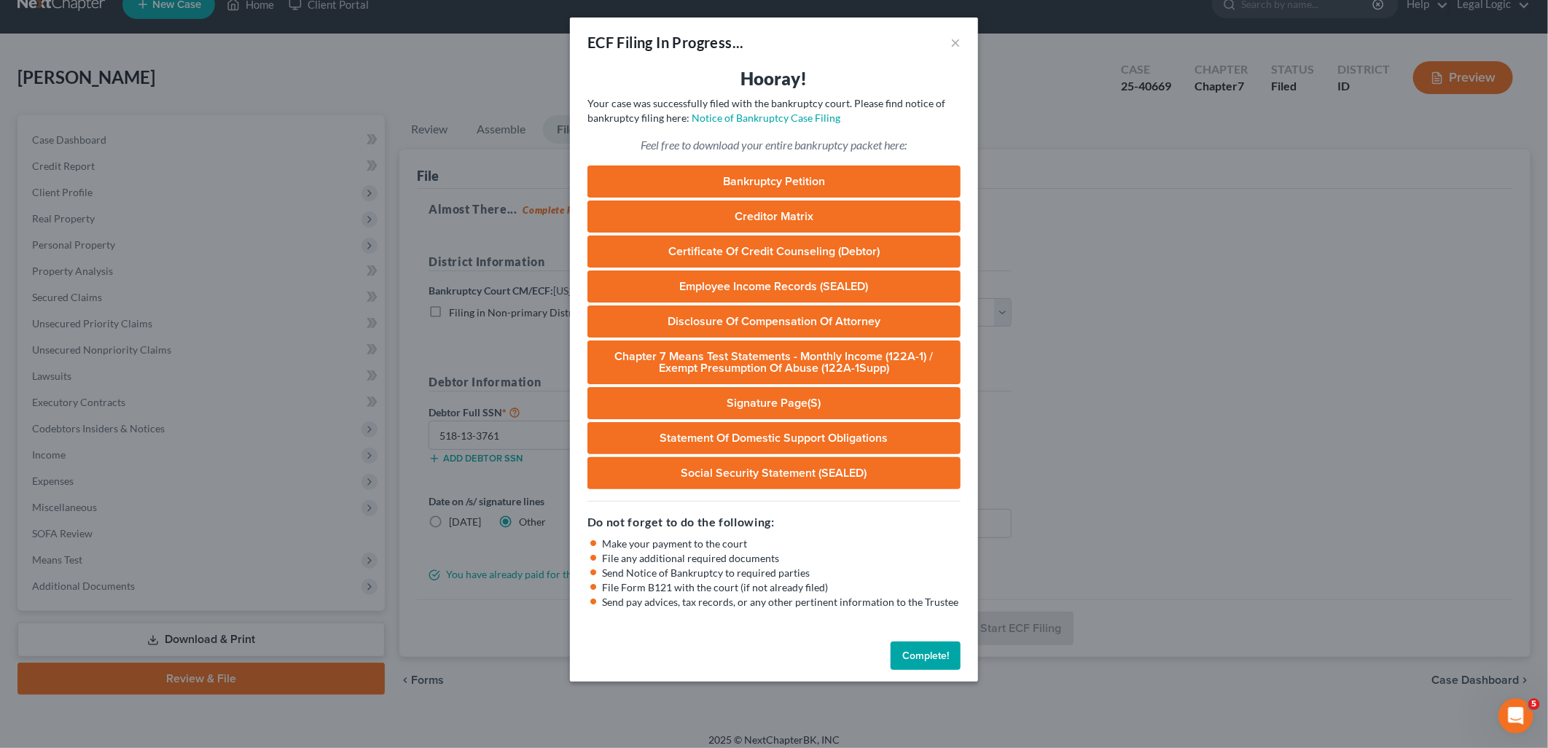
click at [908, 653] on button "Complete!" at bounding box center [926, 655] width 70 height 29
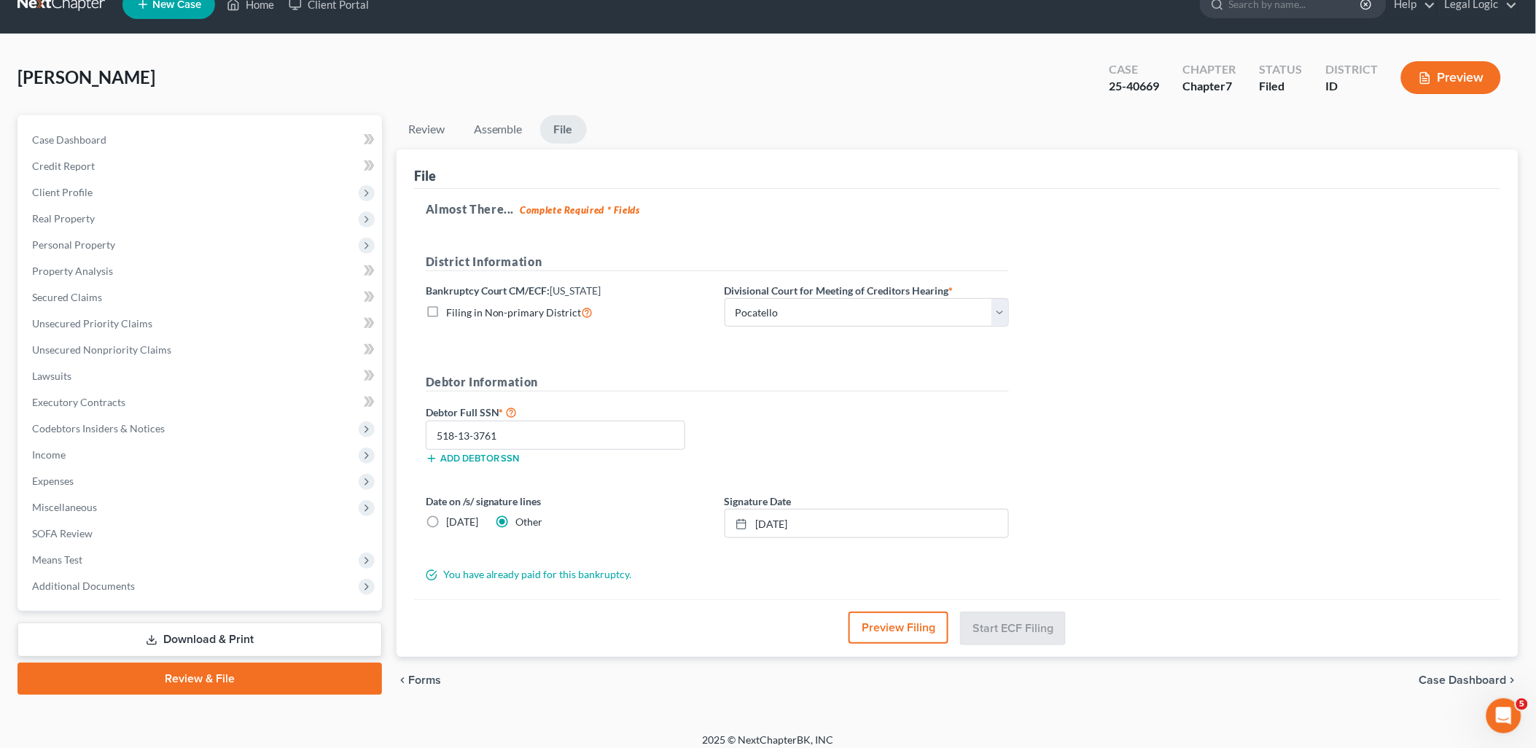
click at [304, 671] on link "Review & File" at bounding box center [199, 678] width 364 height 32
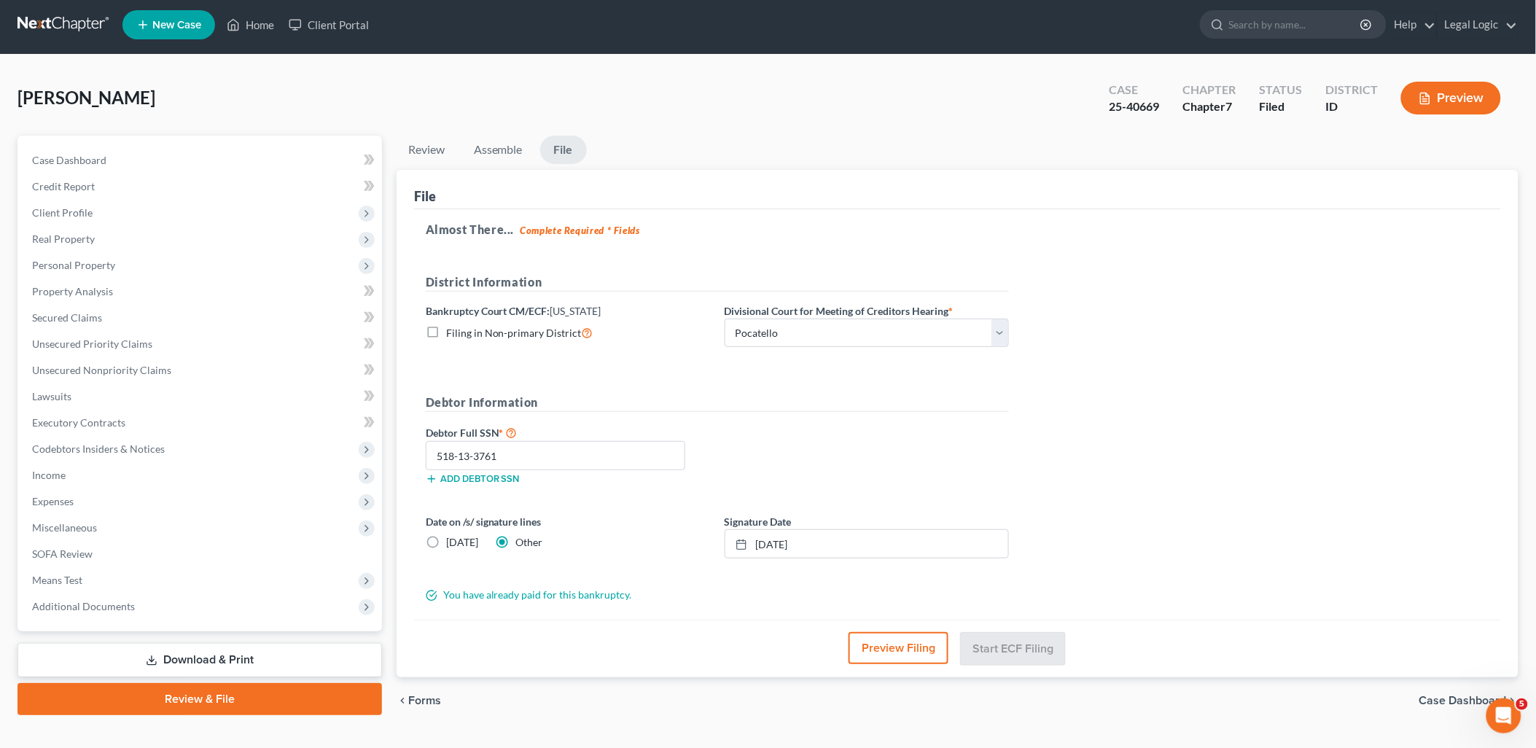
scroll to position [0, 0]
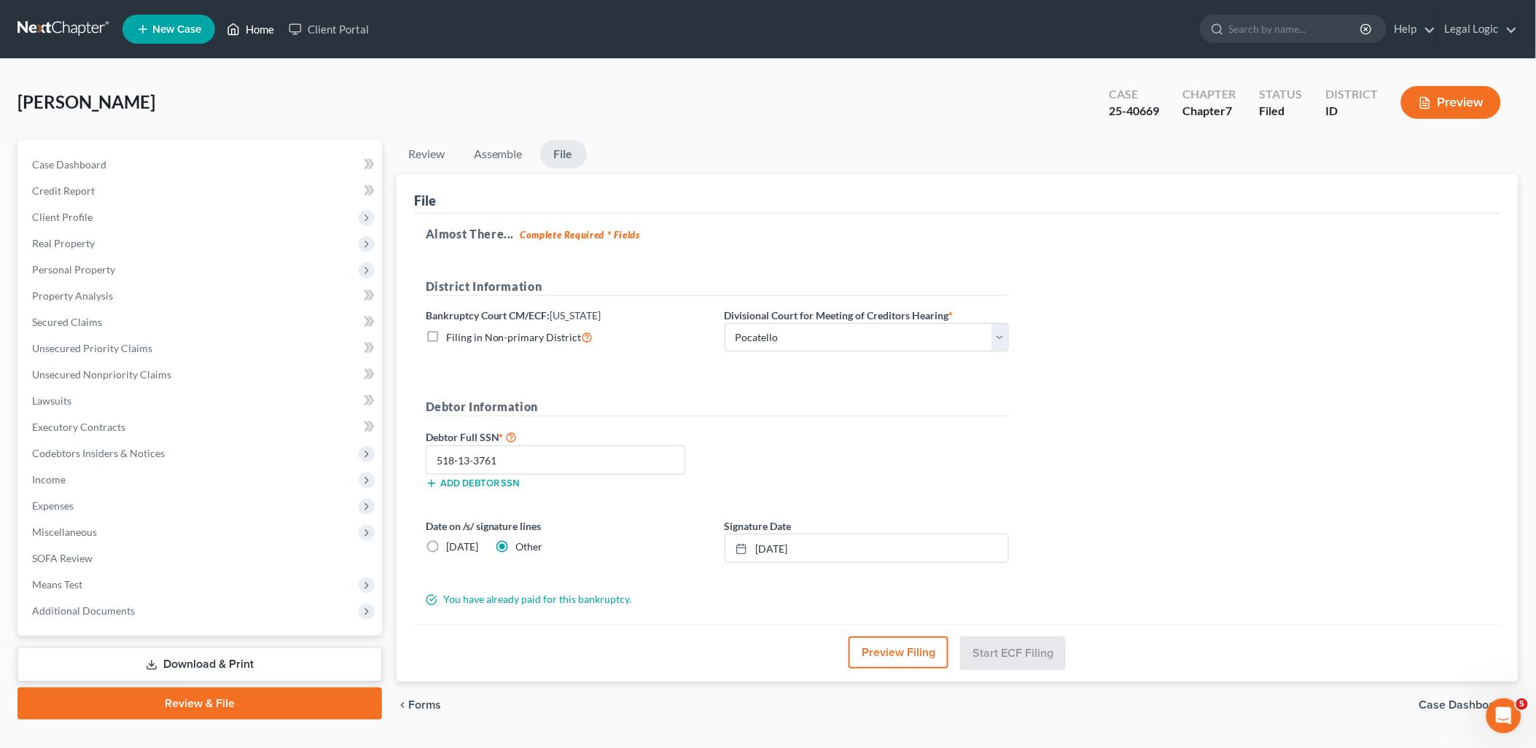
click at [257, 24] on link "Home" at bounding box center [250, 29] width 62 height 26
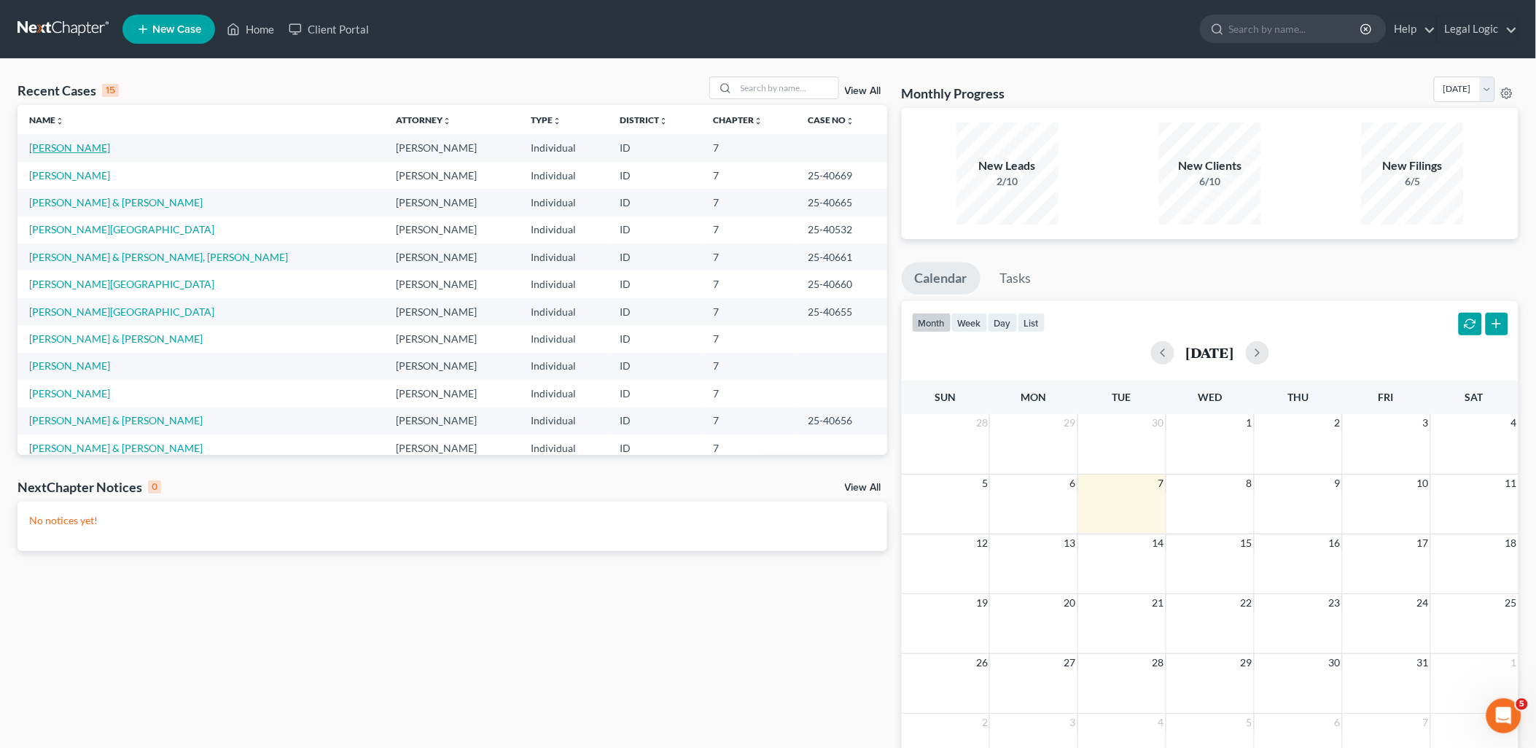
click at [69, 144] on link "[PERSON_NAME]" at bounding box center [69, 147] width 81 height 12
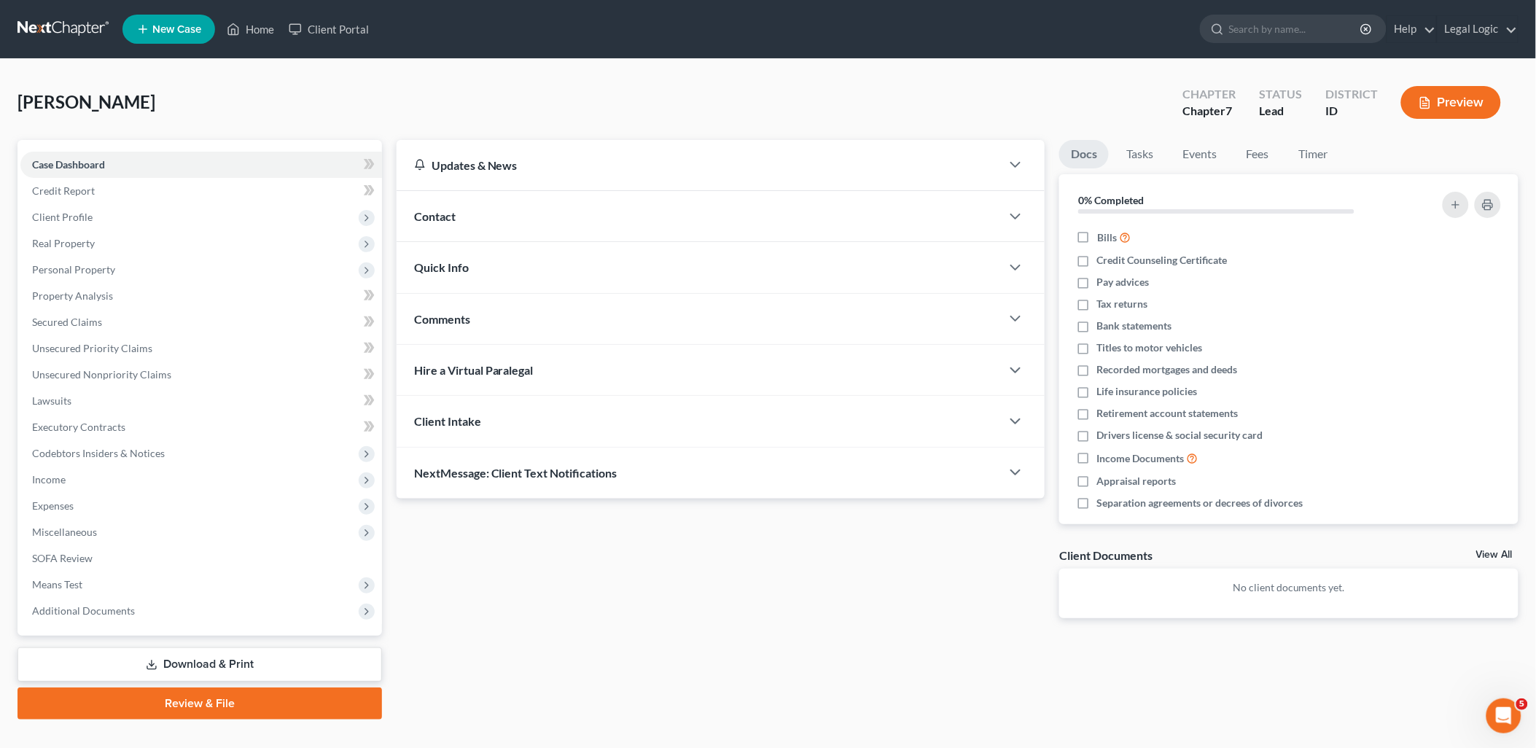
click at [262, 695] on link "Review & File" at bounding box center [199, 703] width 364 height 32
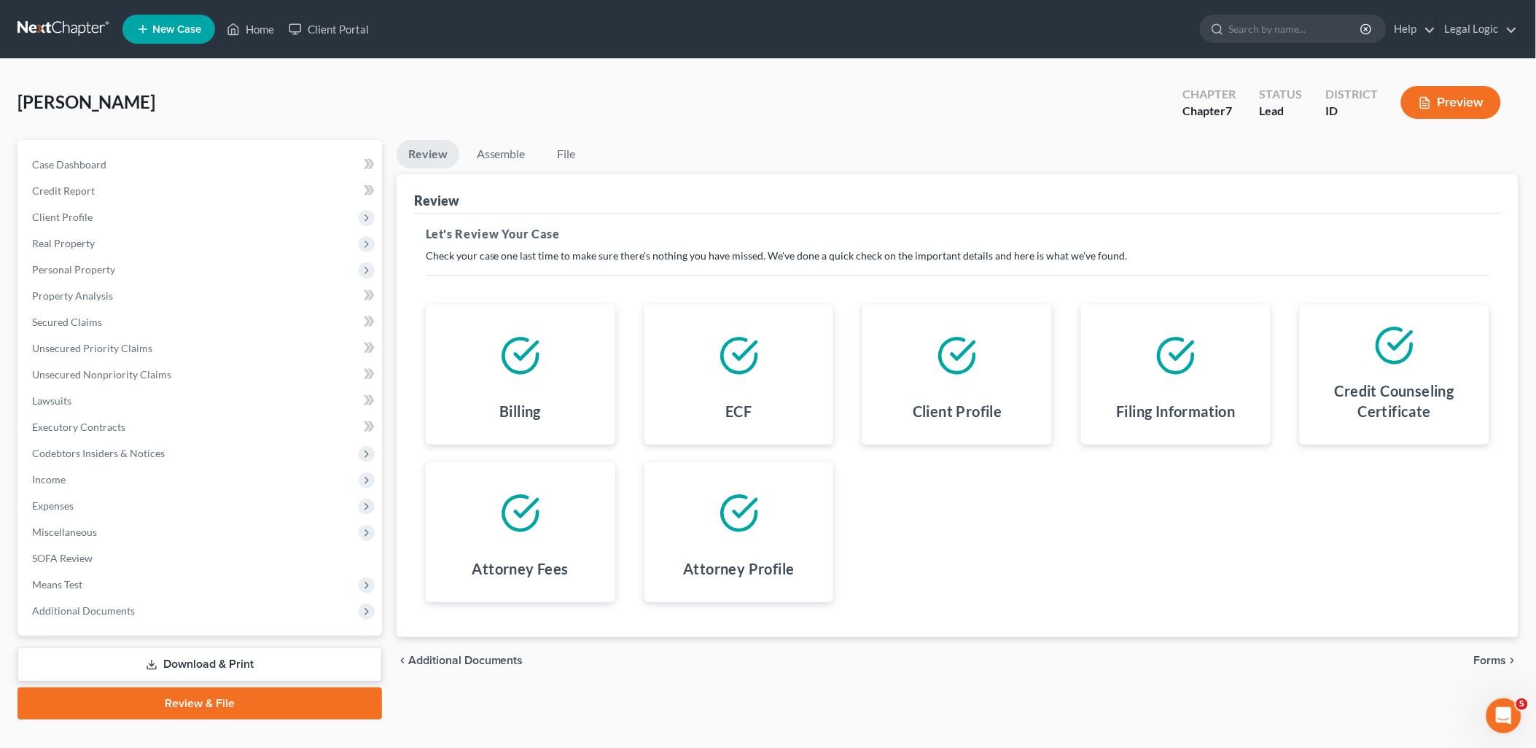
click at [454, 657] on span "Additional Documents" at bounding box center [465, 660] width 115 height 12
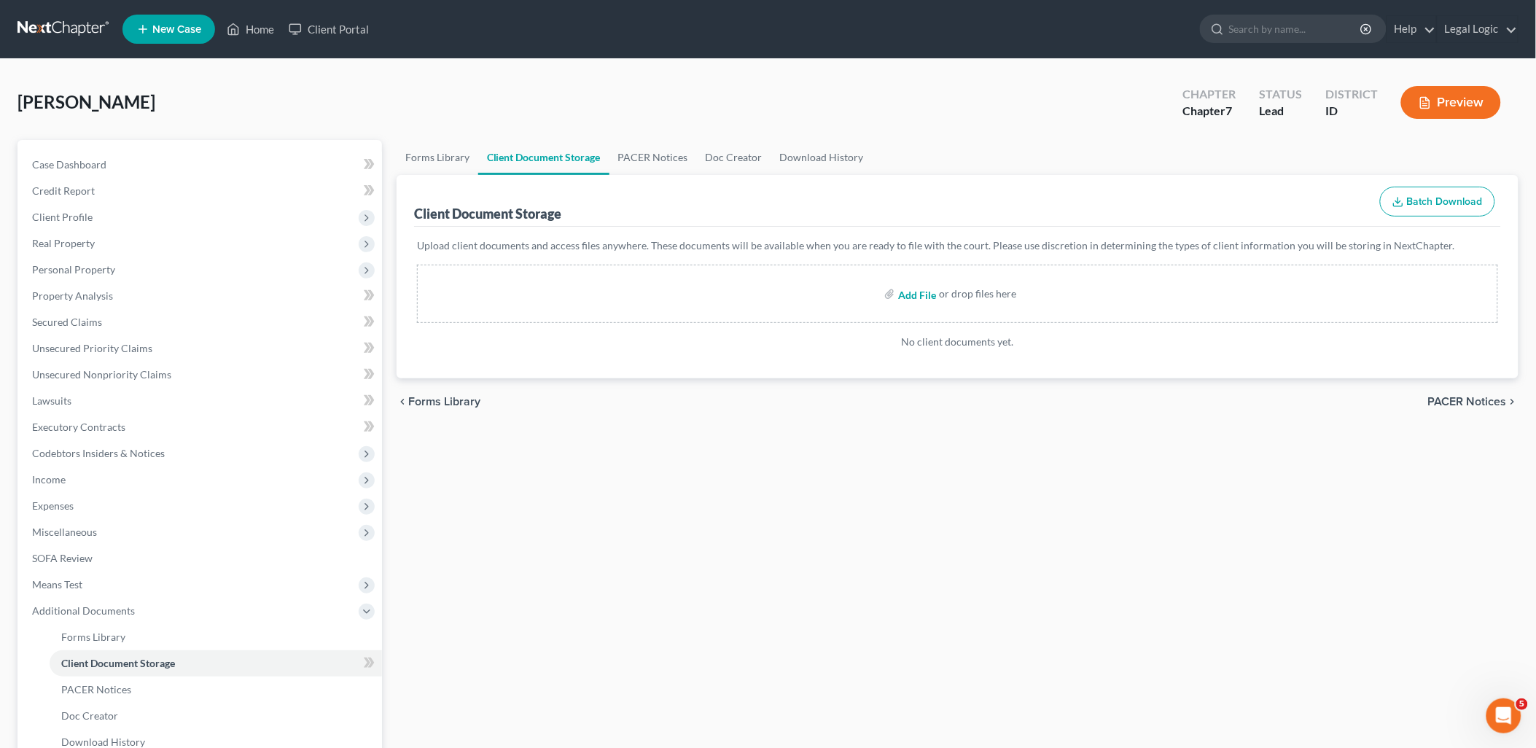
click at [915, 295] on input "file" at bounding box center [915, 294] width 35 height 26
type input "C:\fakepath\Certificate of Counseling.pdf"
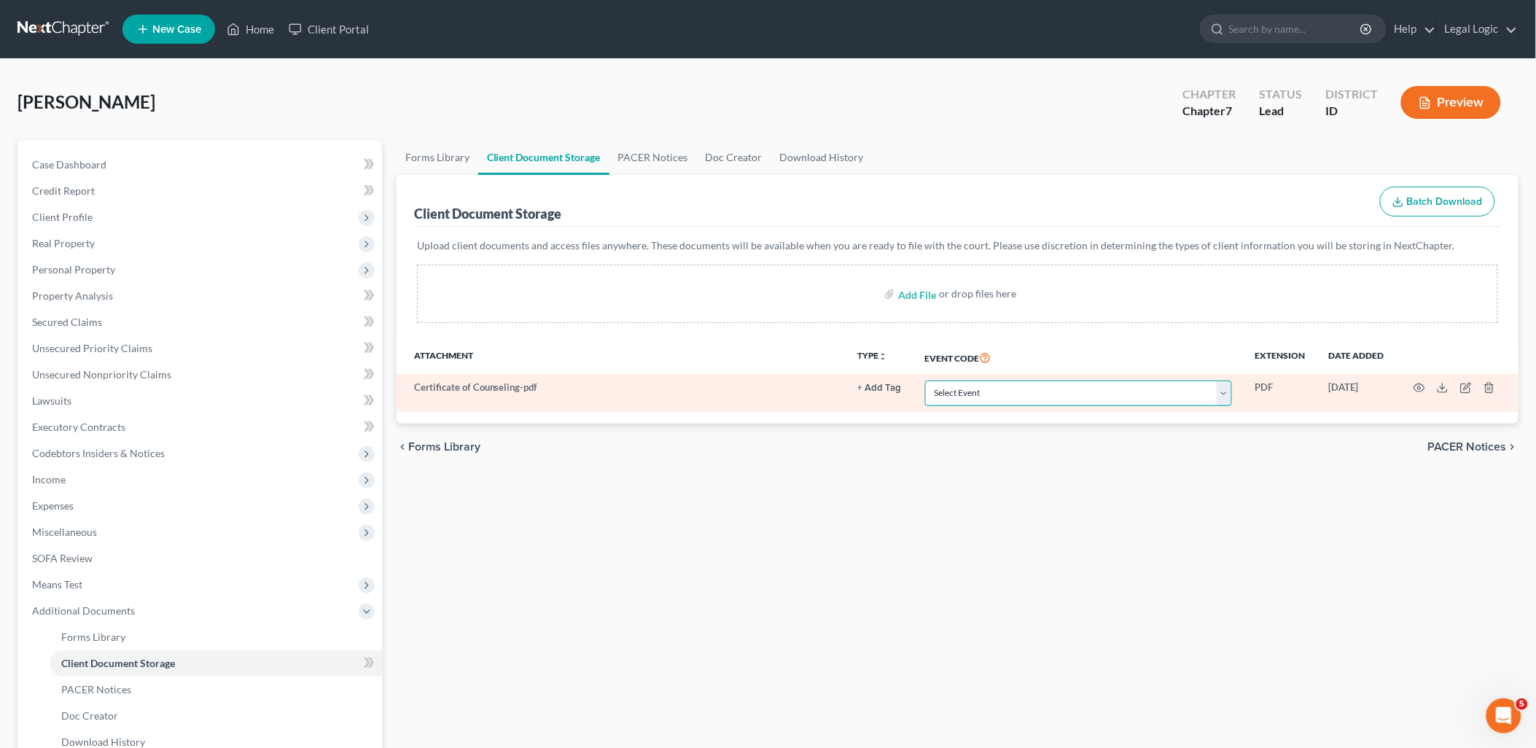
click at [1227, 391] on select "Select Event Certificate of Credit Counseling Chapter 13 Calculation of Disposa…" at bounding box center [1078, 393] width 307 height 26
select select "0"
click at [925, 380] on select "Select Event Certificate of Credit Counseling Chapter 13 Calculation of Disposa…" at bounding box center [1078, 393] width 307 height 26
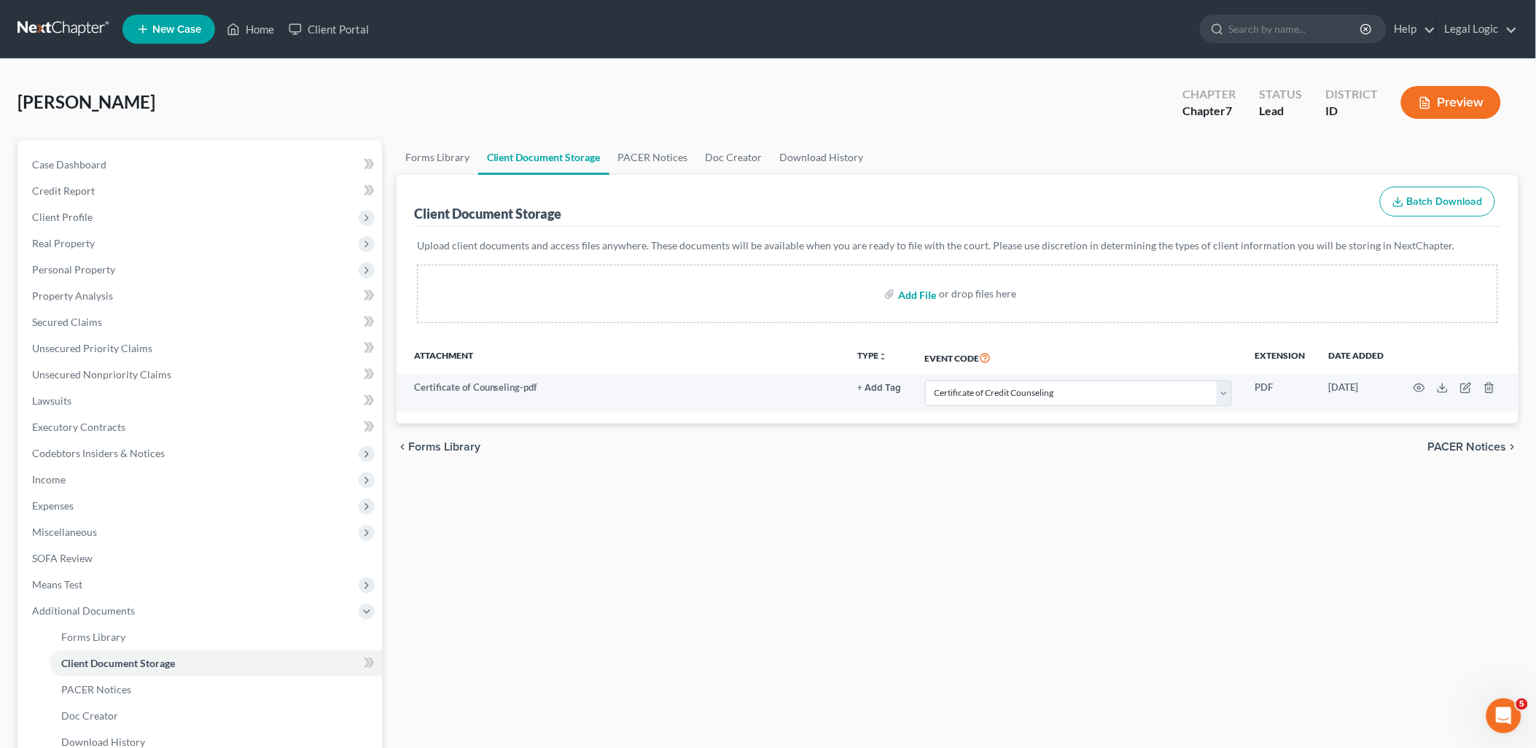
click at [929, 293] on input "file" at bounding box center [915, 294] width 35 height 26
type input "C:\fakepath\Disclosure of Attorney Compensation.pdf"
select select "0"
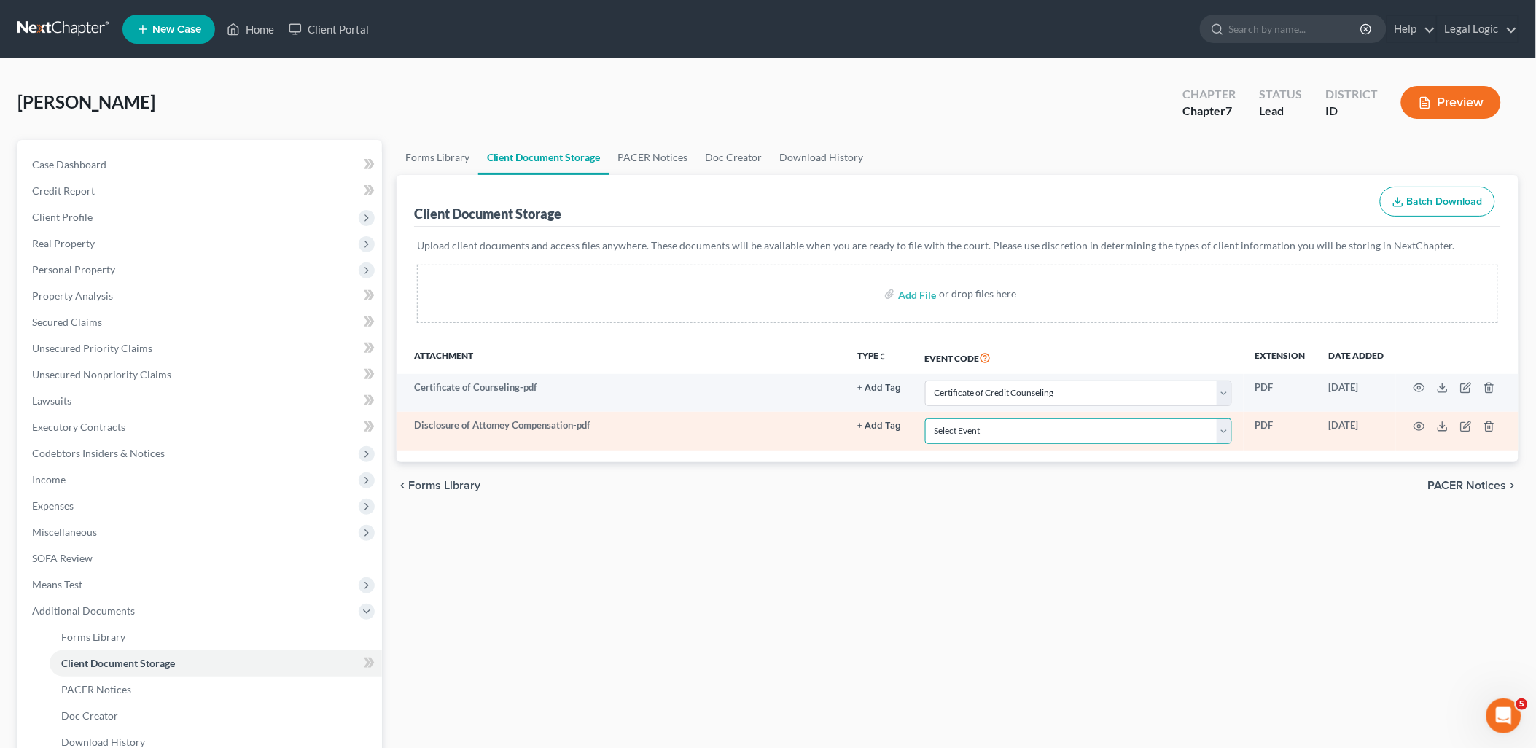
click at [1224, 429] on select "Select Event Certificate of Credit Counseling Chapter 13 Calculation of Disposa…" at bounding box center [1078, 431] width 307 height 26
select select "6"
click at [925, 418] on select "Select Event Certificate of Credit Counseling Chapter 13 Calculation of Disposa…" at bounding box center [1078, 431] width 307 height 26
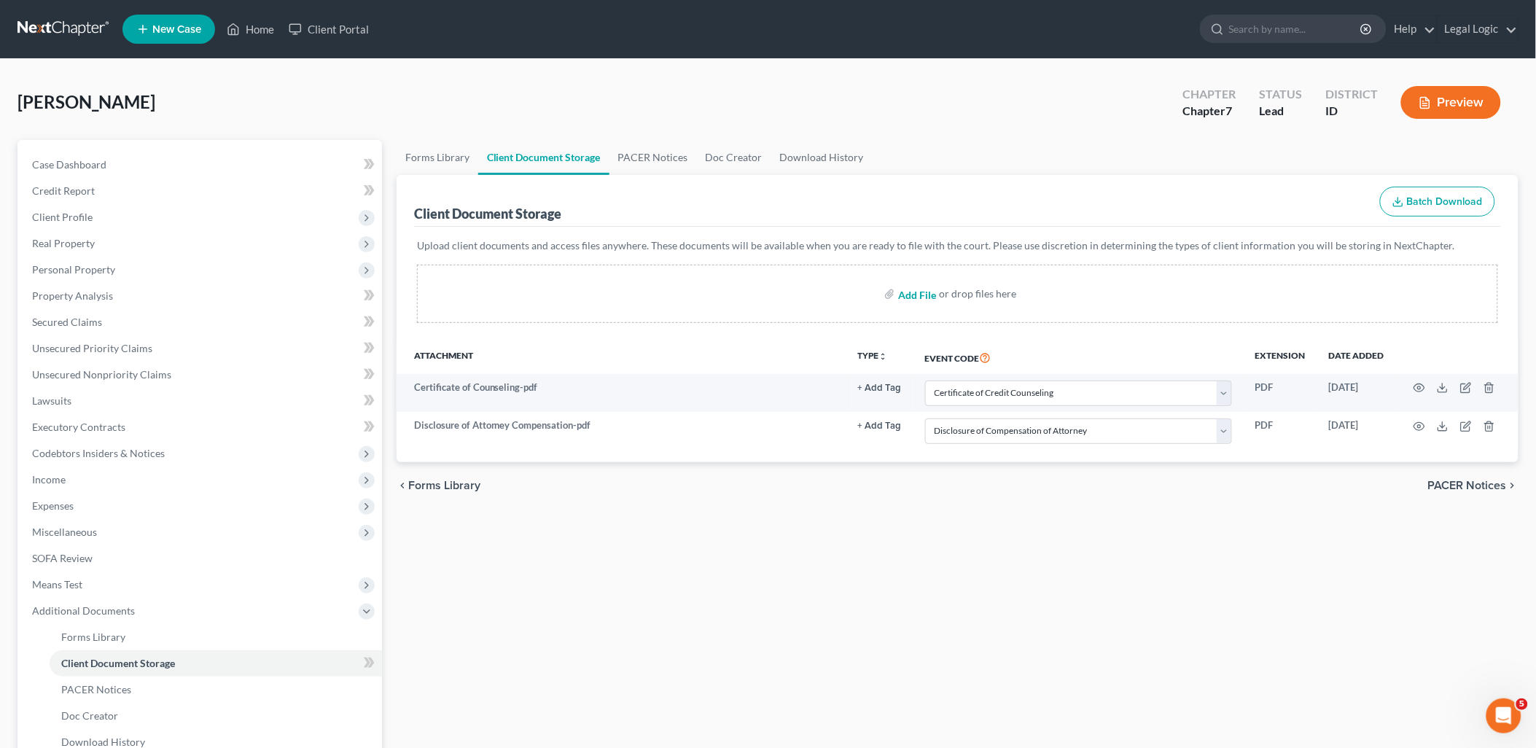
click at [912, 297] on input "file" at bounding box center [915, 294] width 35 height 26
type input "C:\fakepath\Means Test.pdf"
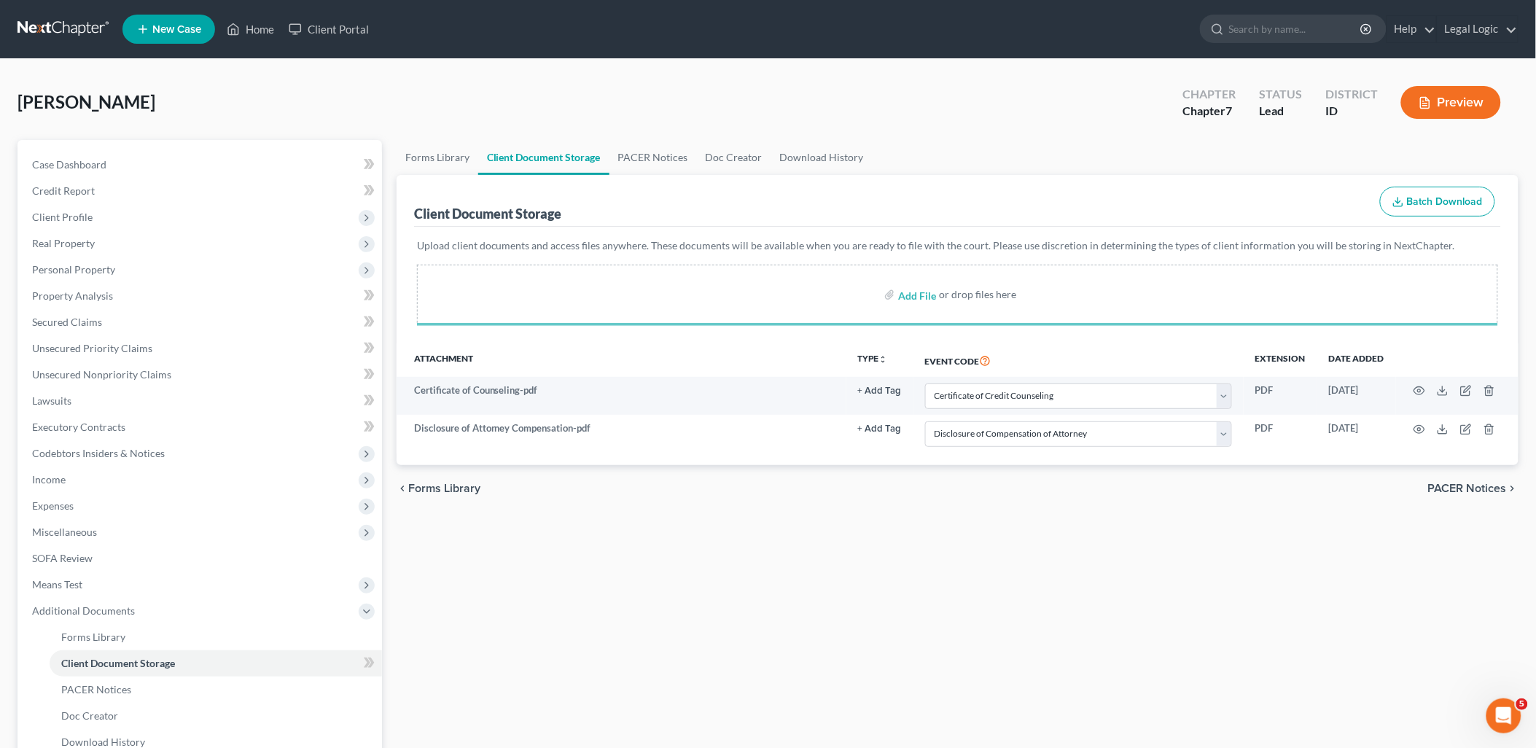
select select "0"
select select "6"
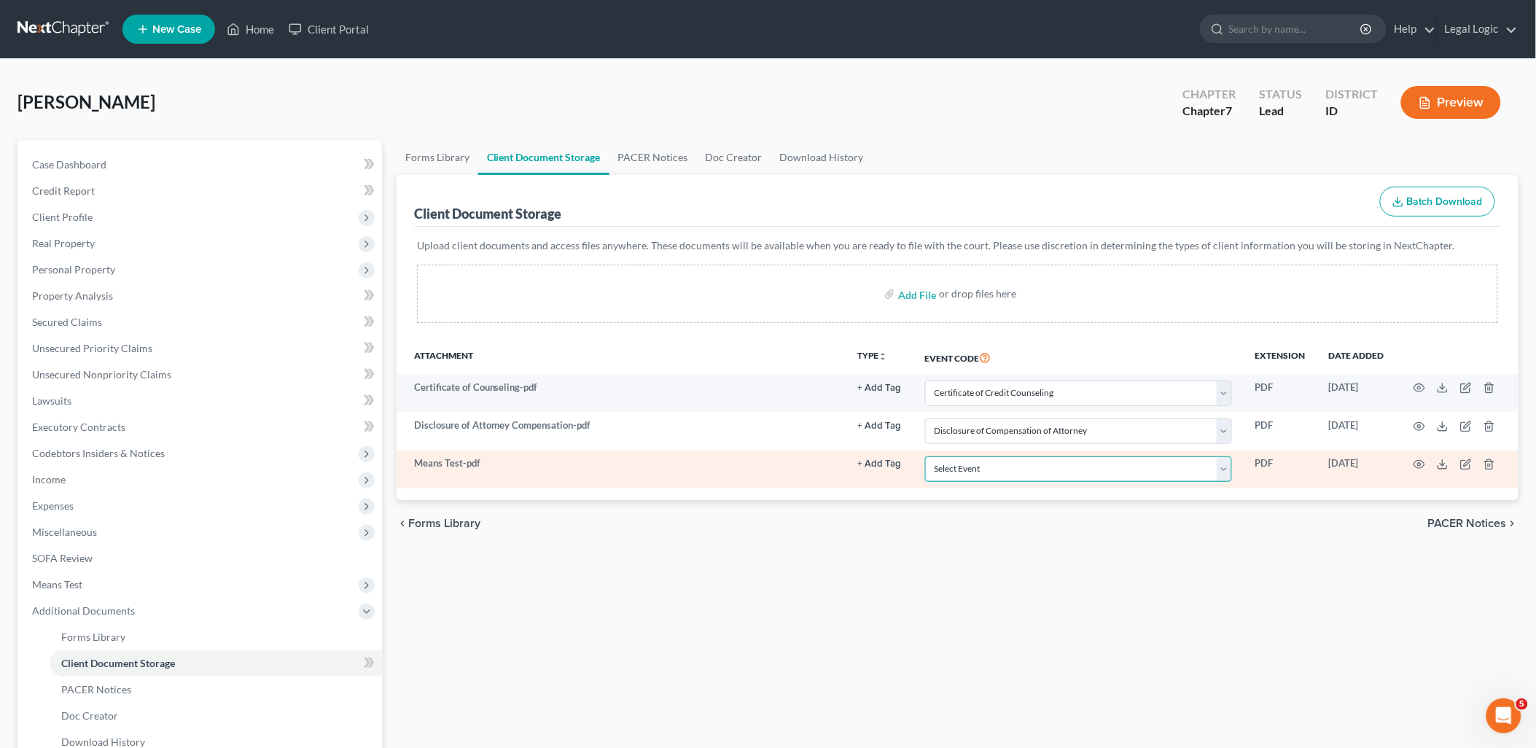
click at [1226, 474] on select "Select Event Certificate of Credit Counseling Chapter 13 Calculation of Disposa…" at bounding box center [1078, 469] width 307 height 26
select select "5"
click at [925, 456] on select "Select Event Certificate of Credit Counseling Chapter 13 Calculation of Disposa…" at bounding box center [1078, 469] width 307 height 26
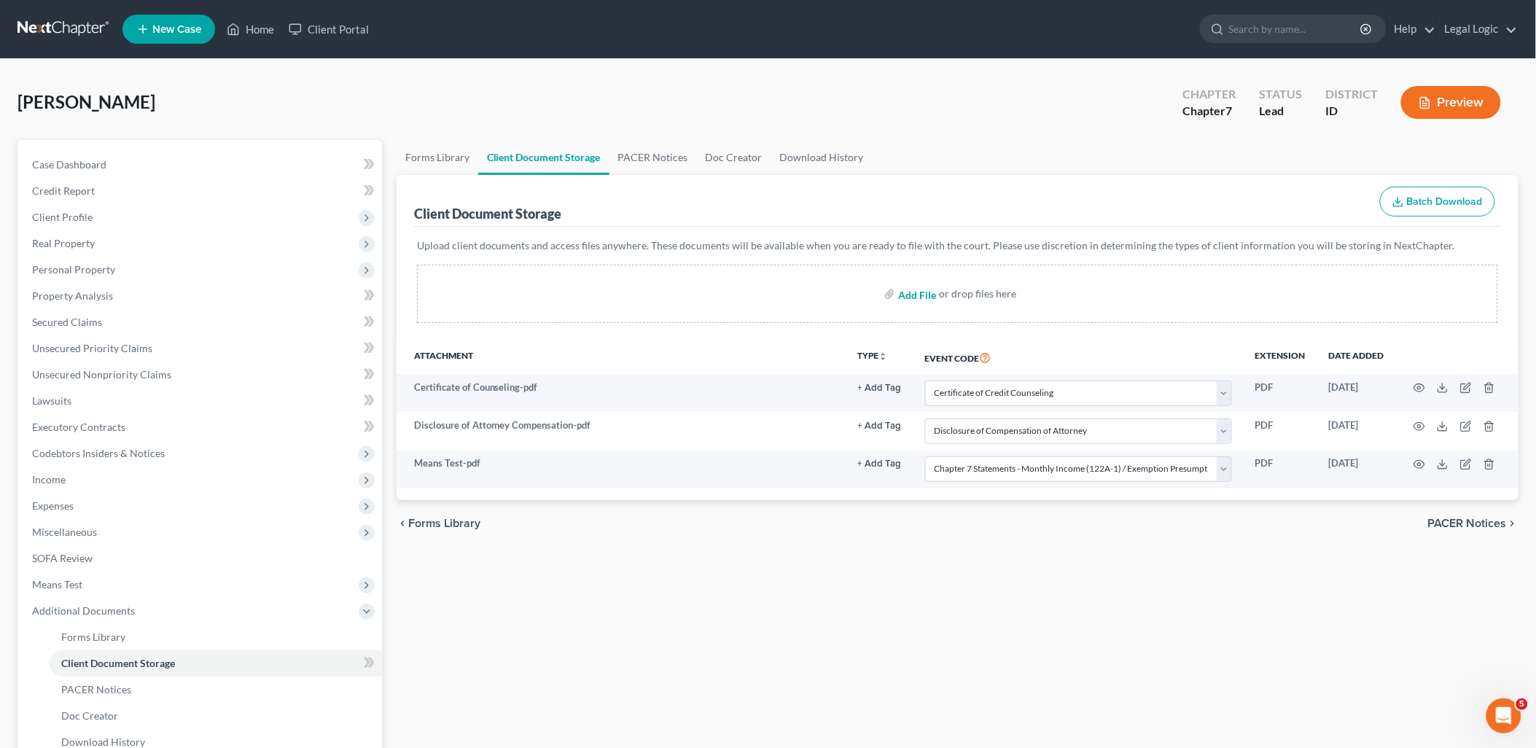
click at [913, 294] on input "file" at bounding box center [915, 294] width 35 height 26
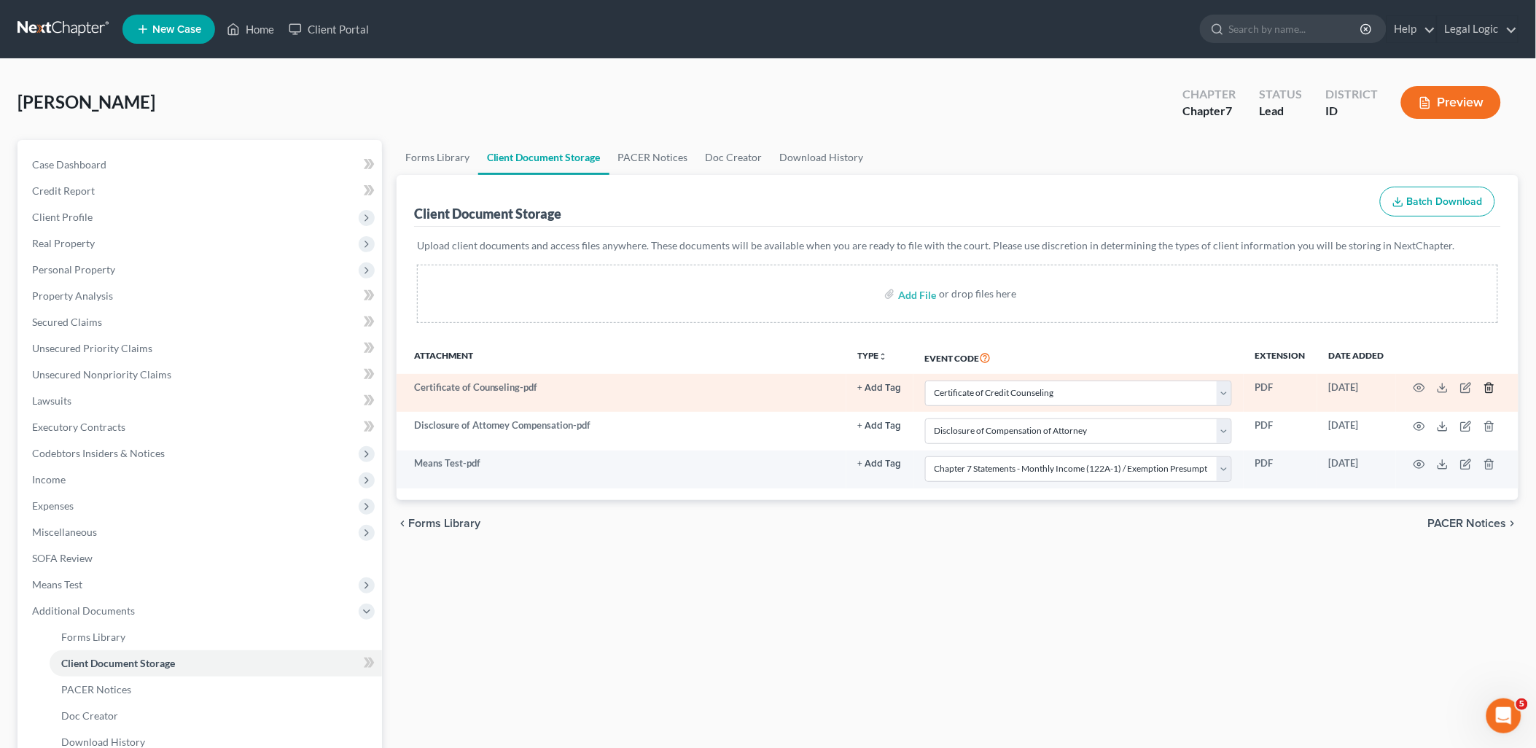
click at [1489, 385] on polyline "button" at bounding box center [1489, 385] width 9 height 0
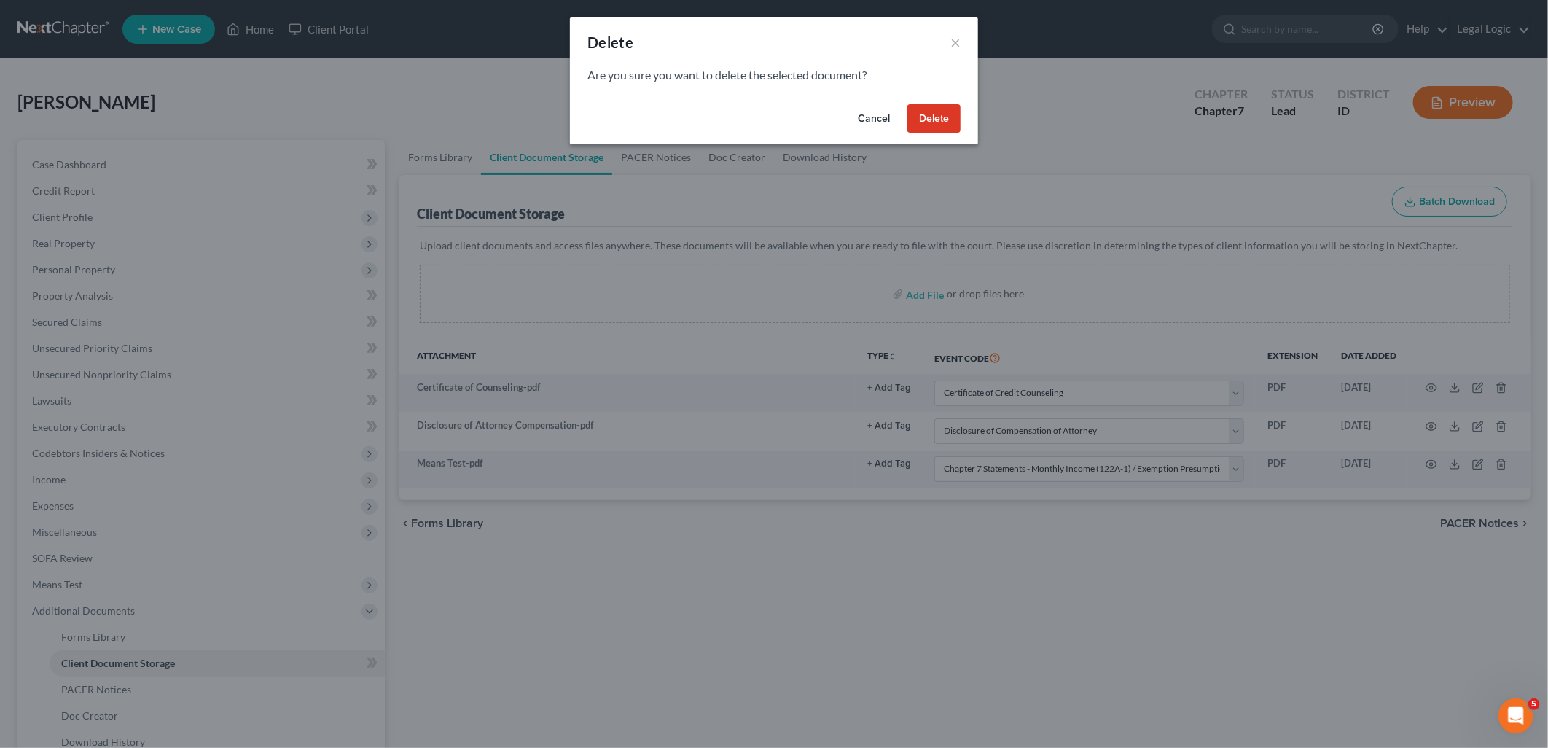
click at [1184, 198] on div "Delete × Are you sure you want to delete the selected document? Cancel Delete" at bounding box center [774, 374] width 1548 height 748
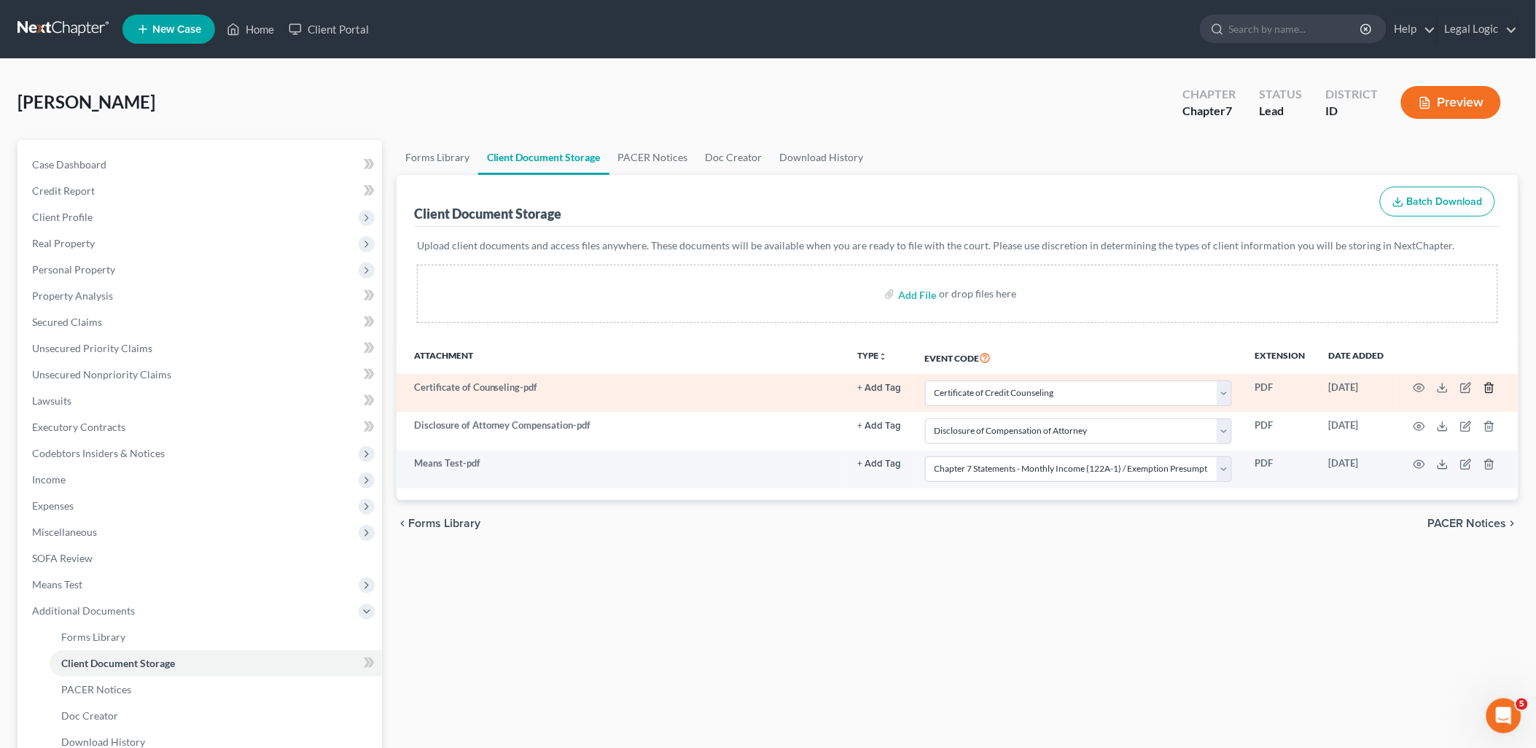
click at [1483, 389] on icon "button" at bounding box center [1489, 388] width 12 height 12
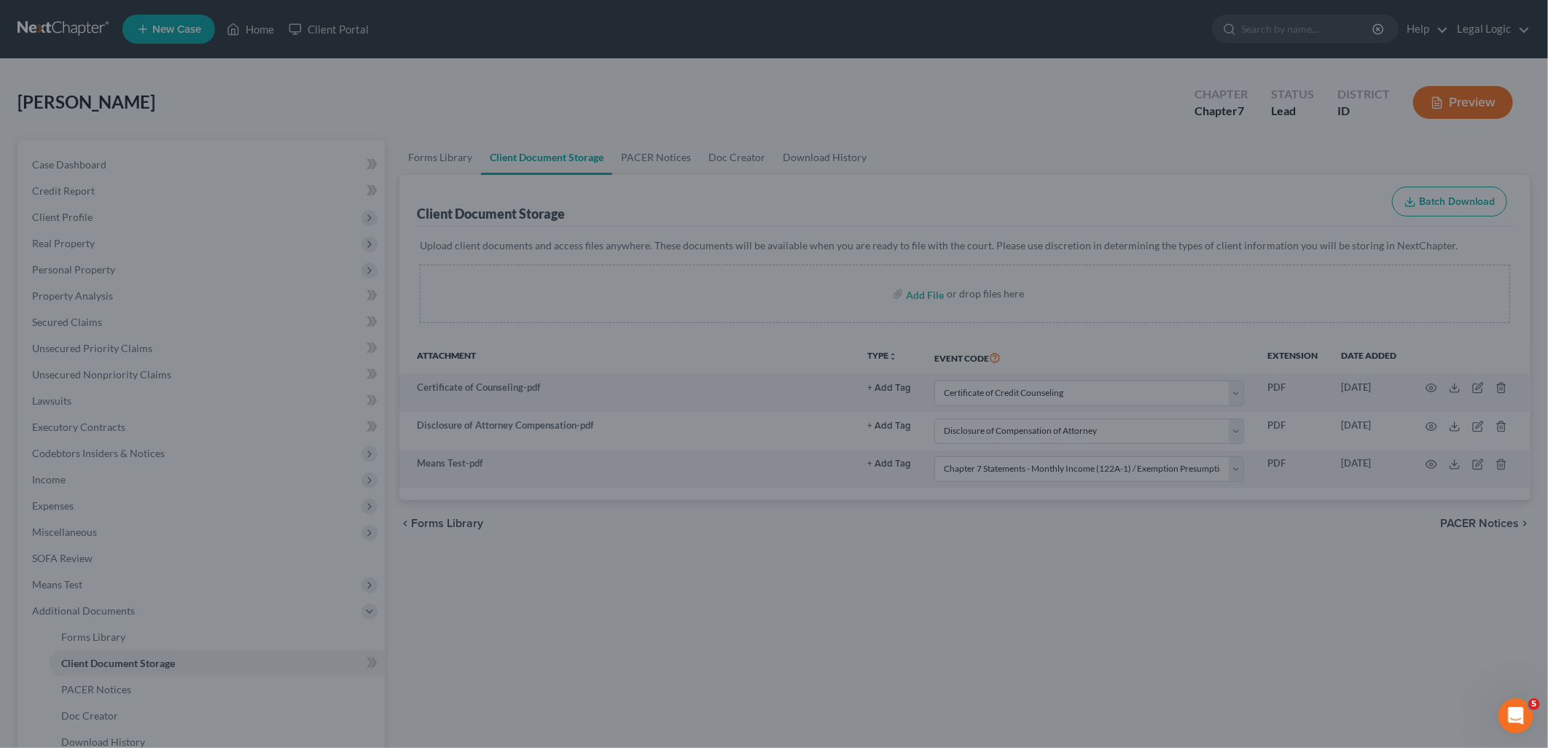
click at [1172, 194] on div "Delete × Are you sure you want to delete the selected document? Cancel Delete" at bounding box center [774, 374] width 1548 height 748
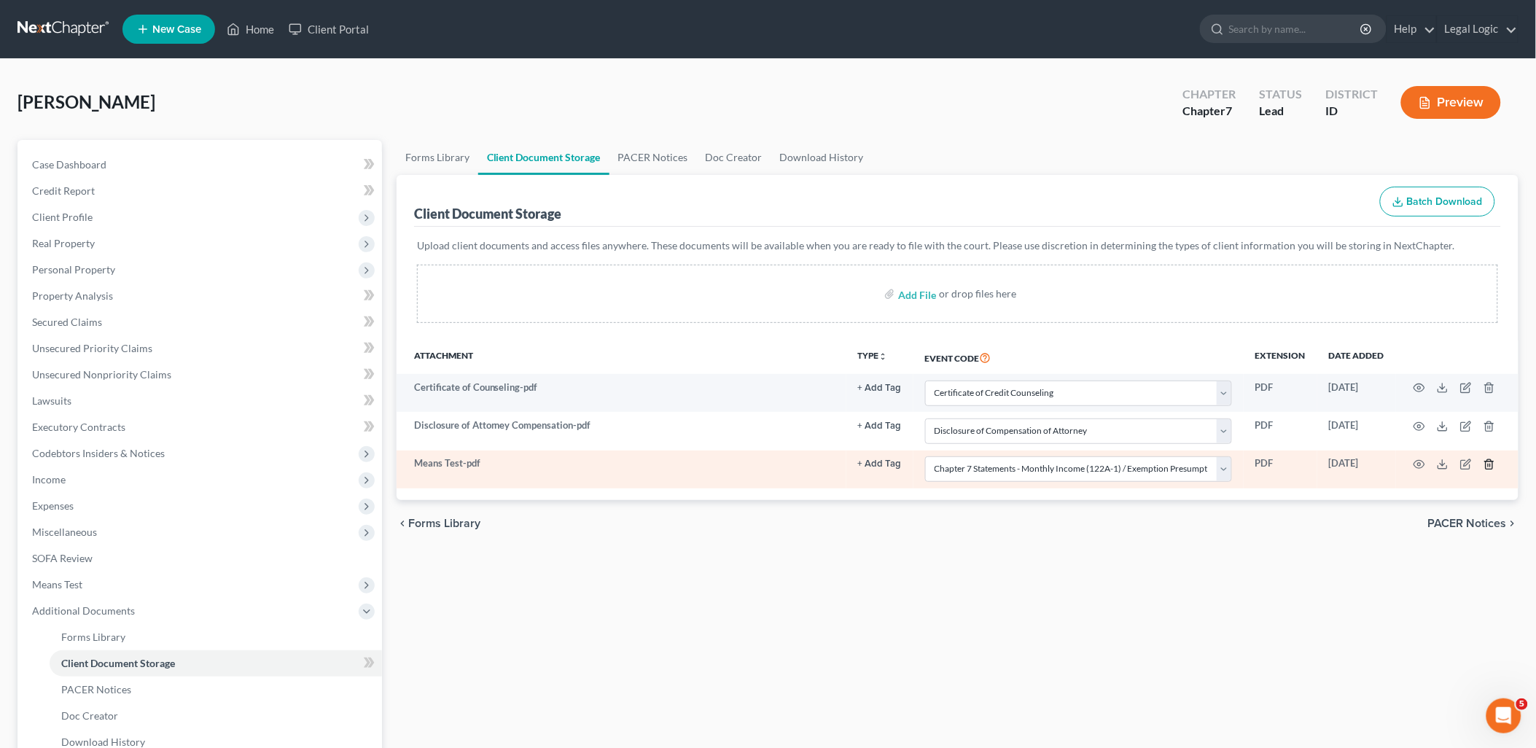
click at [1485, 468] on icon "button" at bounding box center [1489, 464] width 12 height 12
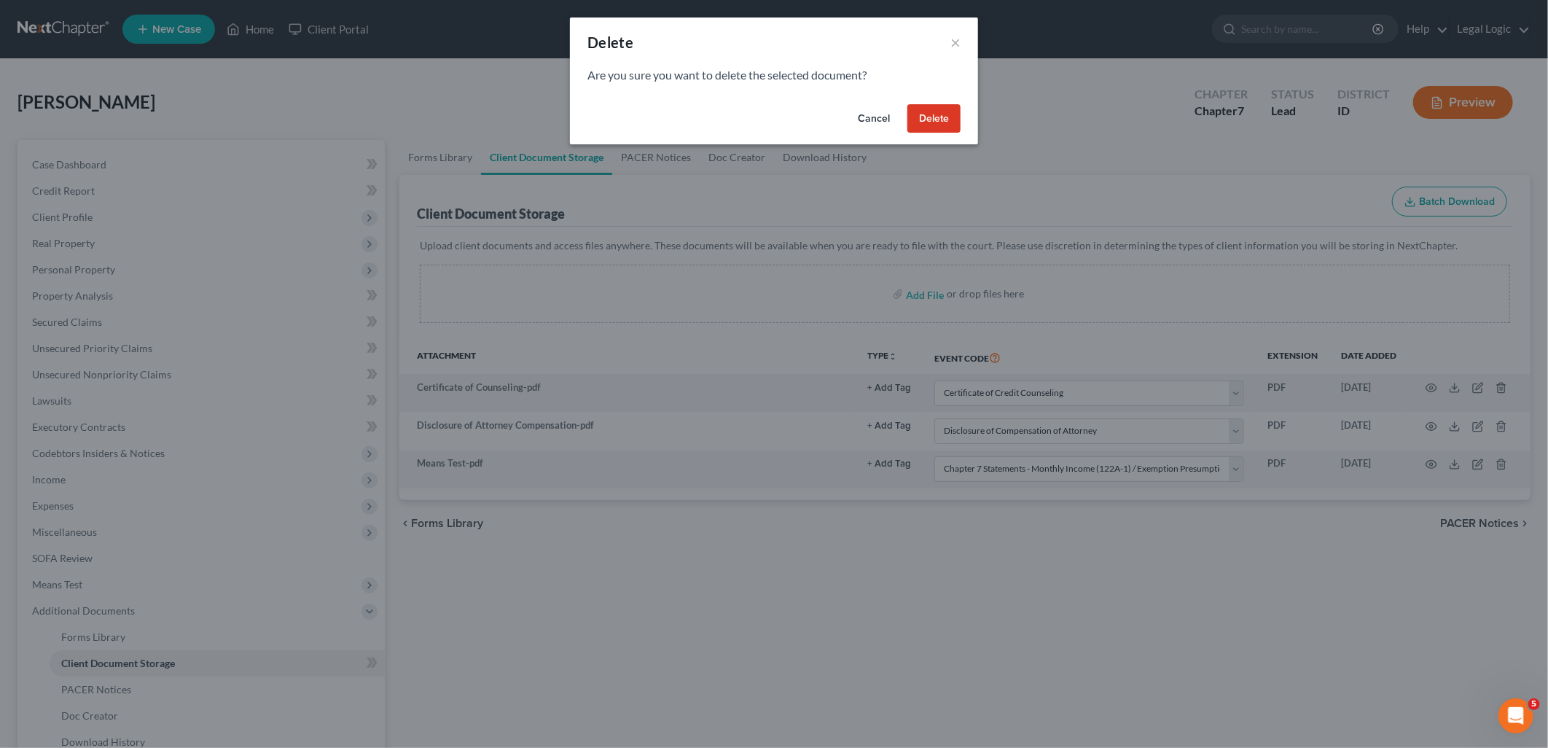
click at [950, 122] on button "Delete" at bounding box center [933, 118] width 53 height 29
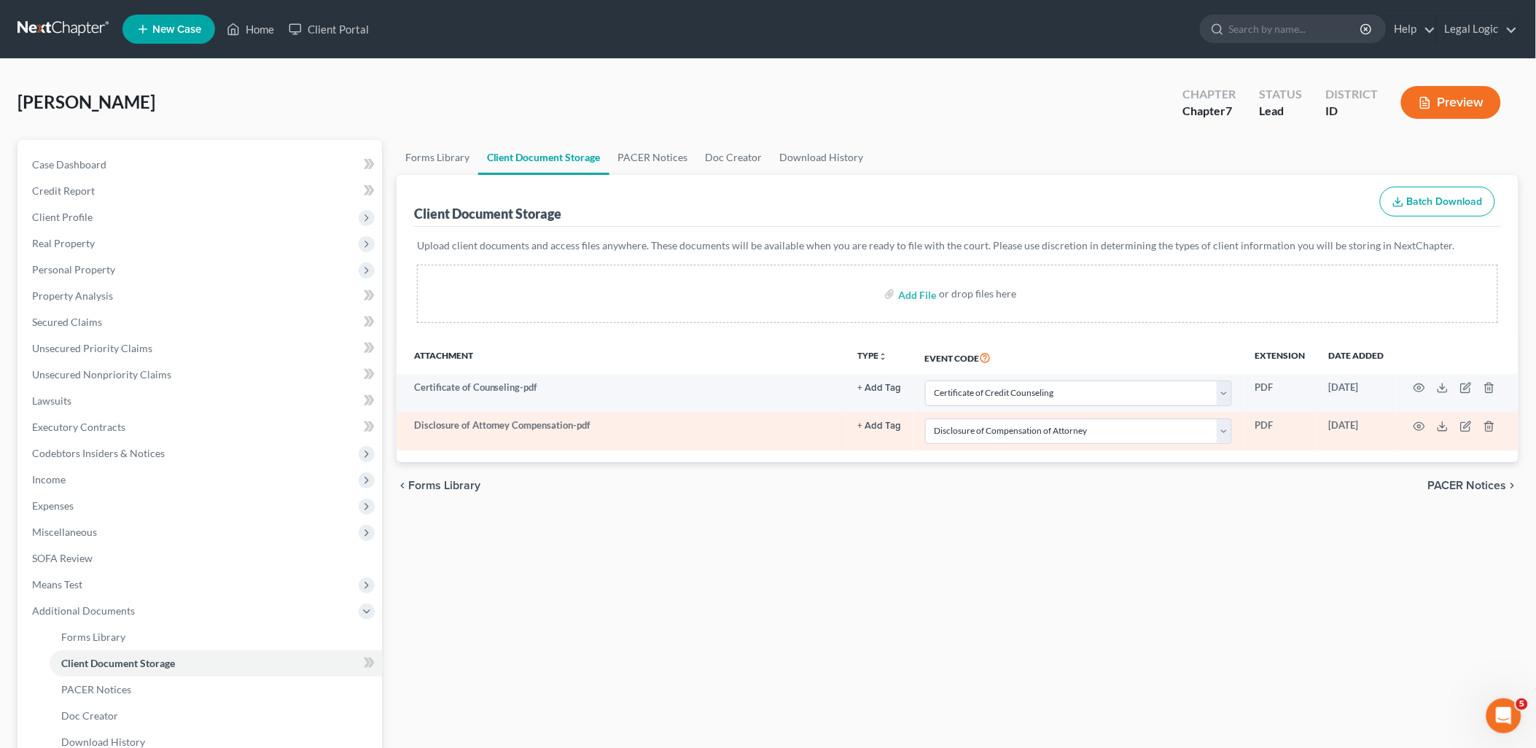
click at [1484, 419] on td at bounding box center [1457, 431] width 122 height 38
click at [1487, 426] on icon "button" at bounding box center [1489, 427] width 12 height 12
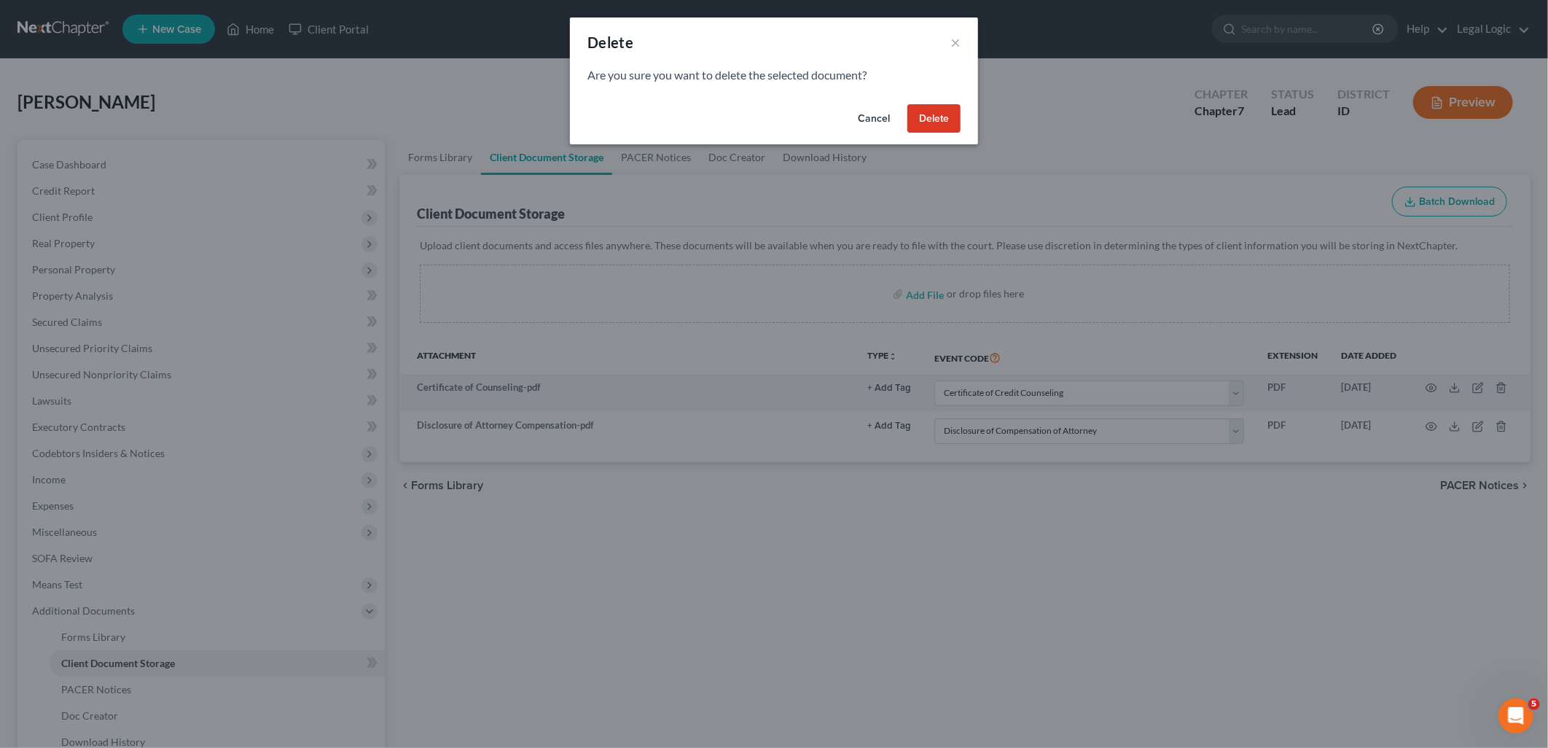
click at [956, 111] on button "Delete" at bounding box center [933, 118] width 53 height 29
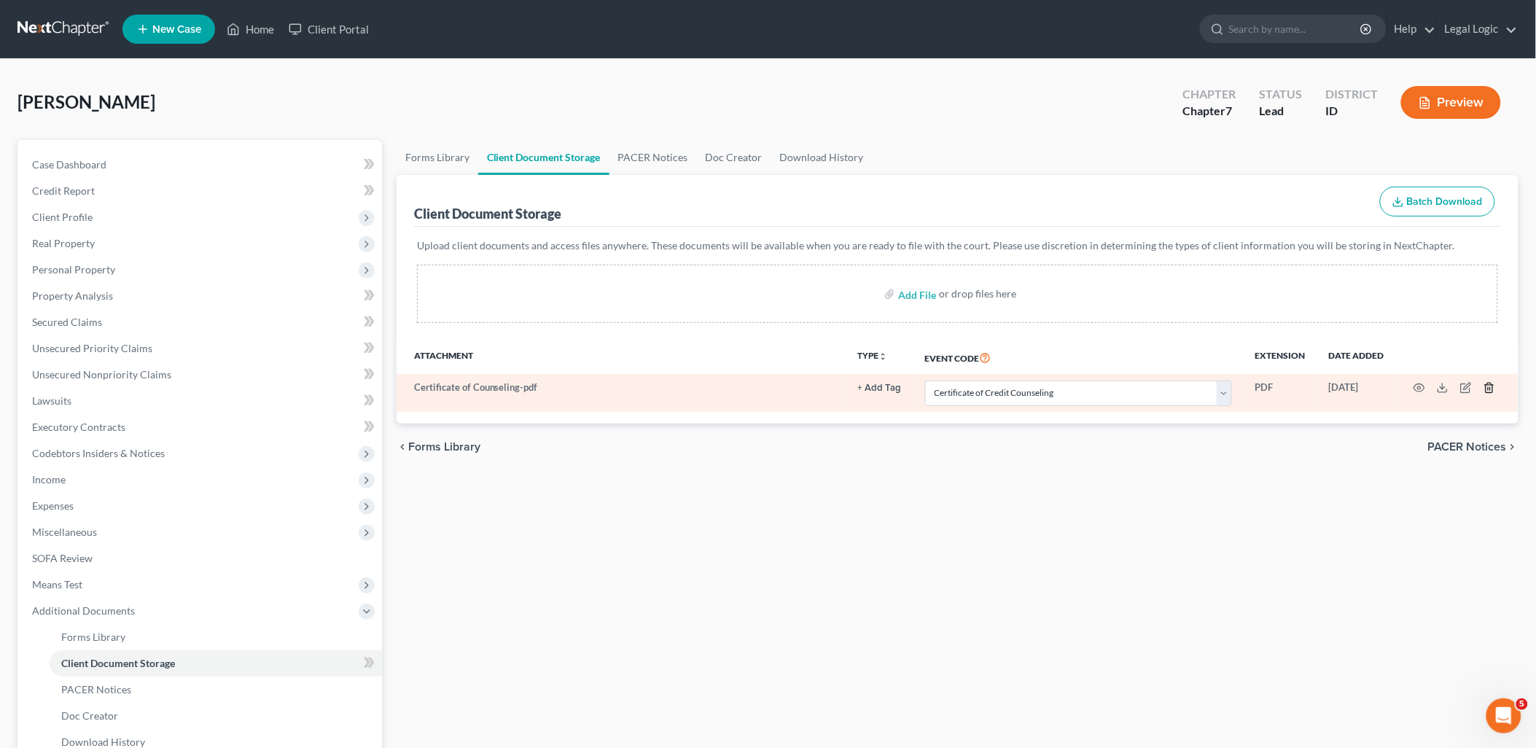
click at [1488, 388] on line "button" at bounding box center [1488, 389] width 0 height 3
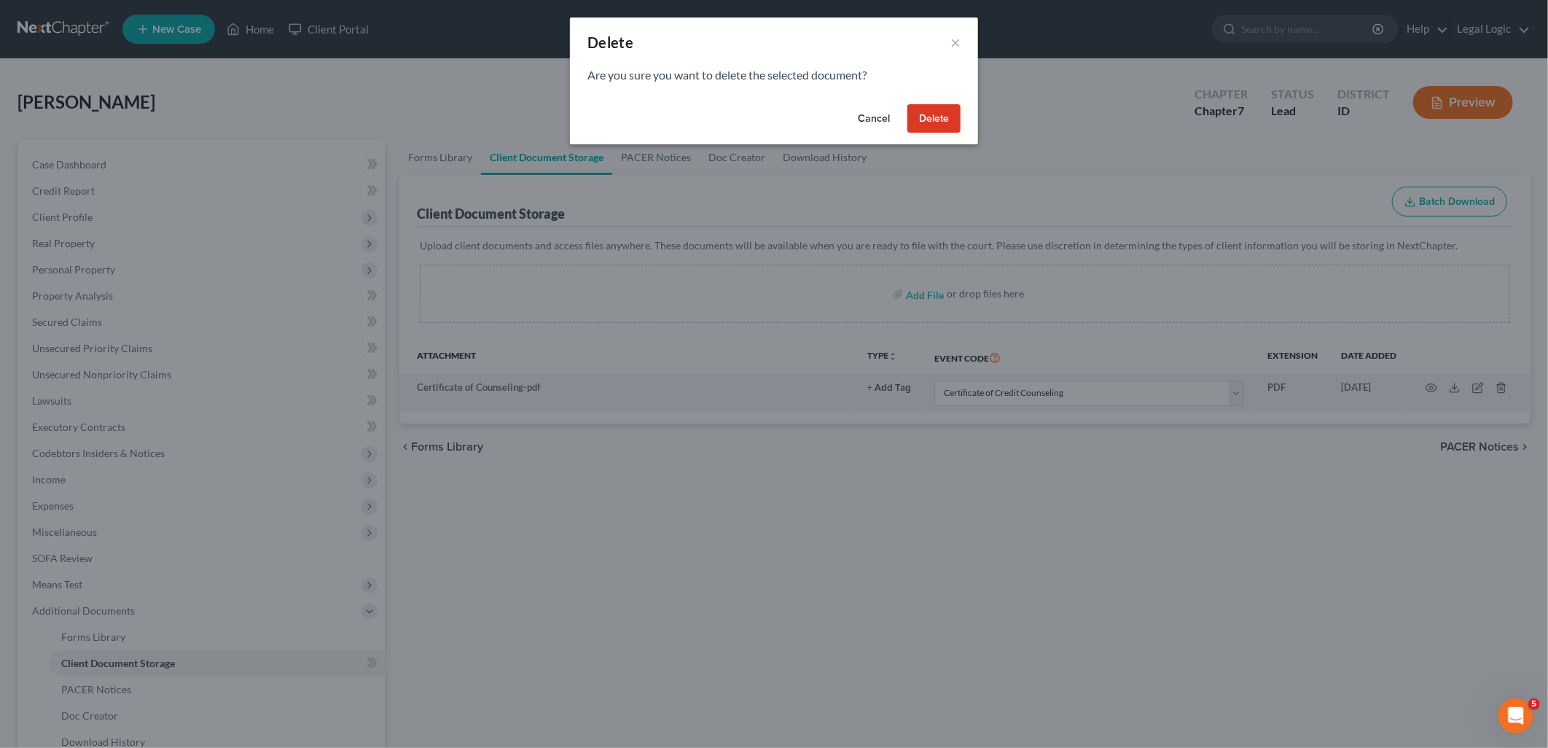
click at [950, 122] on button "Delete" at bounding box center [933, 118] width 53 height 29
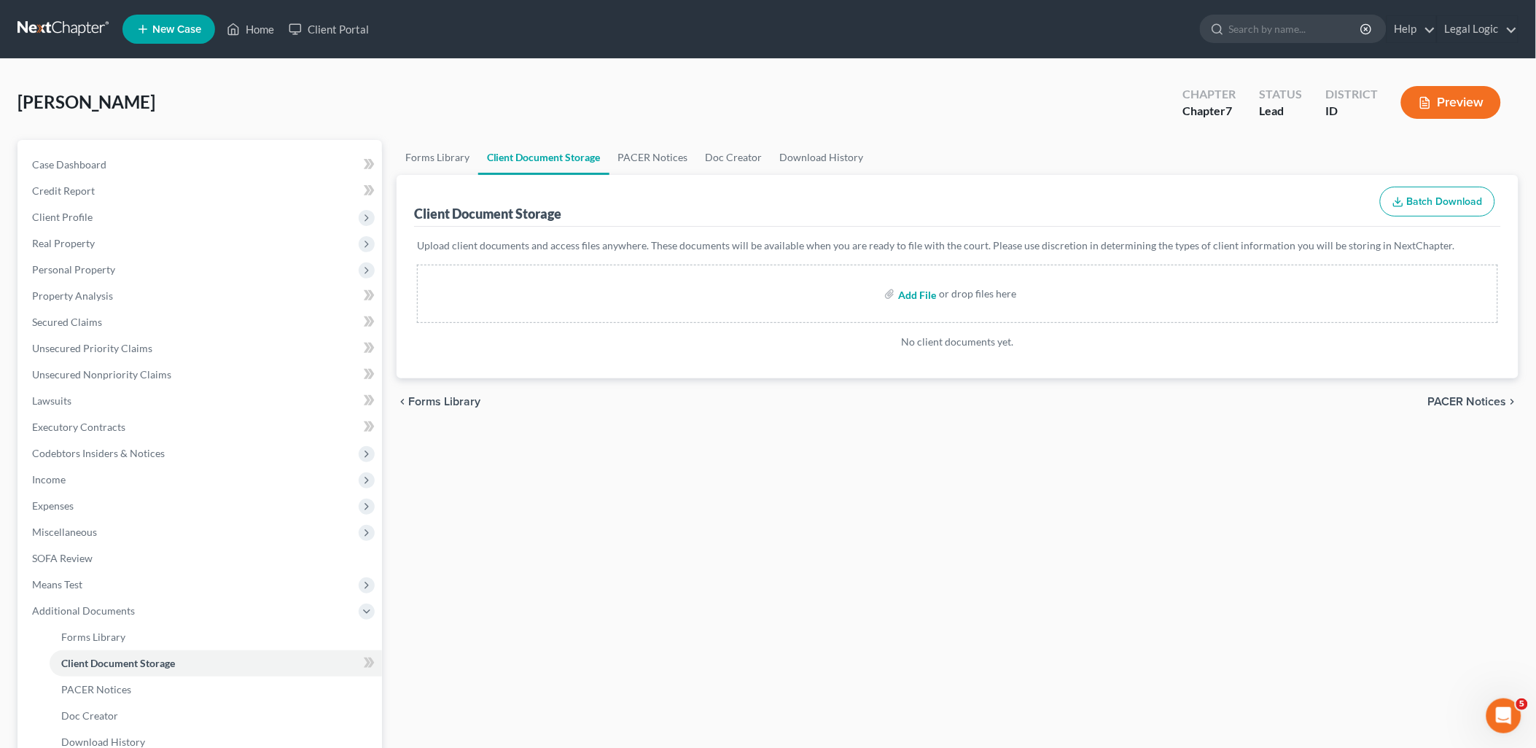
click at [923, 290] on input "file" at bounding box center [915, 294] width 35 height 26
type input "C:\fakepath\Certificate of Counseling.pdf"
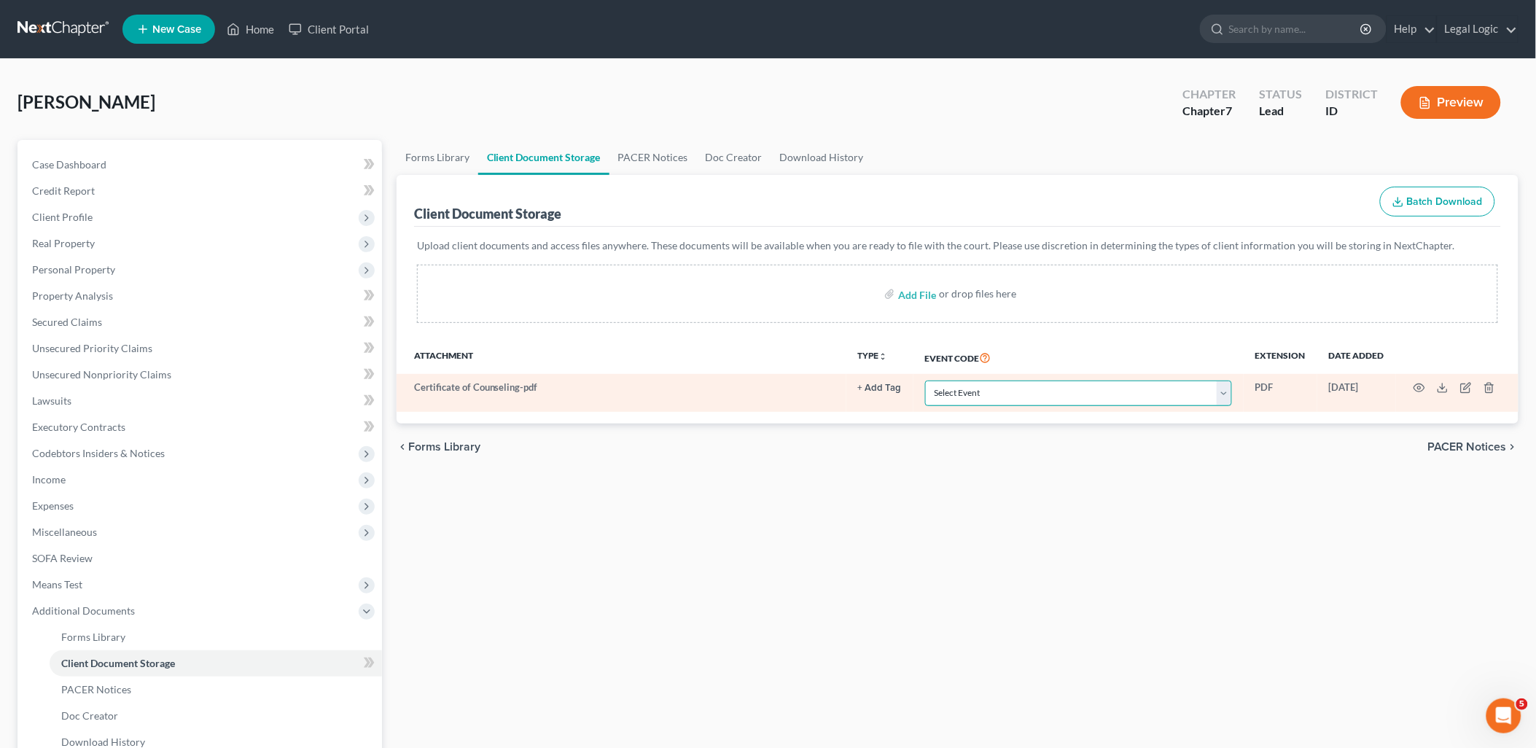
click at [1229, 396] on select "Select Event Certificate of Credit Counseling Chapter 13 Calculation of Disposa…" at bounding box center [1078, 393] width 307 height 26
select select "0"
click at [925, 380] on select "Select Event Certificate of Credit Counseling Chapter 13 Calculation of Disposa…" at bounding box center [1078, 393] width 307 height 26
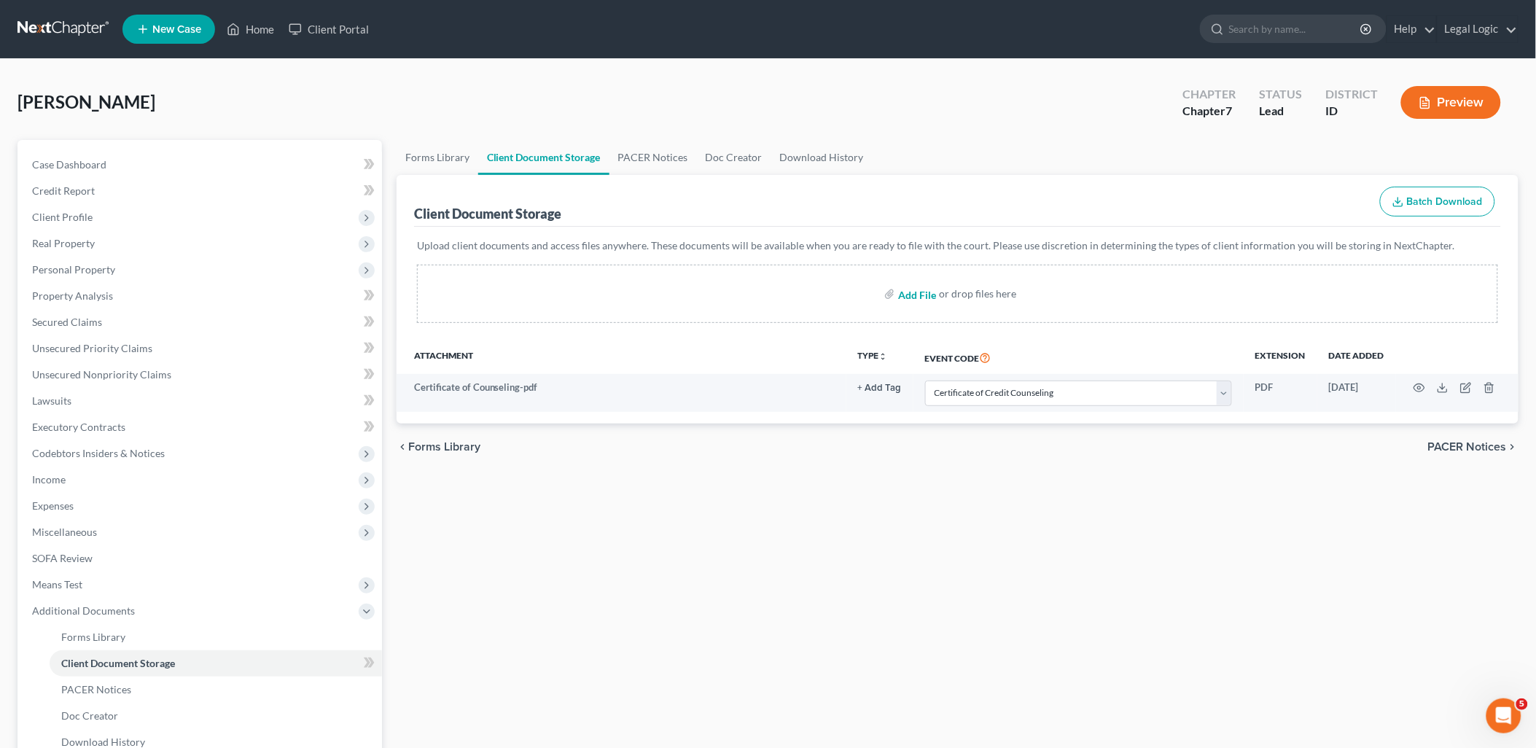
click at [902, 293] on input "file" at bounding box center [915, 294] width 35 height 26
type input "C:\fakepath\Disclosure of Attorney Compensation.pdf"
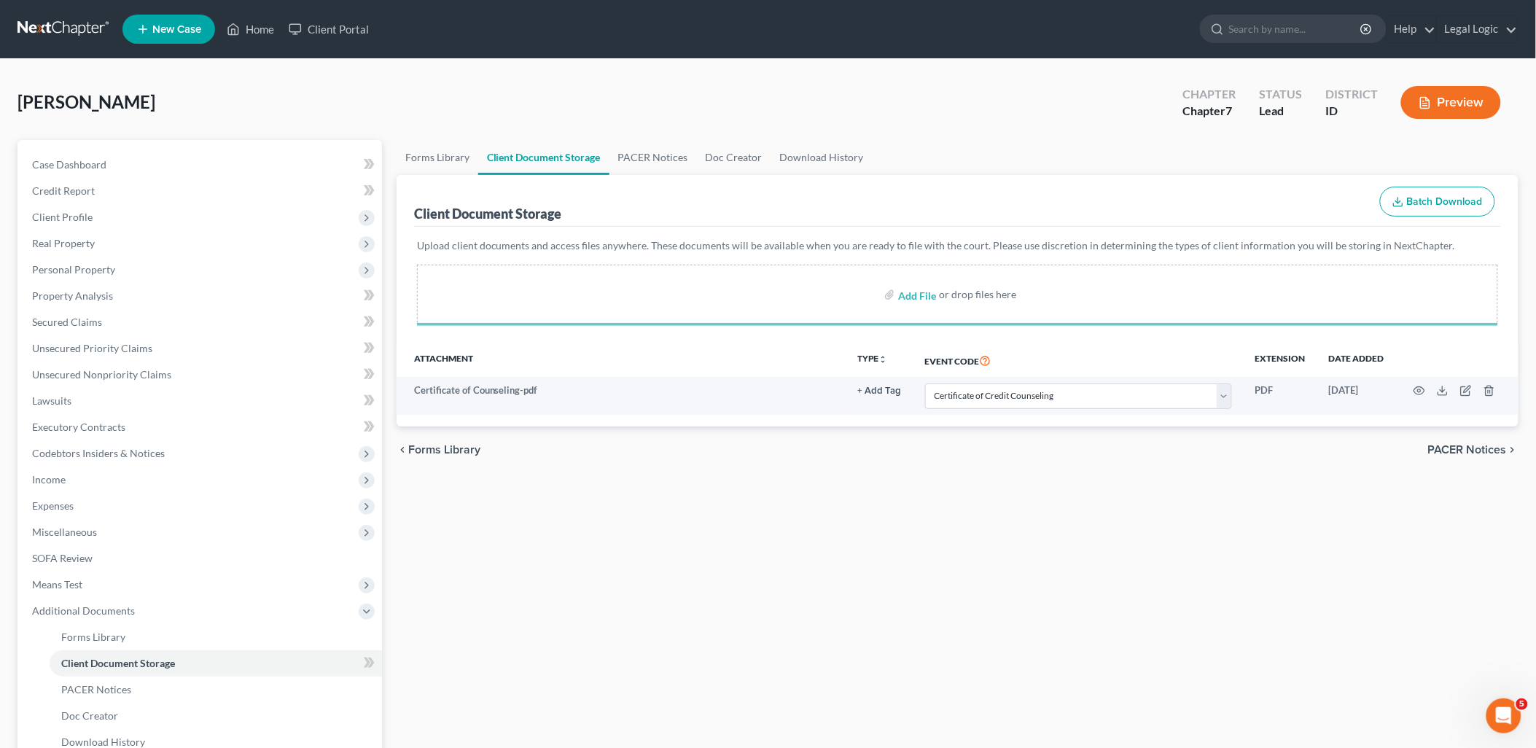
select select "0"
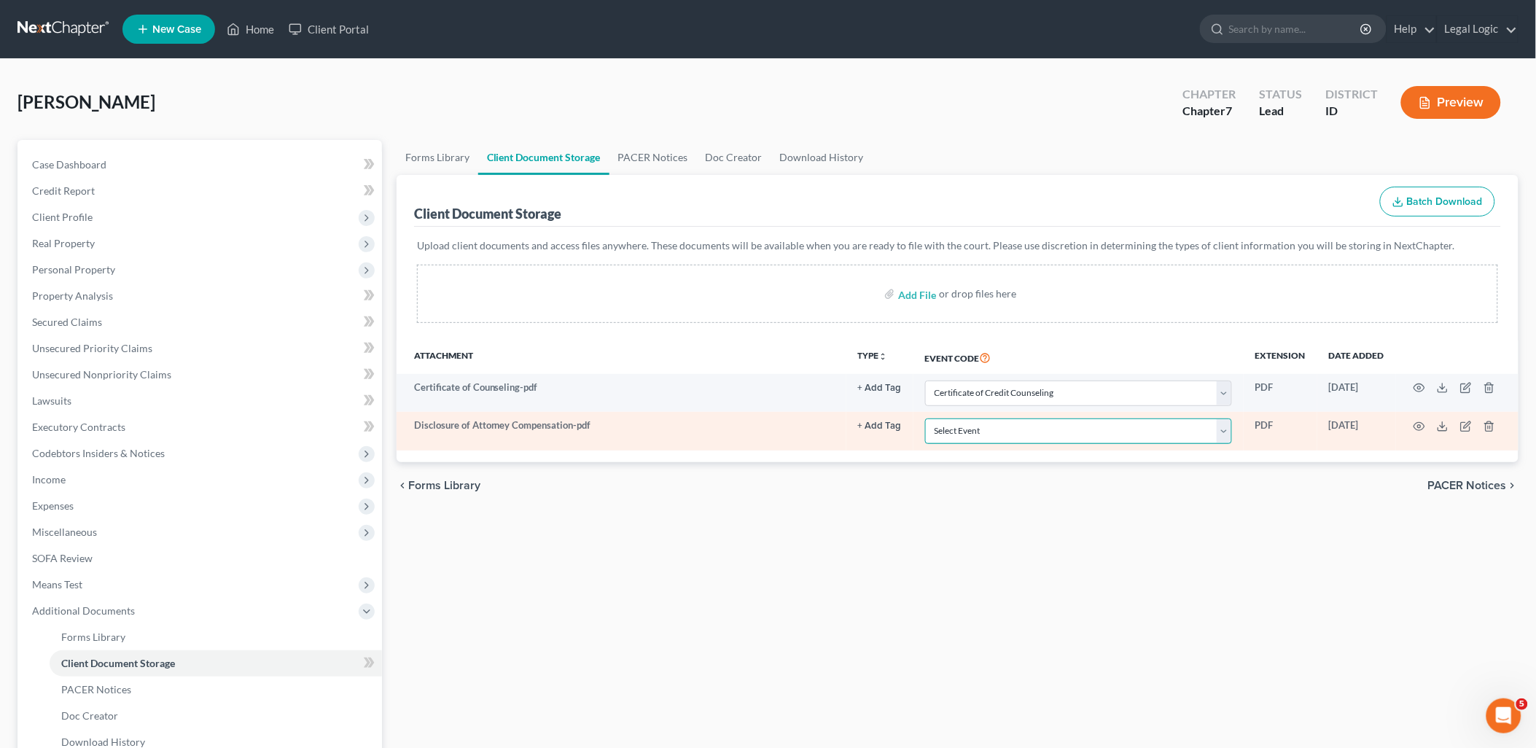
click at [1229, 437] on select "Select Event Certificate of Credit Counseling Chapter 13 Calculation of Disposa…" at bounding box center [1078, 431] width 307 height 26
select select "6"
click at [925, 418] on select "Select Event Certificate of Credit Counseling Chapter 13 Calculation of Disposa…" at bounding box center [1078, 431] width 307 height 26
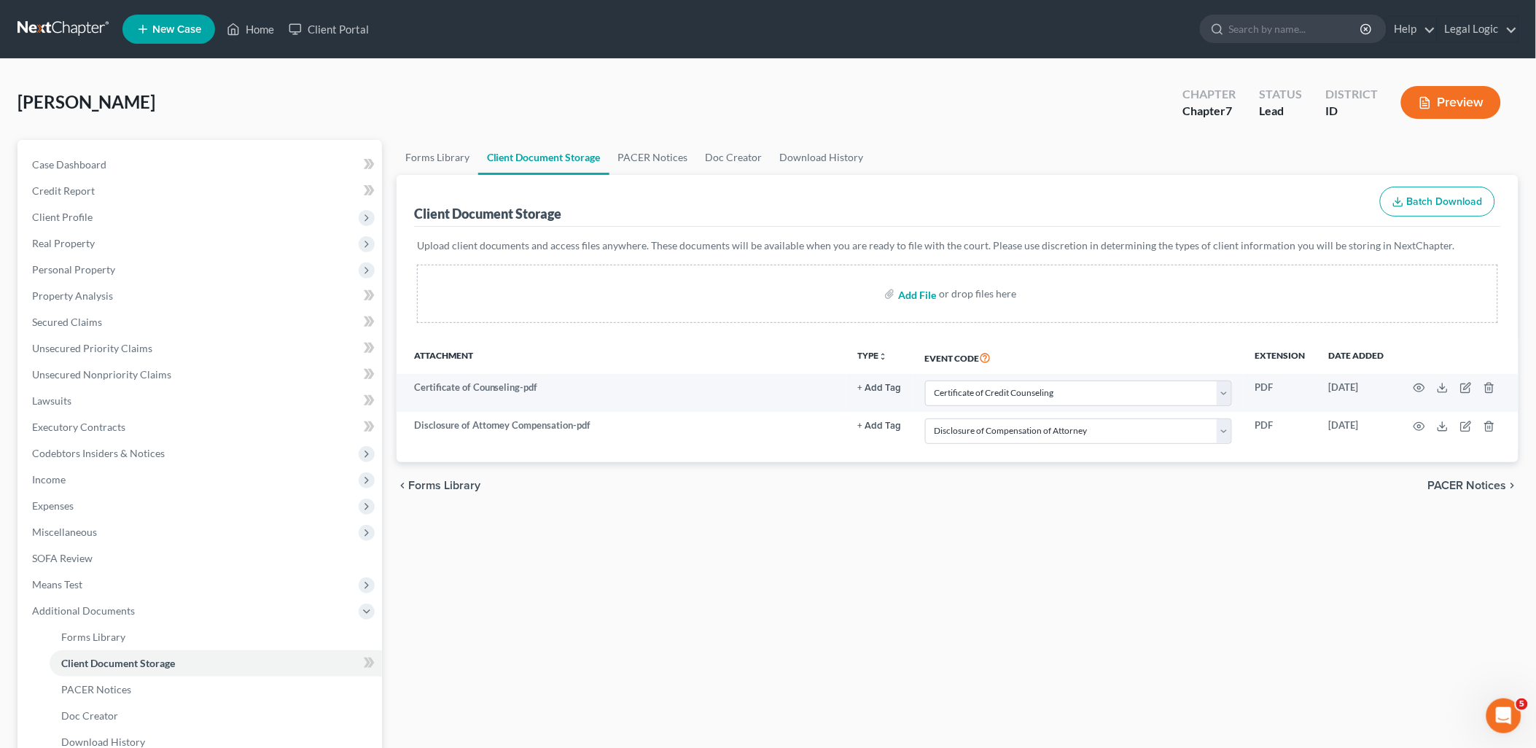
click at [918, 299] on input "file" at bounding box center [915, 294] width 35 height 26
type input "C:\fakepath\Means Test.pdf"
select select "0"
select select "6"
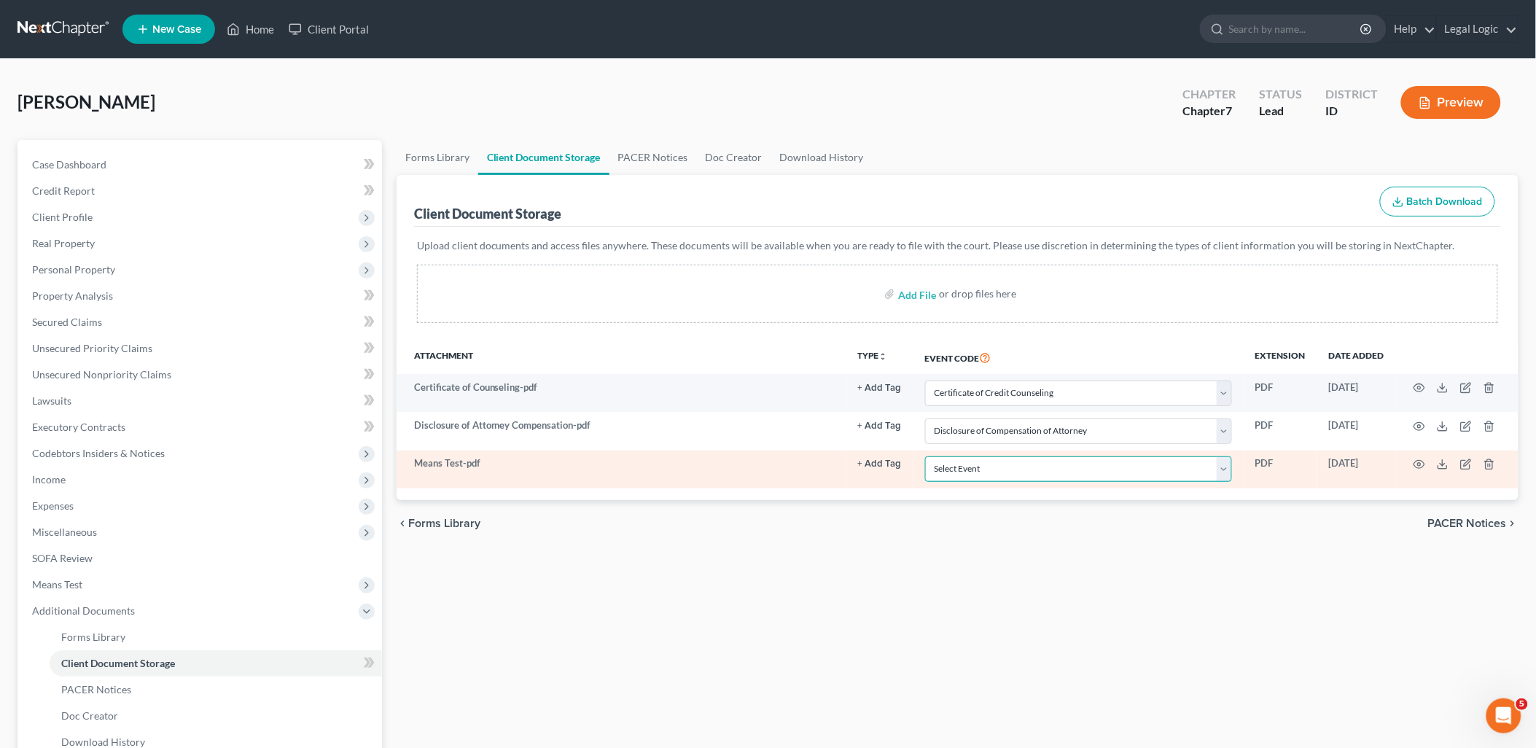
click at [1220, 471] on select "Select Event Certificate of Credit Counseling Chapter 13 Calculation of Disposa…" at bounding box center [1078, 469] width 307 height 26
select select "5"
click at [925, 456] on select "Select Event Certificate of Credit Counseling Chapter 13 Calculation of Disposa…" at bounding box center [1078, 469] width 307 height 26
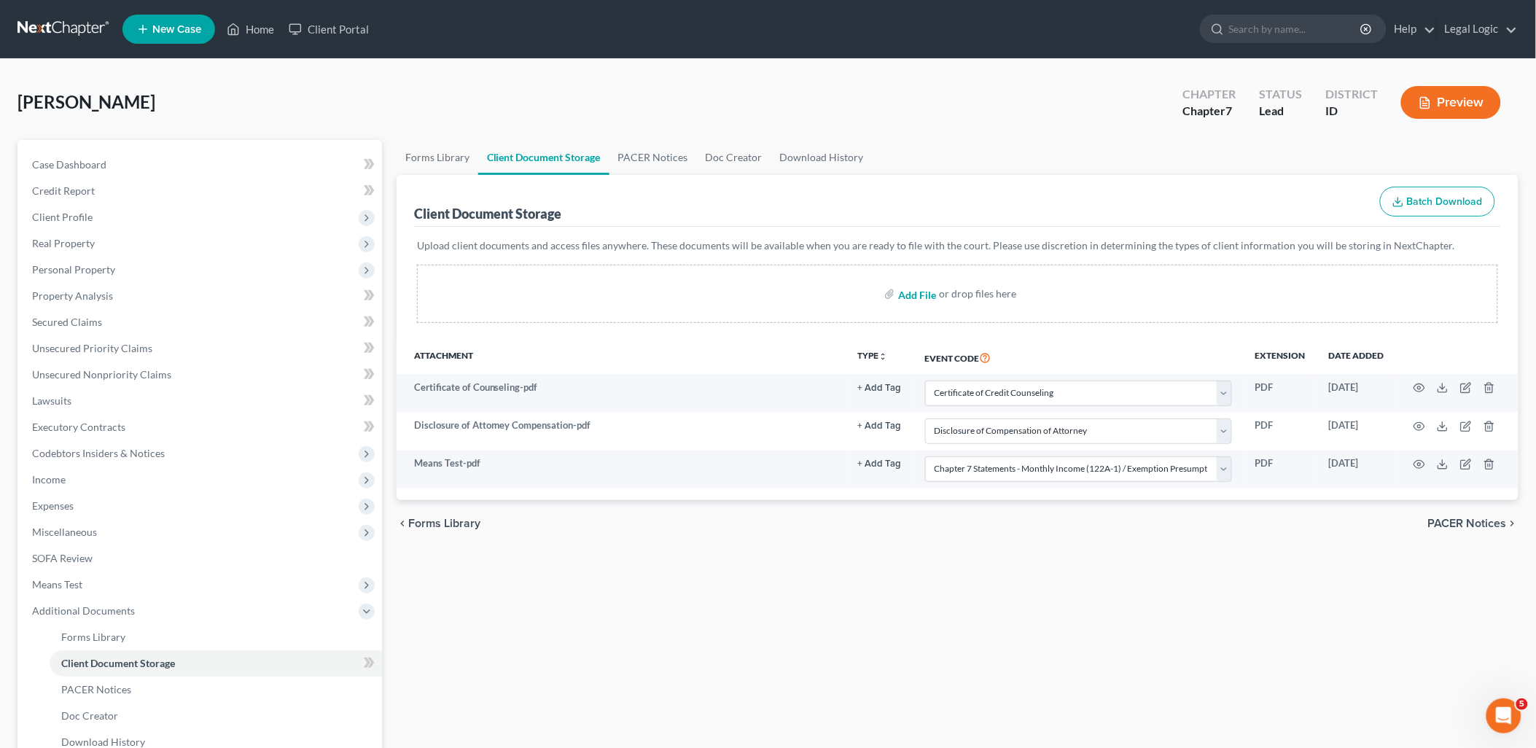
click at [918, 290] on input "file" at bounding box center [915, 294] width 35 height 26
type input "C:\fakepath\Paystubs - [PERSON_NAME].pdf"
select select "0"
select select "6"
select select "5"
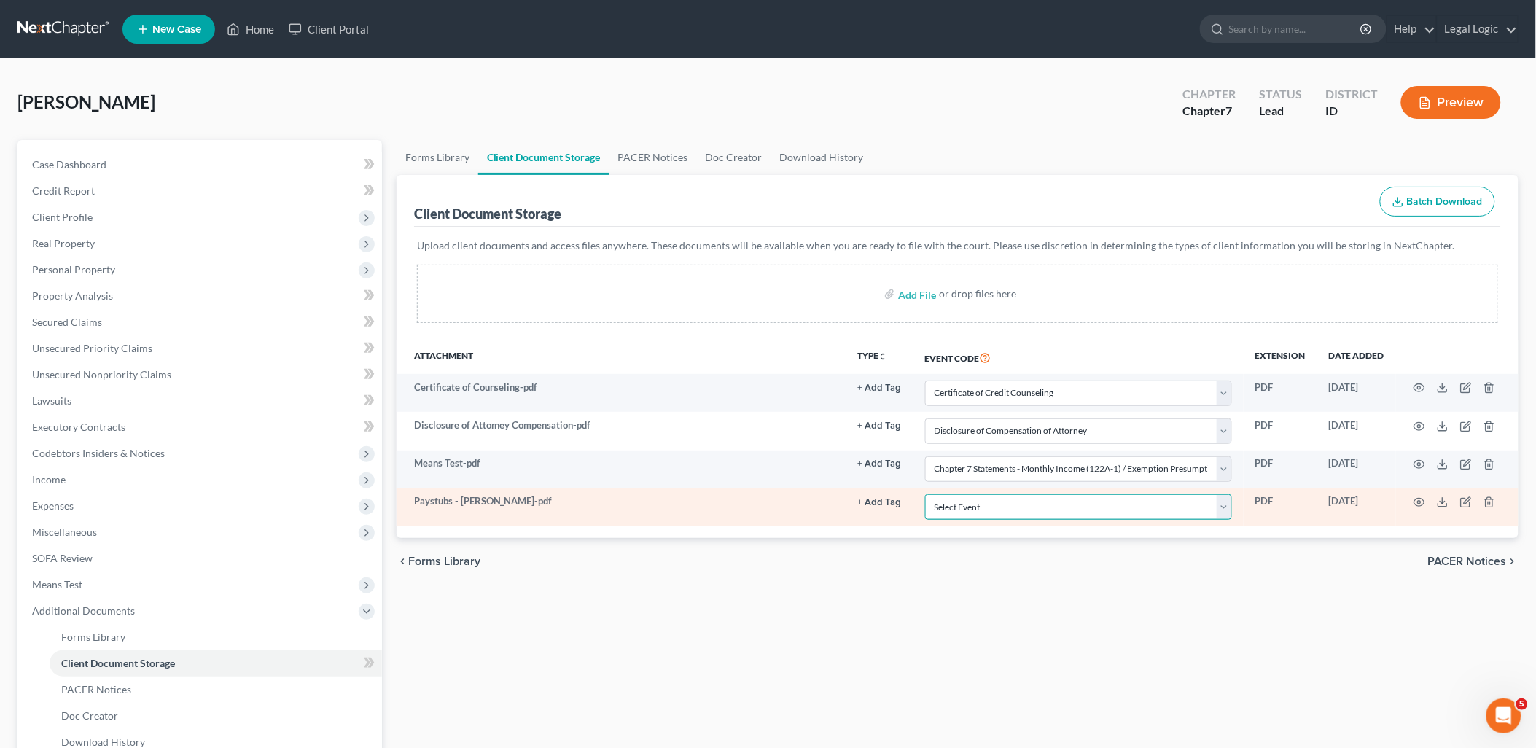
click at [1224, 515] on select "Select Event Certificate of Credit Counseling Chapter 13 Calculation of Disposa…" at bounding box center [1078, 507] width 307 height 26
select select "7"
click at [925, 494] on select "Select Event Certificate of Credit Counseling Chapter 13 Calculation of Disposa…" at bounding box center [1078, 507] width 307 height 26
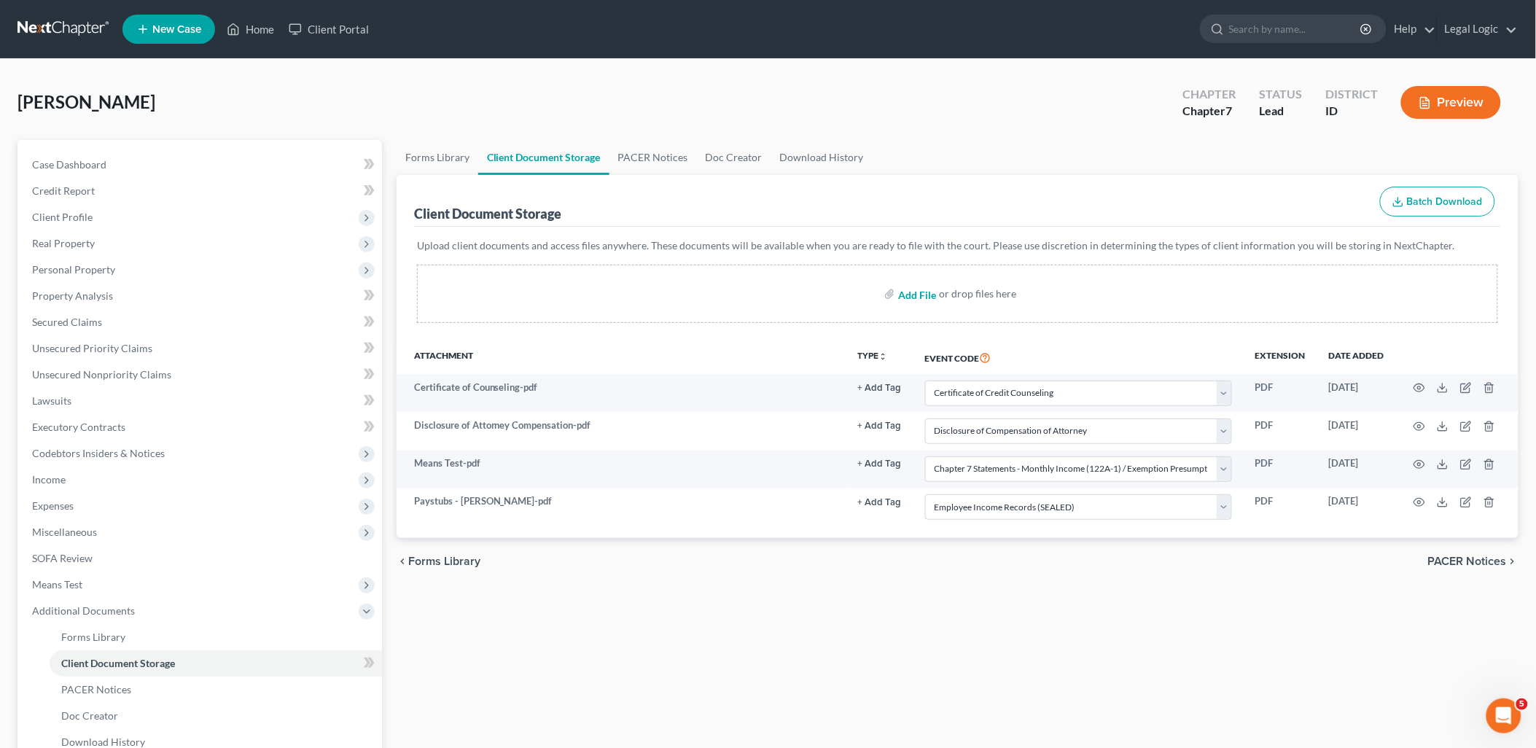
click at [923, 295] on input "file" at bounding box center [915, 294] width 35 height 26
type input "C:\fakepath\Signature Pages.pdf"
select select "0"
select select "6"
select select "5"
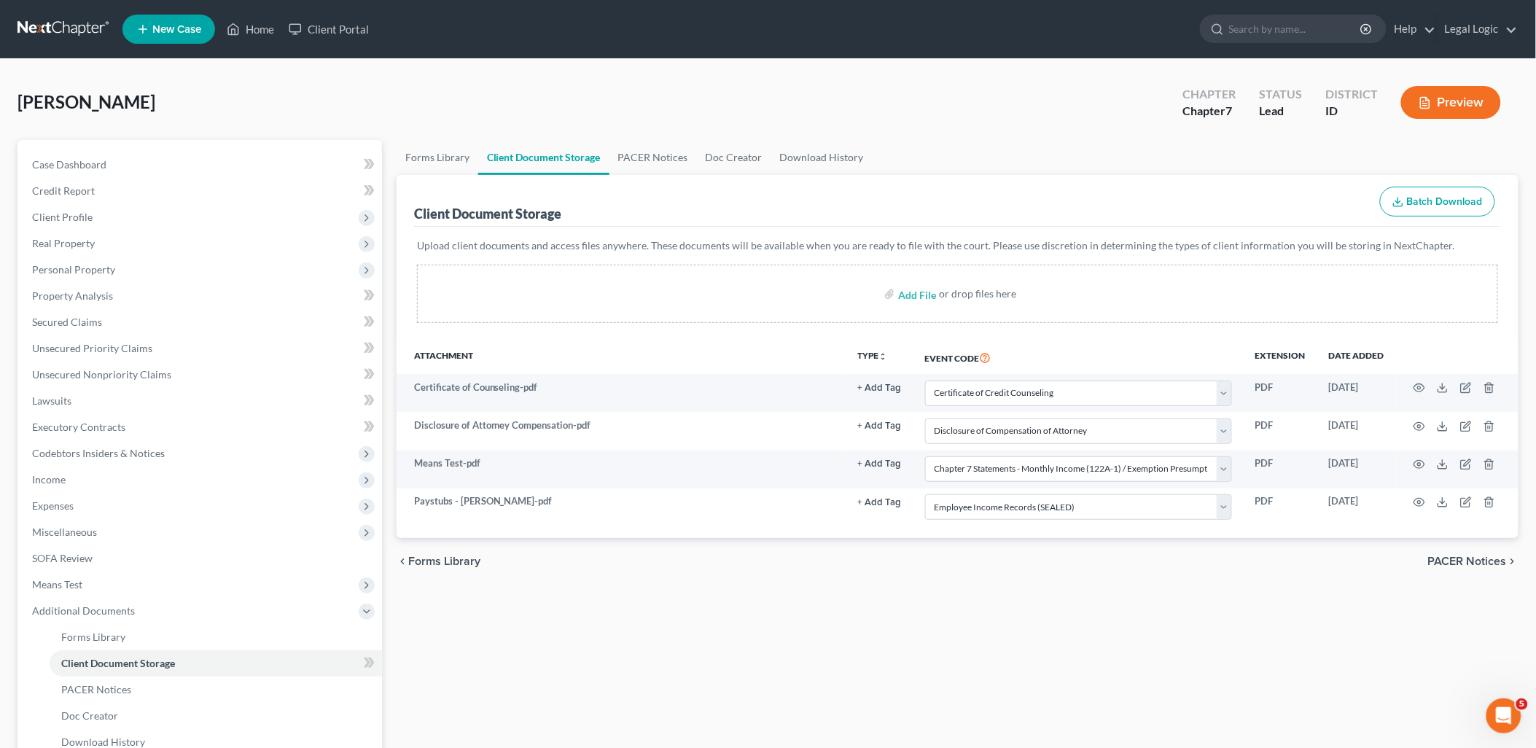
select select "7"
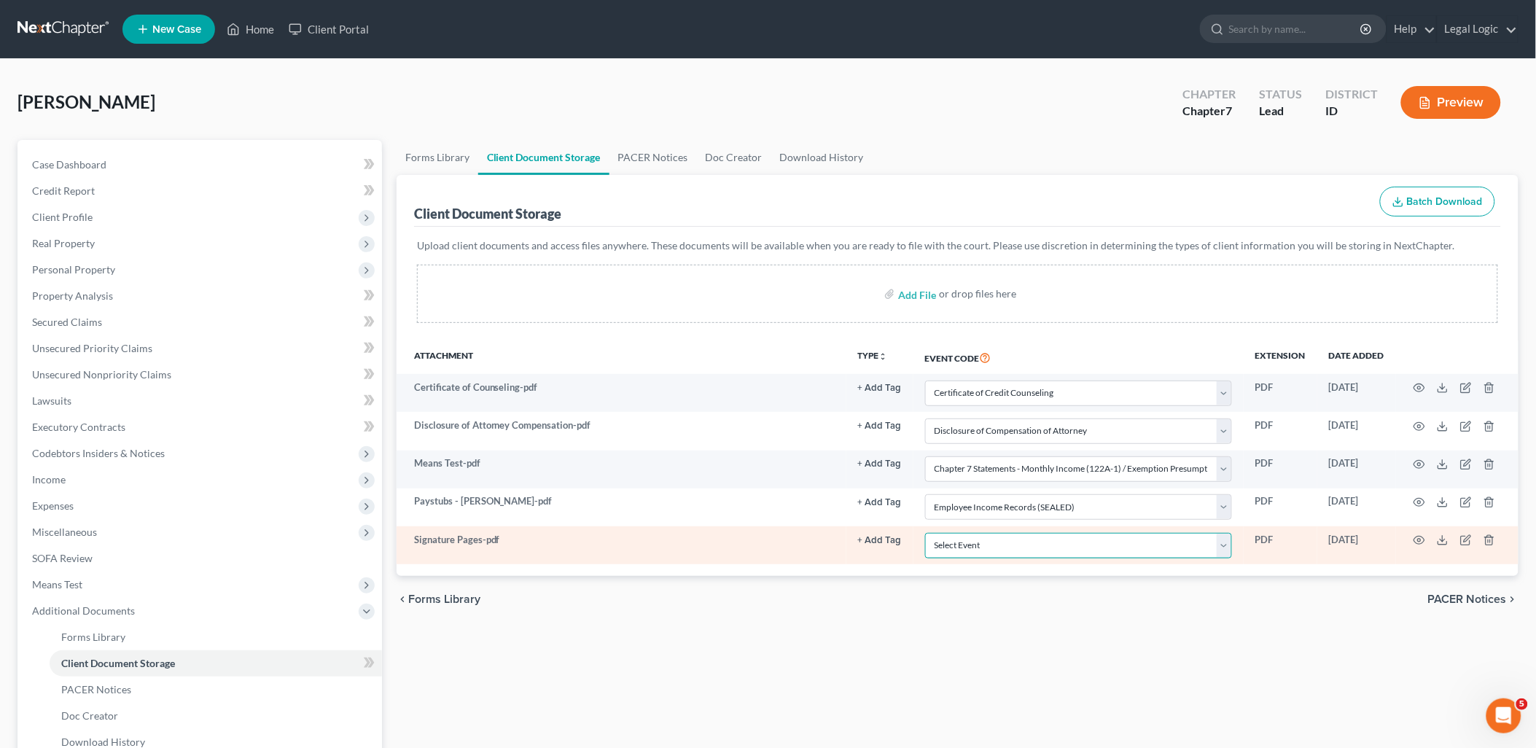
click at [1230, 552] on select "Select Event Certificate of Credit Counseling Chapter 13 Calculation of Disposa…" at bounding box center [1078, 546] width 307 height 26
select select "9"
click at [925, 533] on select "Select Event Certificate of Credit Counseling Chapter 13 Calculation of Disposa…" at bounding box center [1078, 546] width 307 height 26
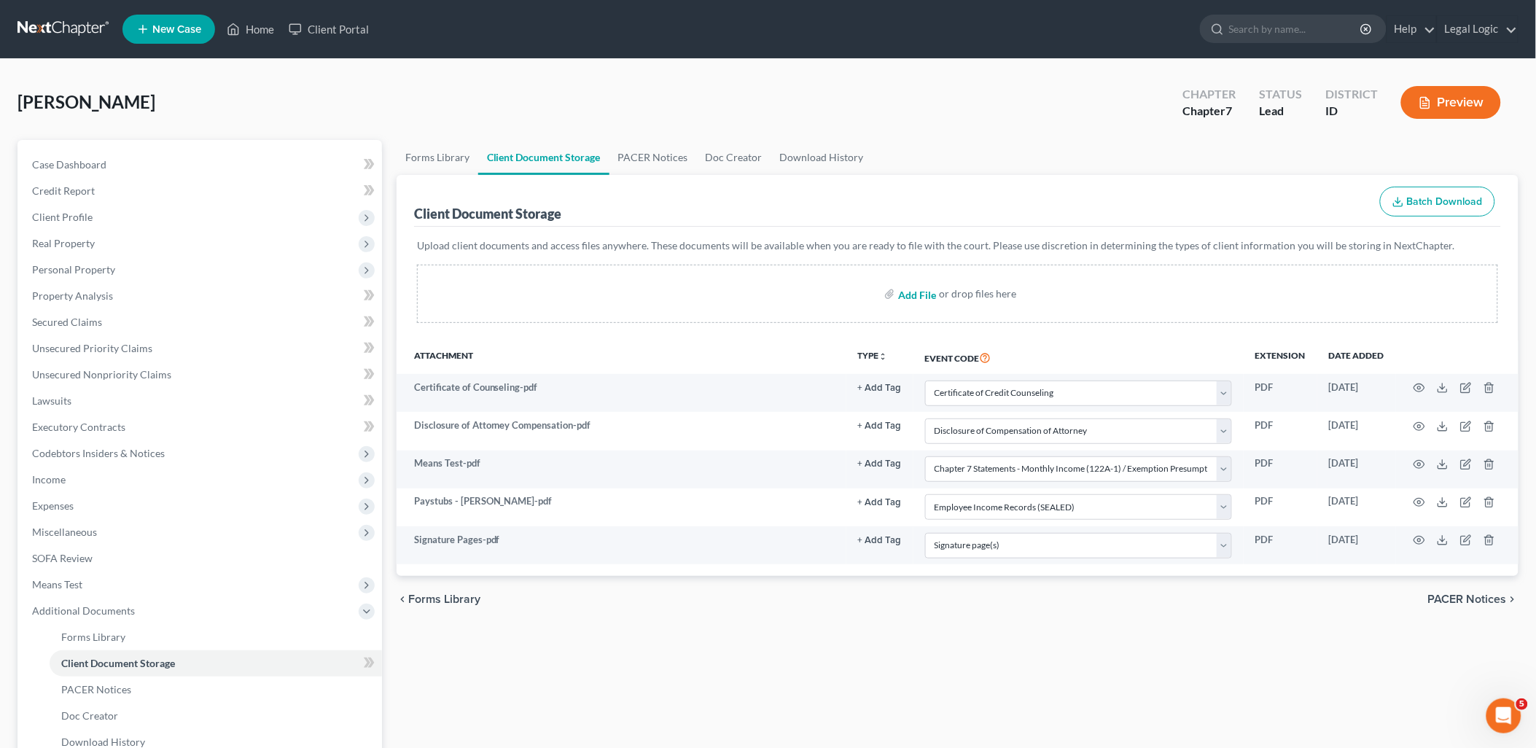
click at [907, 296] on input "file" at bounding box center [915, 294] width 35 height 26
type input "C:\fakepath\Statement of Domestic Support.pdf"
select select "0"
select select "6"
select select "5"
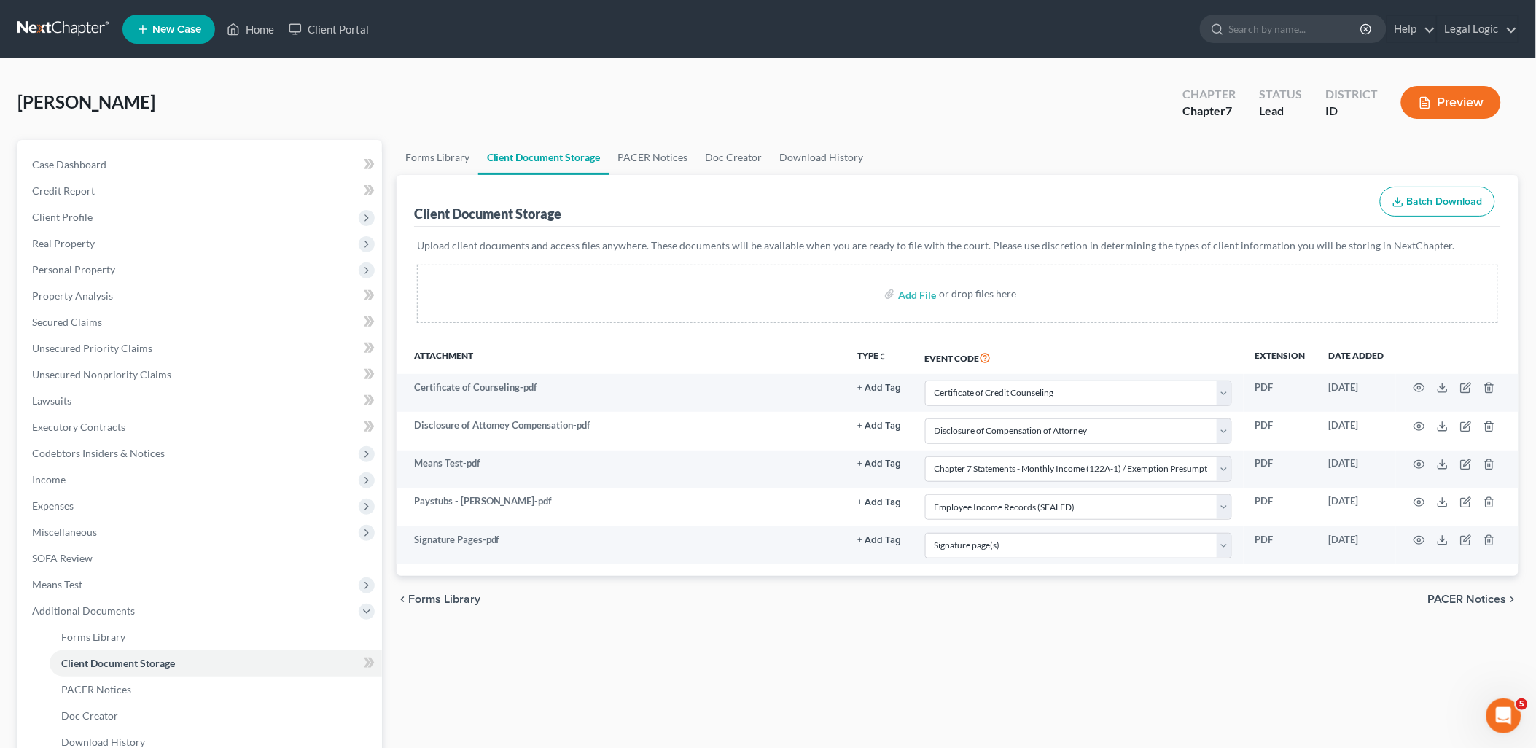
select select "7"
select select "9"
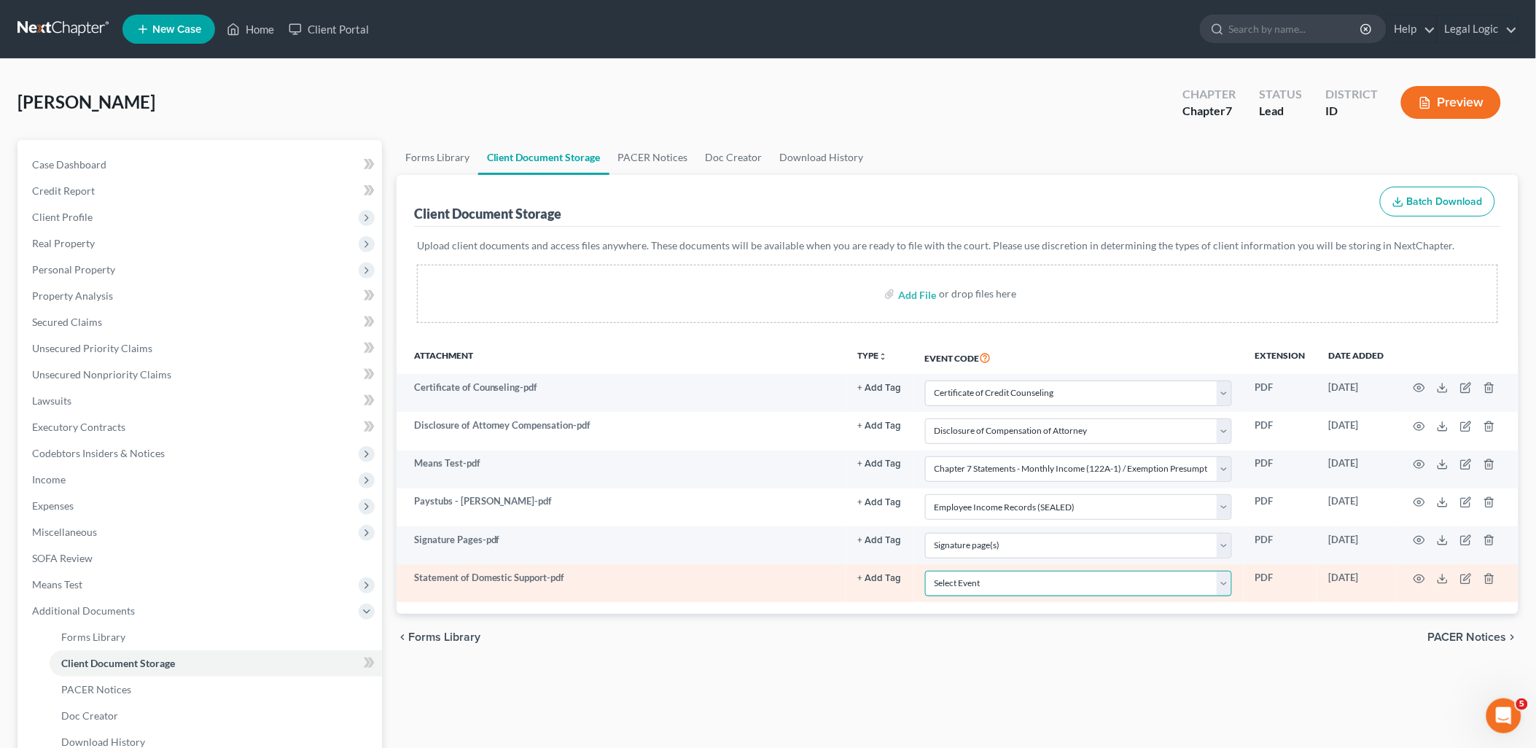
drag, startPoint x: 1227, startPoint y: 585, endPoint x: 1157, endPoint y: 593, distance: 70.4
click at [1226, 585] on select "Select Event Certificate of Credit Counseling Chapter 13 Calculation of Disposa…" at bounding box center [1078, 584] width 307 height 26
select select "10"
click at [925, 571] on select "Select Event Certificate of Credit Counseling Chapter 13 Calculation of Disposa…" at bounding box center [1078, 584] width 307 height 26
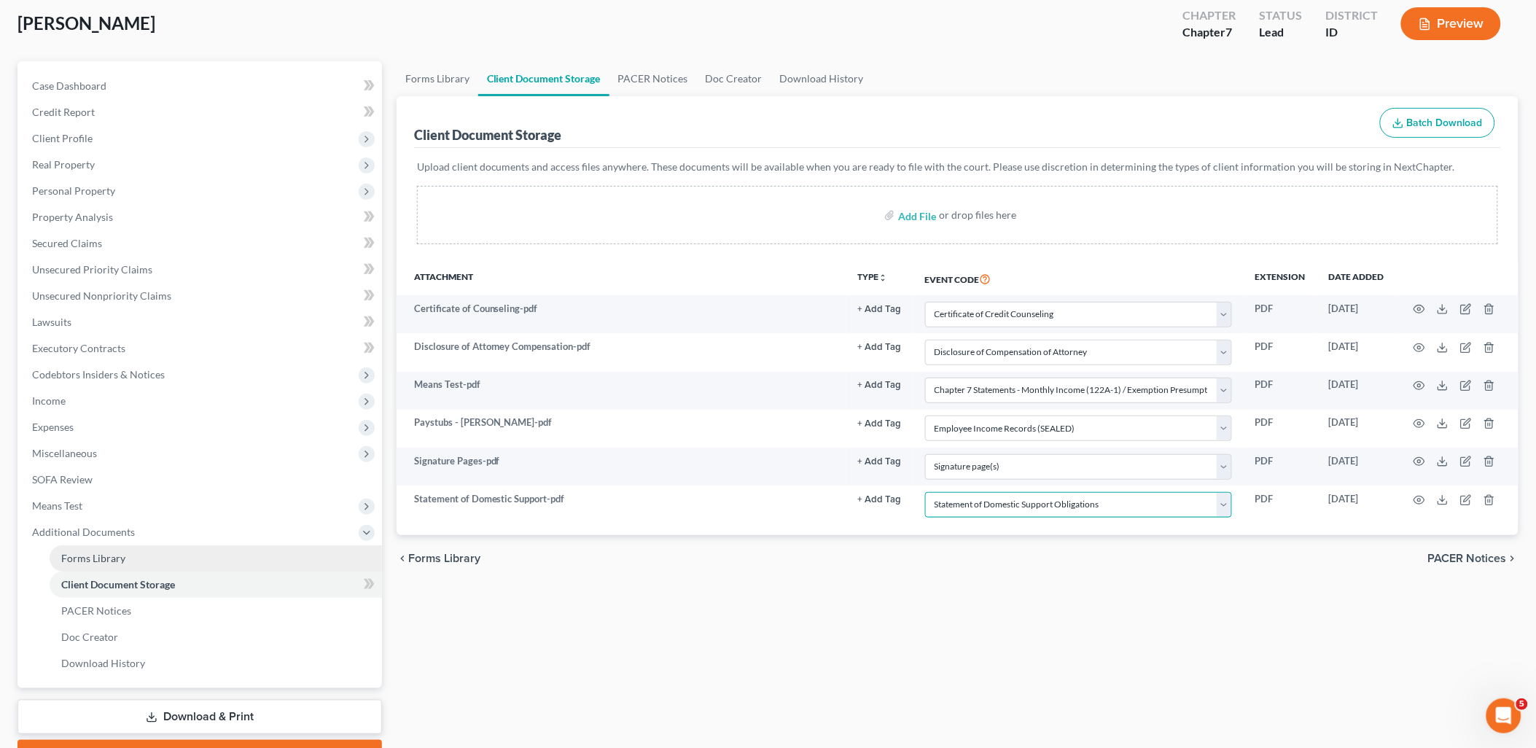
scroll to position [156, 0]
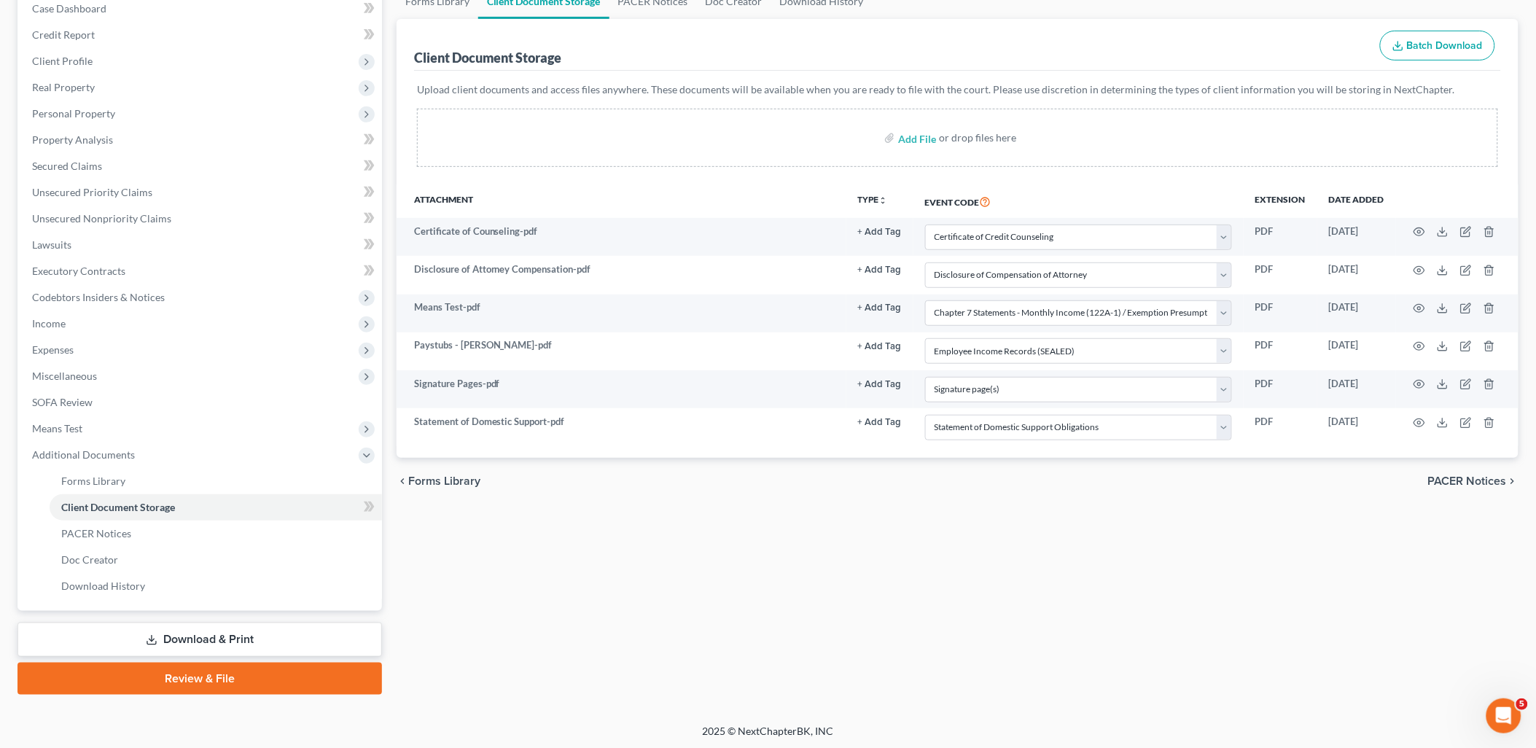
drag, startPoint x: 201, startPoint y: 673, endPoint x: 224, endPoint y: 659, distance: 27.1
click at [201, 673] on link "Review & File" at bounding box center [199, 678] width 364 height 32
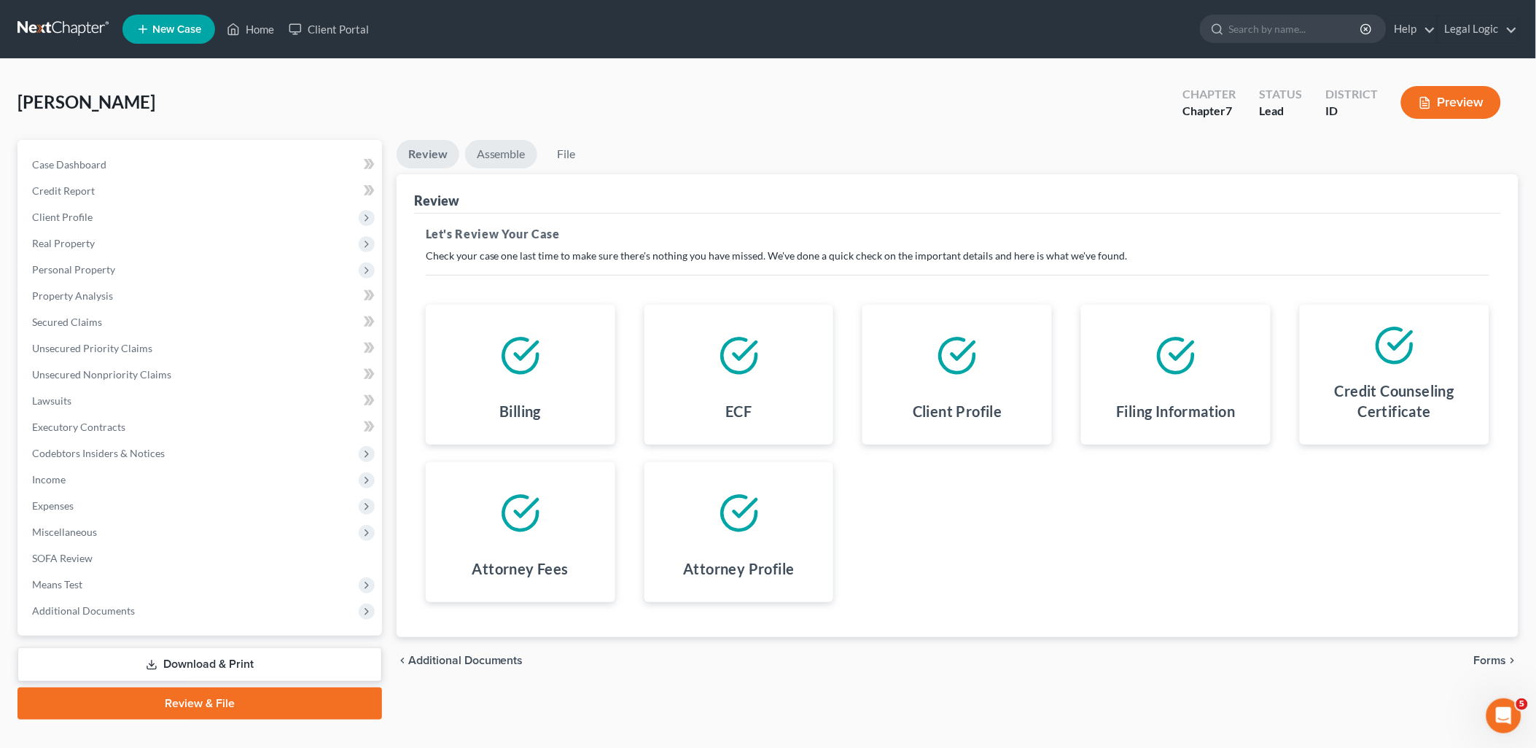
click at [519, 155] on link "Assemble" at bounding box center [501, 154] width 72 height 28
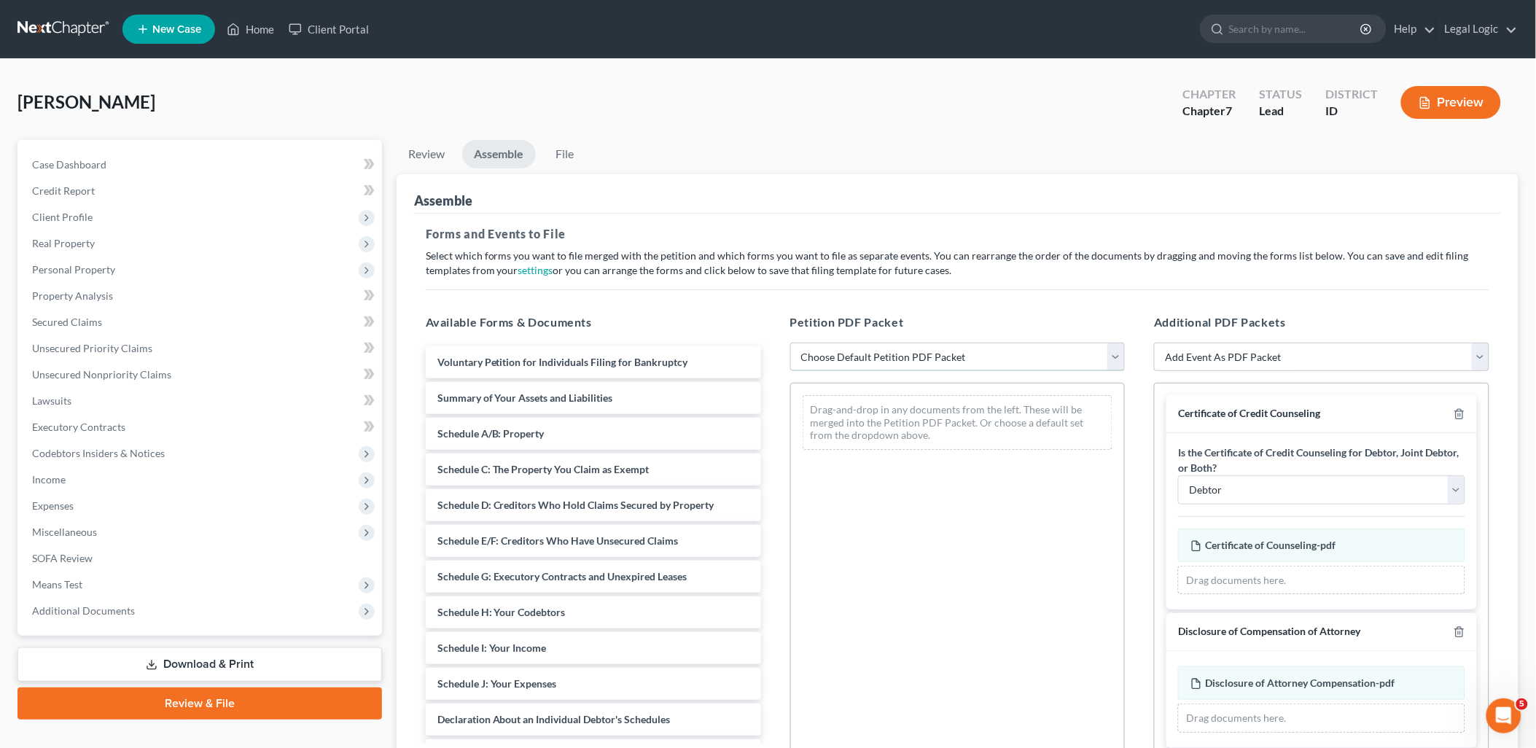
click at [1118, 360] on select "Choose Default Petition PDF Packet Emergency Filing (Voluntary Petition and Cre…" at bounding box center [957, 357] width 335 height 29
select select "3"
click at [790, 343] on select "Choose Default Petition PDF Packet Emergency Filing (Voluntary Petition and Cre…" at bounding box center [957, 357] width 335 height 29
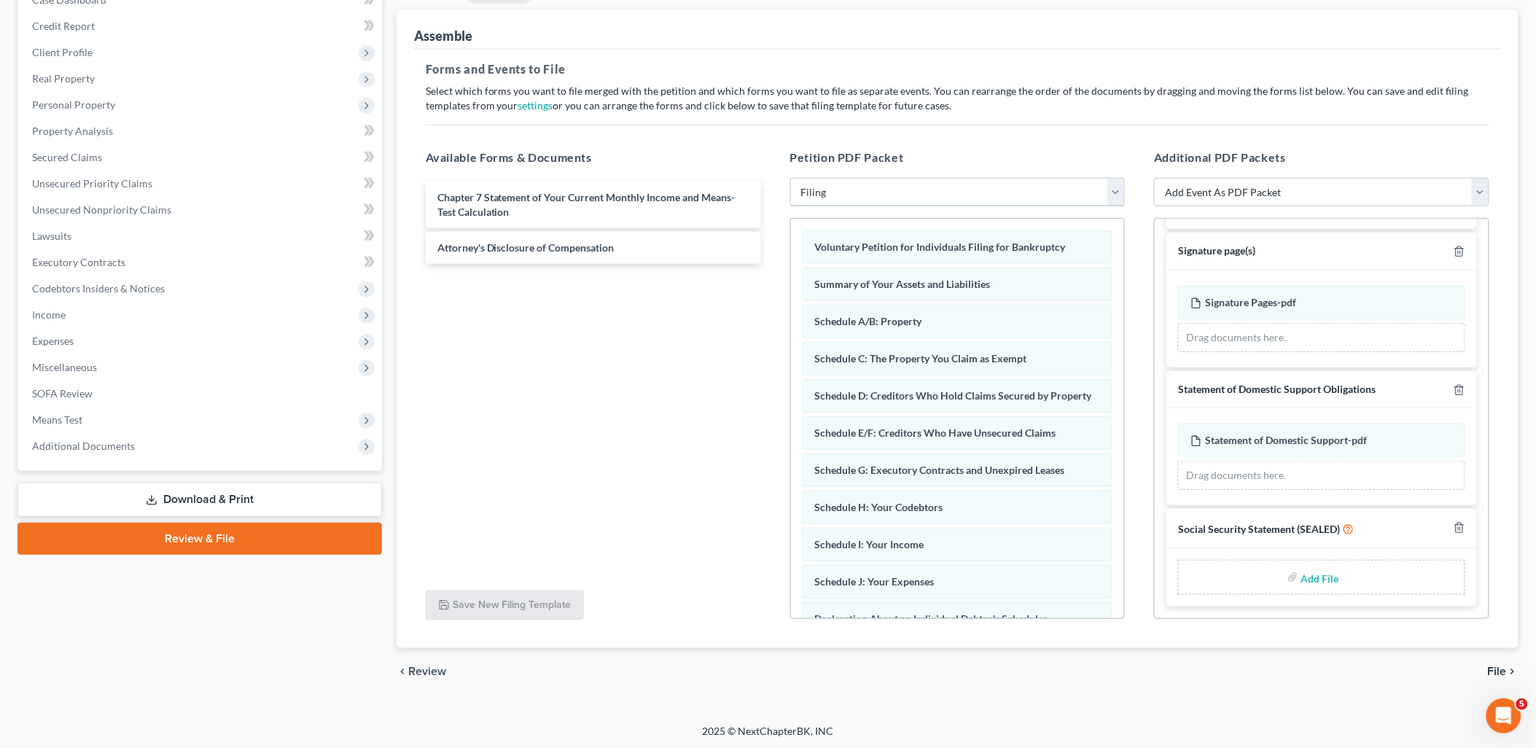
scroll to position [166, 0]
click at [1312, 574] on input "file" at bounding box center [1318, 576] width 35 height 26
type input "C:\fakepath\Statement of Social Security.pdf"
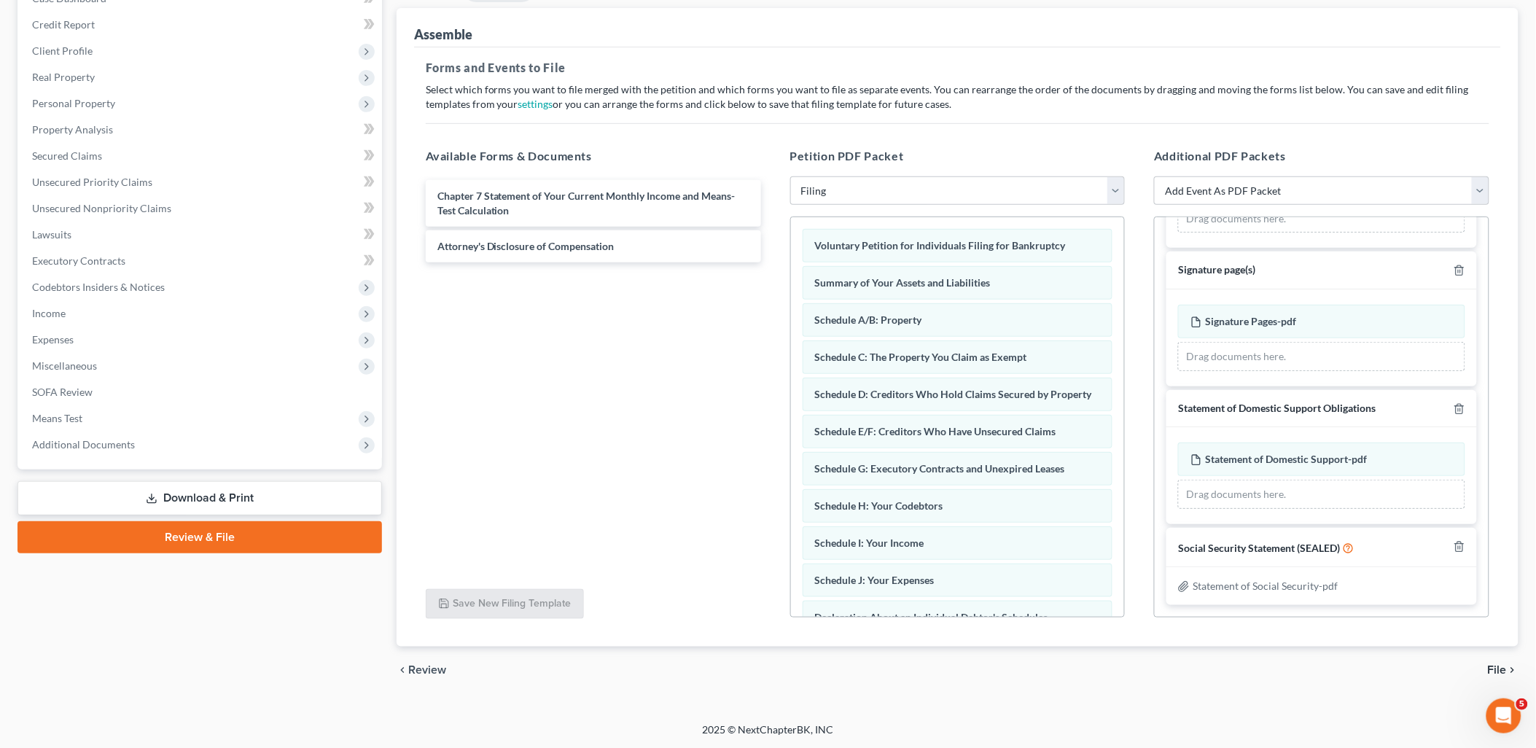
scroll to position [625, 0]
click at [1500, 668] on span "File" at bounding box center [1496, 670] width 19 height 12
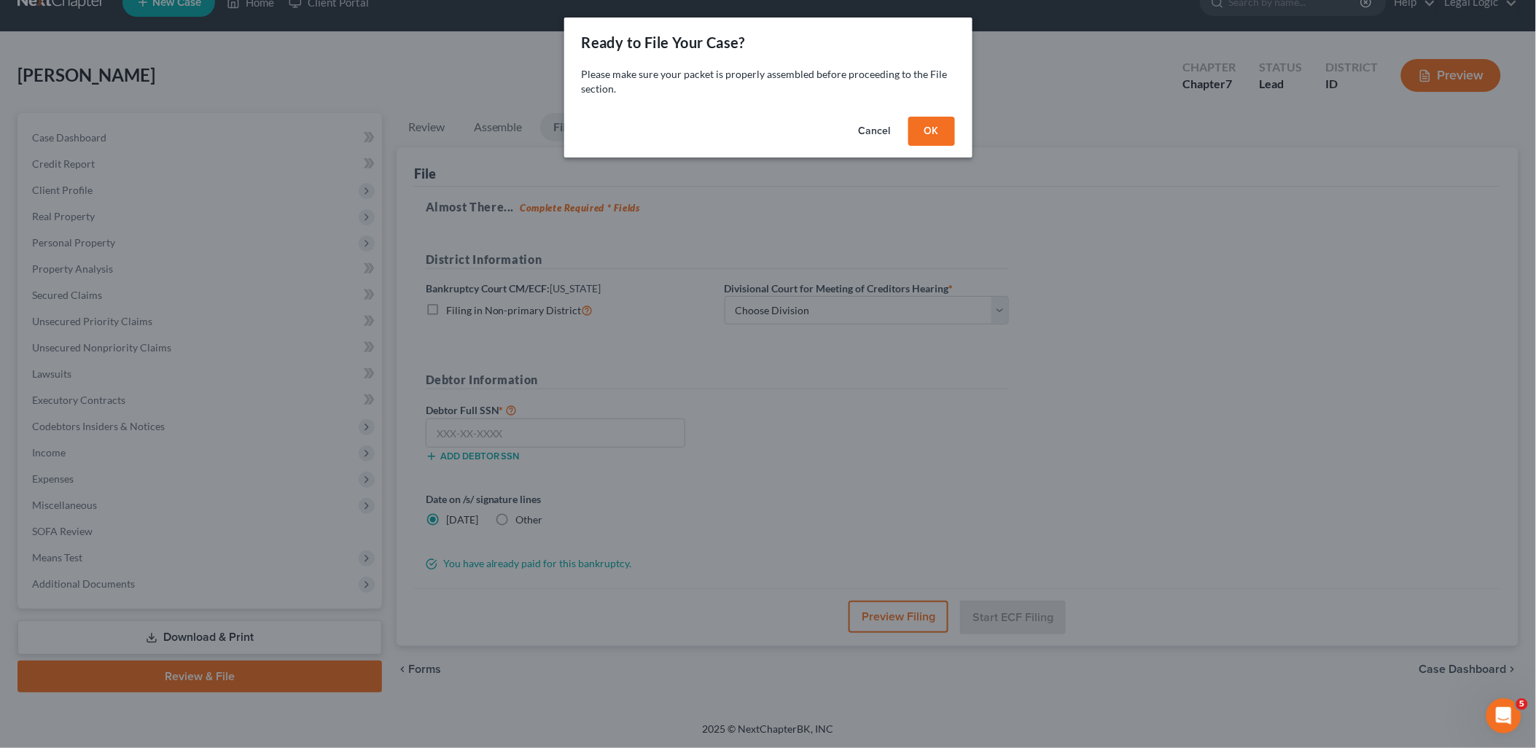
scroll to position [26, 0]
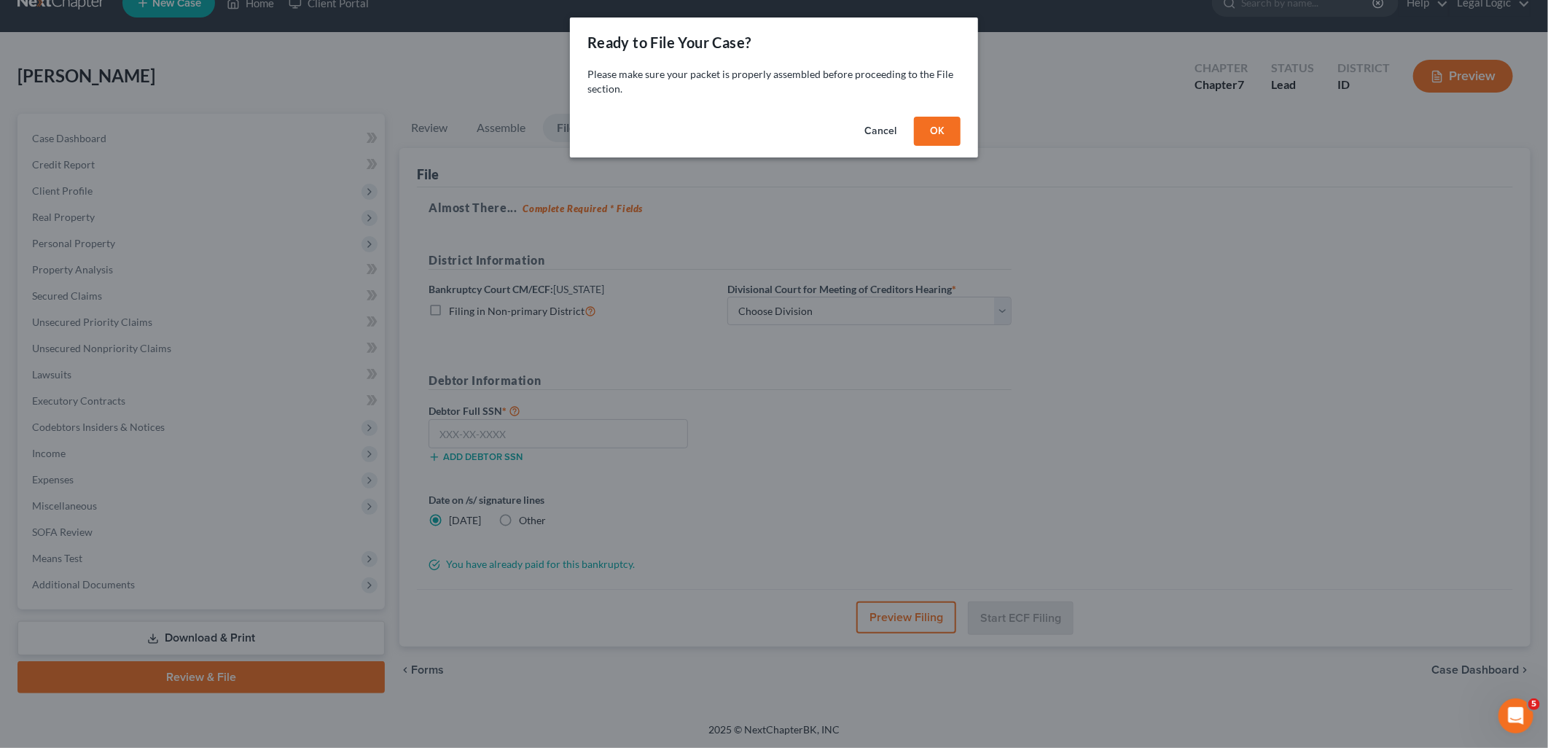
click at [945, 124] on button "OK" at bounding box center [937, 131] width 47 height 29
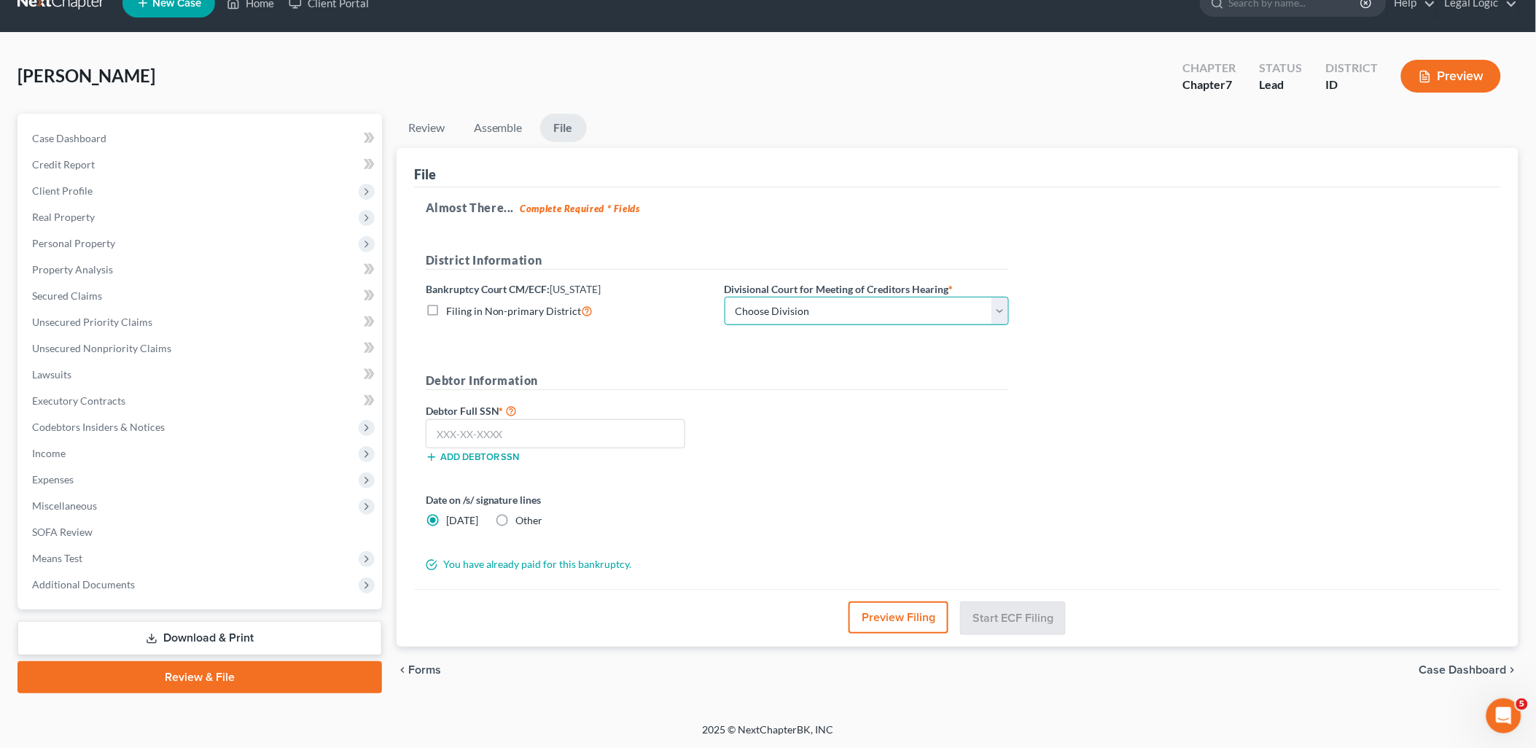
drag, startPoint x: 1001, startPoint y: 307, endPoint x: 991, endPoint y: 309, distance: 10.4
click at [1001, 307] on select "Choose Division Boise Coeur d'Alene [GEOGRAPHIC_DATA] [GEOGRAPHIC_DATA] [GEOGRA…" at bounding box center [866, 311] width 284 height 29
select select "3"
click at [724, 297] on select "Choose Division Boise Coeur d'Alene [GEOGRAPHIC_DATA] [GEOGRAPHIC_DATA] [GEOGRA…" at bounding box center [866, 311] width 284 height 29
click at [574, 429] on input "text" at bounding box center [555, 433] width 259 height 29
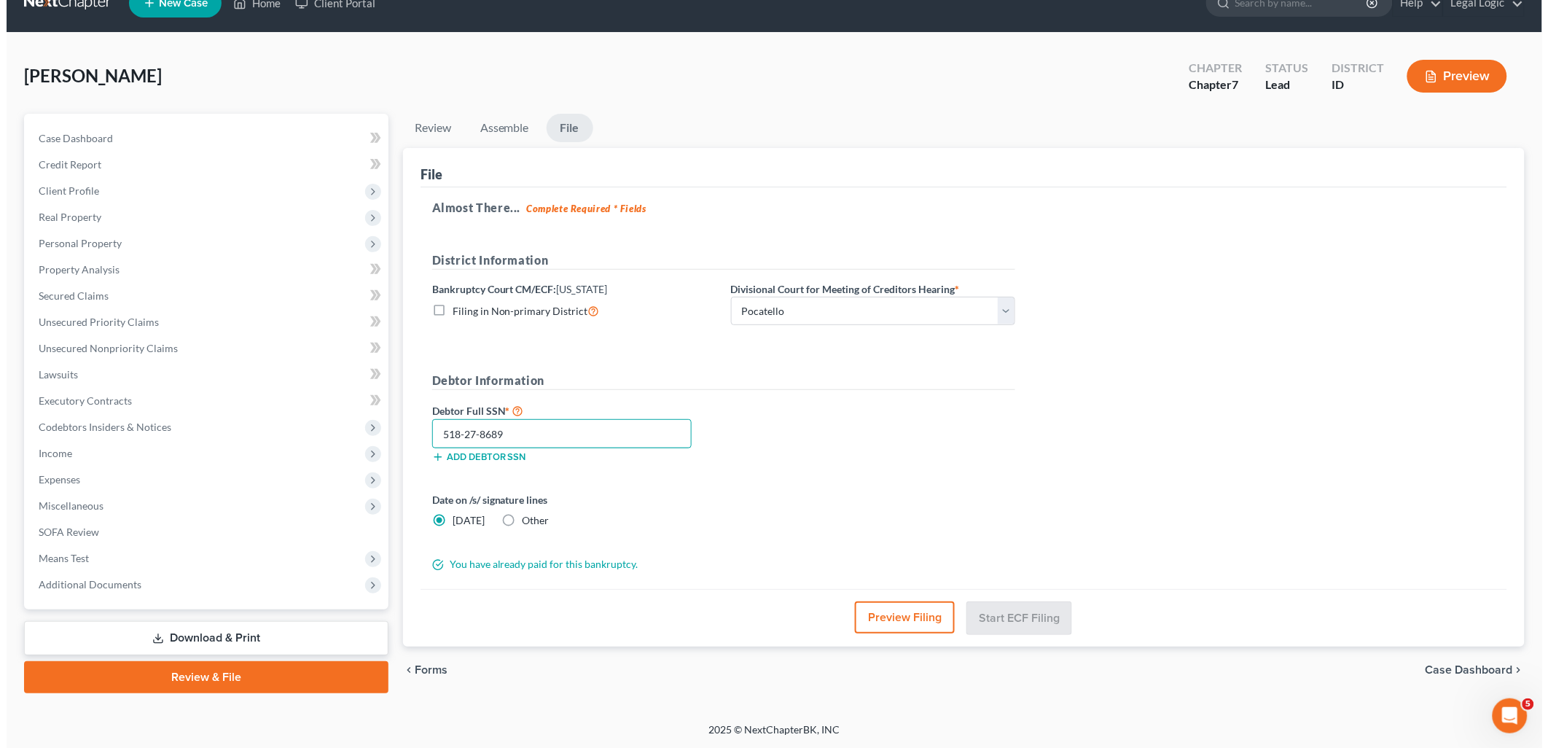
scroll to position [25, 0]
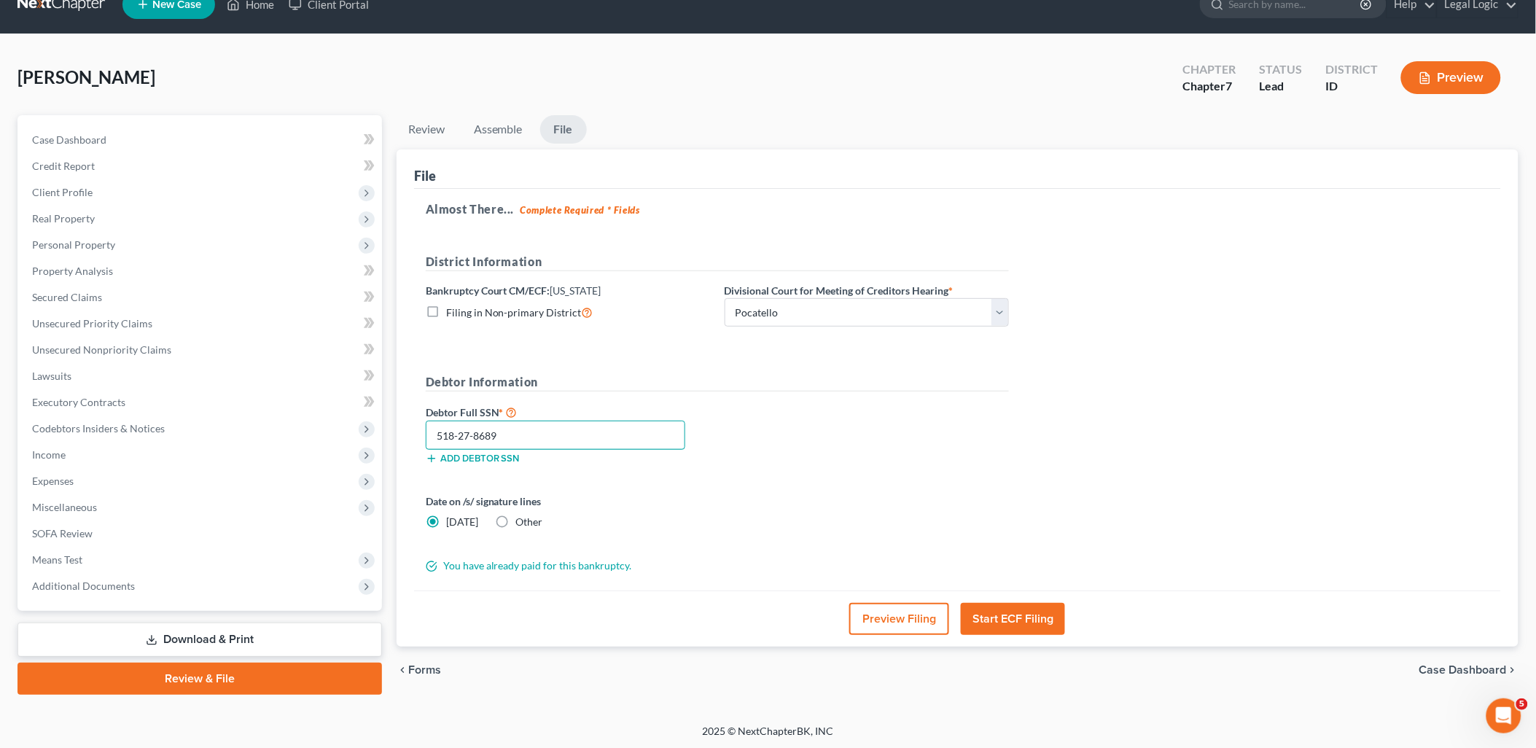
type input "518-27-8689"
click at [516, 519] on label "Other" at bounding box center [529, 522] width 27 height 15
click at [522, 519] on input "Other" at bounding box center [526, 519] width 9 height 9
radio input "true"
radio input "false"
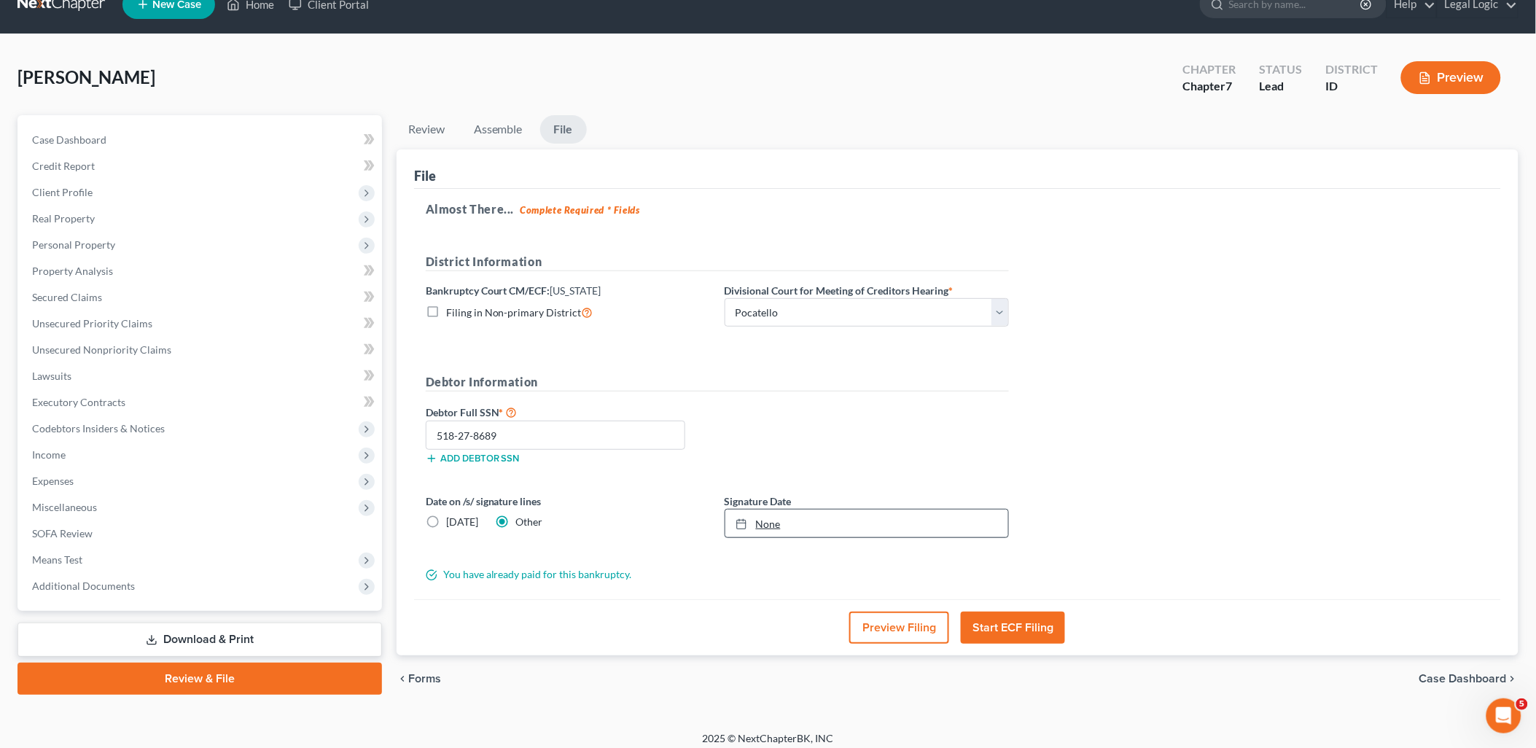
type input "[DATE]"
click at [782, 525] on link "None" at bounding box center [866, 523] width 283 height 28
click at [1017, 622] on button "Start ECF Filing" at bounding box center [1013, 627] width 104 height 32
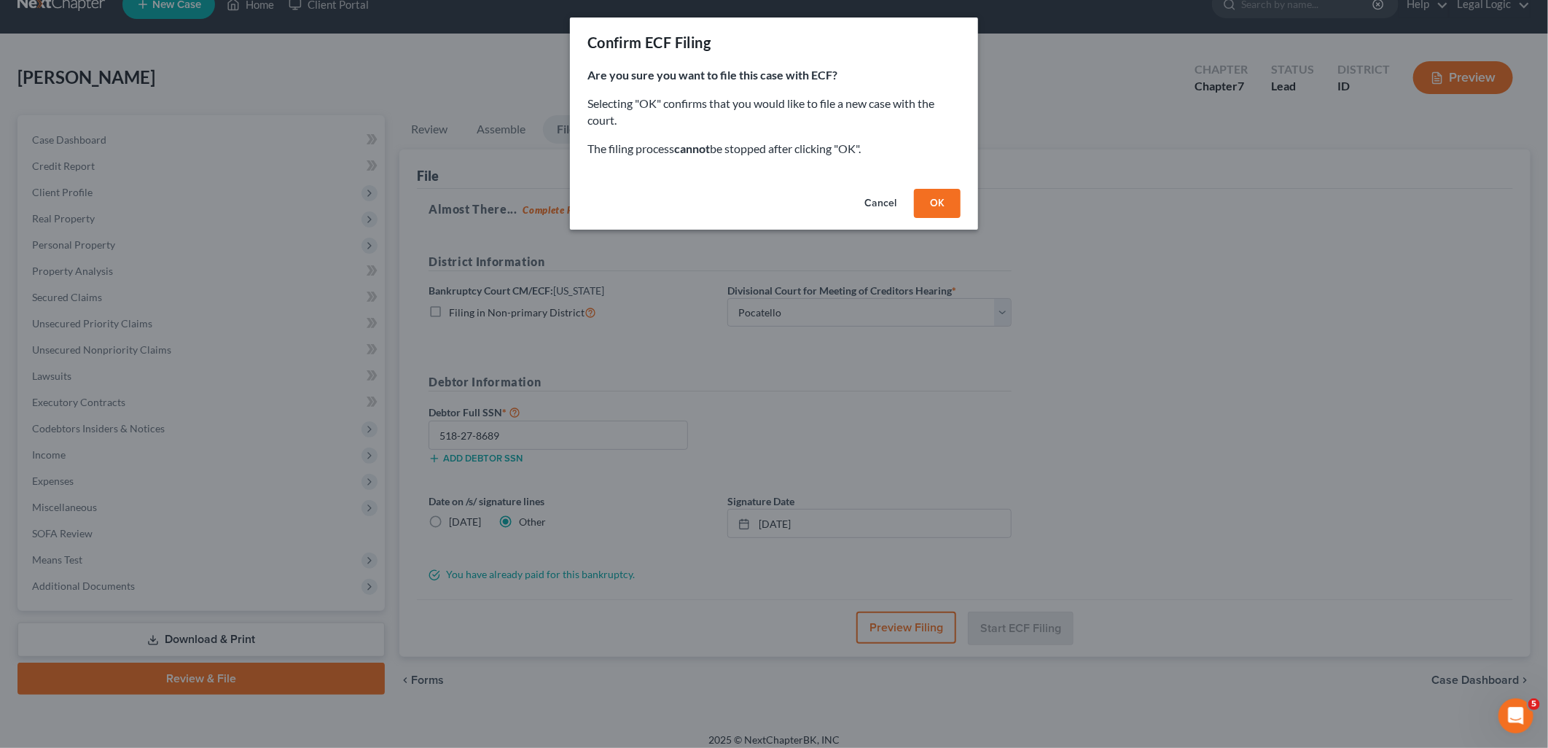
click at [946, 207] on button "OK" at bounding box center [937, 203] width 47 height 29
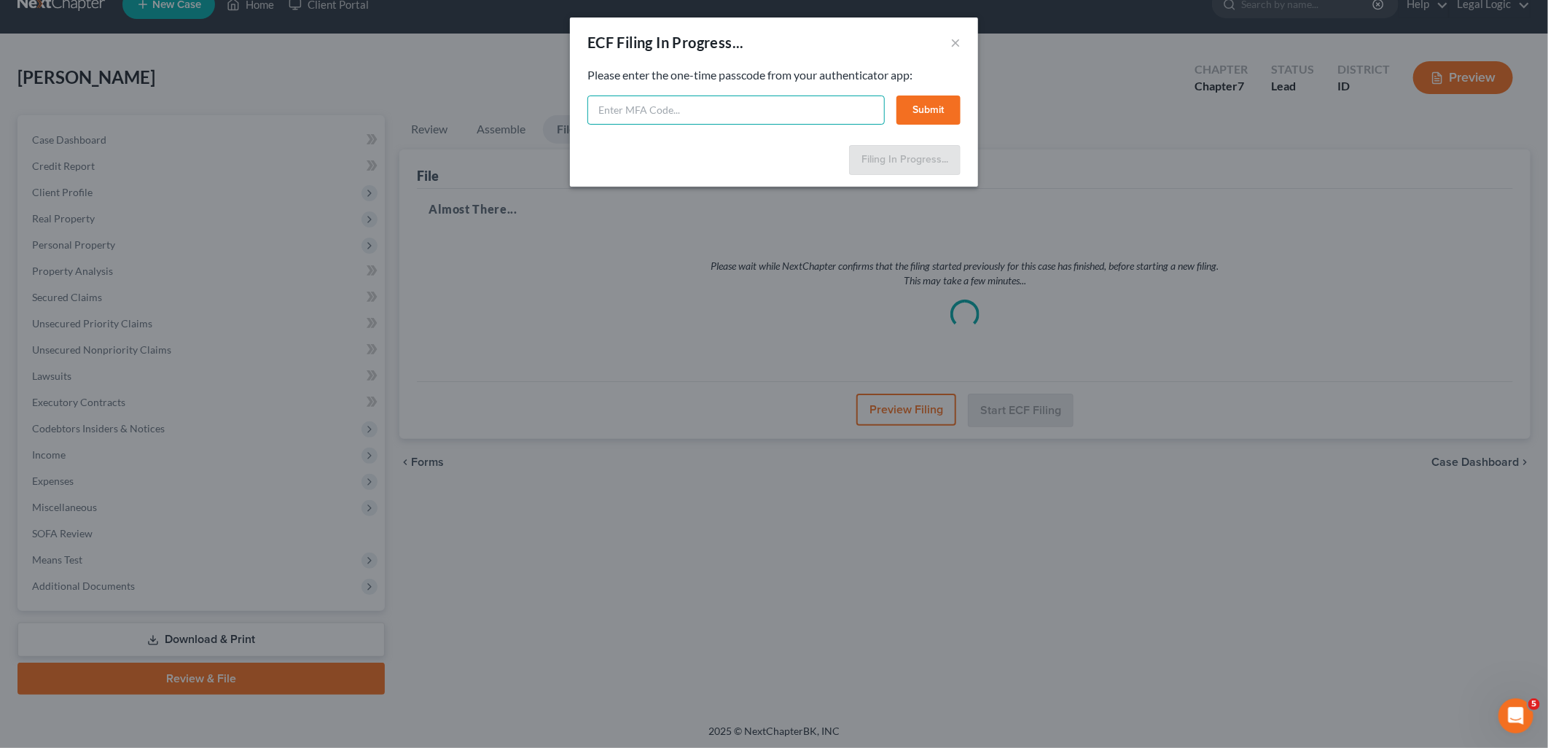
click at [773, 120] on input "text" at bounding box center [735, 109] width 297 height 29
type input "442893"
click at [919, 103] on button "Submit" at bounding box center [928, 109] width 64 height 29
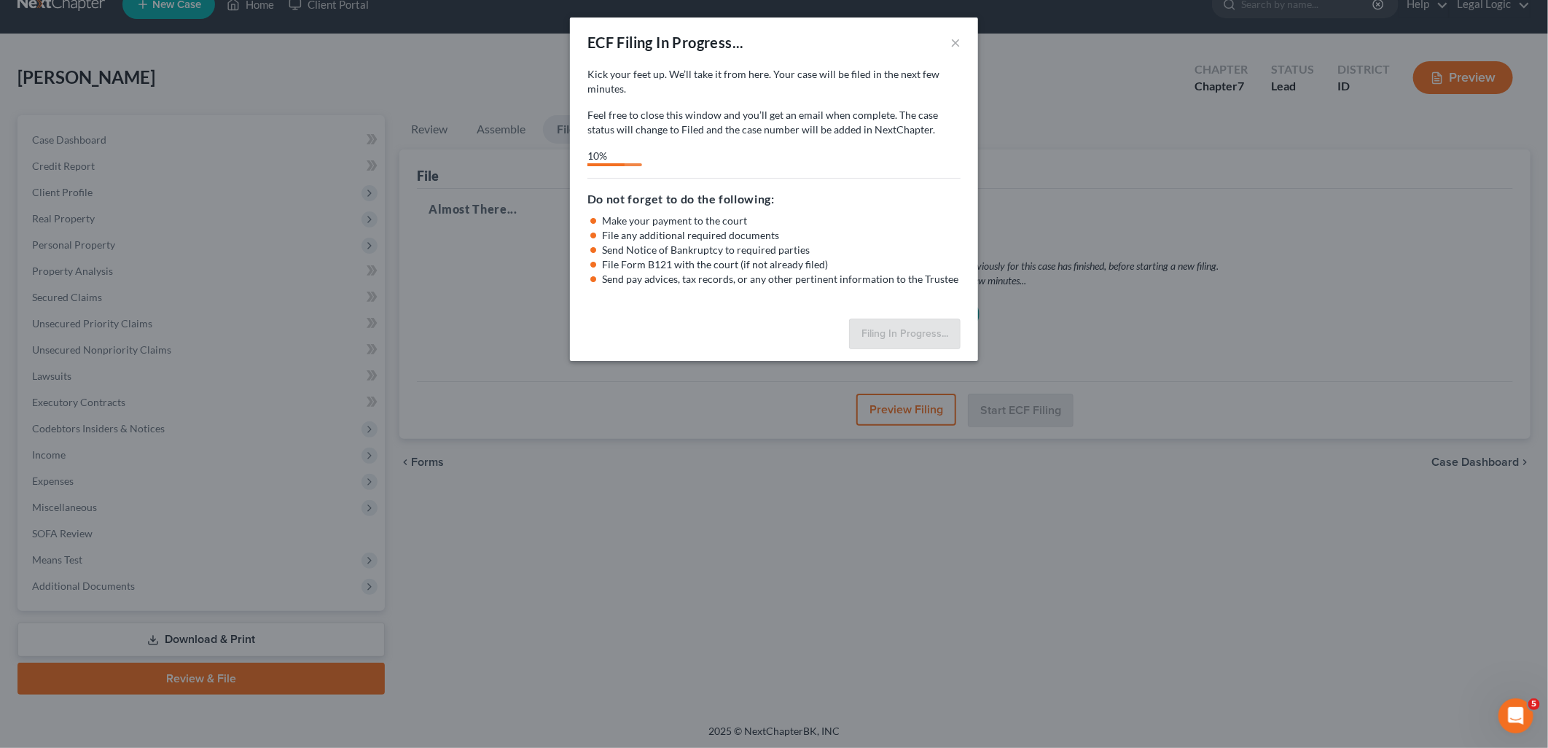
select select "3"
